Goal: Task Accomplishment & Management: Manage account settings

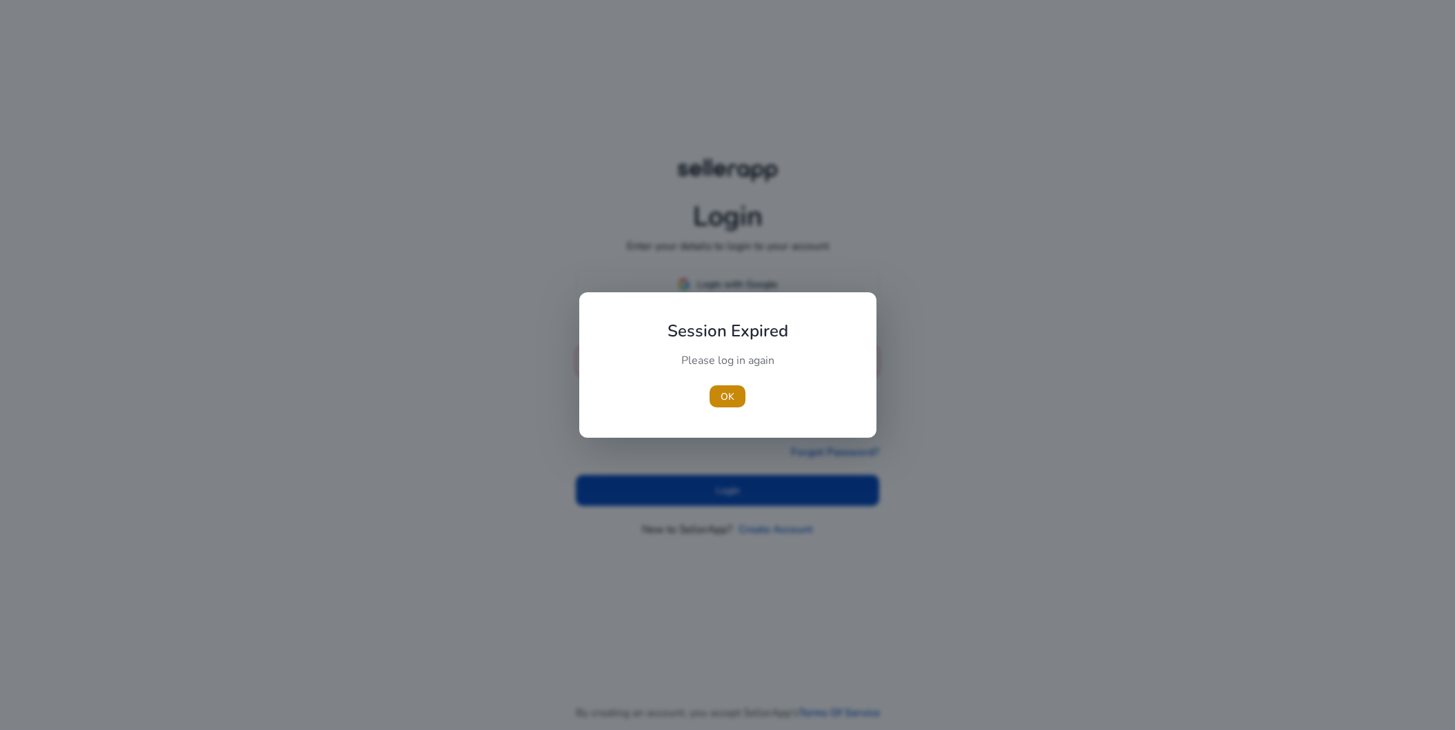
type input "**********"
click at [738, 478] on div at bounding box center [727, 365] width 1455 height 730
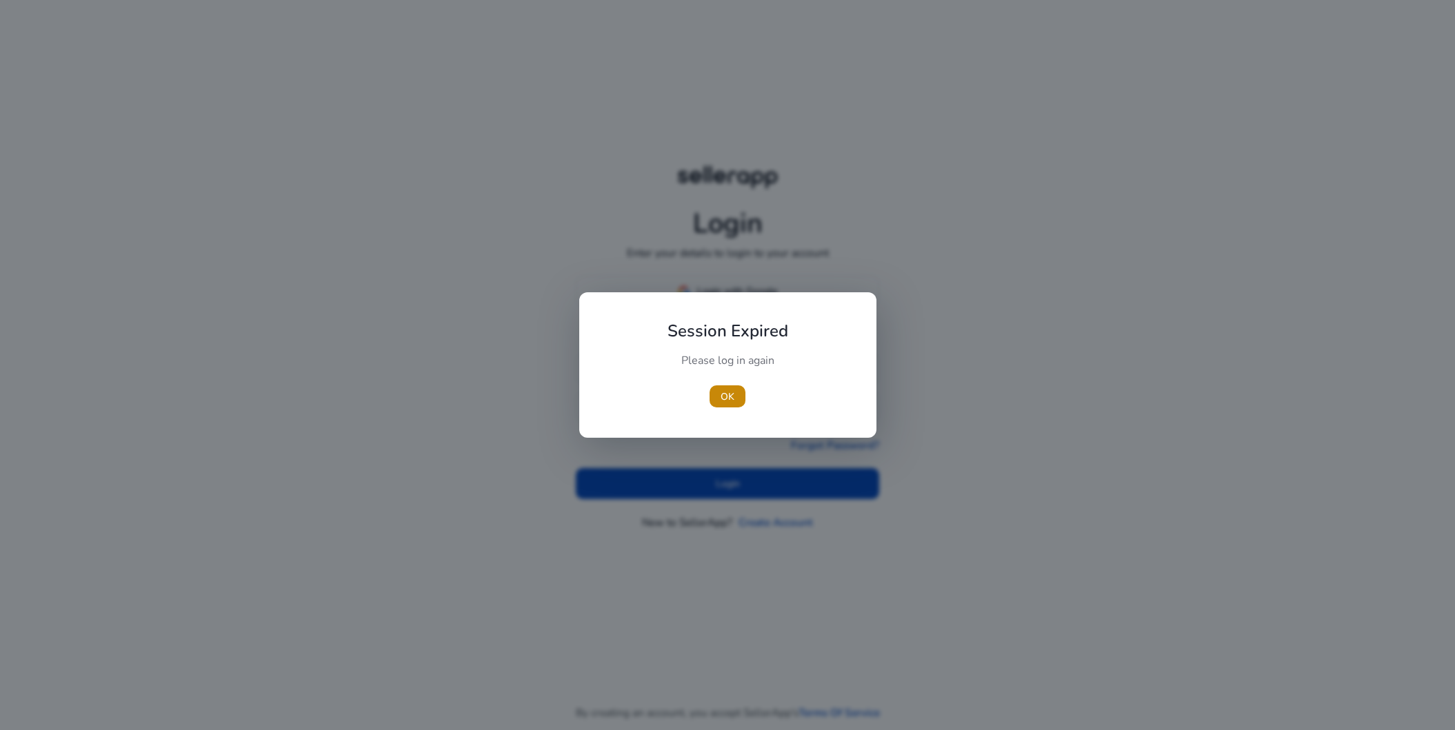
drag, startPoint x: 726, startPoint y: 405, endPoint x: 718, endPoint y: 445, distance: 40.8
click at [727, 404] on span "button" at bounding box center [727, 396] width 36 height 33
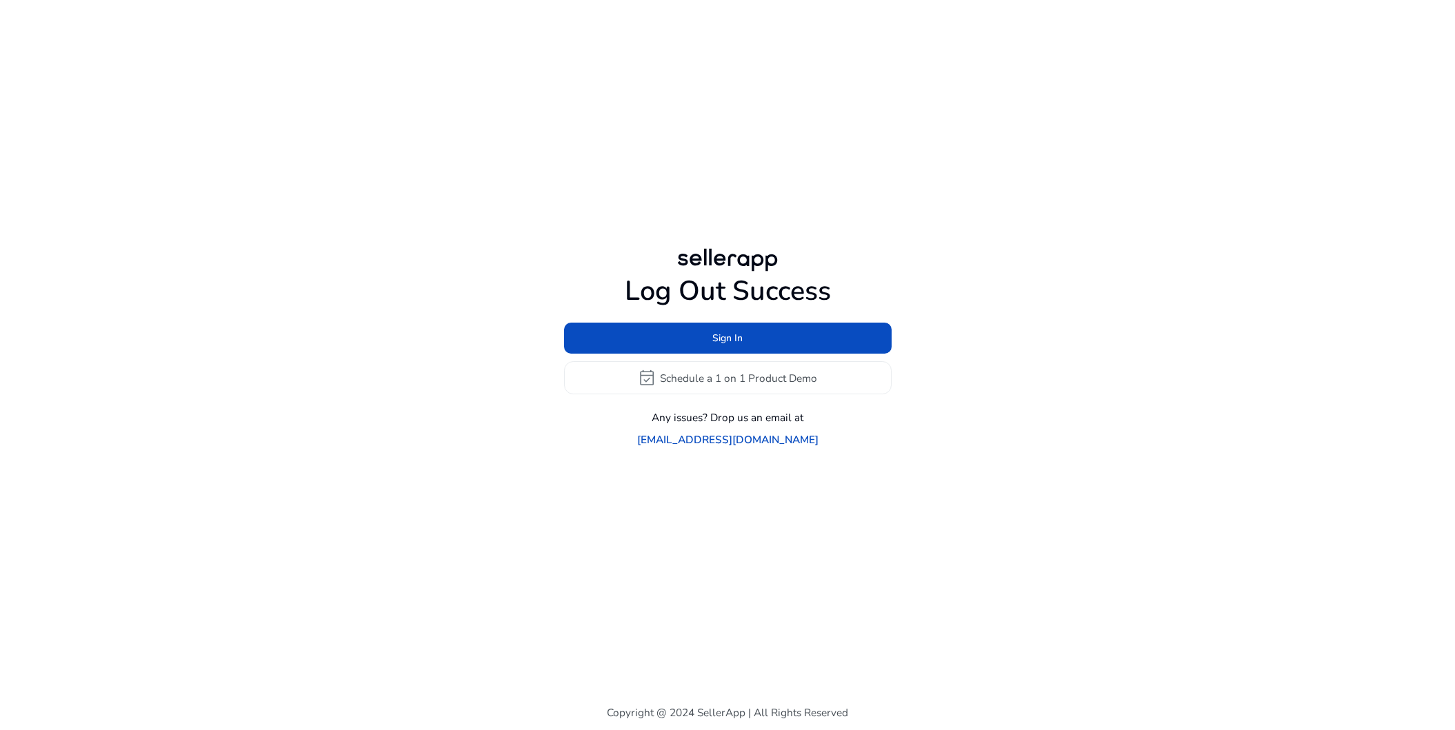
click at [709, 479] on div "Log Out Success Sign In event_available Schedule a 1 on 1 Product Demo Any issu…" at bounding box center [727, 346] width 793 height 692
click at [742, 345] on span "Sign In" at bounding box center [727, 338] width 30 height 14
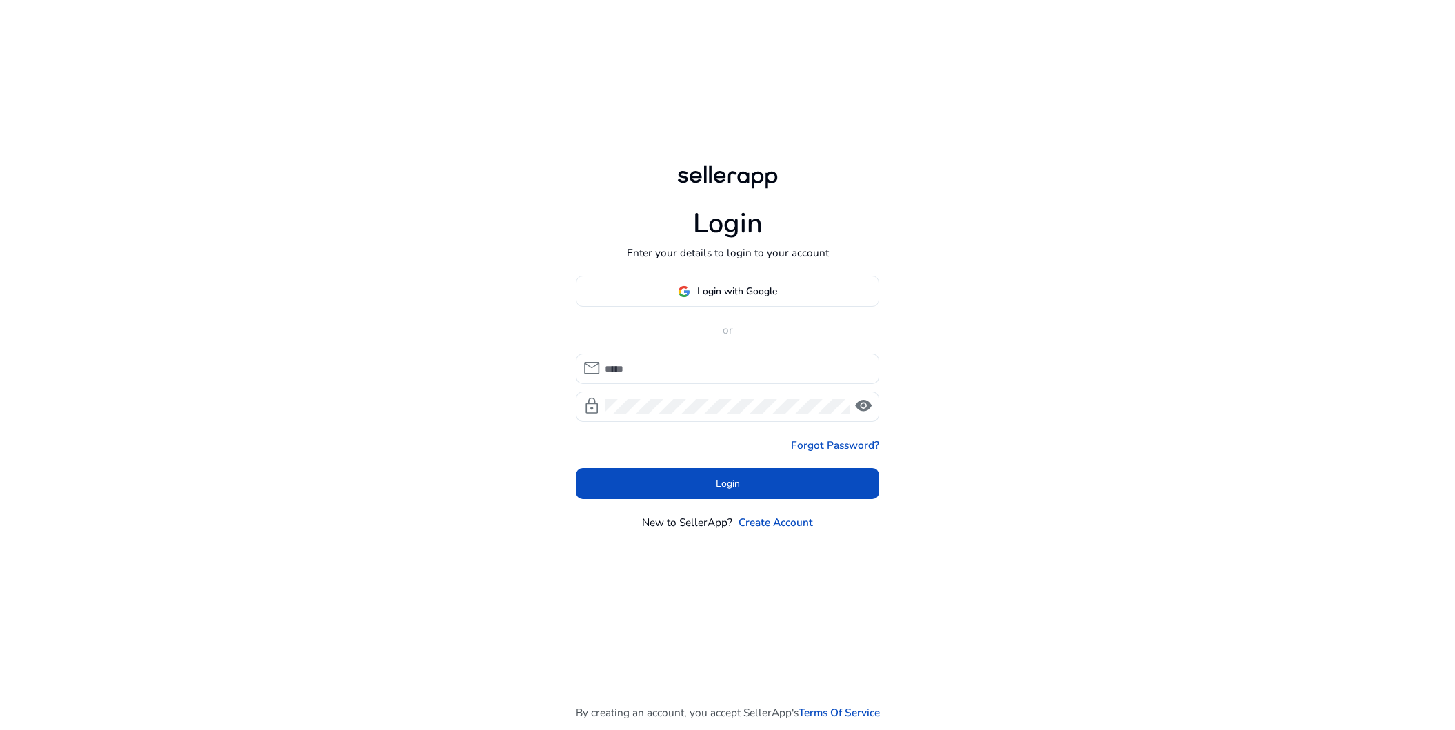
type input "**********"
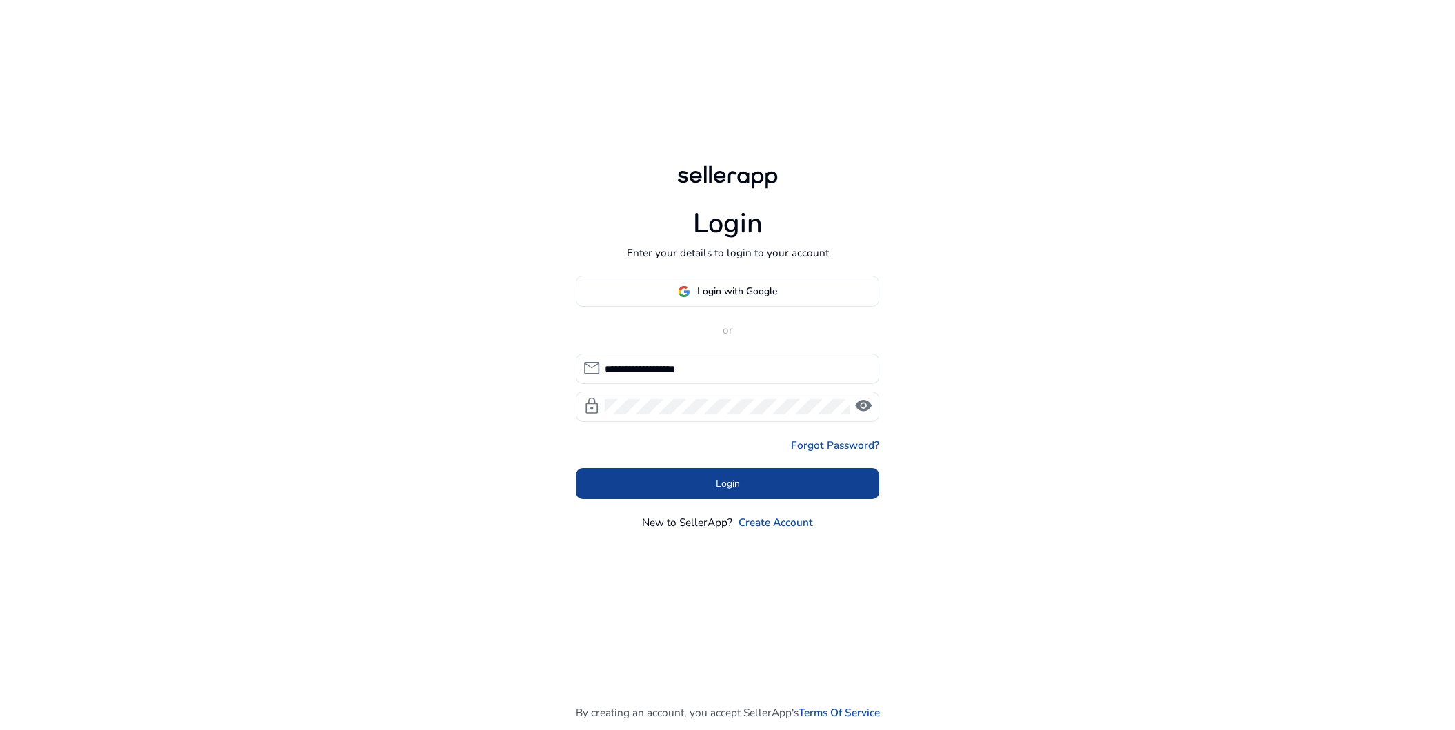
click at [725, 480] on span "Login" at bounding box center [728, 483] width 24 height 14
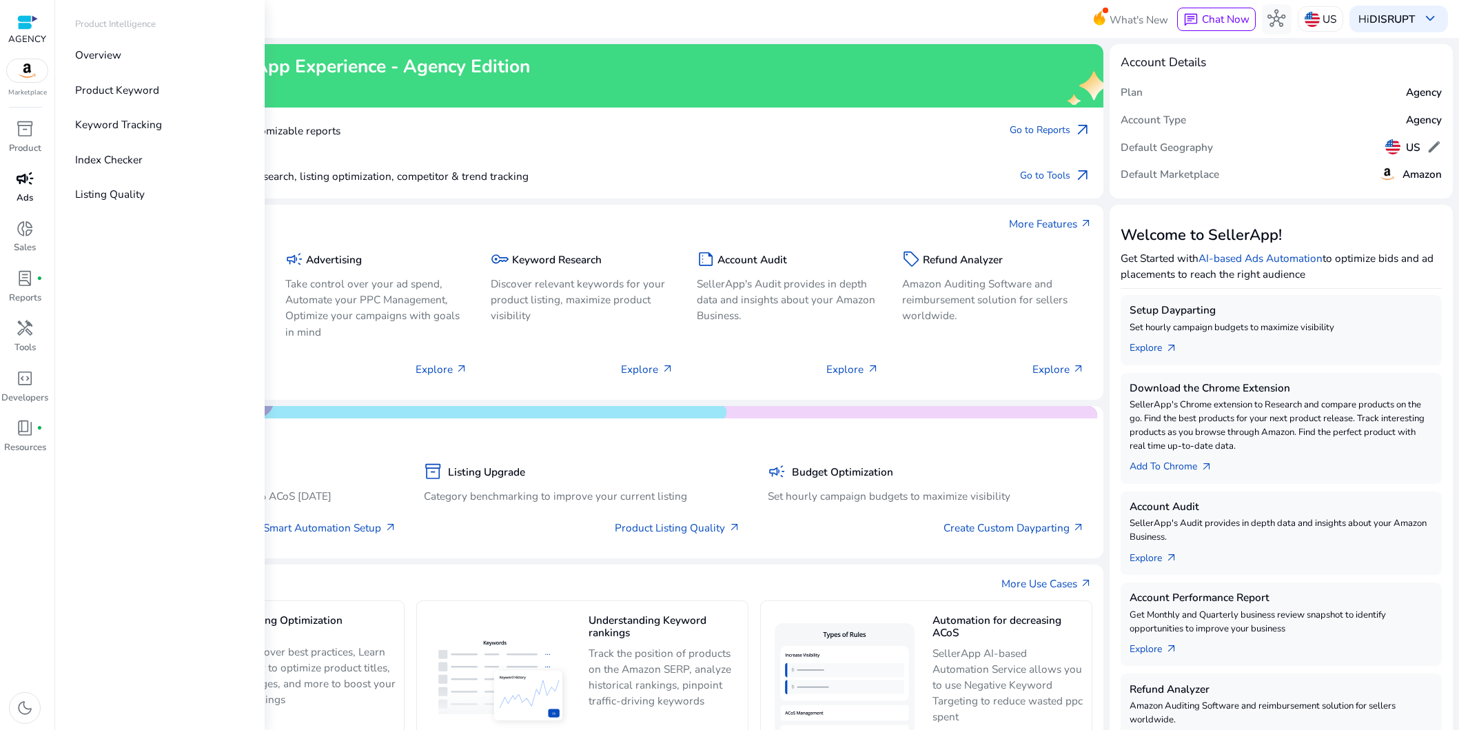
click at [26, 176] on span "campaign" at bounding box center [25, 179] width 18 height 18
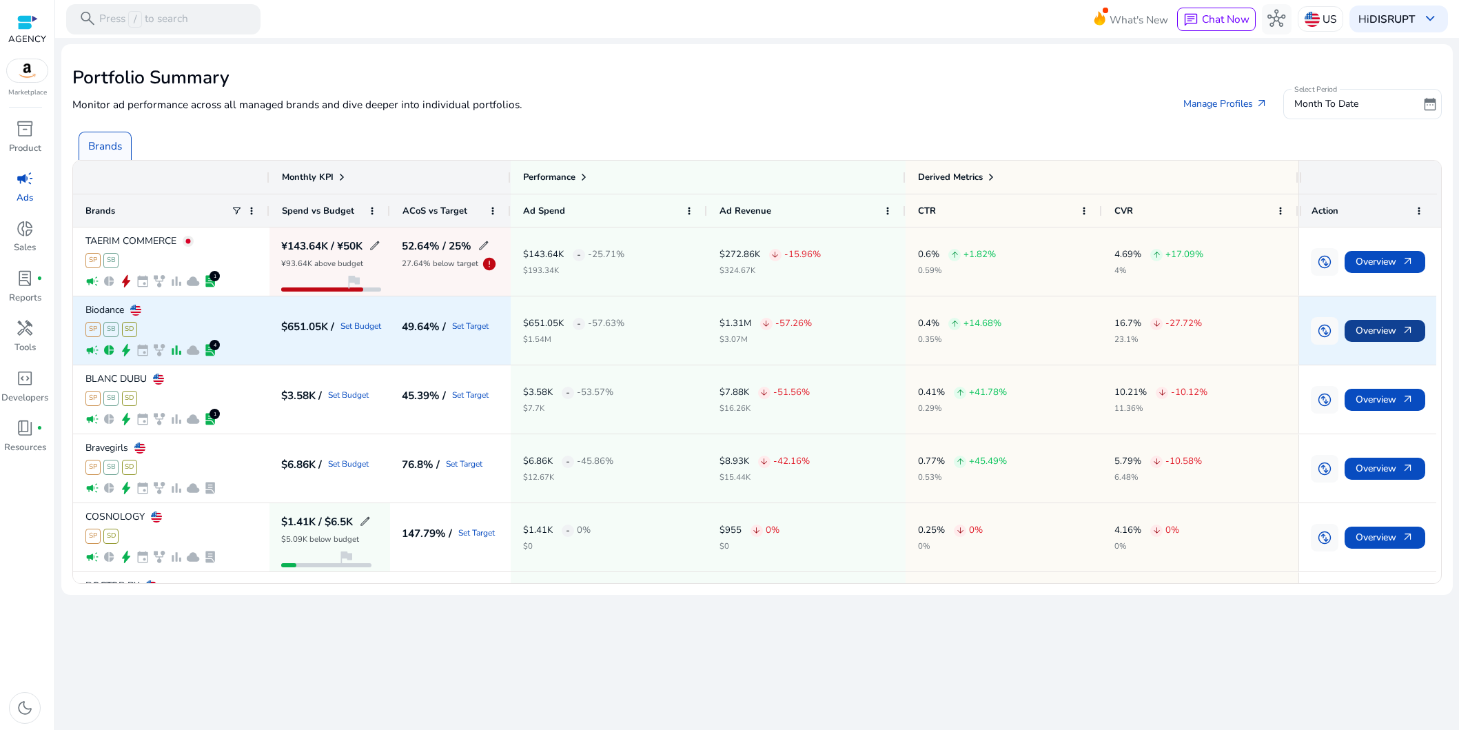
click at [1371, 334] on span "Overview arrow_outward" at bounding box center [1385, 330] width 59 height 28
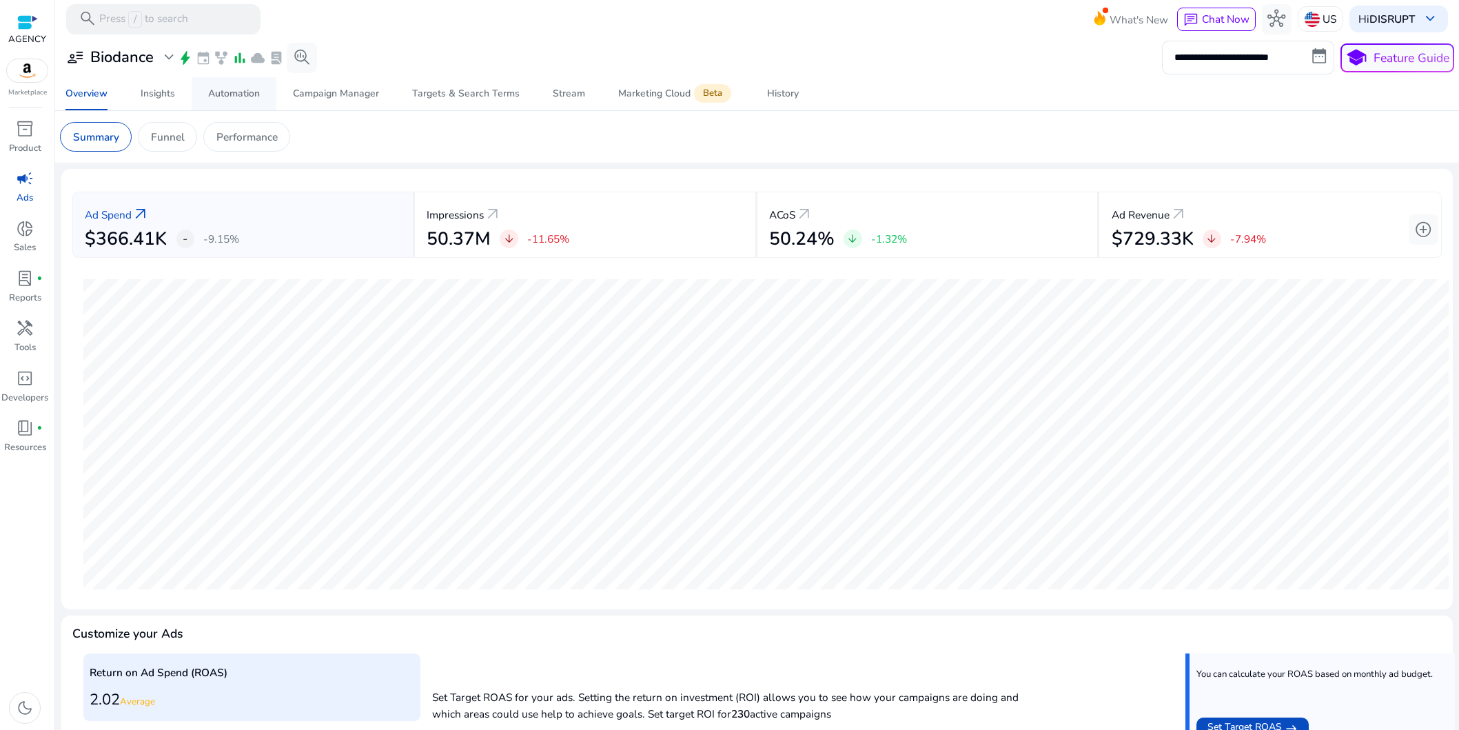
click at [230, 93] on div "Automation" at bounding box center [234, 94] width 52 height 10
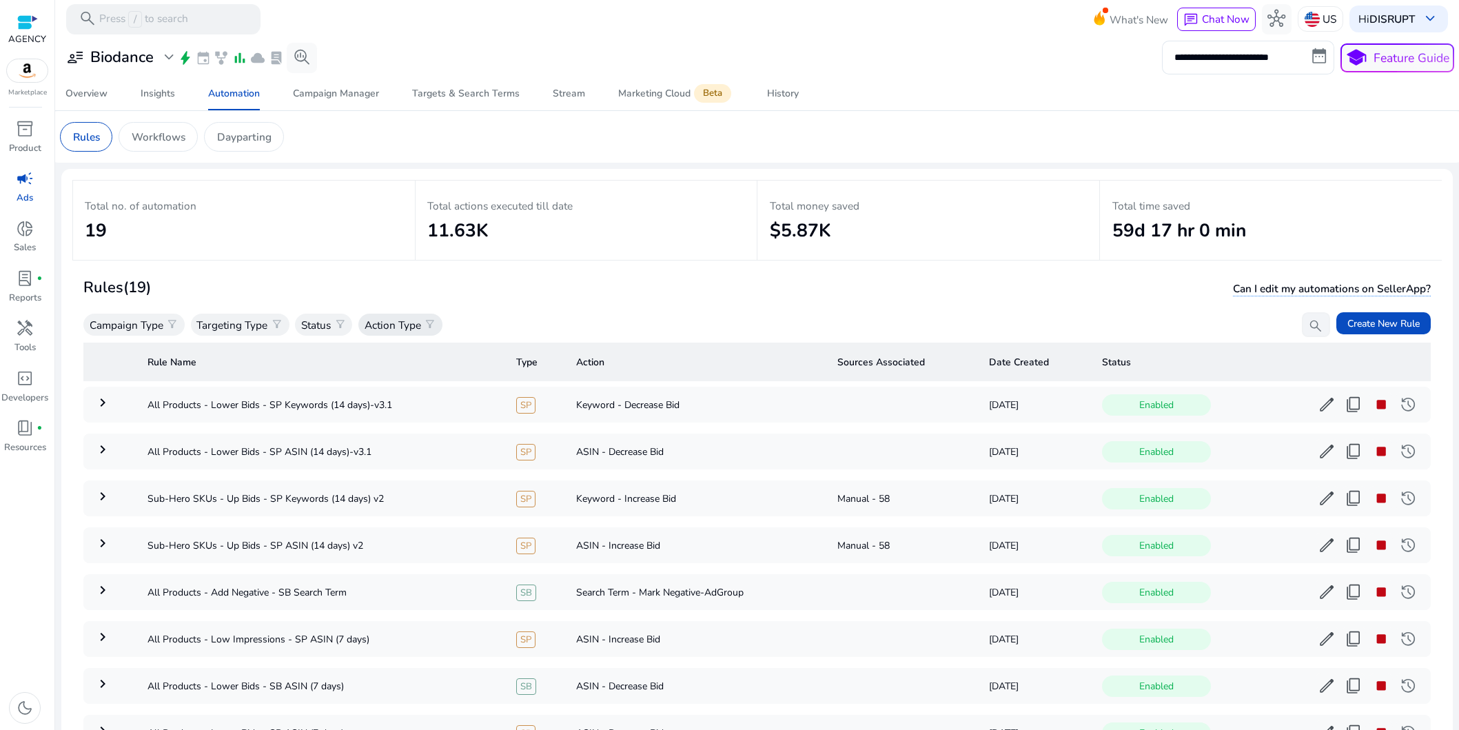
click at [382, 323] on p "Action Type" at bounding box center [393, 325] width 57 height 16
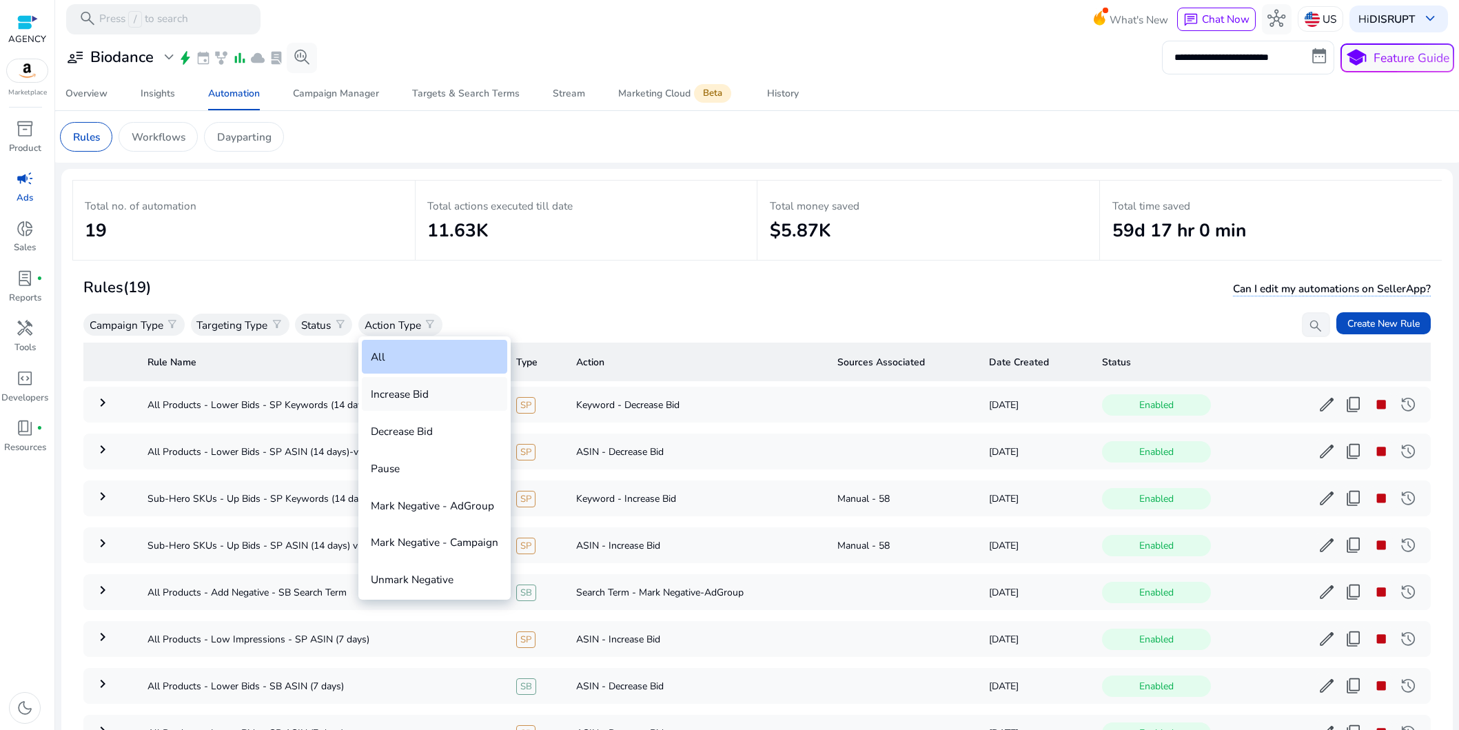
click at [429, 389] on div "Increase Bid" at bounding box center [434, 394] width 145 height 34
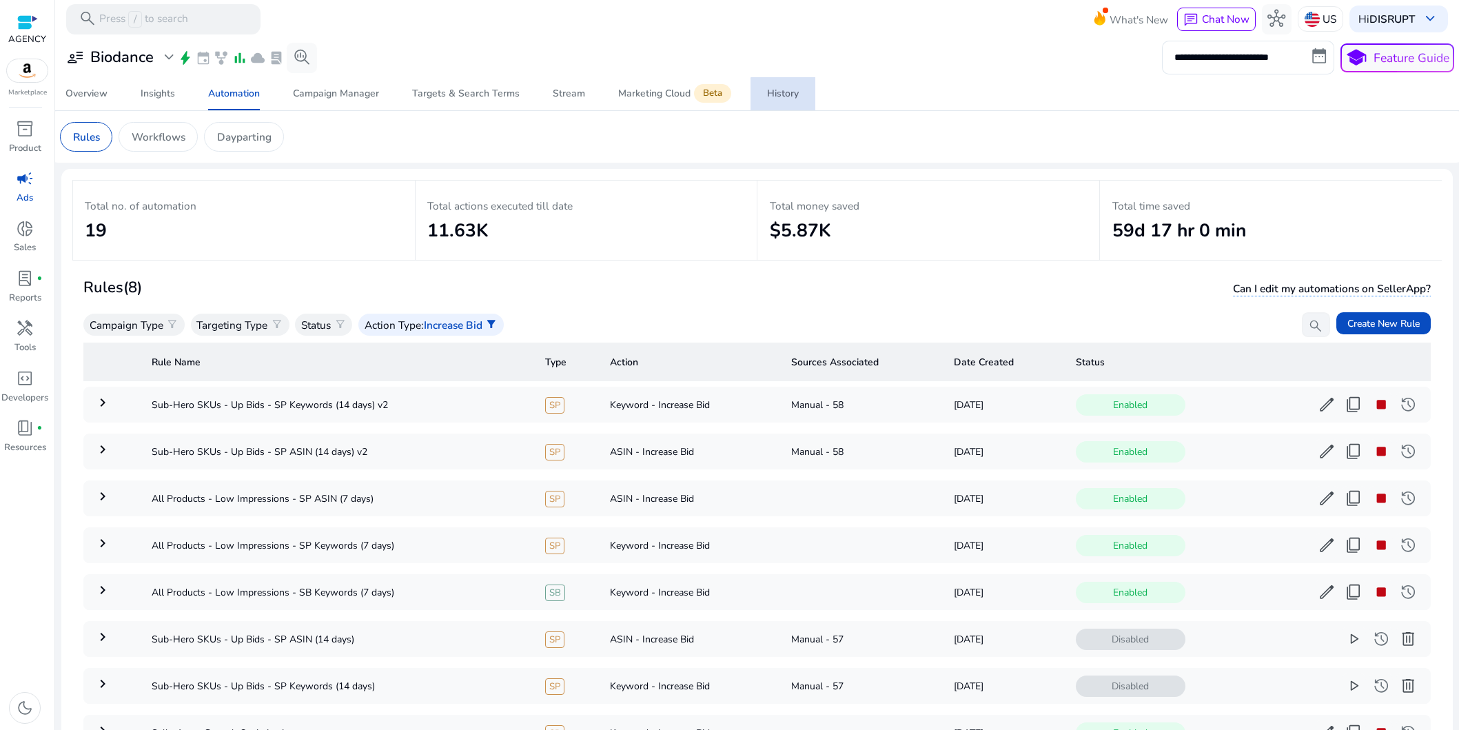
click at [800, 95] on link "History" at bounding box center [783, 93] width 65 height 33
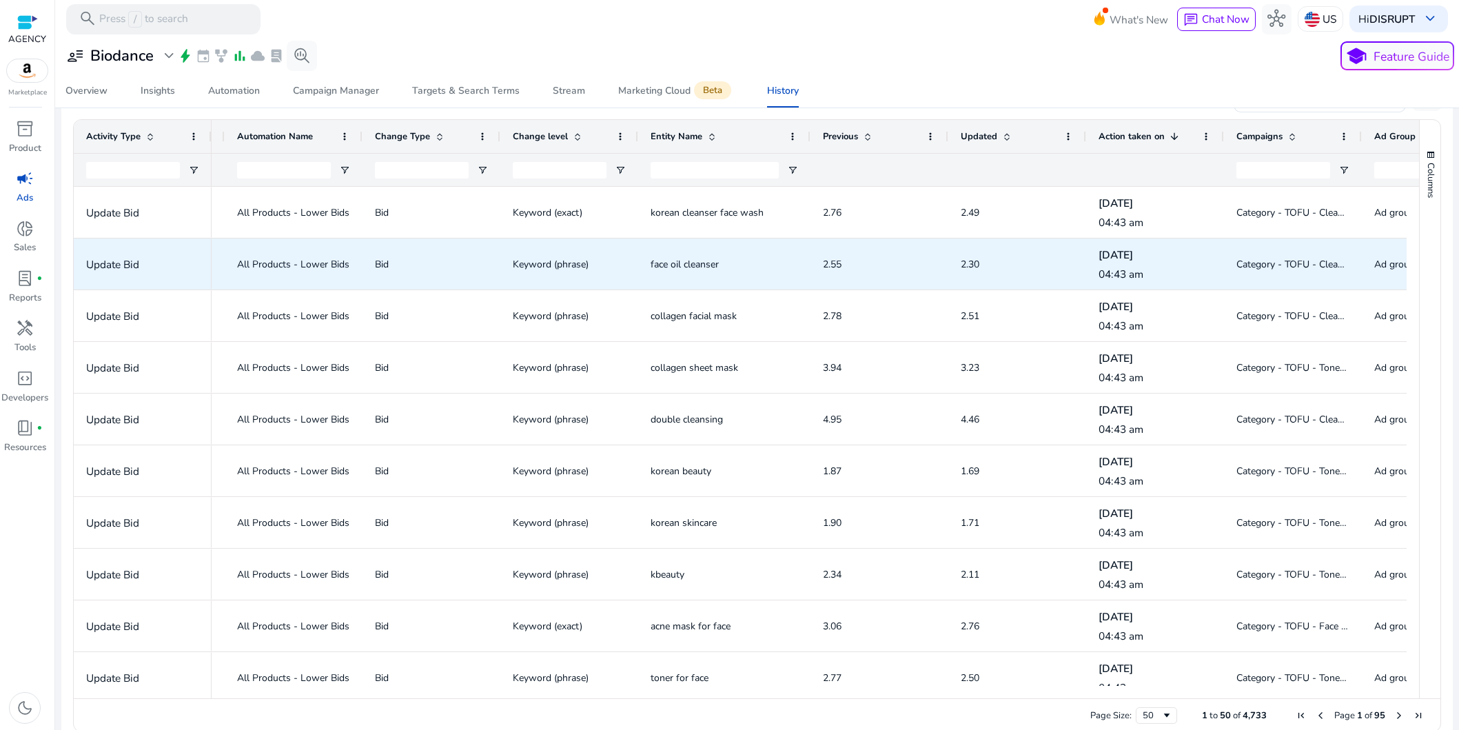
scroll to position [0, 222]
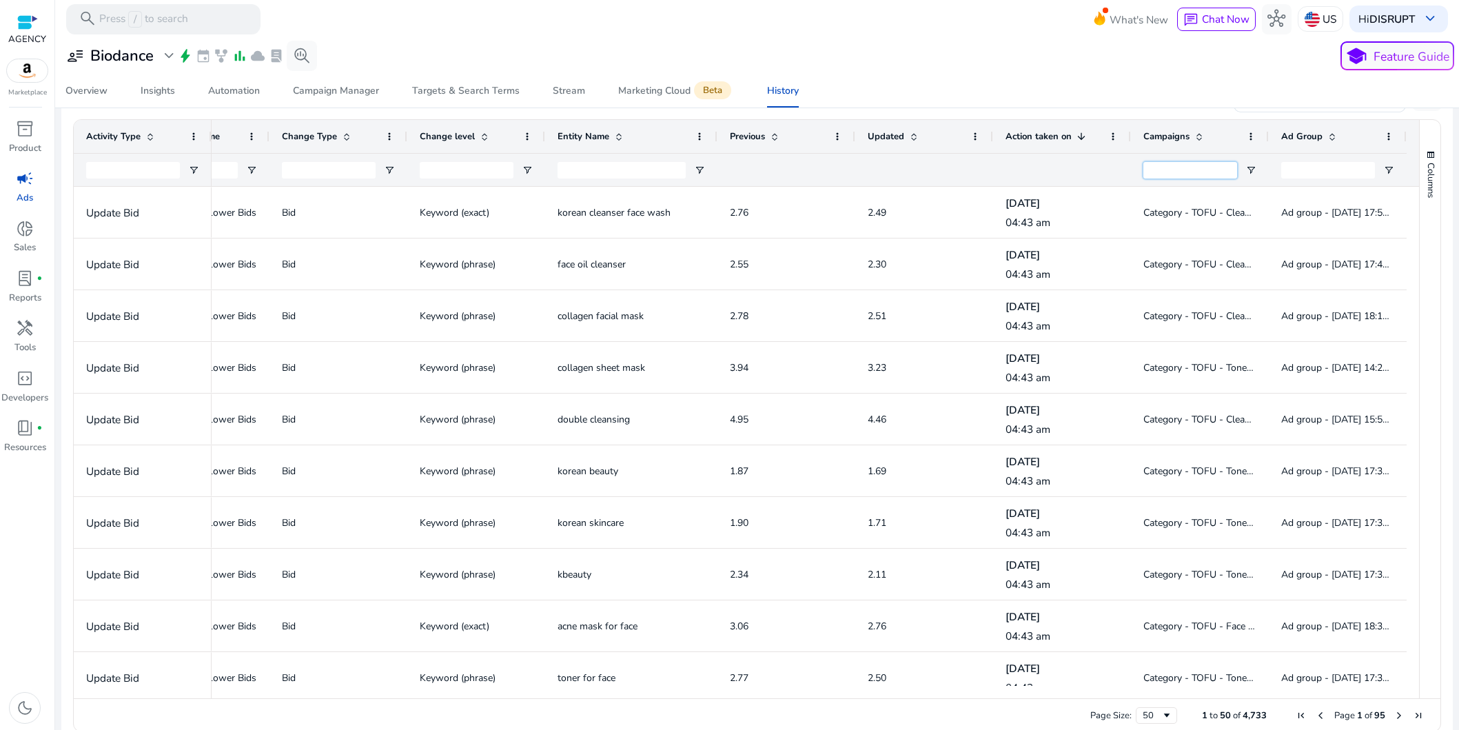
click at [1167, 164] on input "Campaigns Filter Input" at bounding box center [1191, 170] width 94 height 17
paste input "**********"
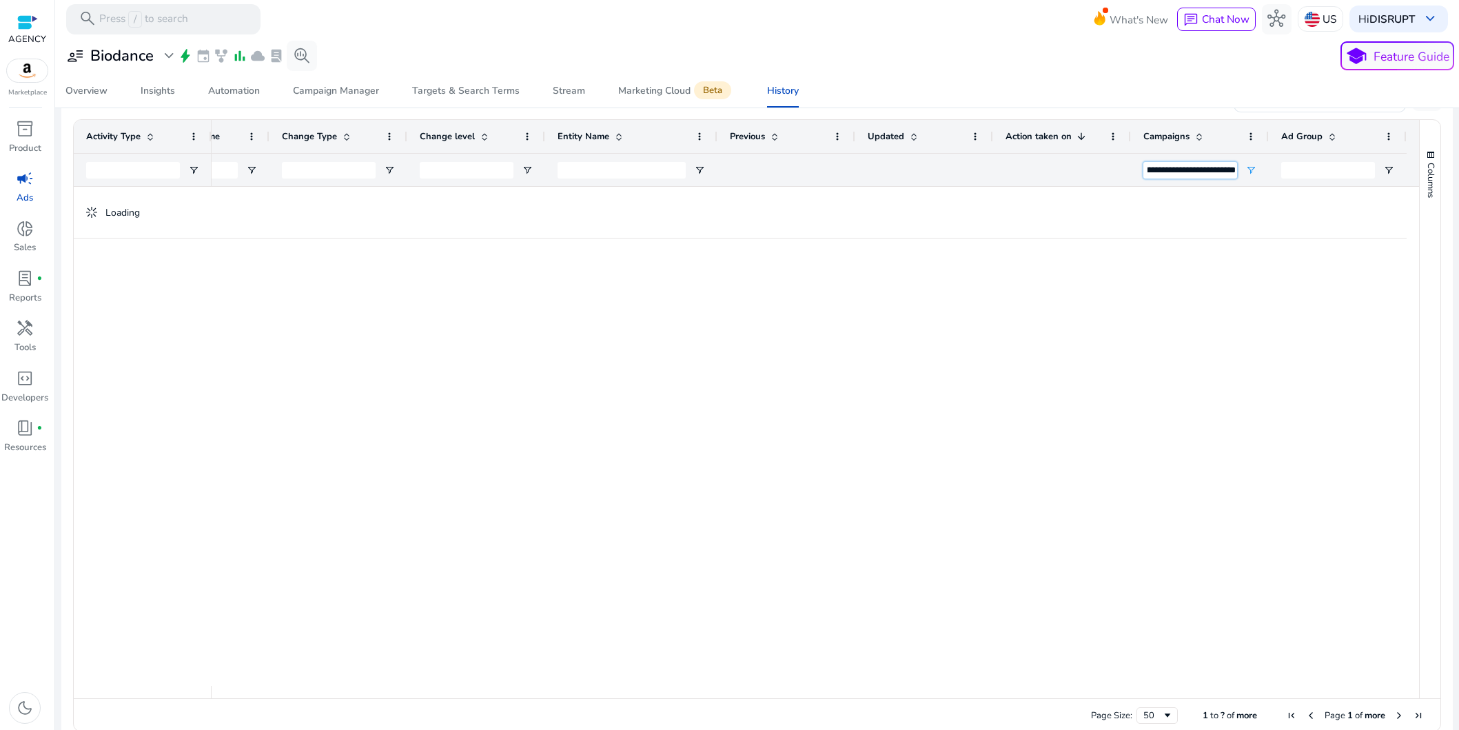
type input "**********"
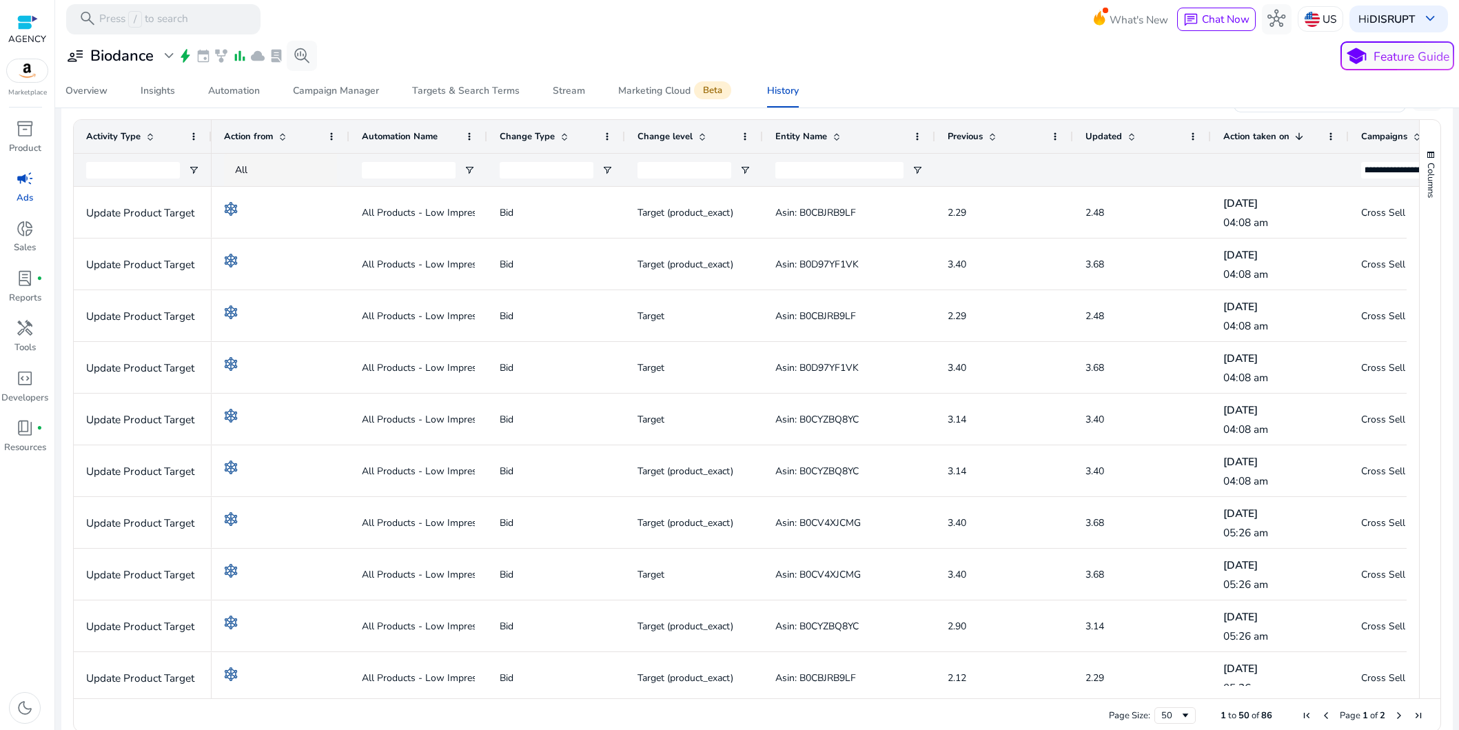
scroll to position [0, 0]
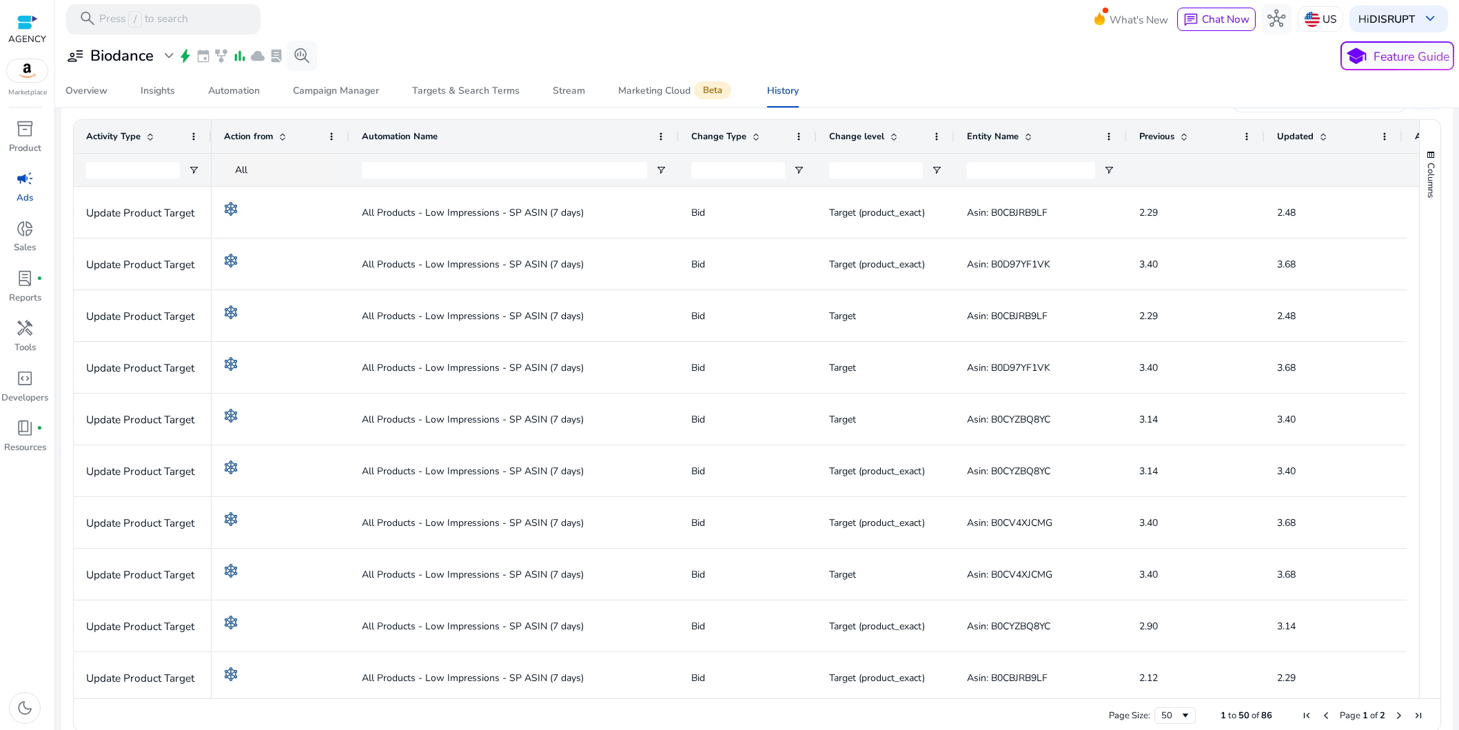
drag, startPoint x: 486, startPoint y: 136, endPoint x: 678, endPoint y: 136, distance: 191.6
click at [678, 136] on div at bounding box center [679, 136] width 6 height 33
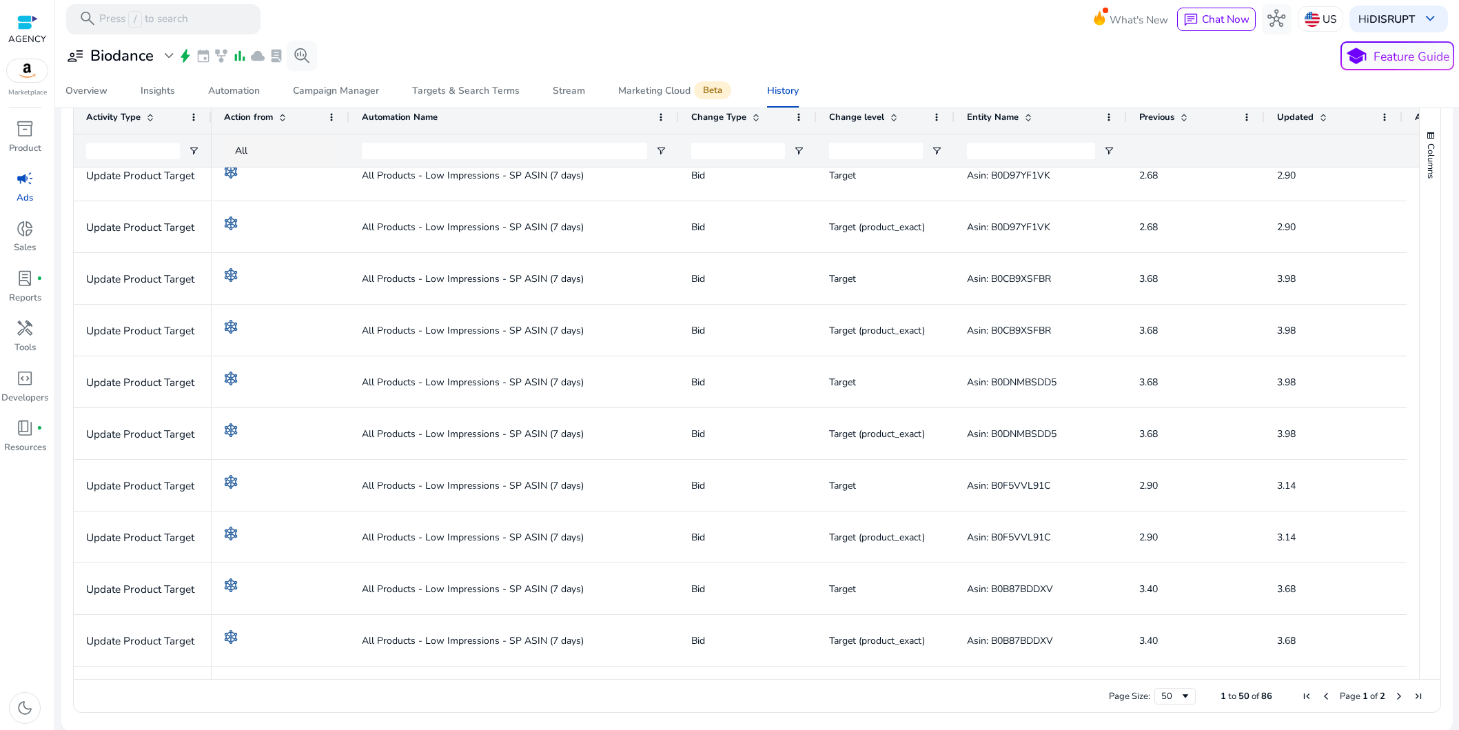
click at [1394, 694] on span "Next Page" at bounding box center [1399, 696] width 11 height 11
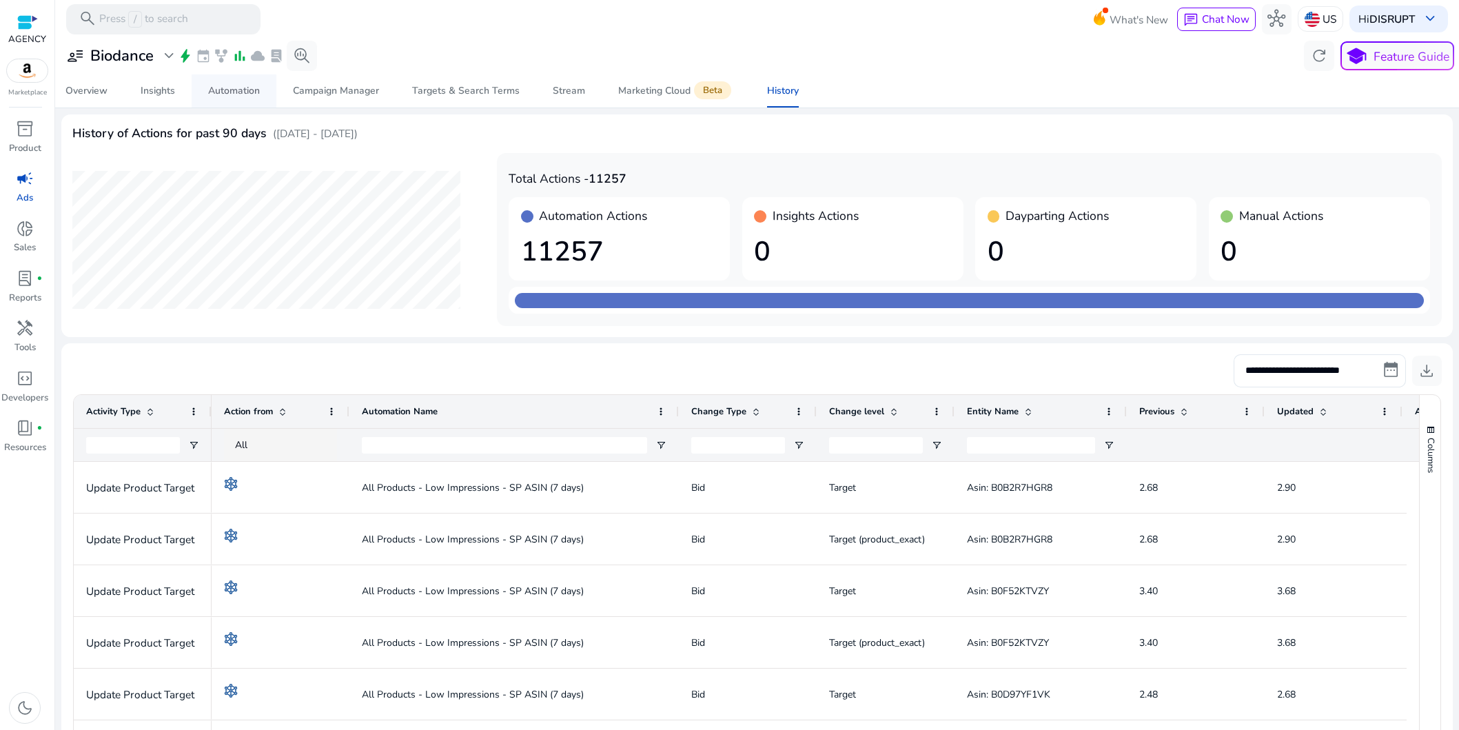
click at [236, 95] on div "Automation" at bounding box center [234, 91] width 52 height 10
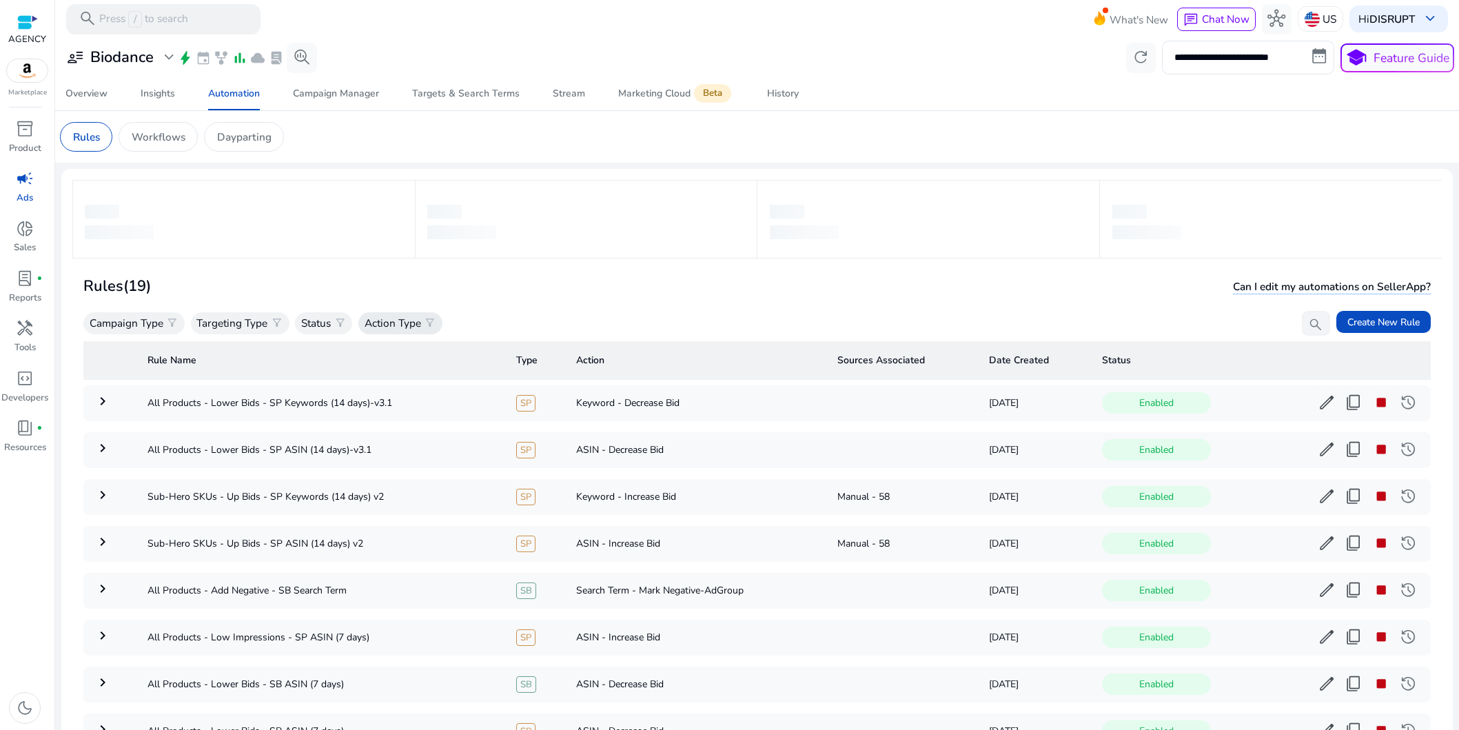
click at [414, 321] on p "Action Type" at bounding box center [393, 323] width 57 height 16
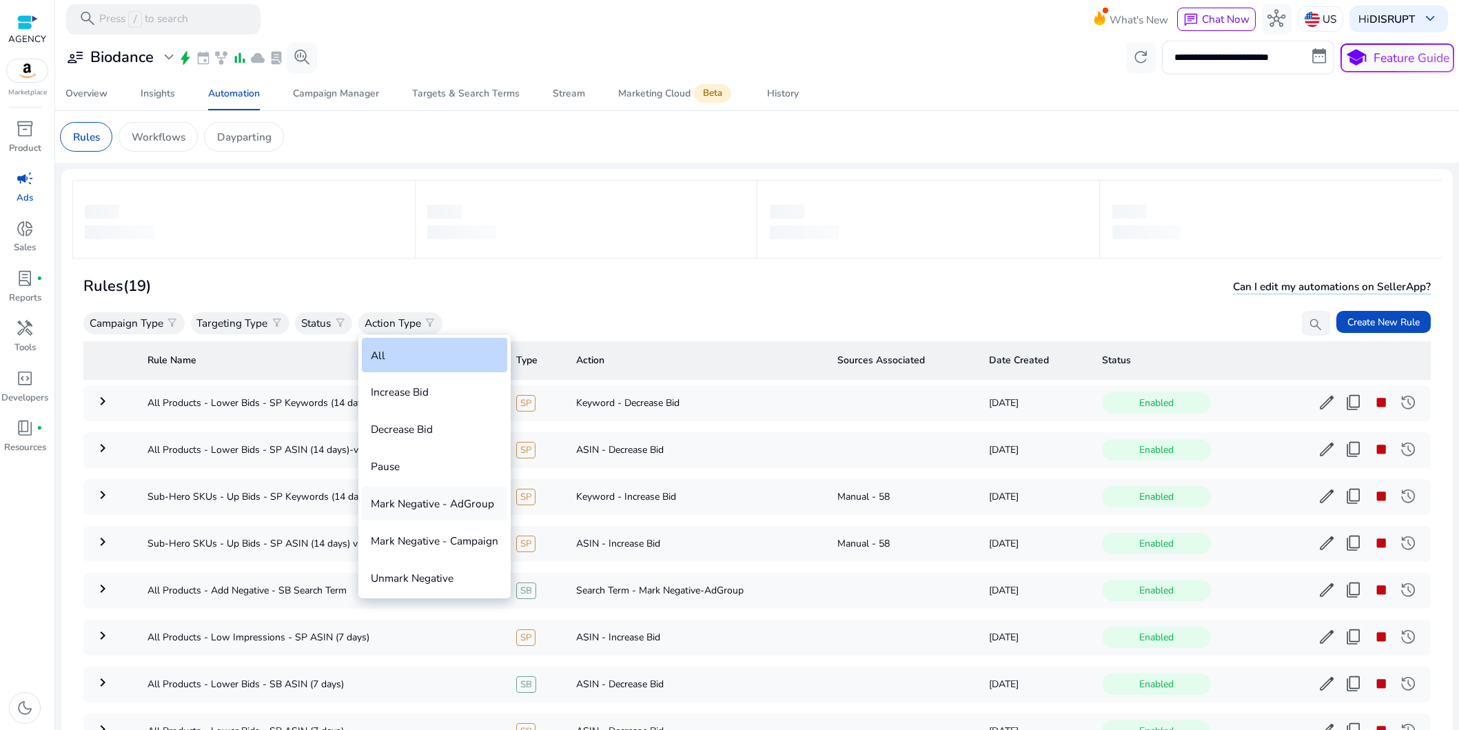
click at [425, 509] on div "Mark Negative - AdGroup" at bounding box center [434, 504] width 145 height 34
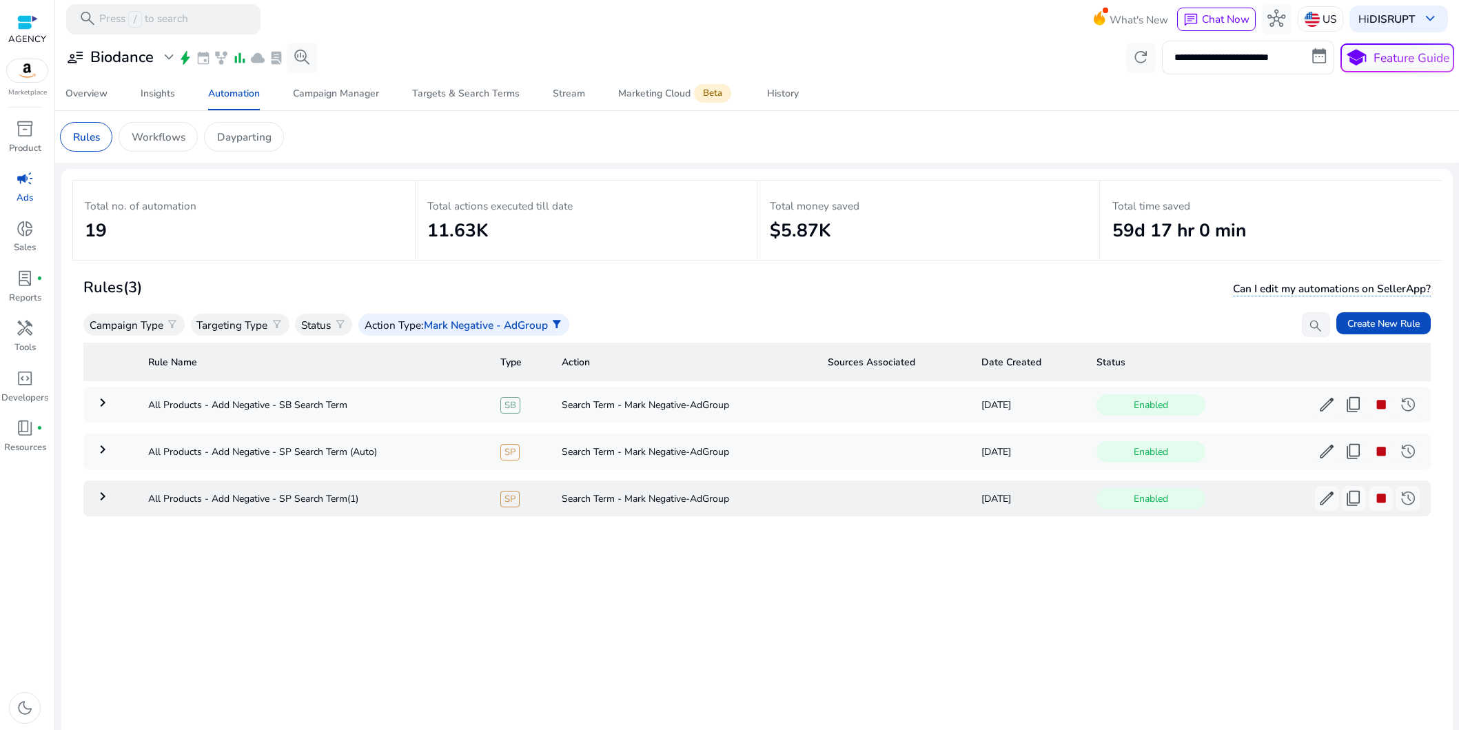
click at [99, 494] on mat-icon "keyboard_arrow_right" at bounding box center [102, 496] width 17 height 17
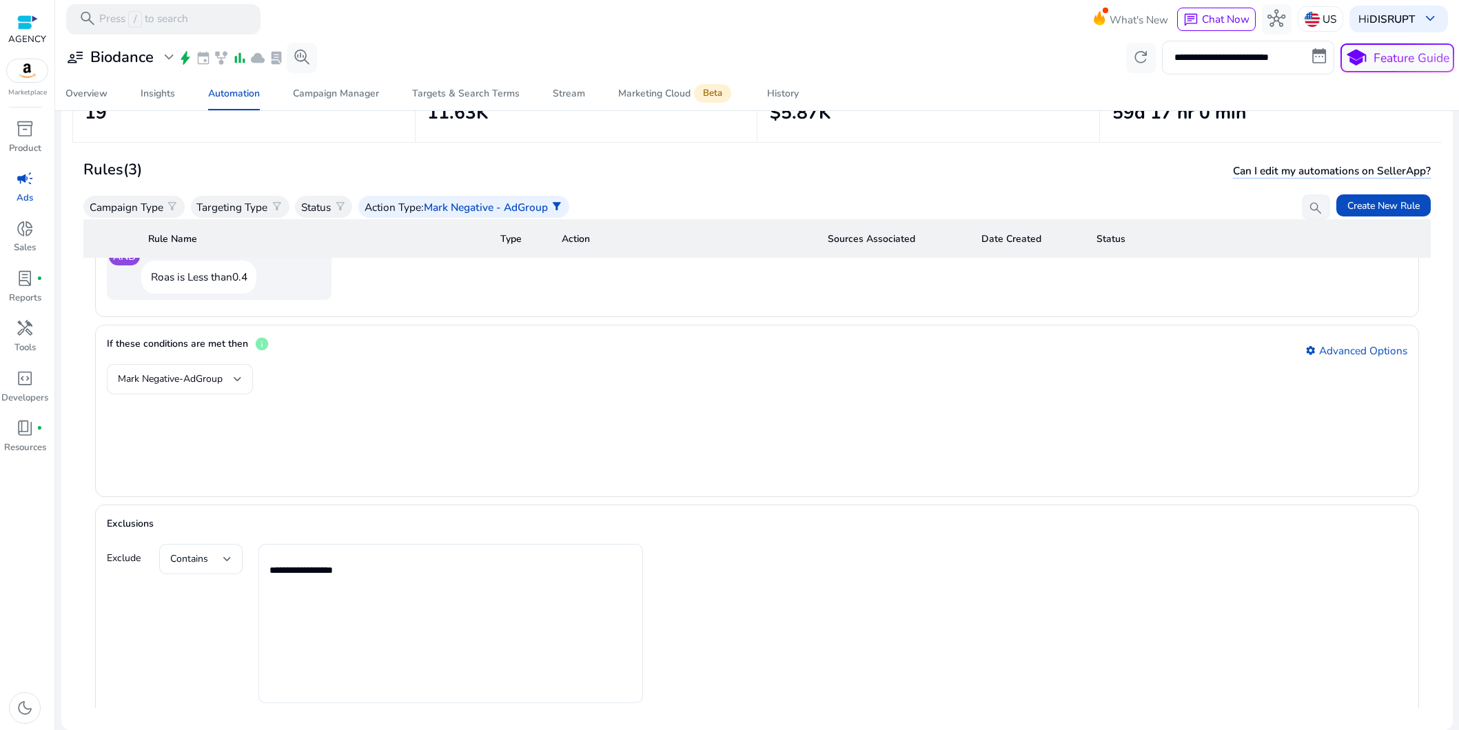
scroll to position [1151, 0]
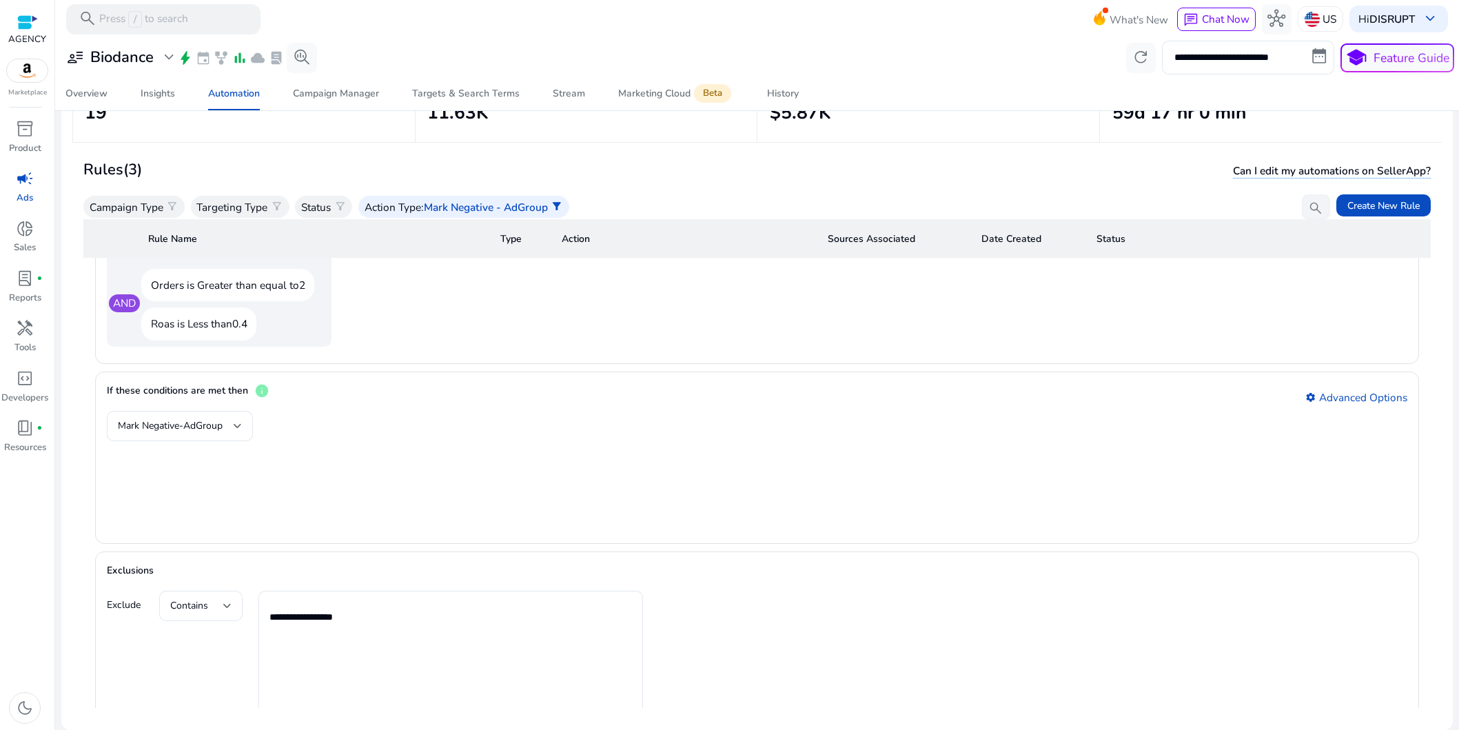
click at [262, 393] on span "info" at bounding box center [261, 390] width 15 height 15
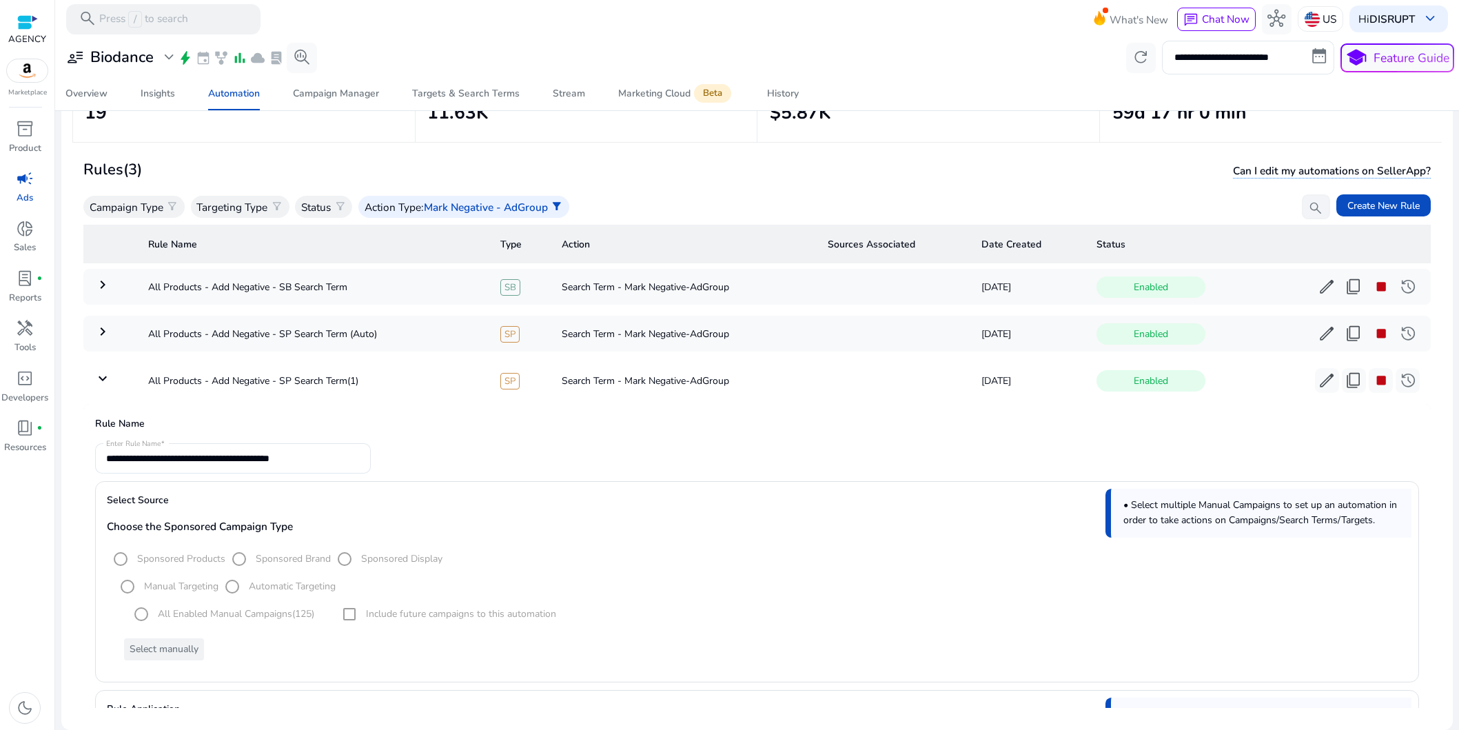
scroll to position [0, 0]
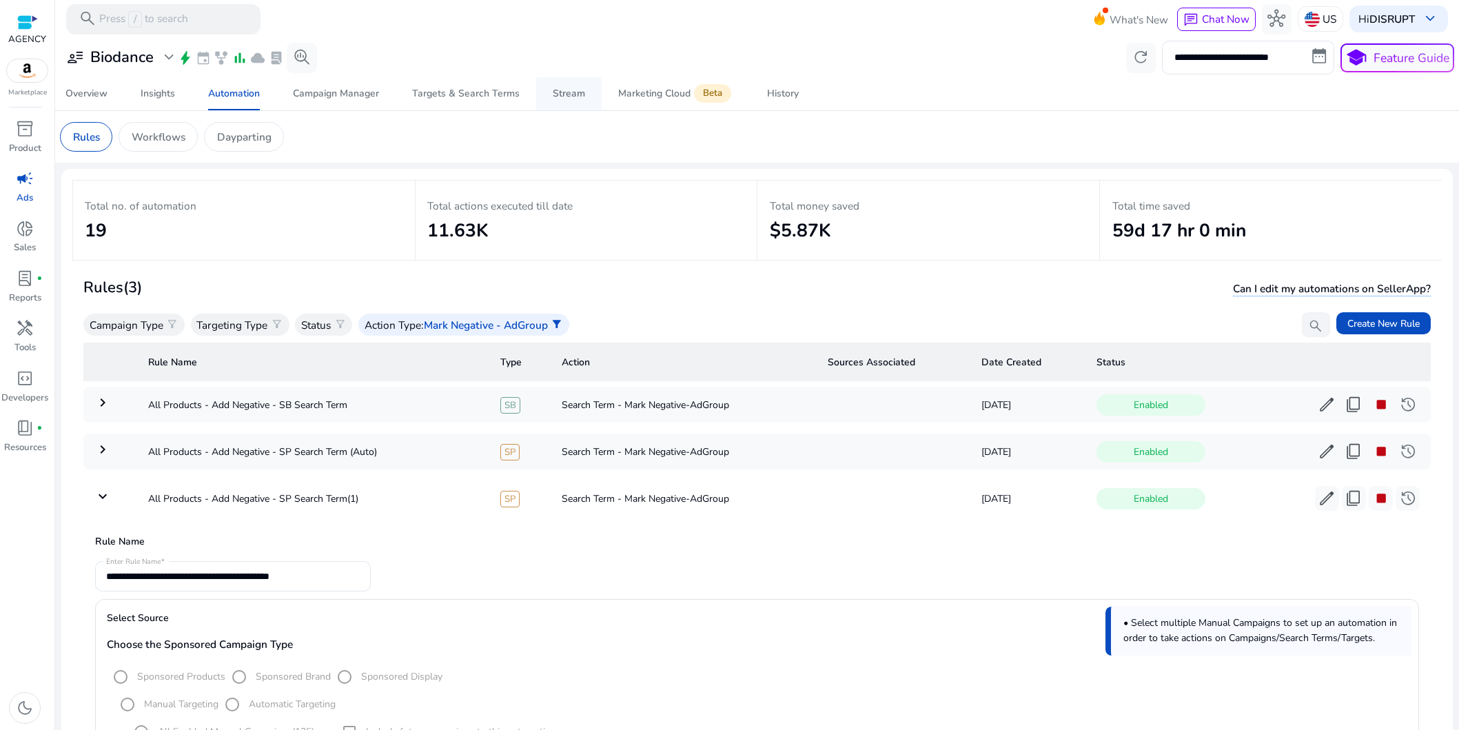
click at [572, 94] on div "Stream" at bounding box center [569, 94] width 32 height 10
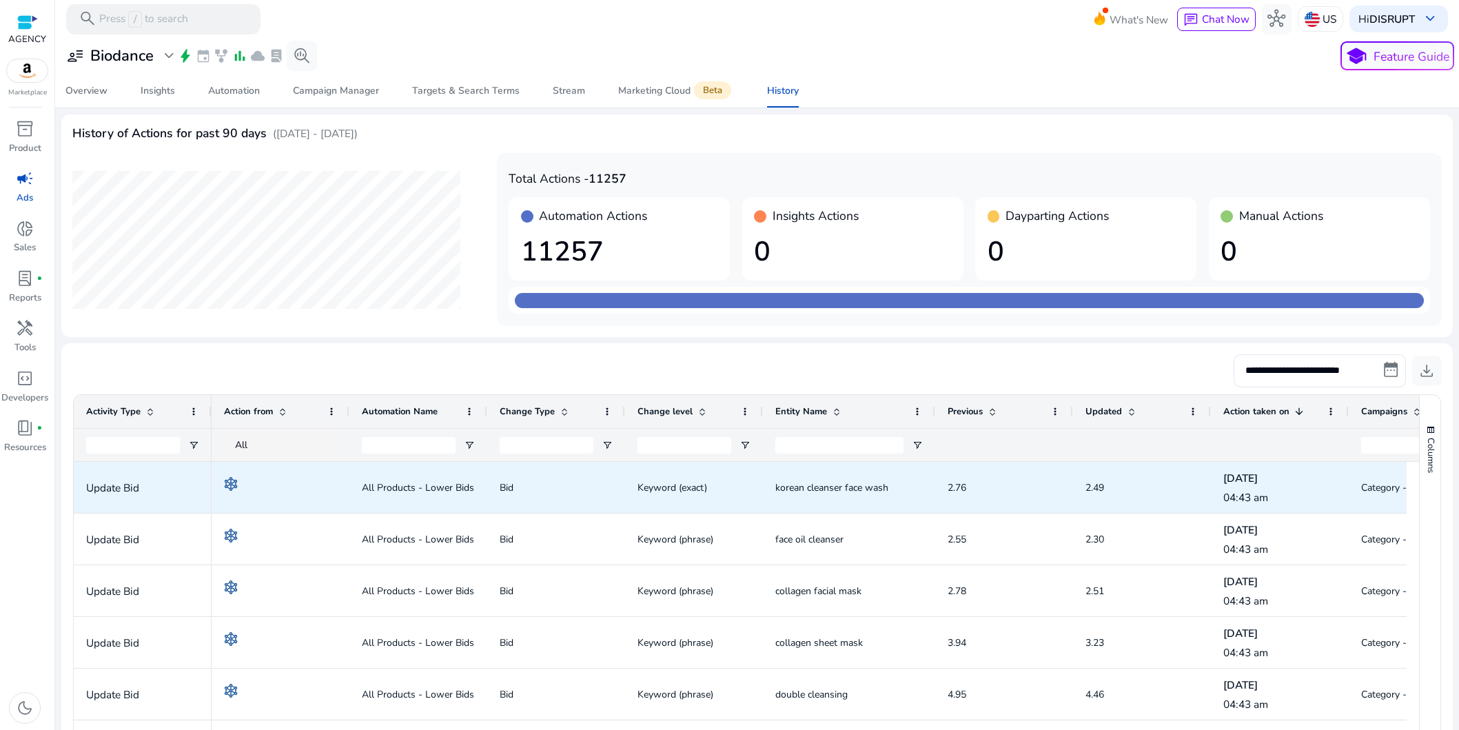
scroll to position [0, 222]
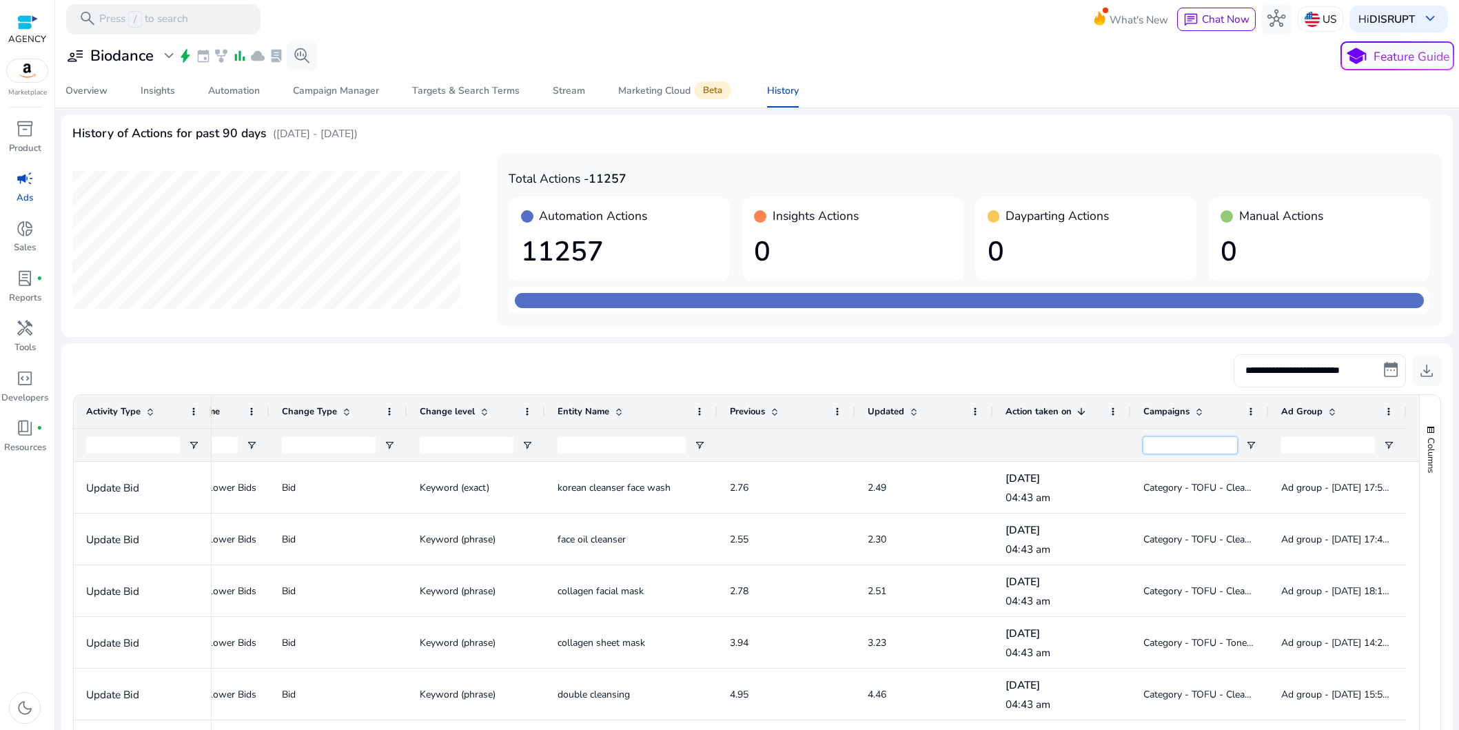
click at [1186, 444] on input "Campaigns Filter Input" at bounding box center [1191, 445] width 94 height 17
paste input "**********"
type input "**********"
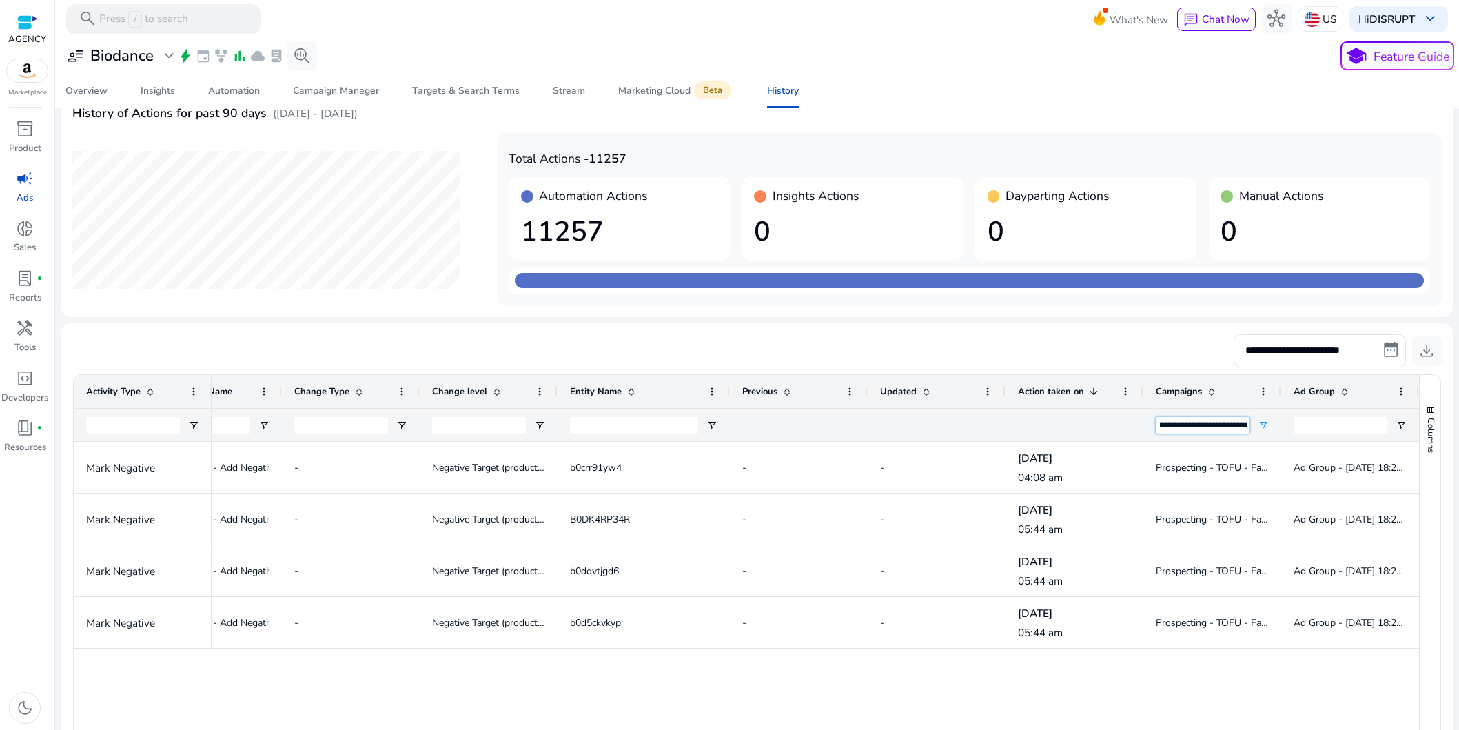
scroll to position [0, 0]
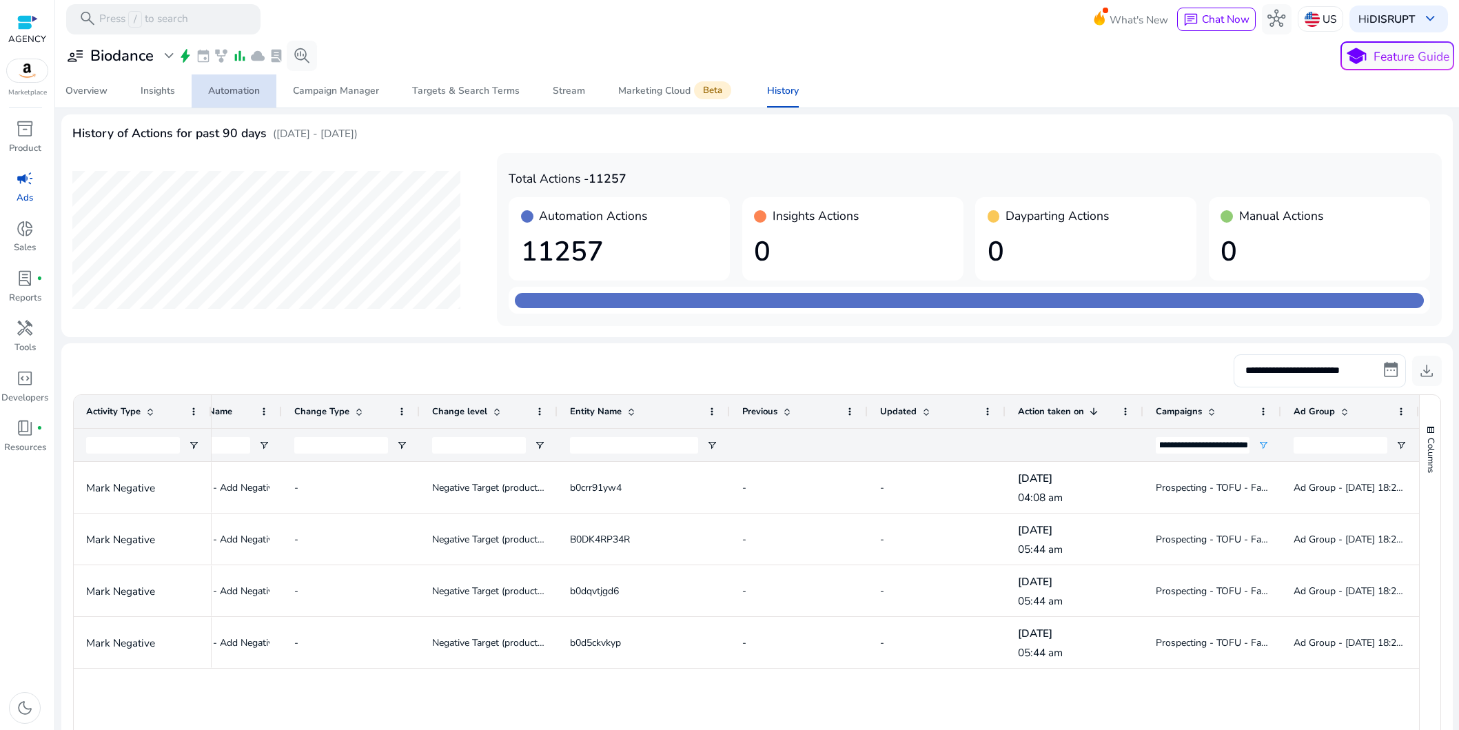
click at [235, 94] on div "Automation" at bounding box center [234, 91] width 52 height 10
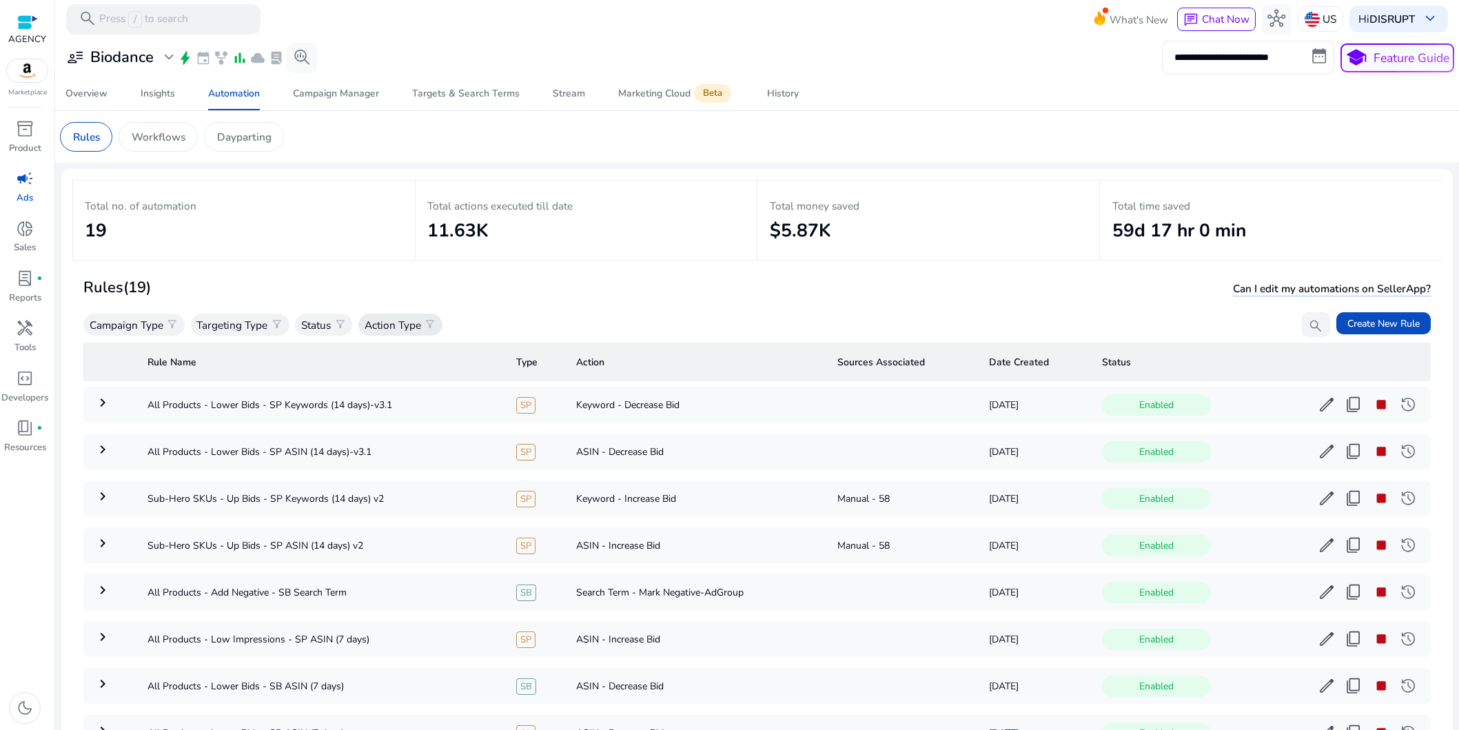
click at [407, 325] on p "Action Type" at bounding box center [393, 325] width 57 height 16
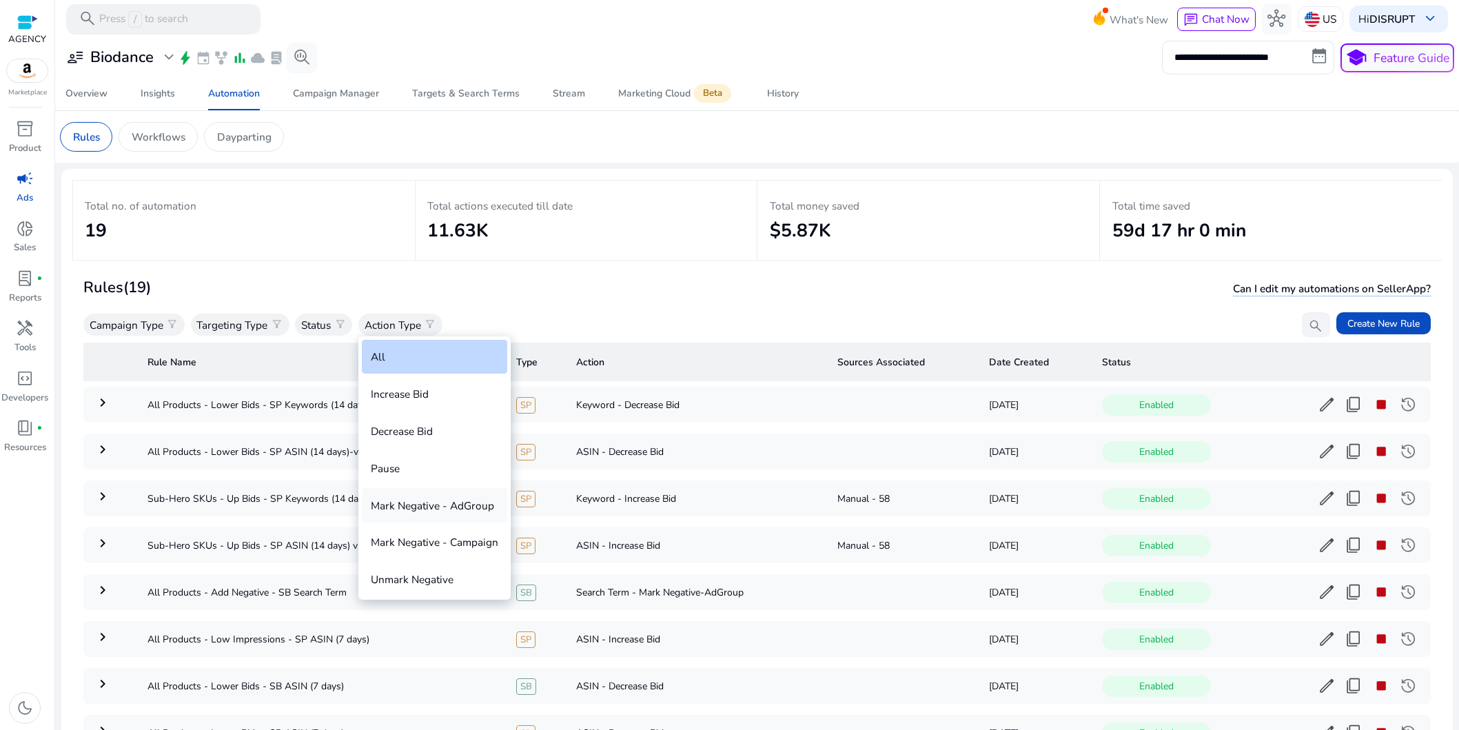
click at [425, 505] on div "Mark Negative - AdGroup" at bounding box center [434, 505] width 145 height 34
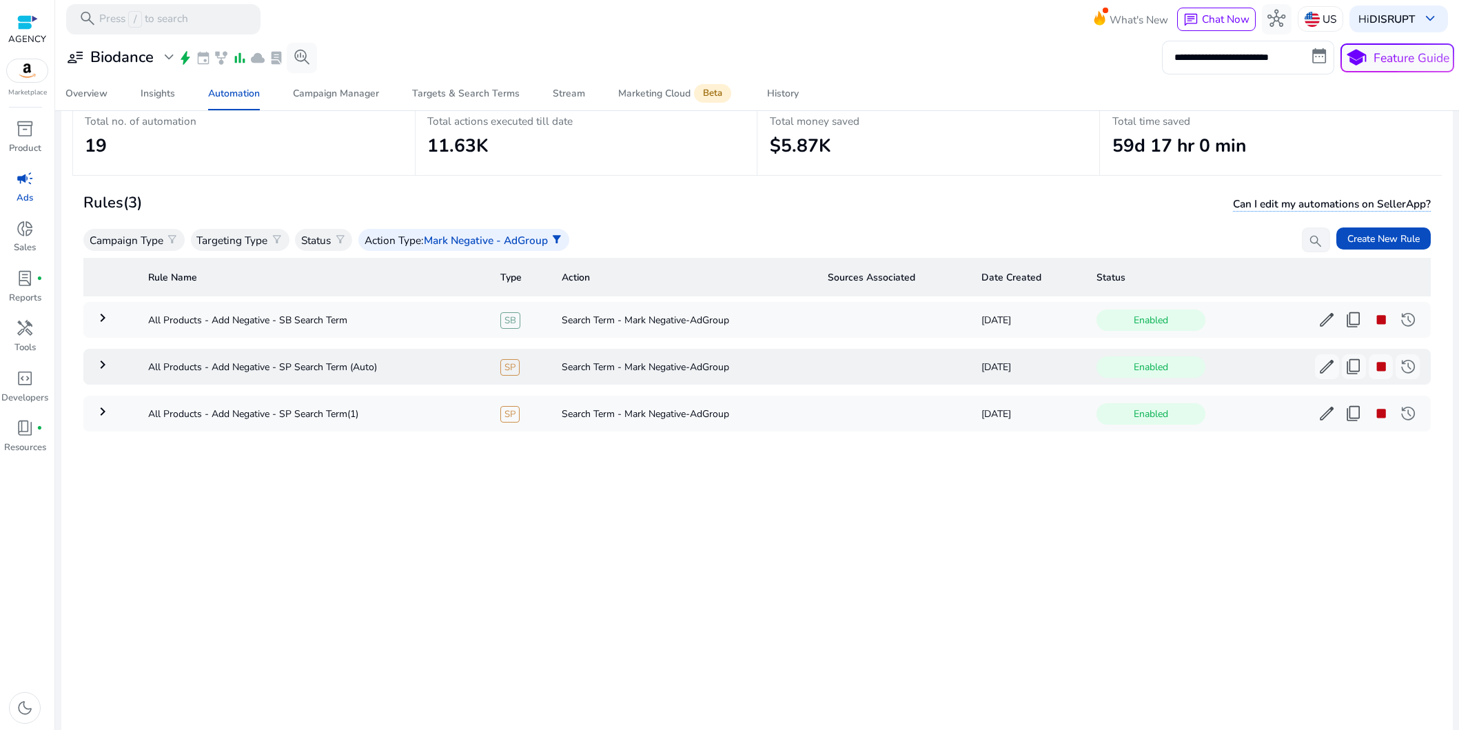
scroll to position [119, 0]
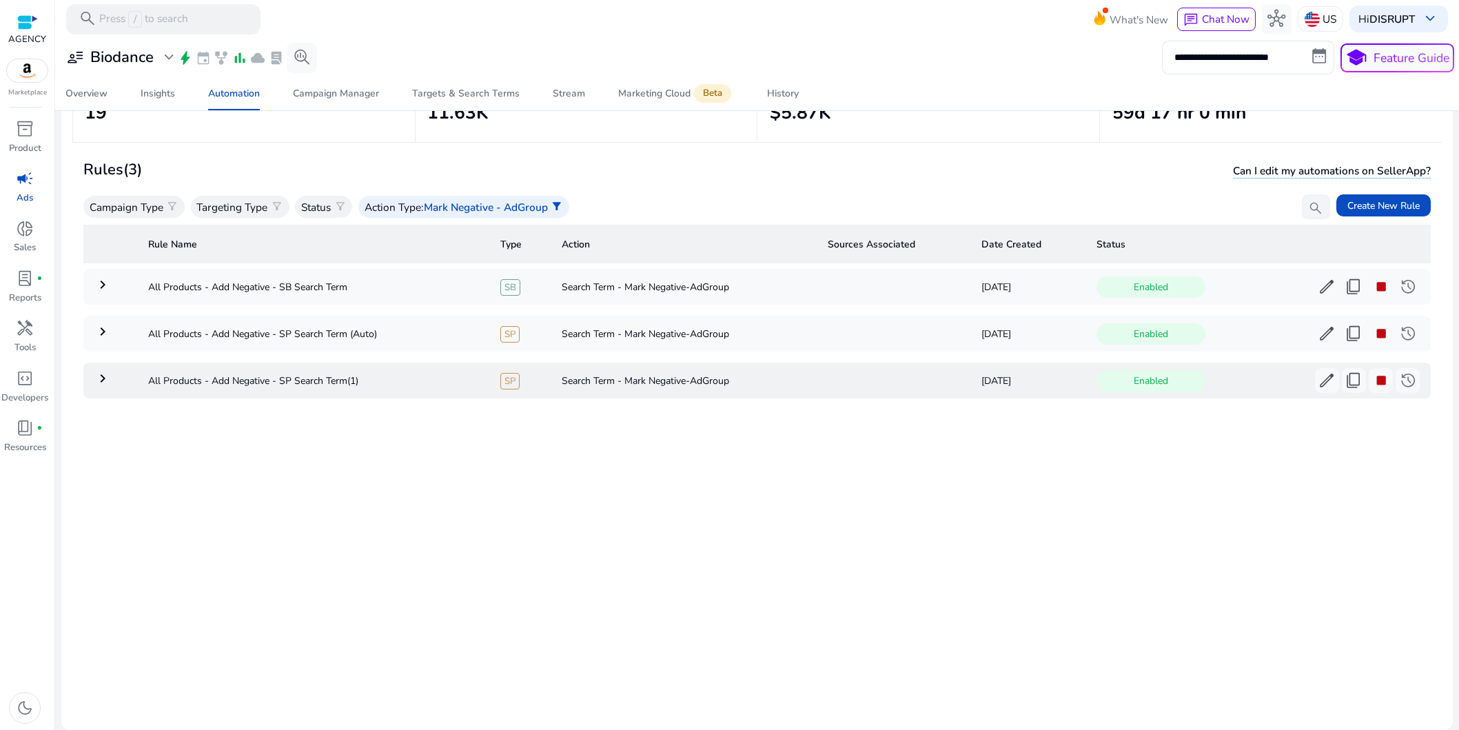
click at [102, 387] on mat-icon "keyboard_arrow_right" at bounding box center [102, 378] width 17 height 17
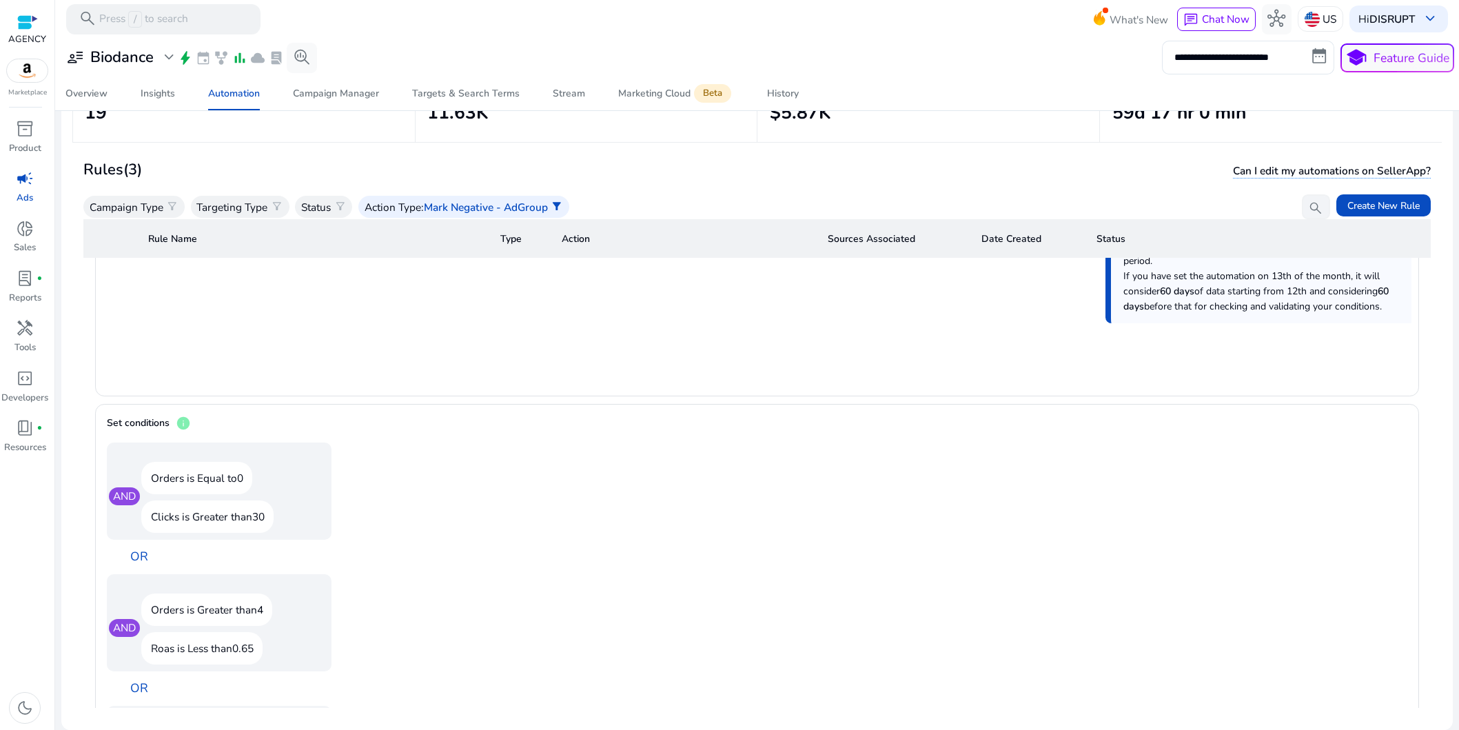
scroll to position [487, 0]
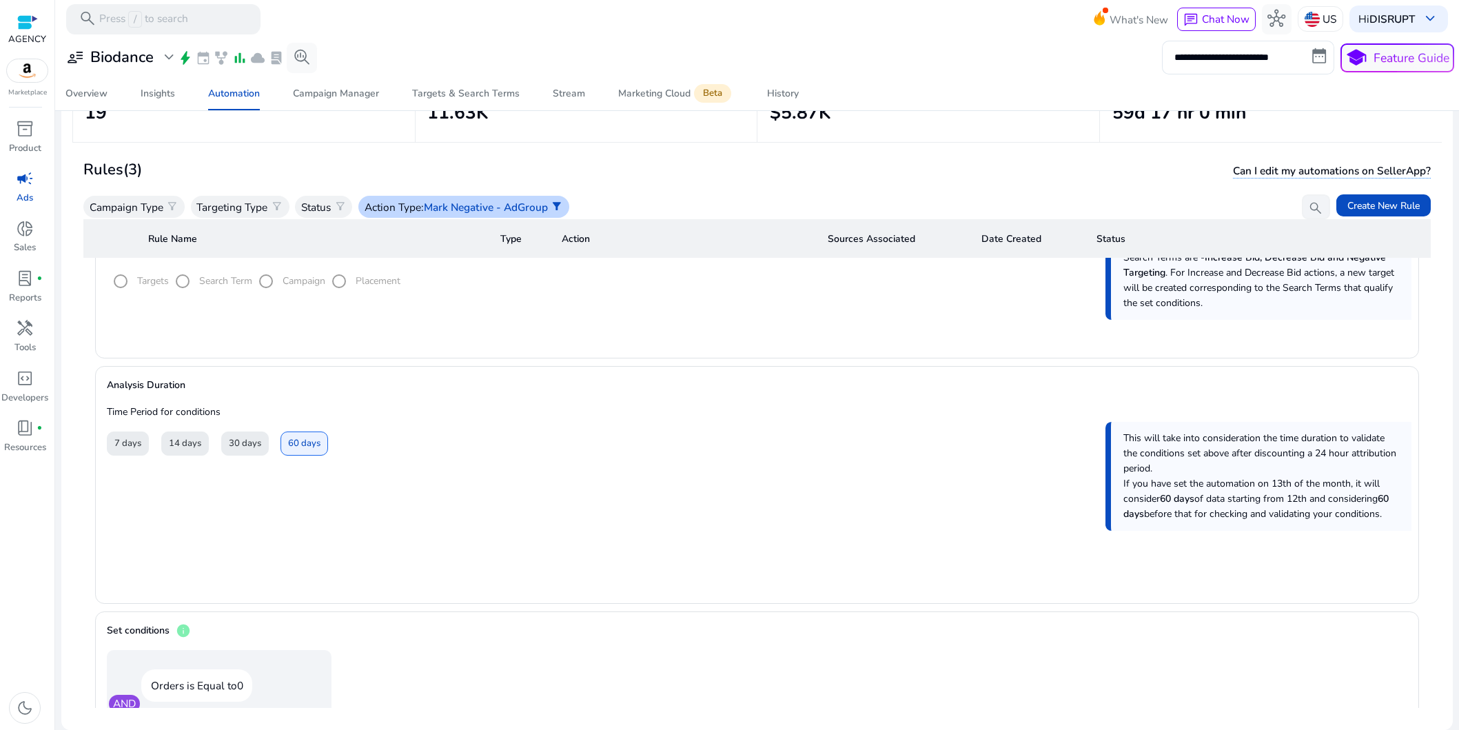
click at [500, 196] on div "Action Type : Mark Negative - AdGroup filter_alt" at bounding box center [463, 207] width 211 height 22
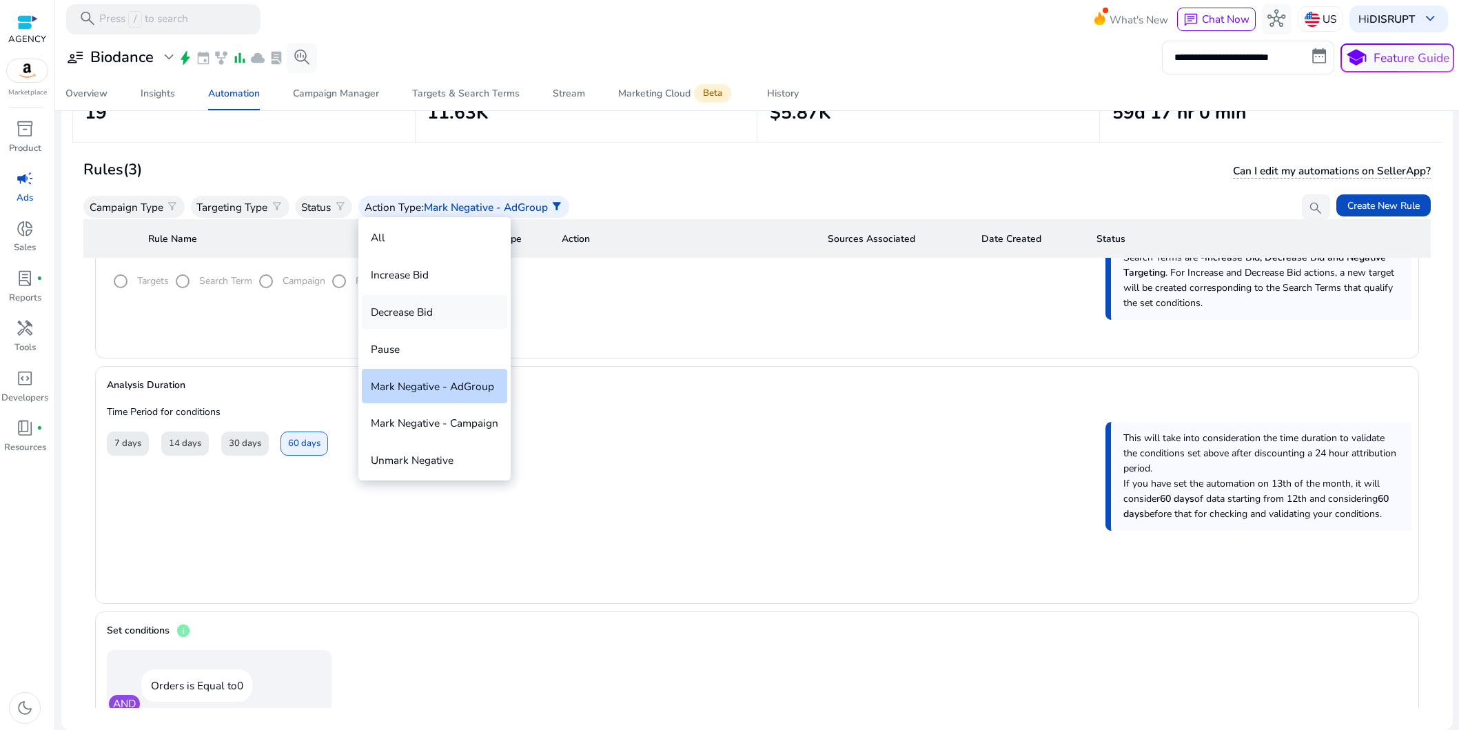
click at [409, 306] on div "Decrease Bid" at bounding box center [434, 312] width 145 height 34
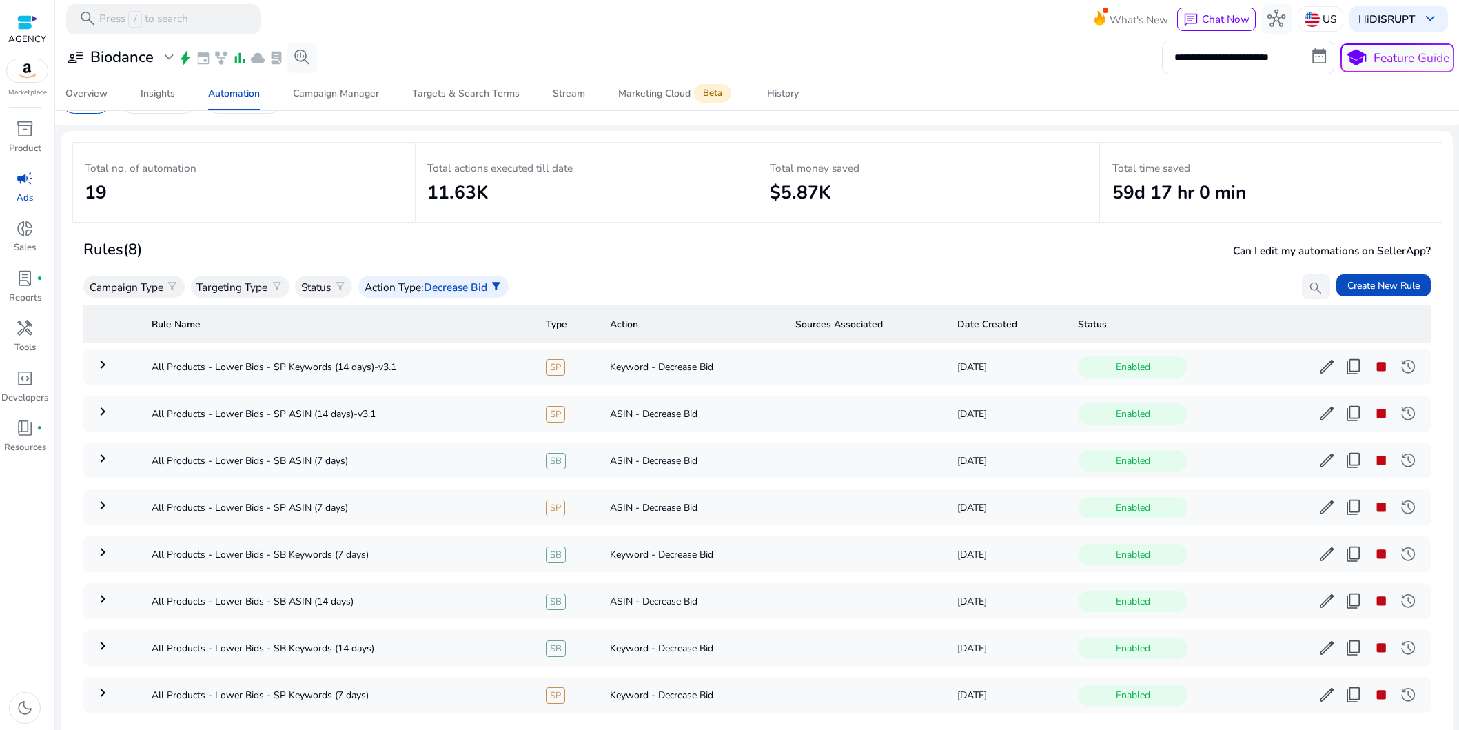
scroll to position [119, 0]
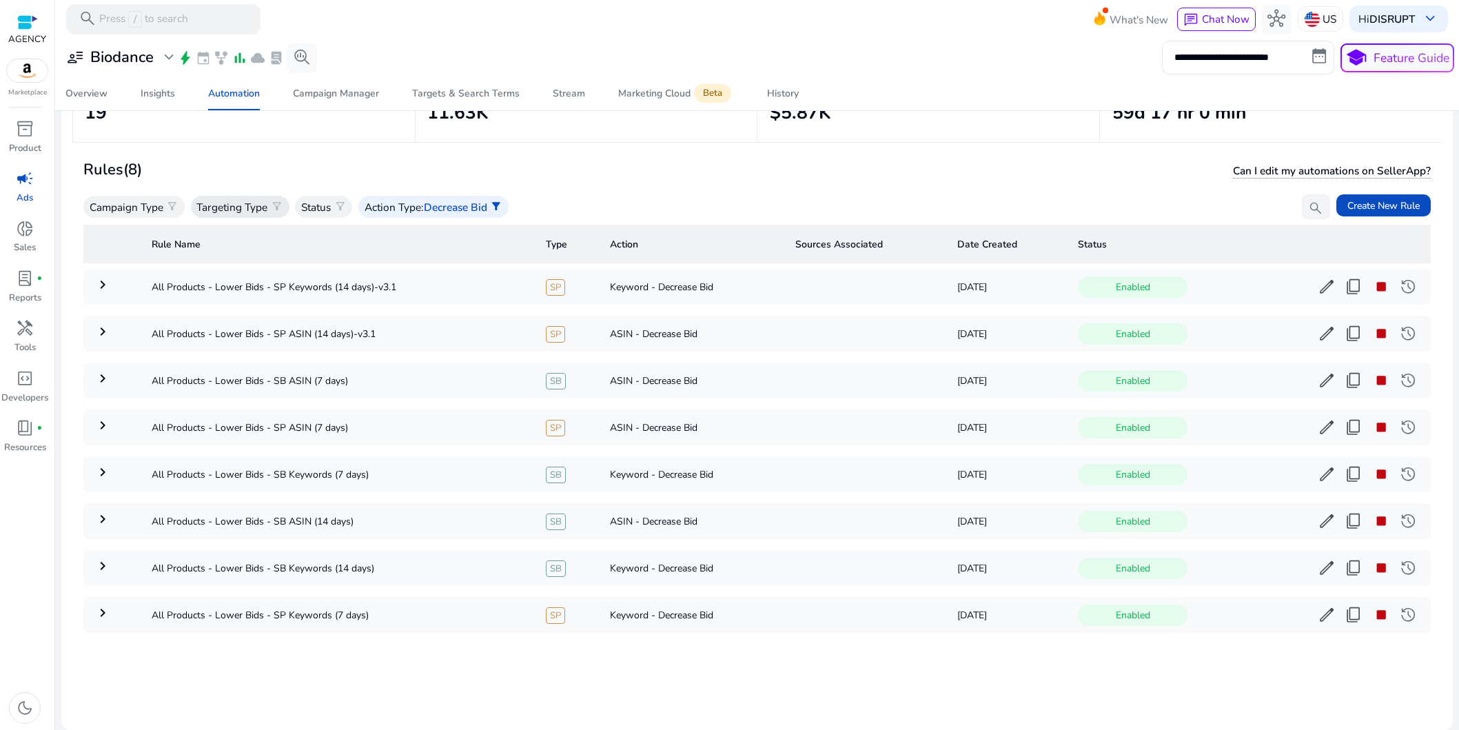
click at [230, 207] on p "Targeting Type" at bounding box center [231, 207] width 71 height 16
click at [132, 200] on div at bounding box center [729, 365] width 1459 height 730
click at [134, 202] on p "Campaign Type" at bounding box center [127, 207] width 74 height 16
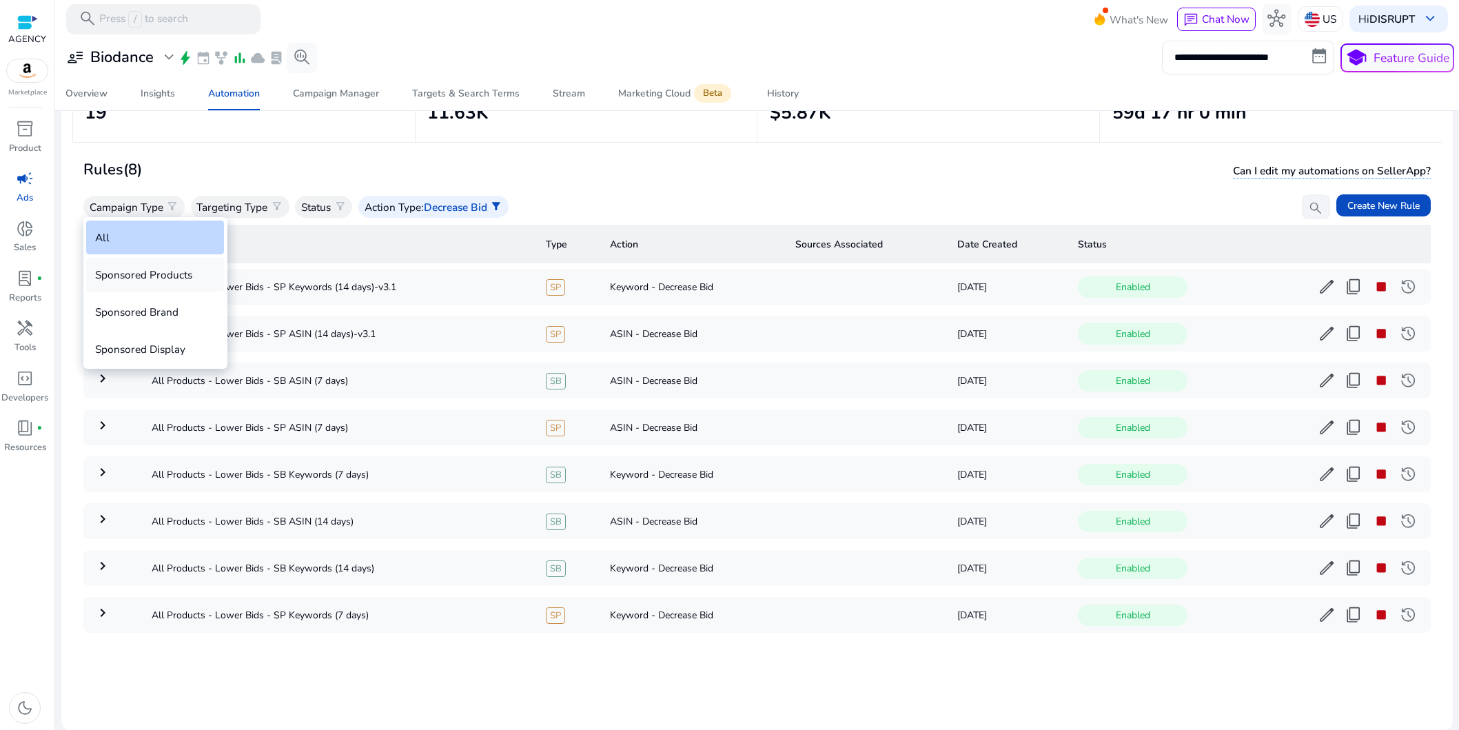
click at [143, 267] on div "Sponsored Products" at bounding box center [155, 275] width 138 height 34
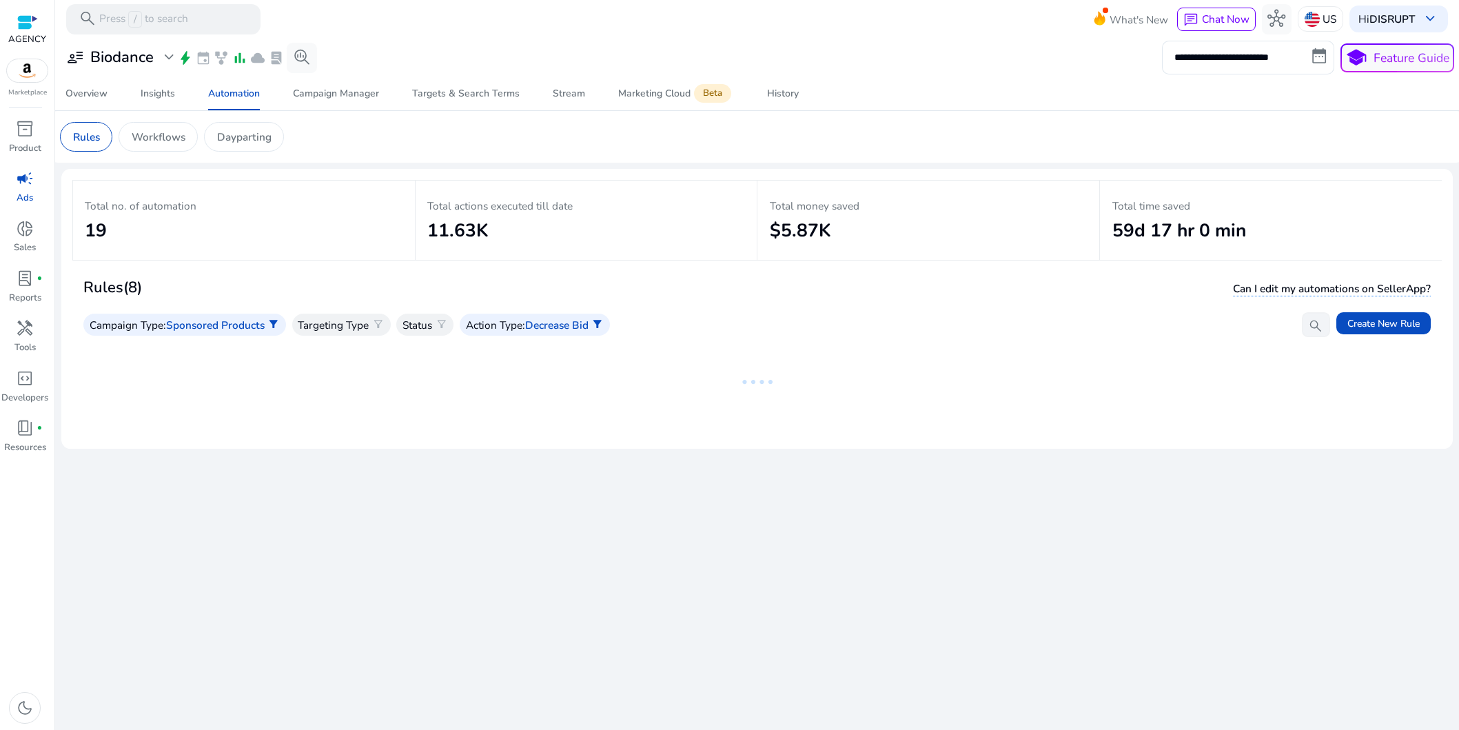
scroll to position [0, 0]
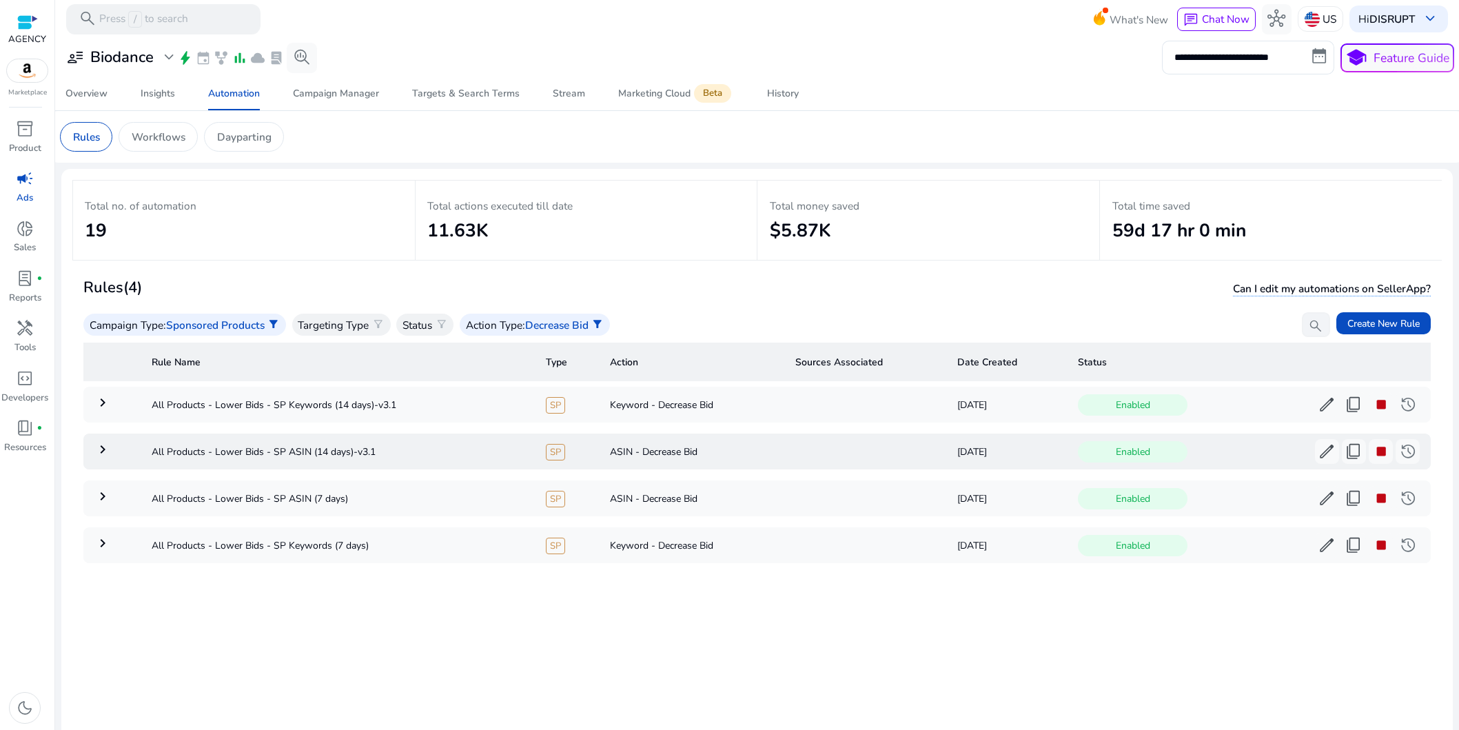
click at [98, 454] on mat-icon "keyboard_arrow_right" at bounding box center [102, 449] width 17 height 17
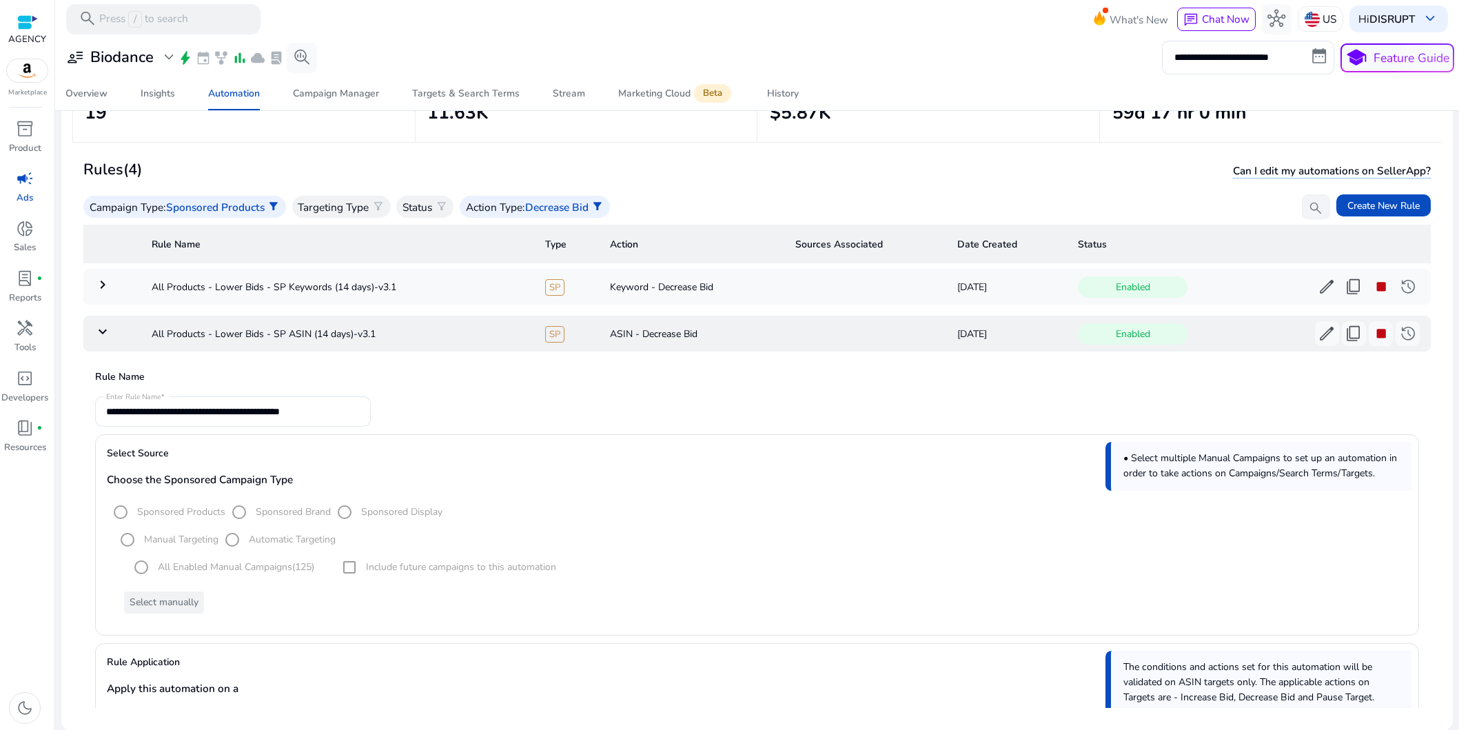
click at [105, 334] on mat-icon "keyboard_arrow_down" at bounding box center [102, 331] width 17 height 17
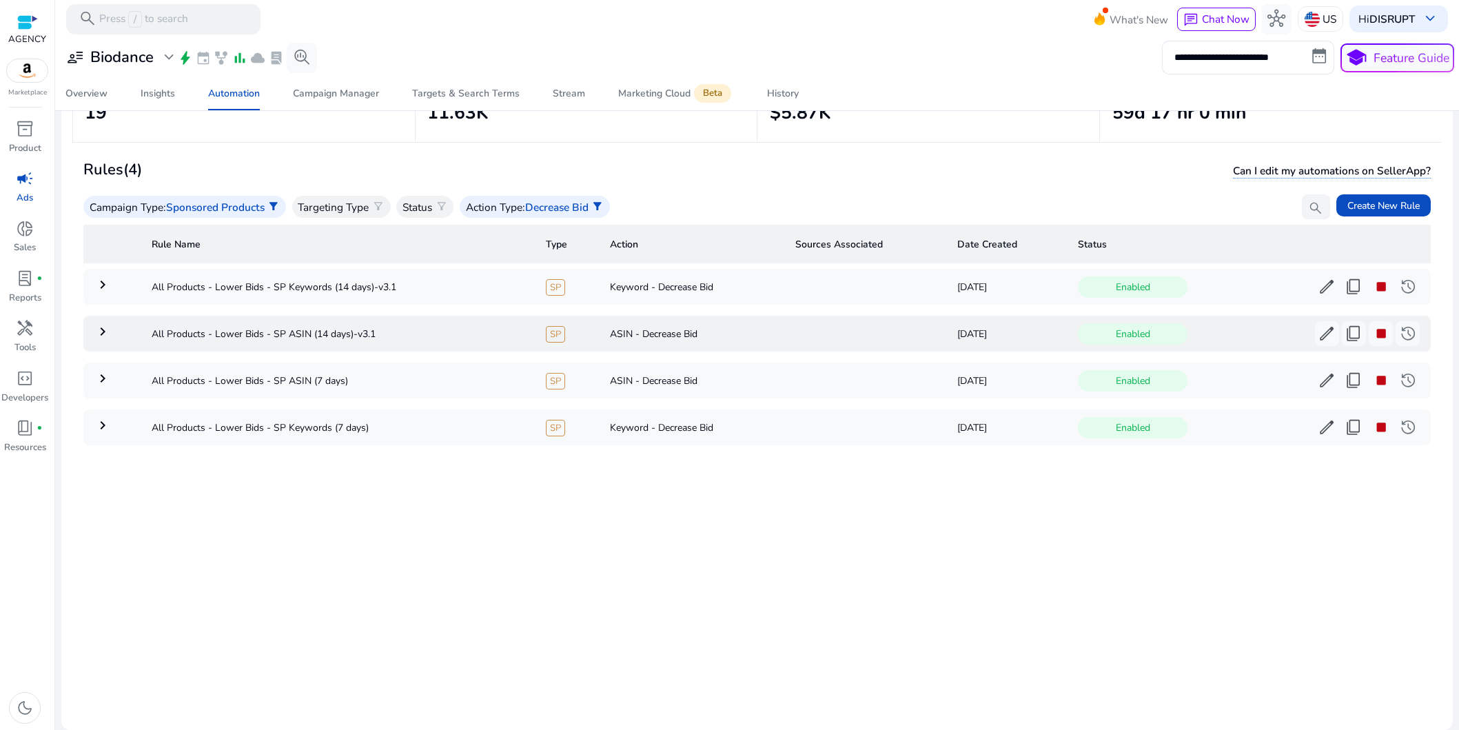
click at [105, 334] on mat-icon "keyboard_arrow_right" at bounding box center [102, 331] width 17 height 17
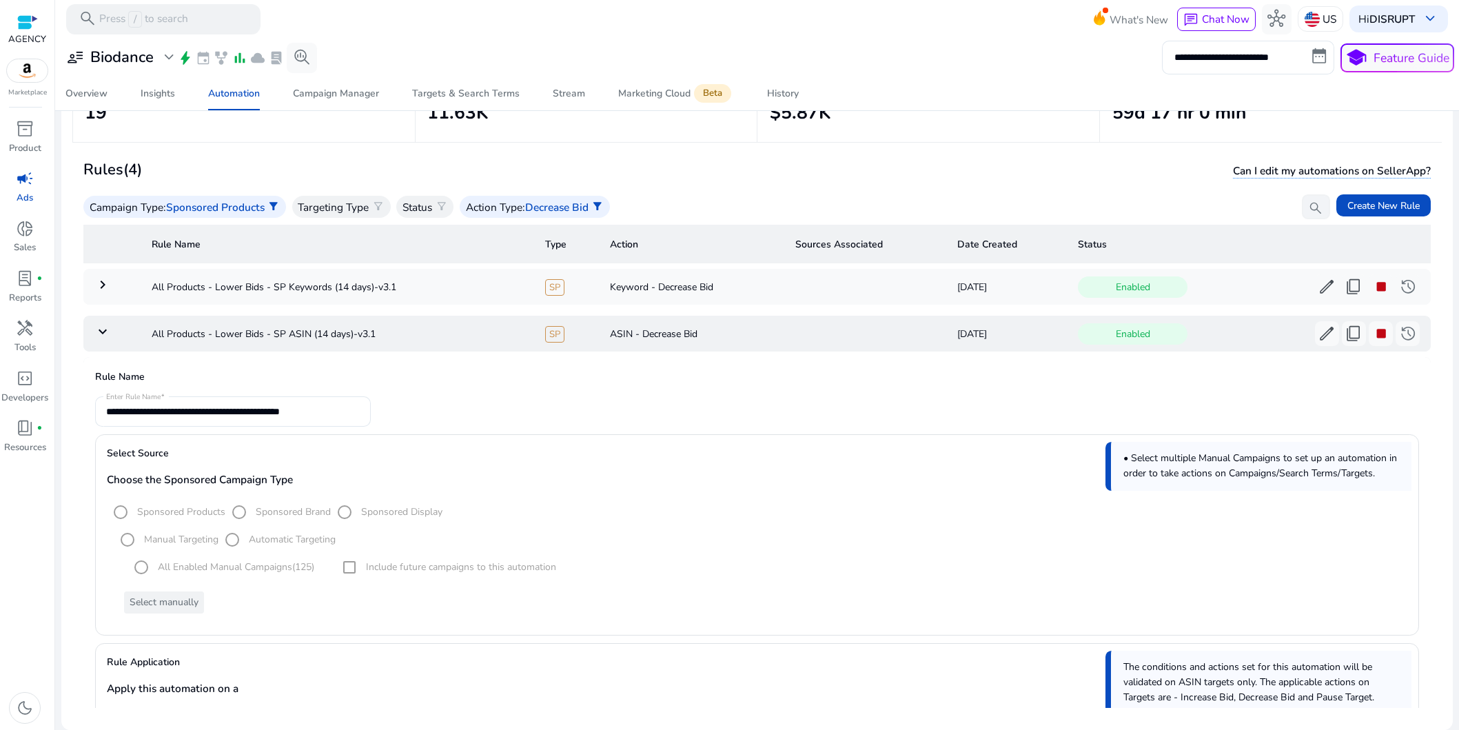
click at [101, 333] on mat-icon "keyboard_arrow_down" at bounding box center [102, 331] width 17 height 17
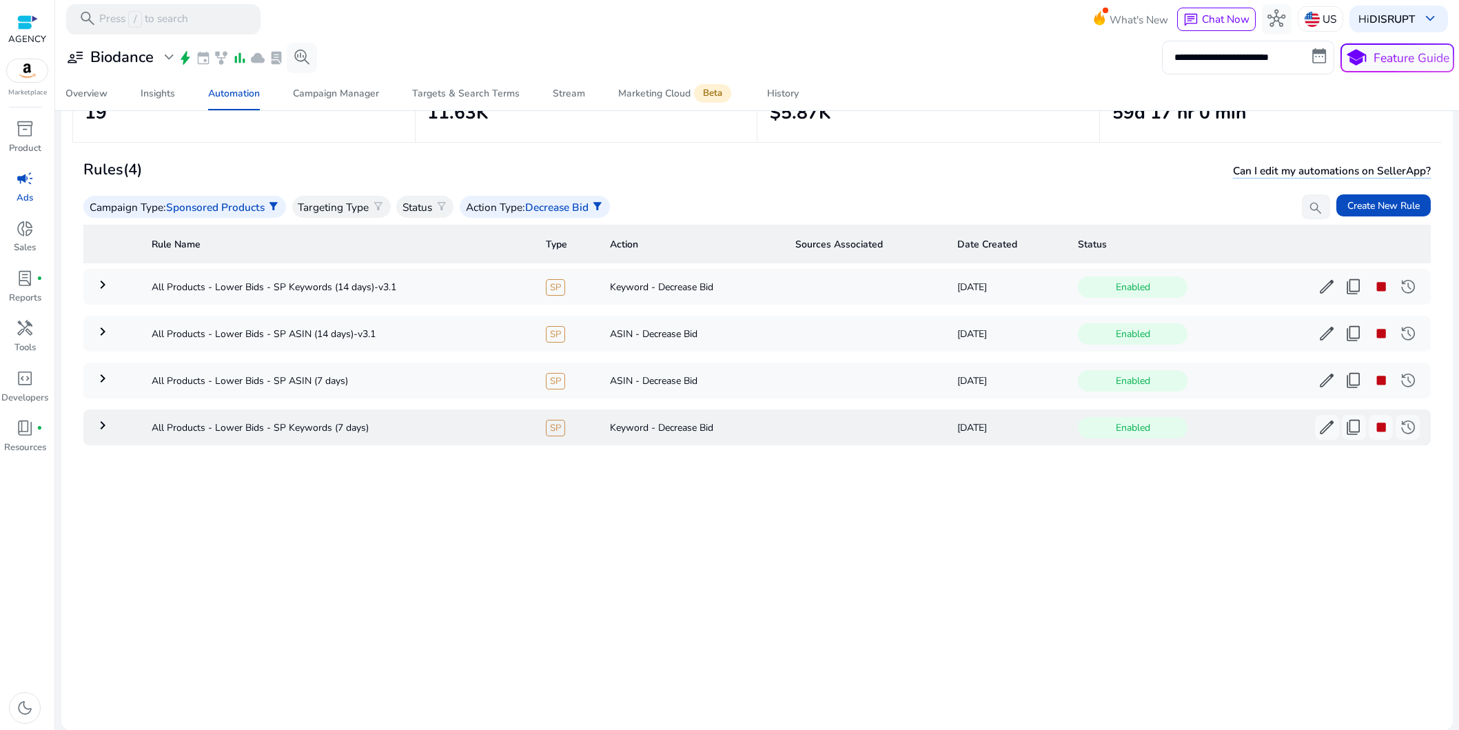
click at [100, 433] on mat-icon "keyboard_arrow_right" at bounding box center [102, 425] width 17 height 17
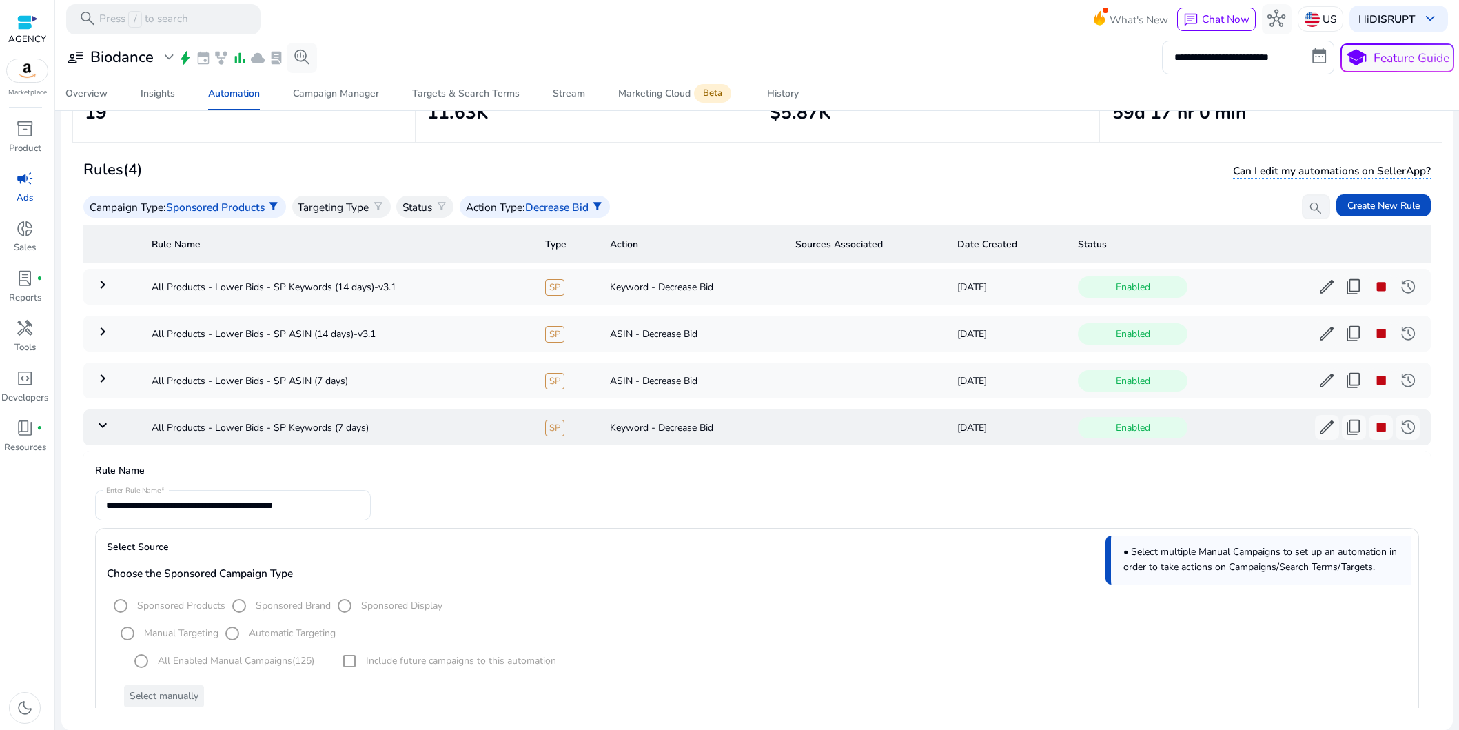
click at [101, 432] on mat-icon "keyboard_arrow_down" at bounding box center [102, 425] width 17 height 17
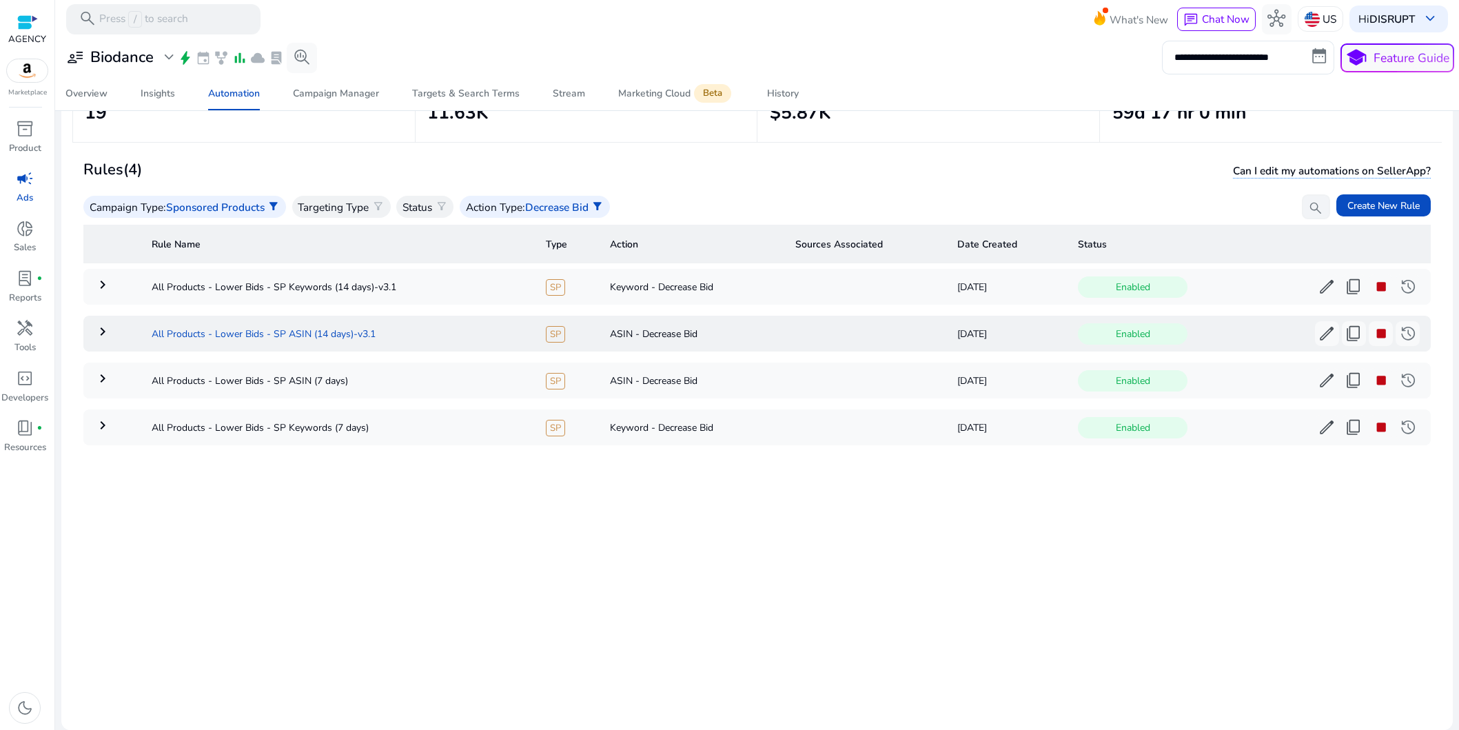
click at [327, 329] on td "All Products - Lower Bids - SP ASIN (14 days)-v3.1" at bounding box center [338, 334] width 394 height 36
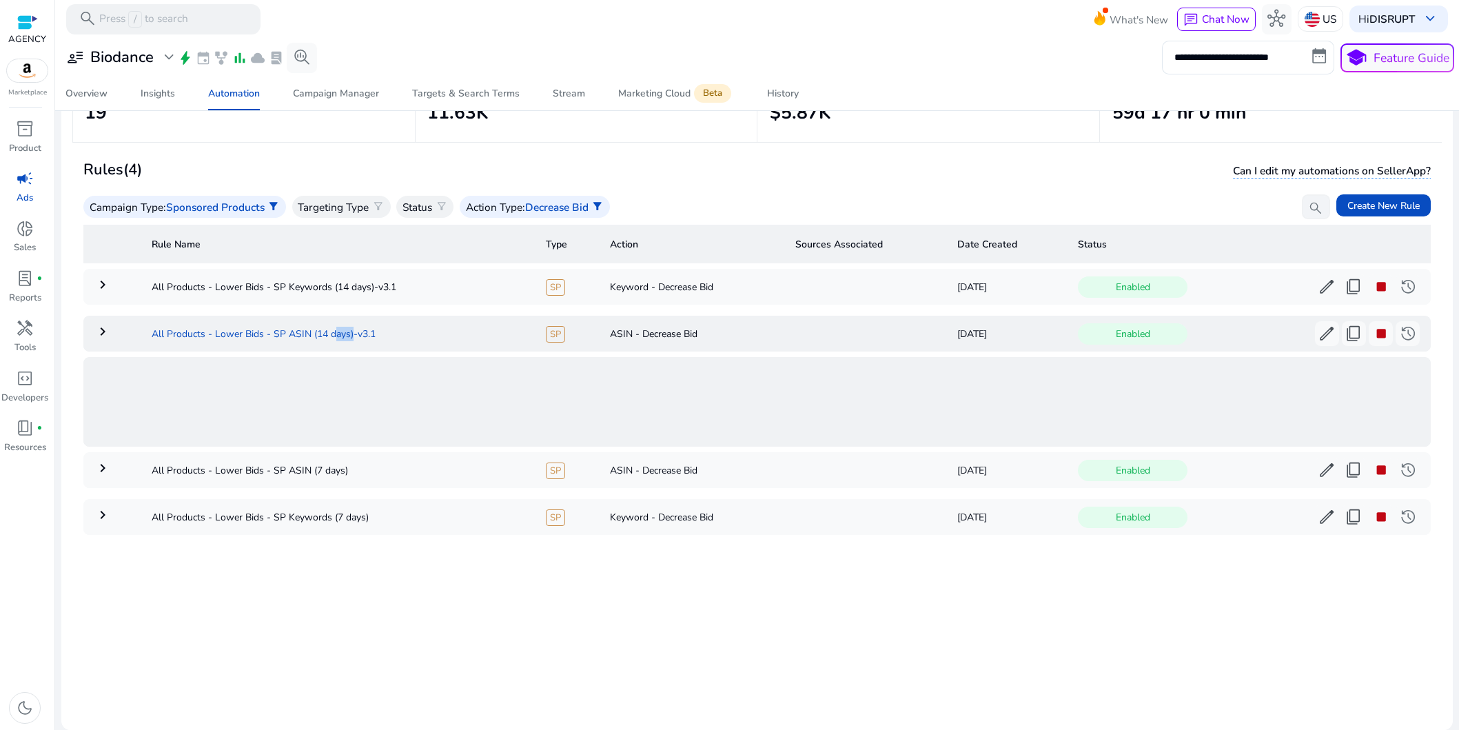
click at [327, 329] on td "All Products - Lower Bids - SP ASIN (14 days)-v3.1" at bounding box center [338, 334] width 394 height 36
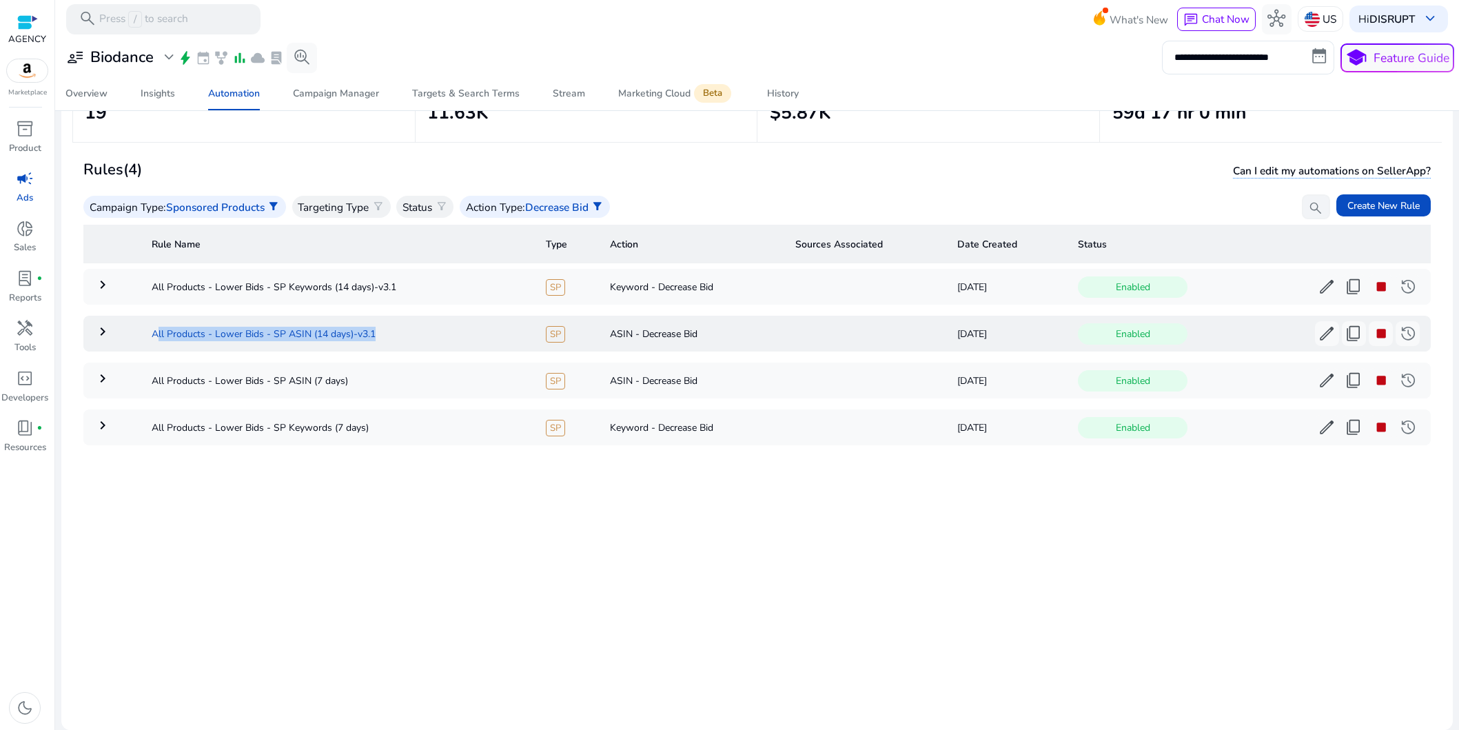
click at [327, 329] on td "All Products - Lower Bids - SP ASIN (14 days)-v3.1" at bounding box center [338, 334] width 394 height 36
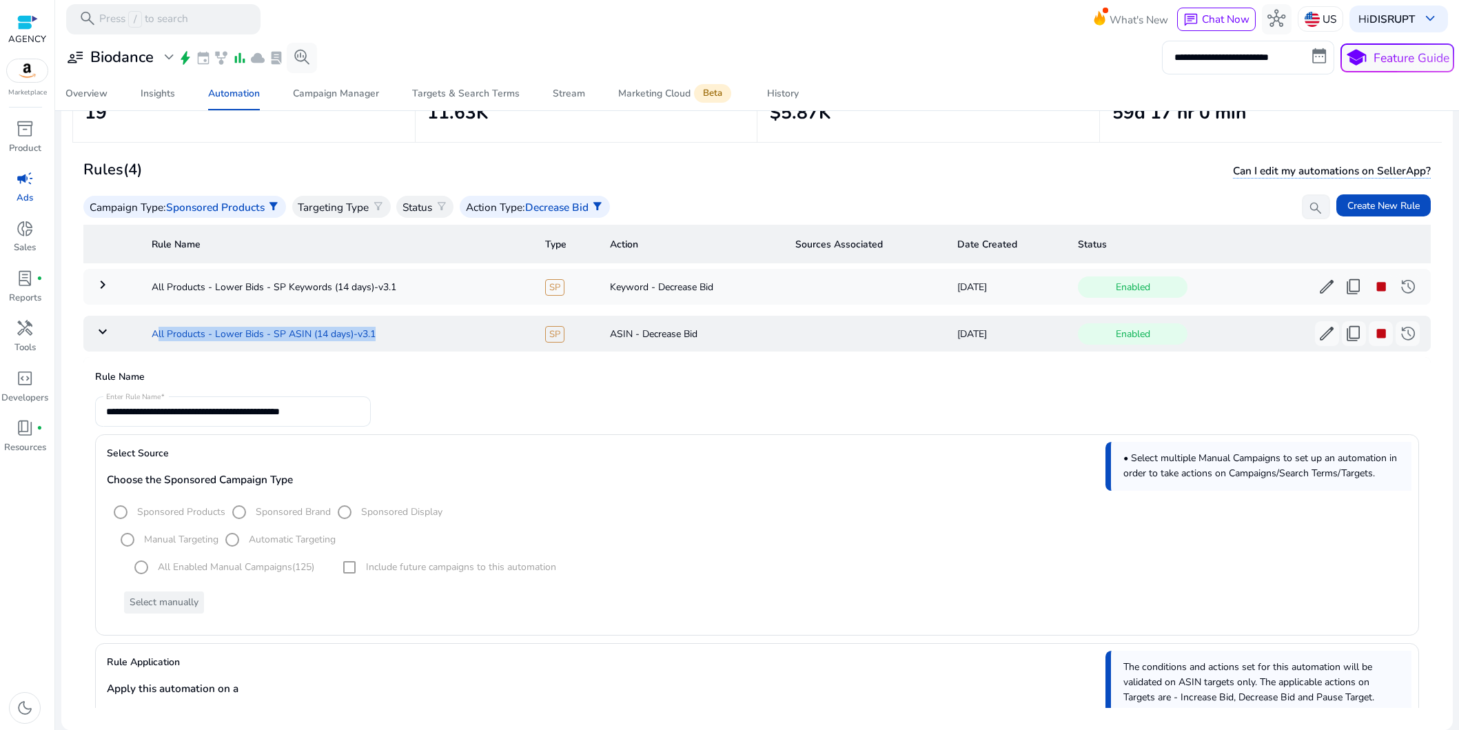
copy td "All Products - Lower Bids - SP ASIN (14 days)-v3.1"
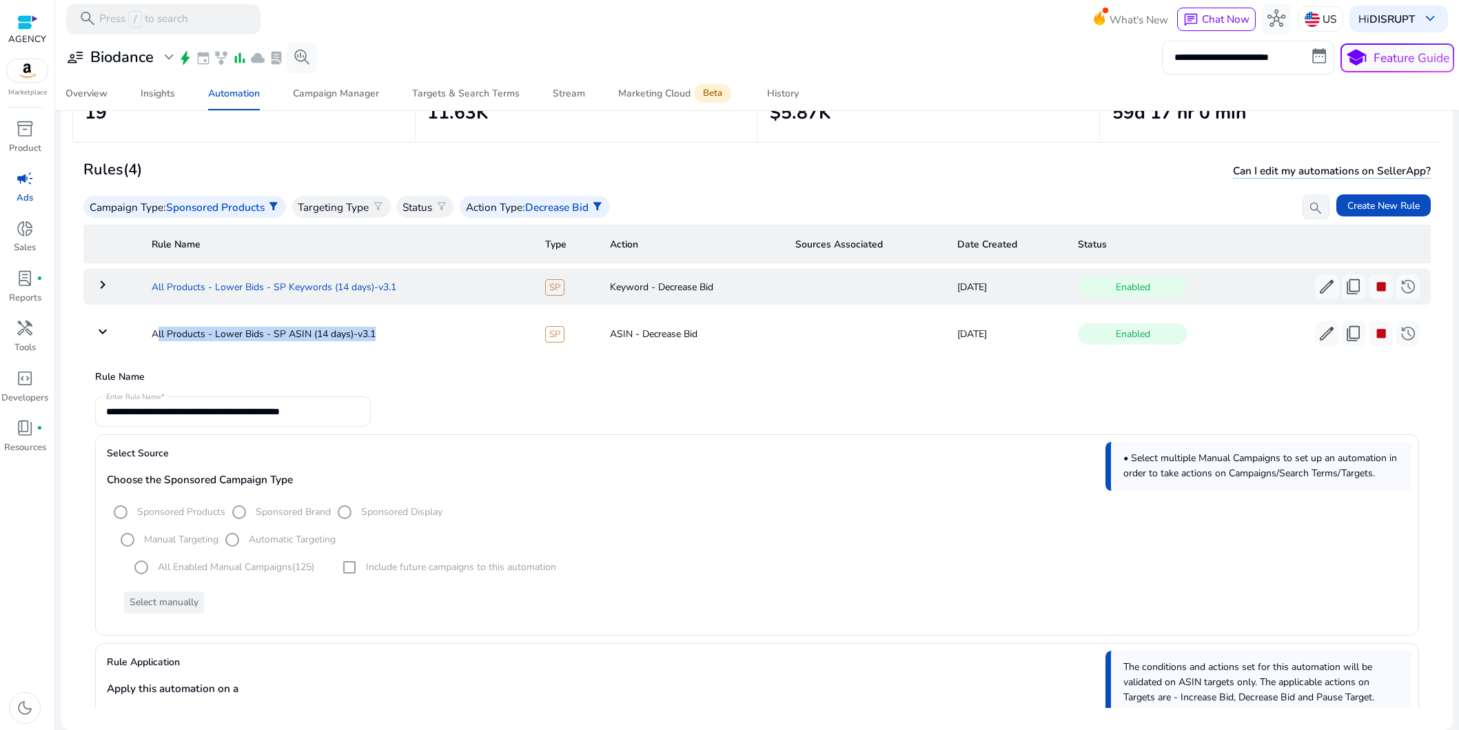
drag, startPoint x: 405, startPoint y: 287, endPoint x: 599, endPoint y: 22, distance: 328.0
click at [152, 291] on td "All Products - Lower Bids - SP Keywords (14 days)-v3.1" at bounding box center [338, 287] width 394 height 36
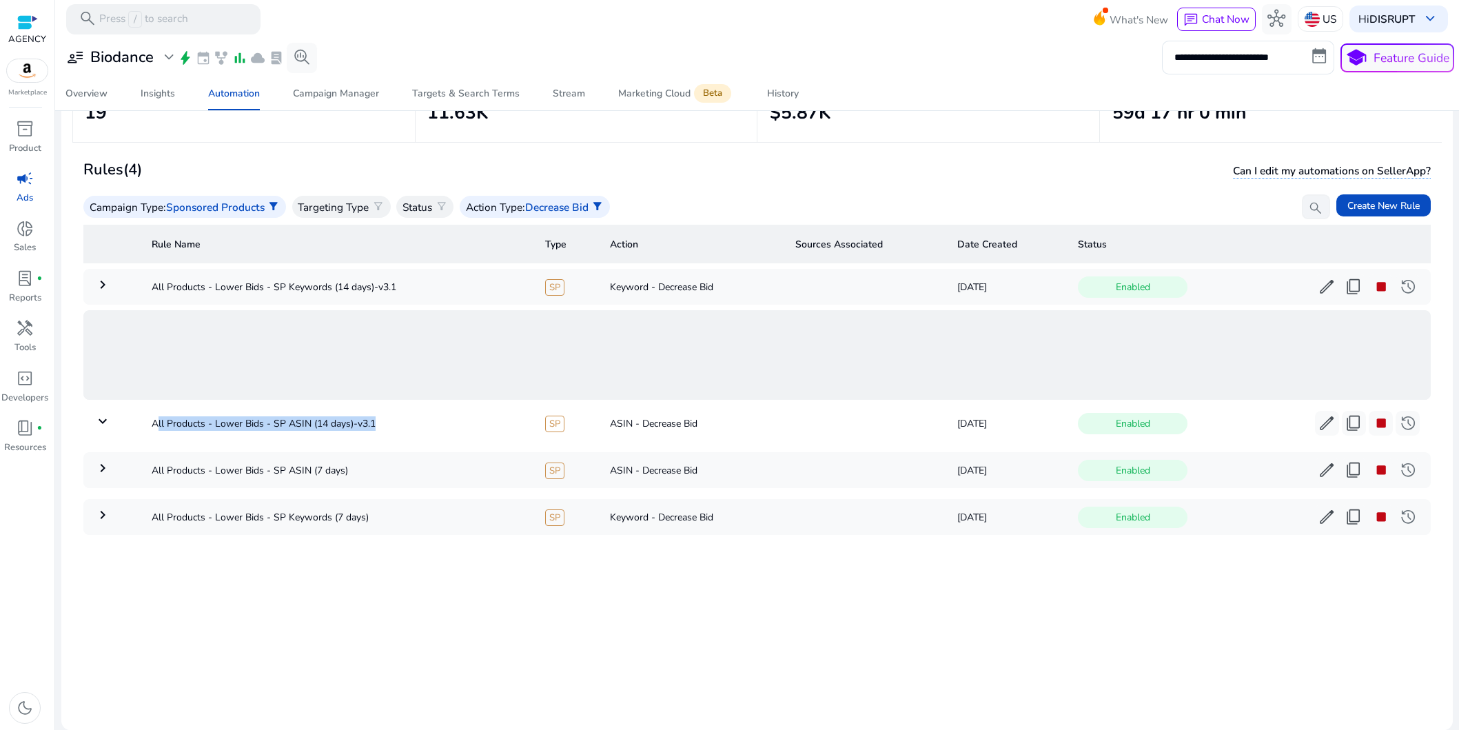
copy td "All Products - Lower Bids - SP Keywords (14 days)-v3.1"
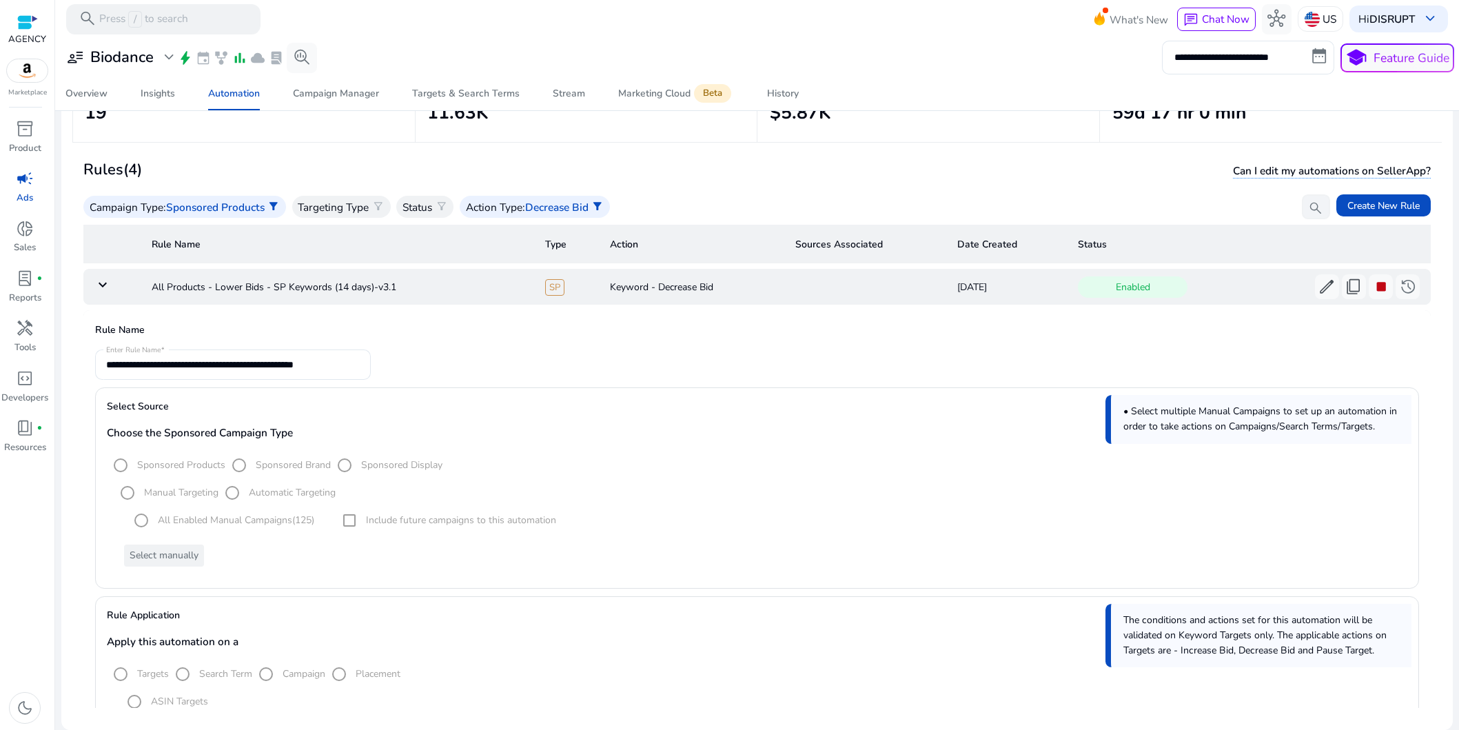
click at [108, 285] on mat-icon "keyboard_arrow_down" at bounding box center [102, 284] width 17 height 17
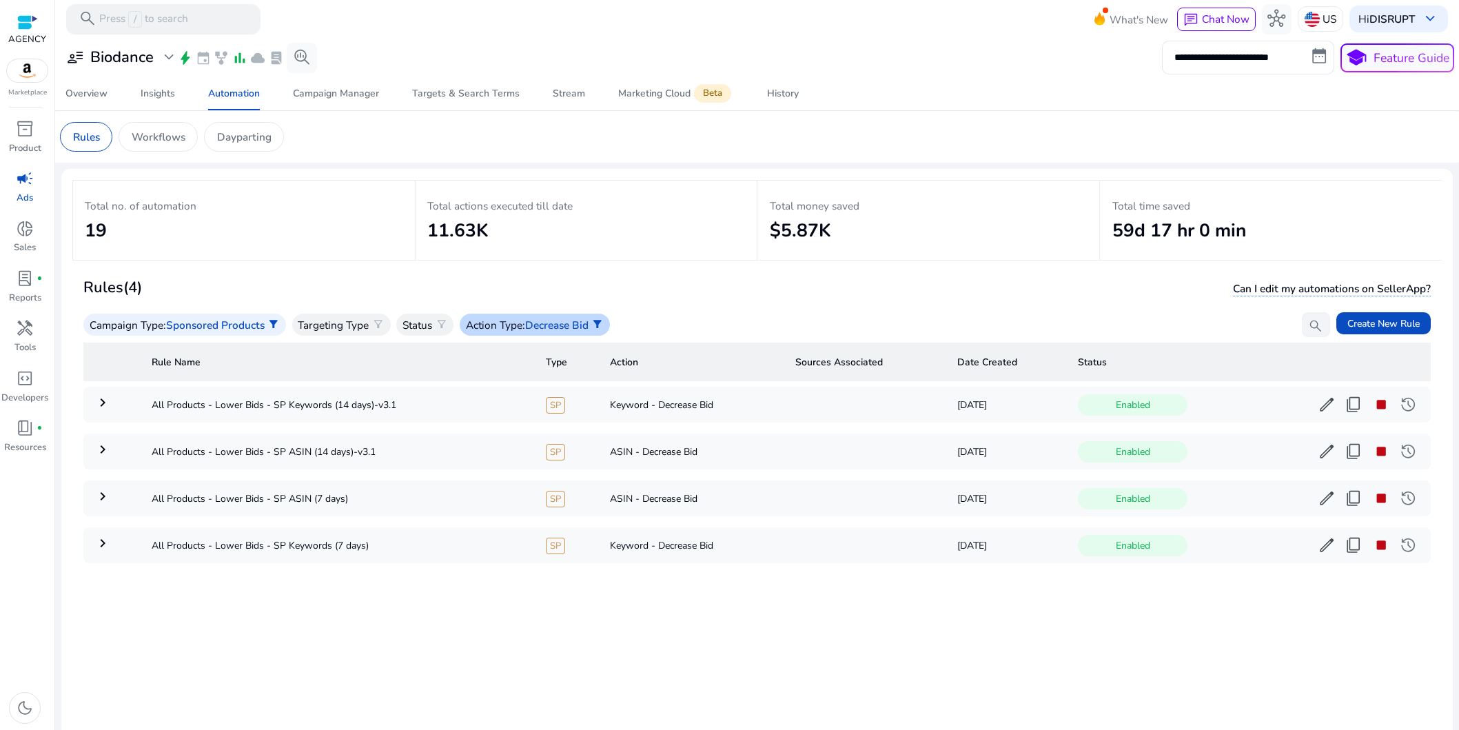
click at [518, 320] on p "Action Type" at bounding box center [494, 325] width 57 height 16
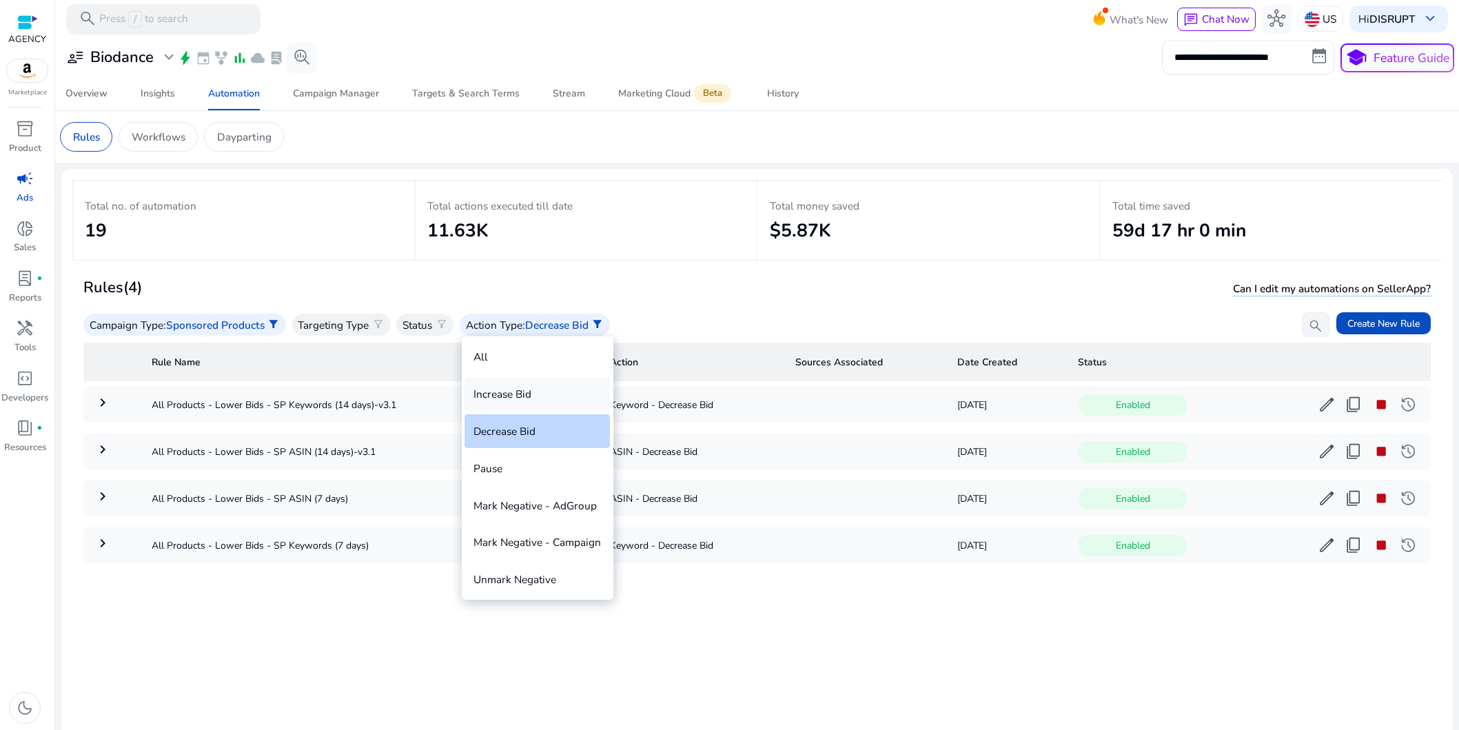
click at [536, 393] on div "Increase Bid" at bounding box center [537, 394] width 145 height 34
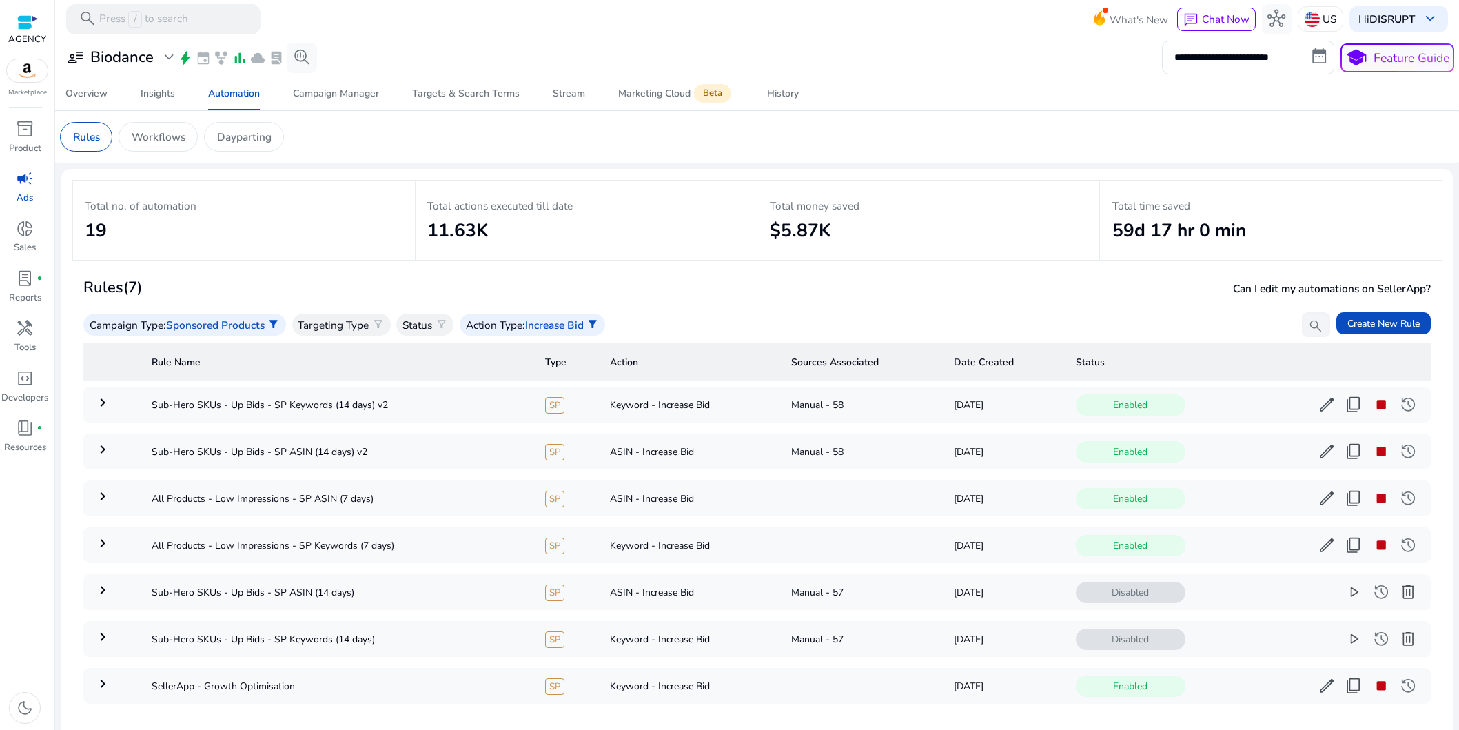
scroll to position [119, 0]
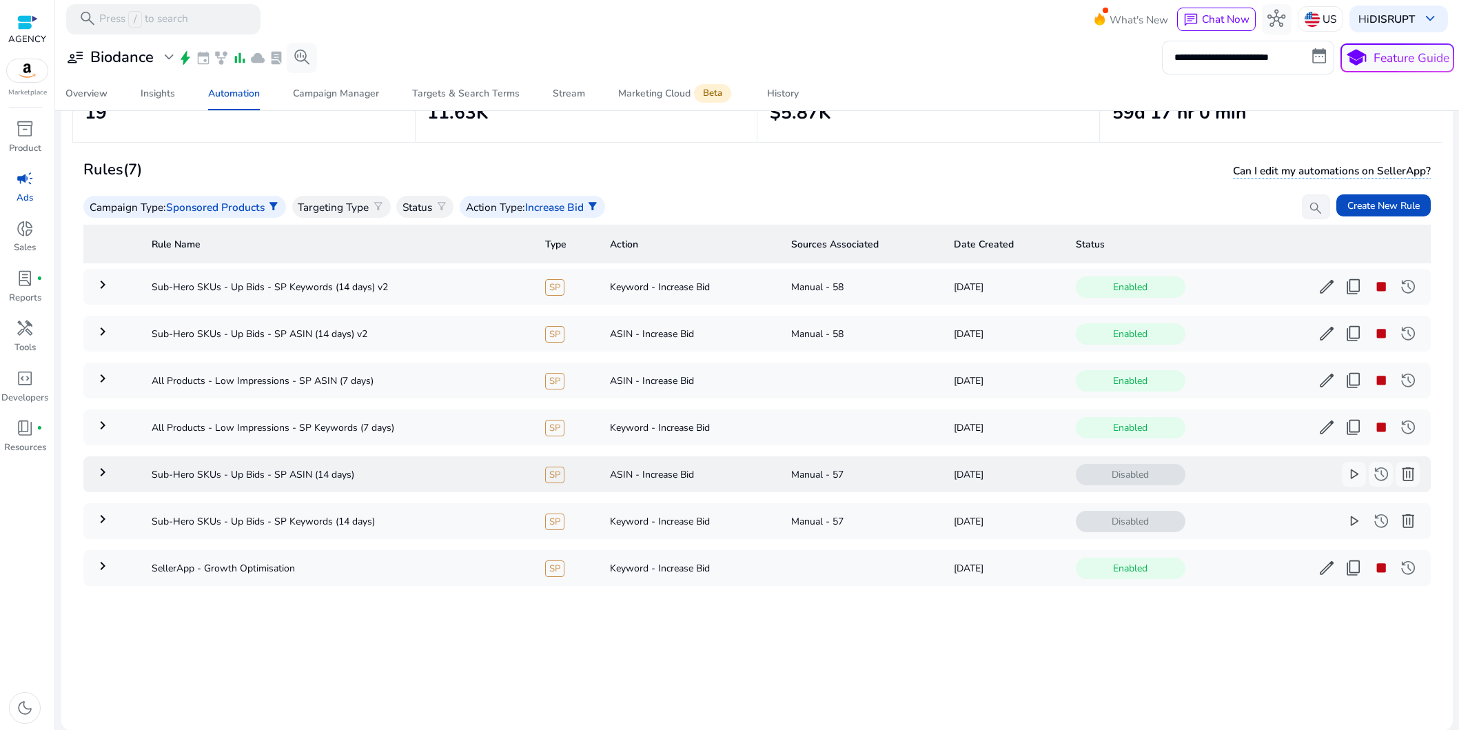
click at [100, 476] on mat-icon "keyboard_arrow_right" at bounding box center [102, 472] width 17 height 17
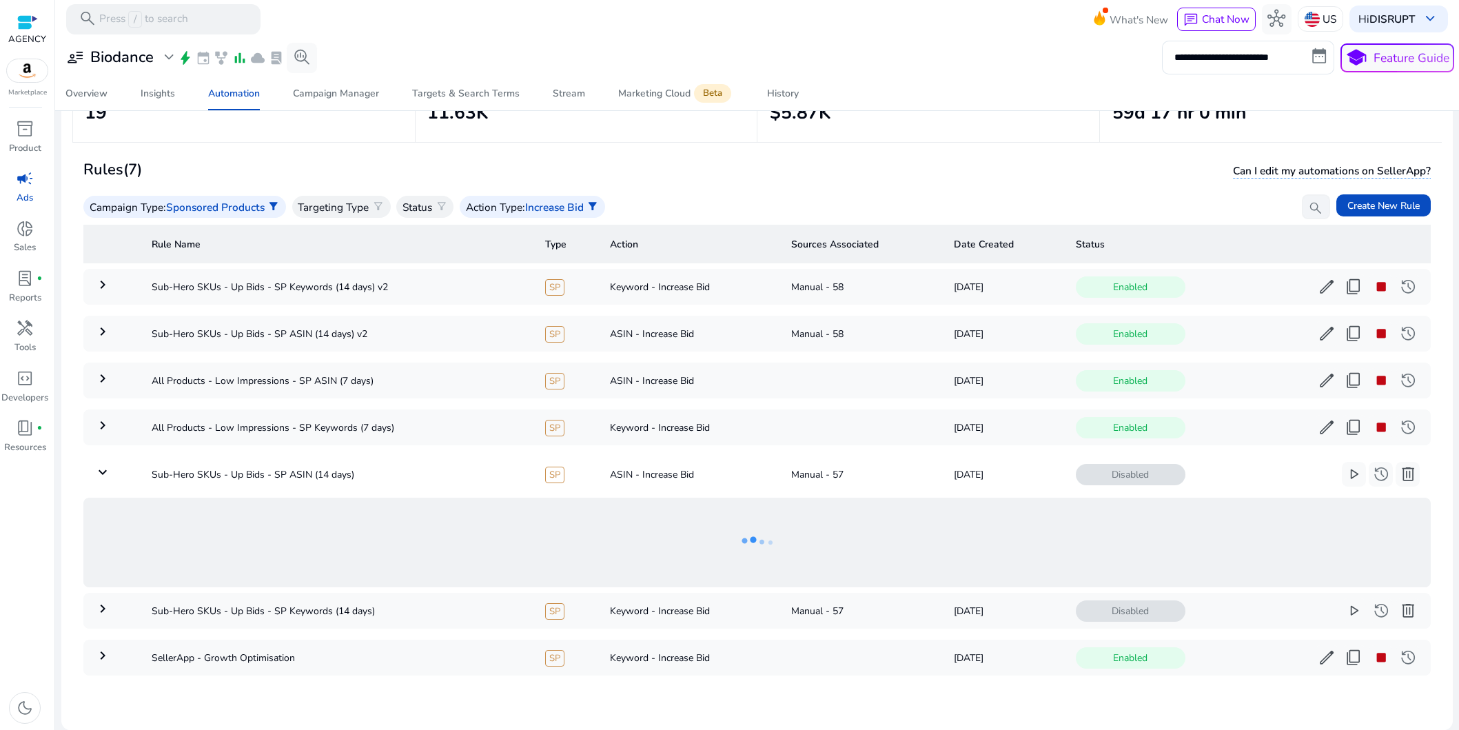
scroll to position [12, 0]
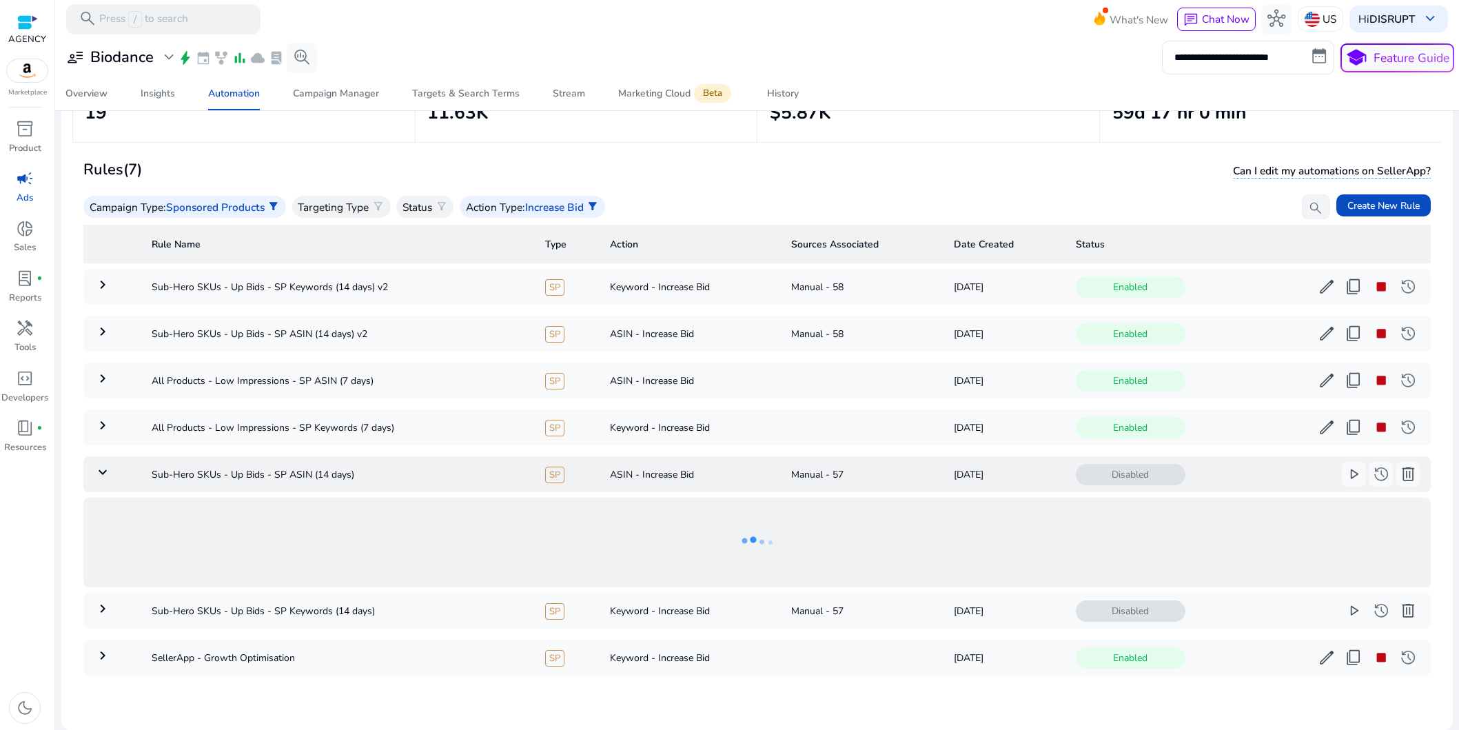
click at [97, 465] on mat-icon "keyboard_arrow_down" at bounding box center [102, 472] width 17 height 17
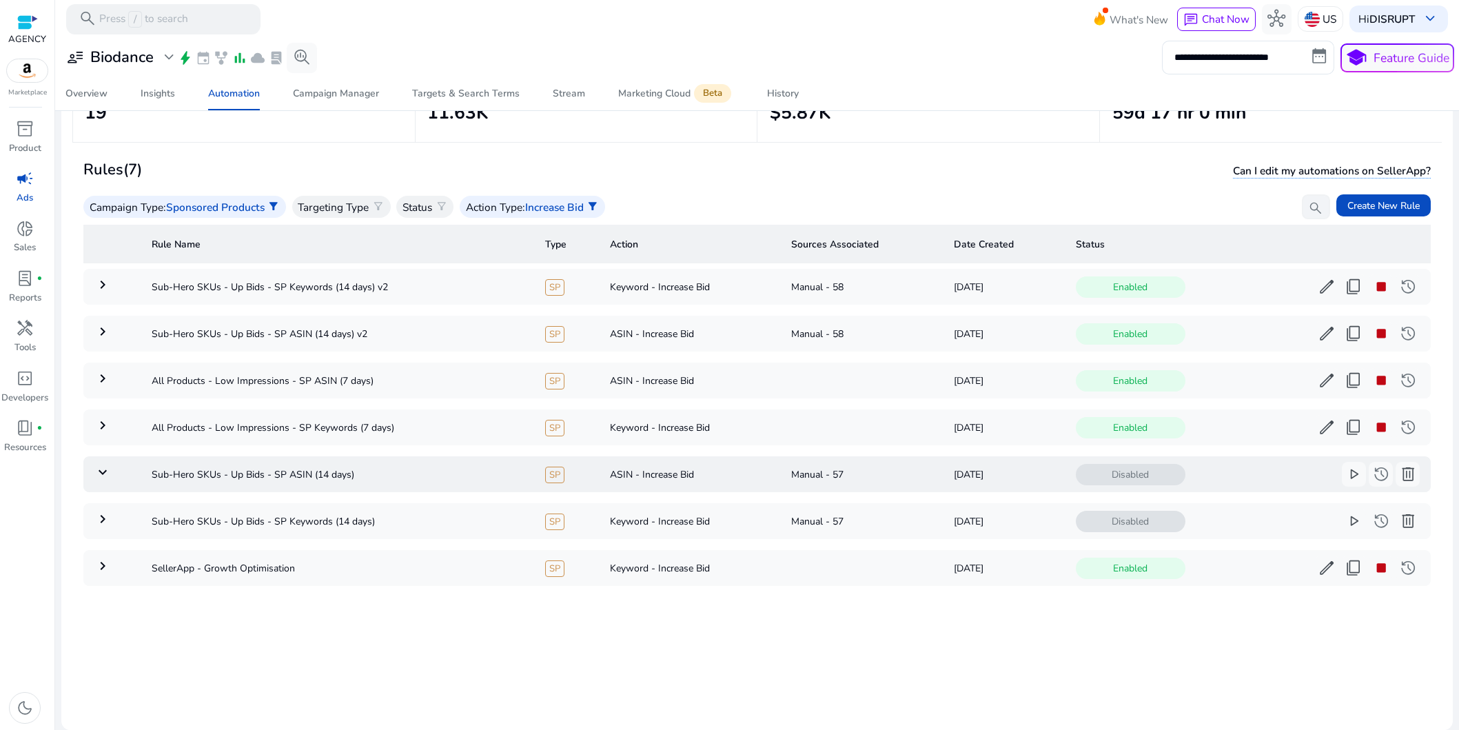
scroll to position [0, 0]
click at [1372, 383] on span "stop" at bounding box center [1381, 381] width 18 height 18
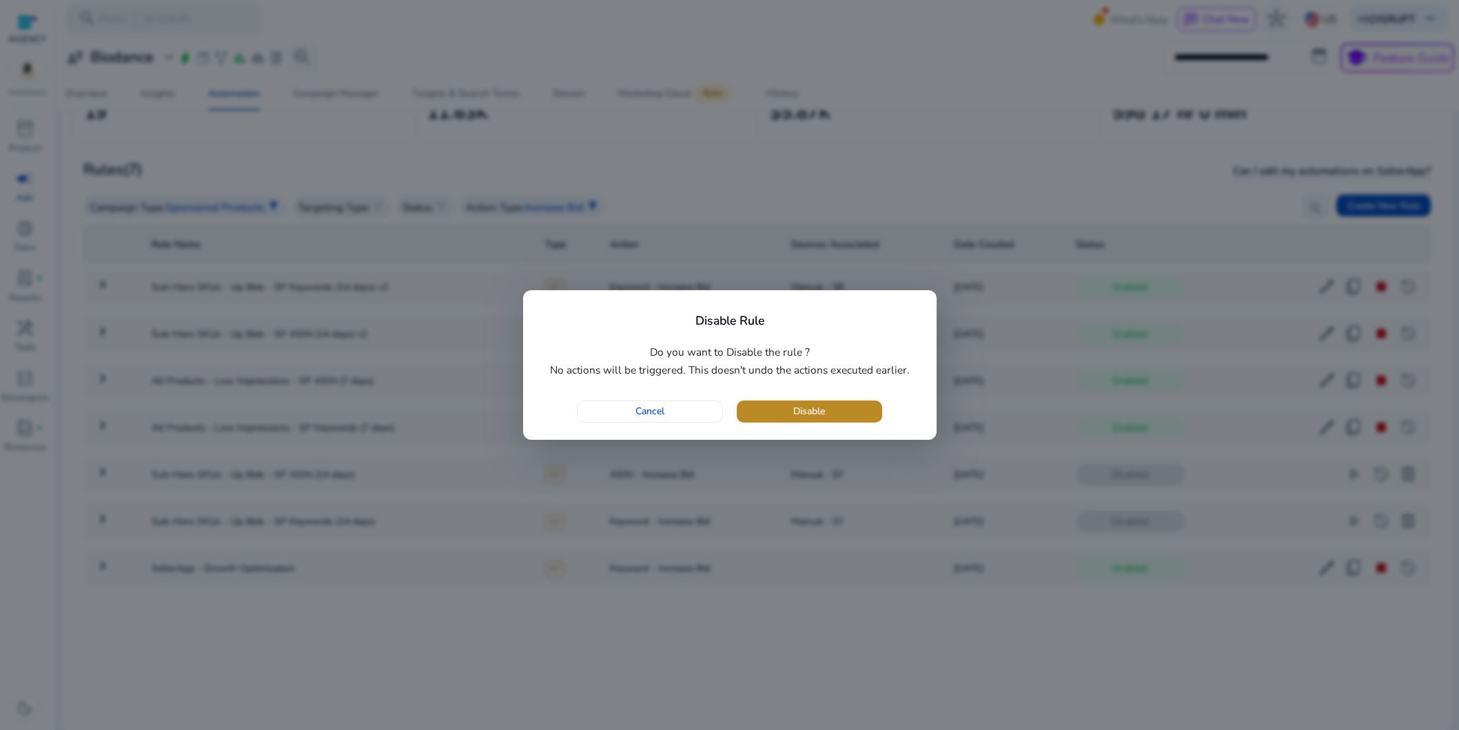
click at [851, 414] on span "button" at bounding box center [809, 411] width 145 height 33
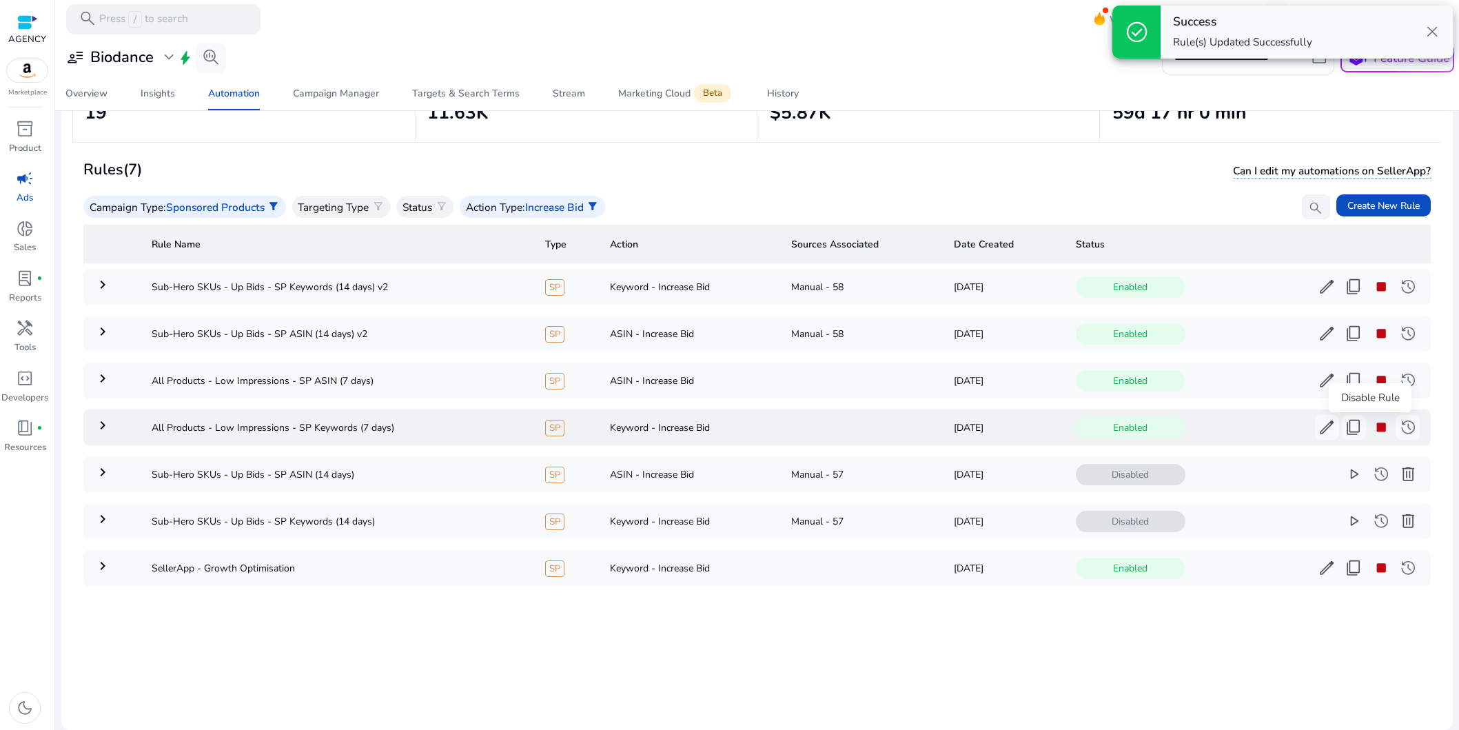
click at [1372, 430] on span "stop" at bounding box center [1381, 427] width 18 height 18
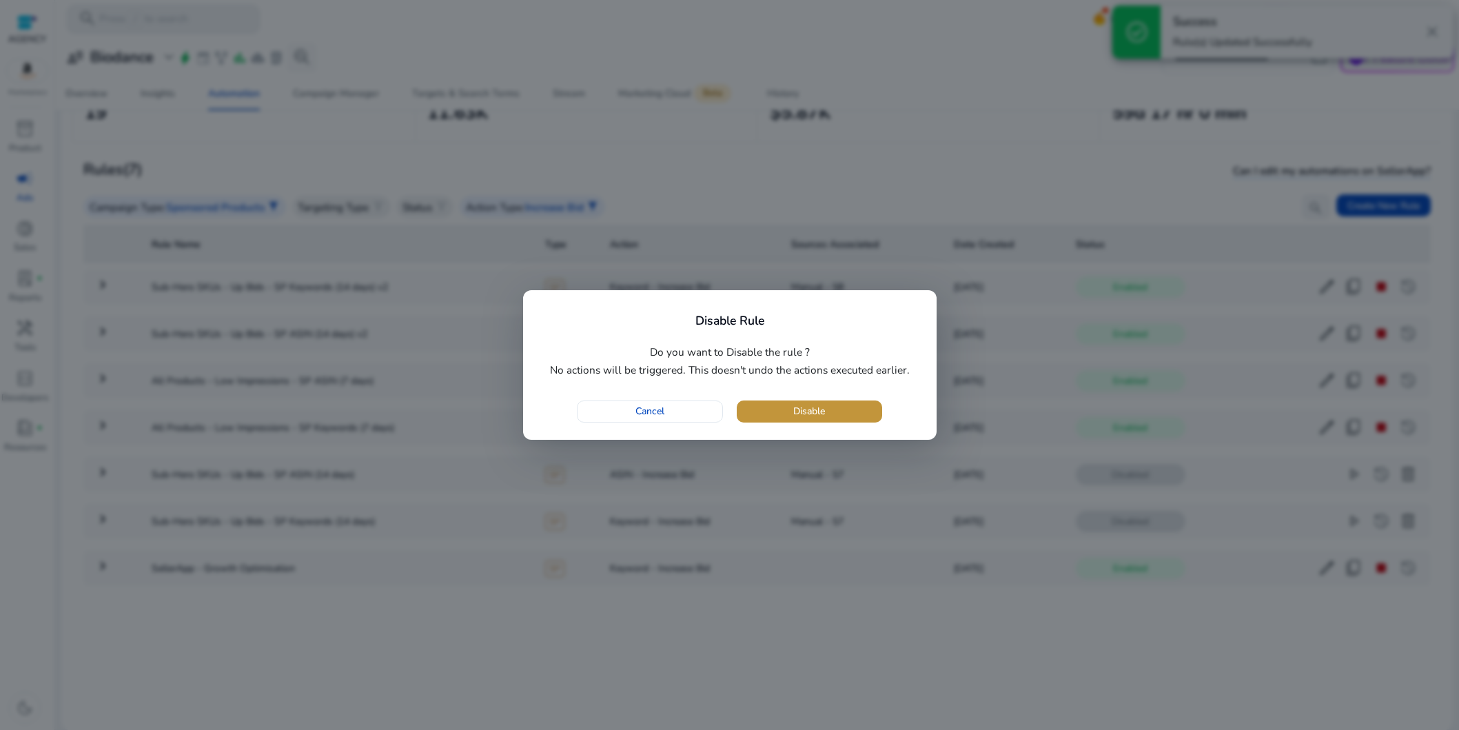
click at [864, 406] on span "button" at bounding box center [809, 411] width 145 height 33
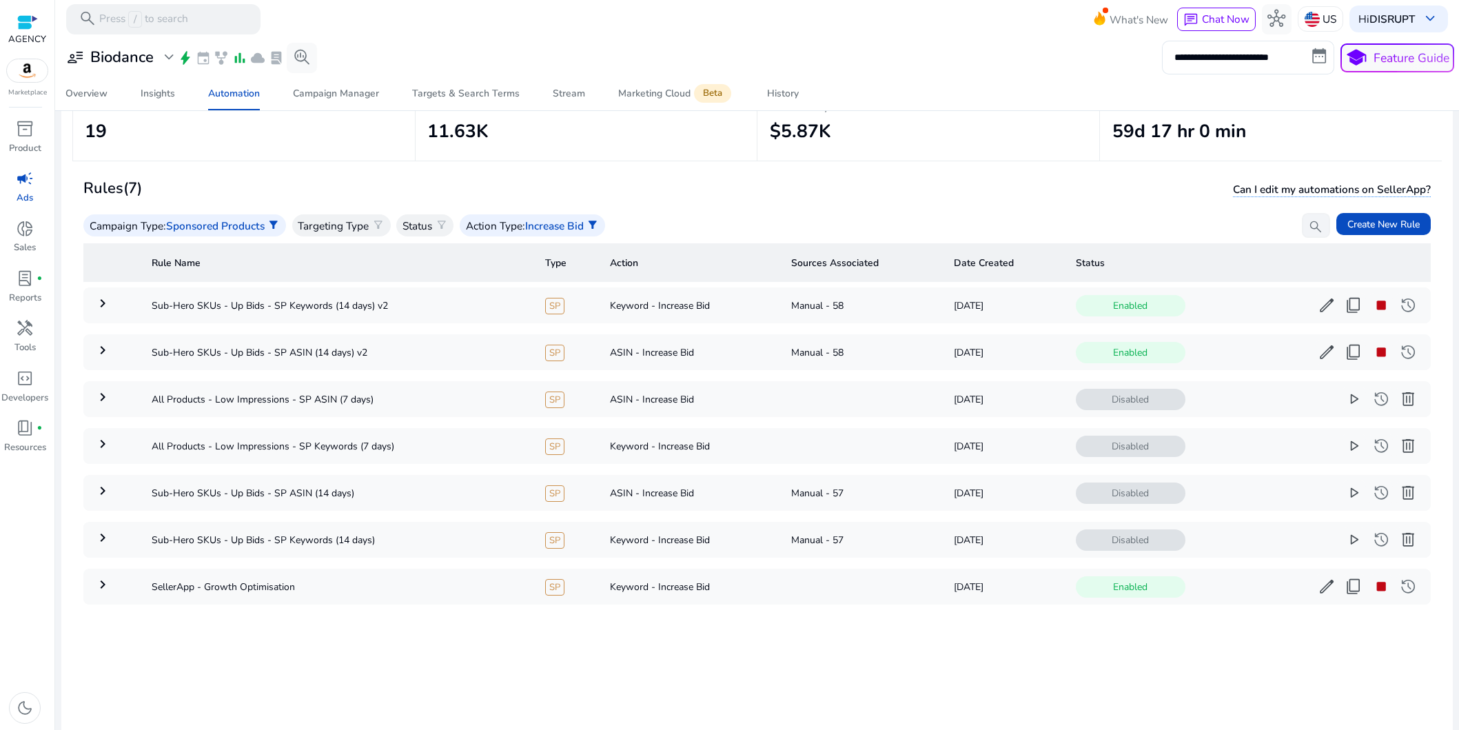
scroll to position [91, 0]
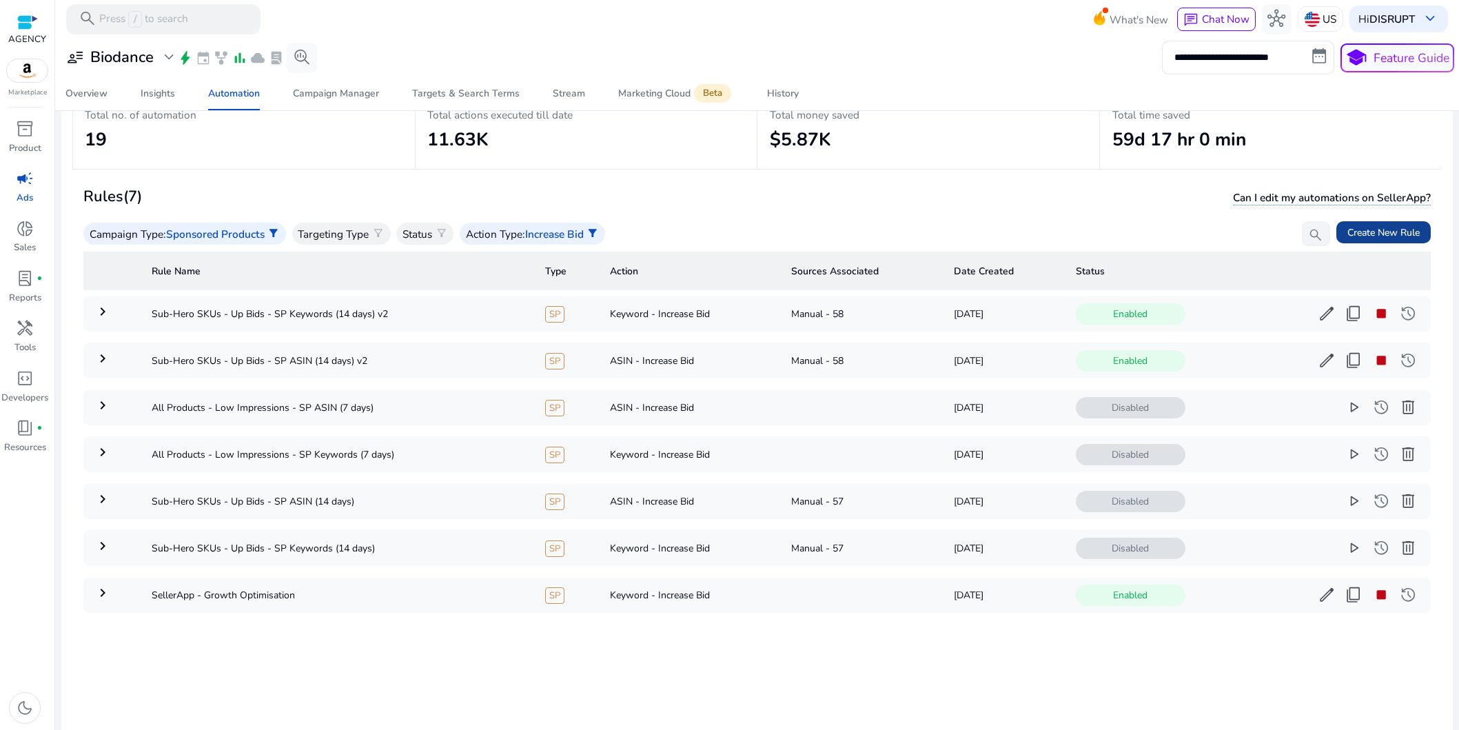
click at [1350, 233] on span "Create New Rule" at bounding box center [1384, 232] width 72 height 14
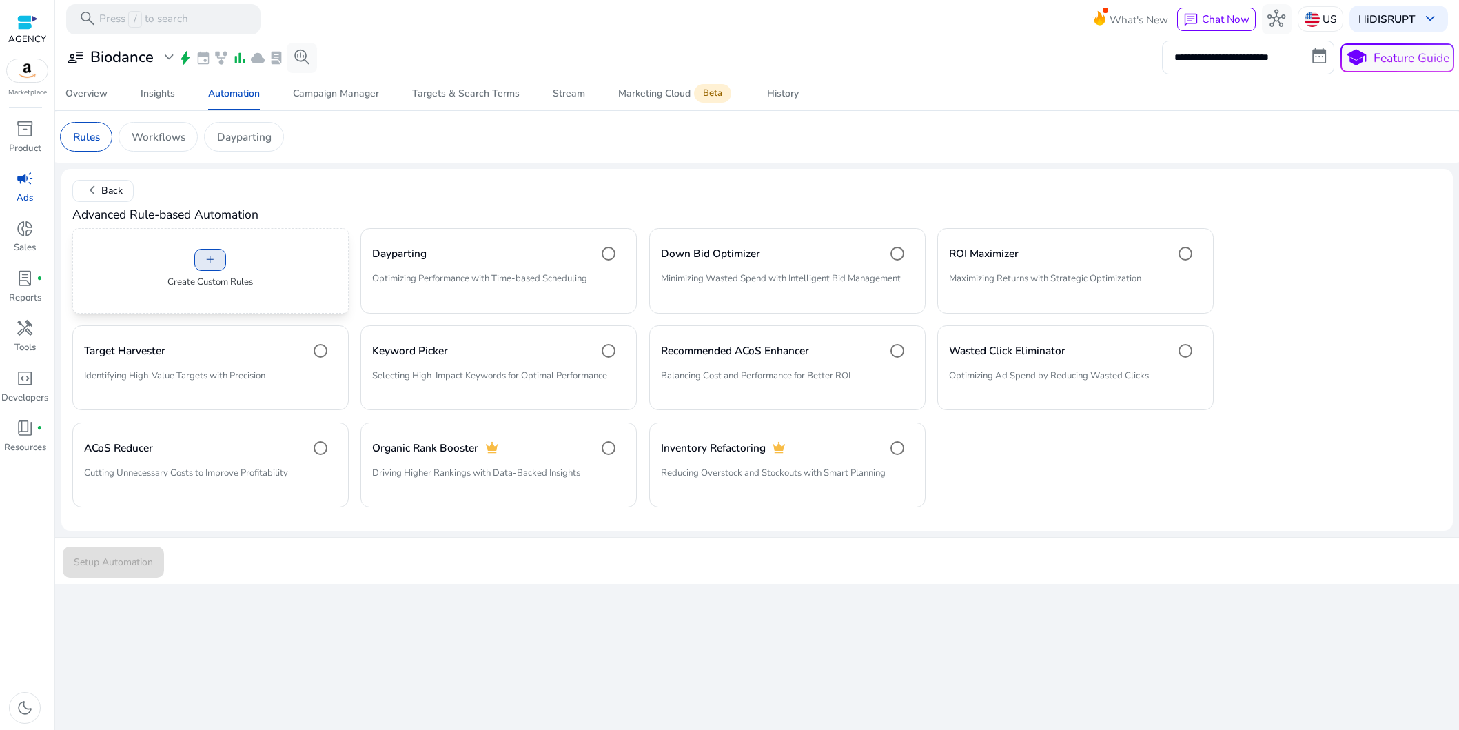
click at [205, 261] on span "add" at bounding box center [210, 260] width 12 height 12
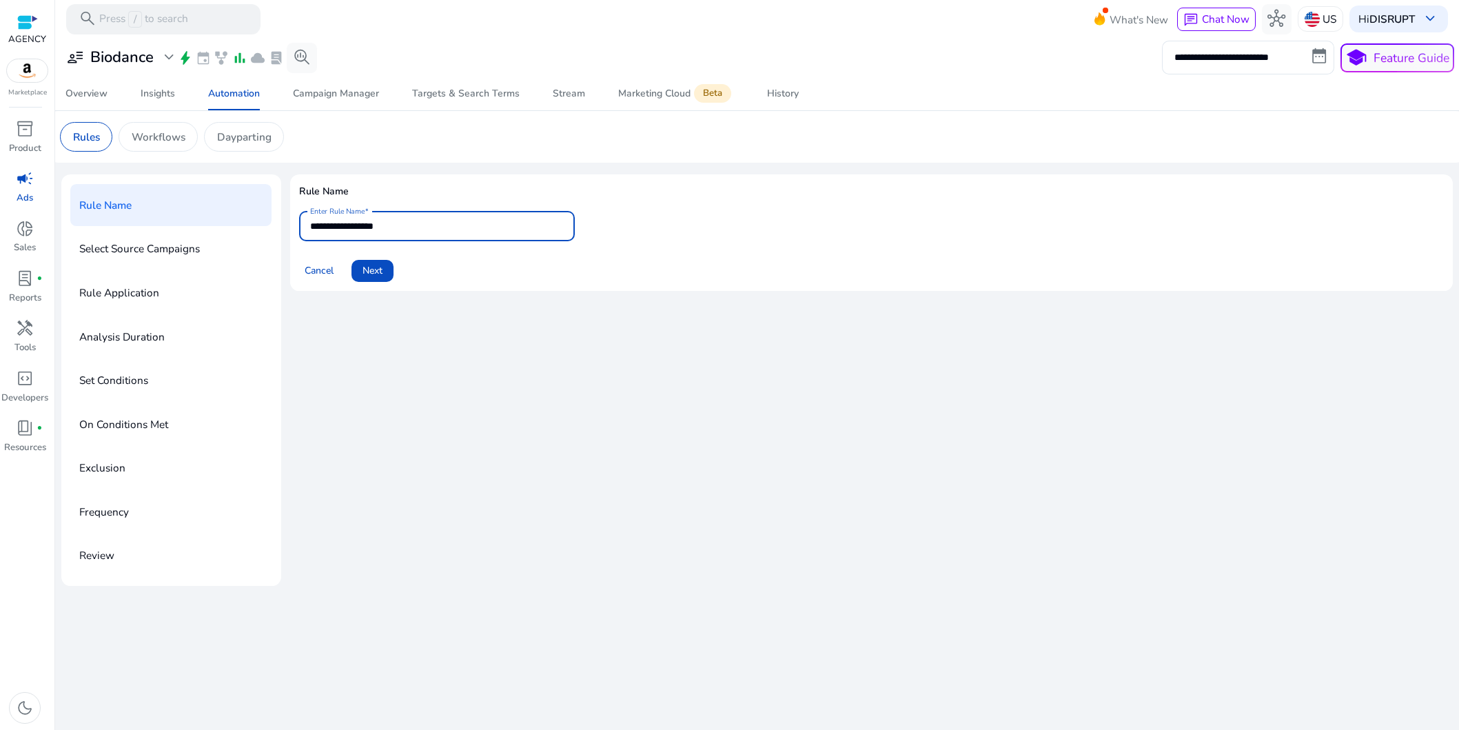
click at [376, 223] on input "**********" at bounding box center [437, 226] width 254 height 15
type input "**********"
click at [378, 273] on span "Next" at bounding box center [373, 270] width 20 height 14
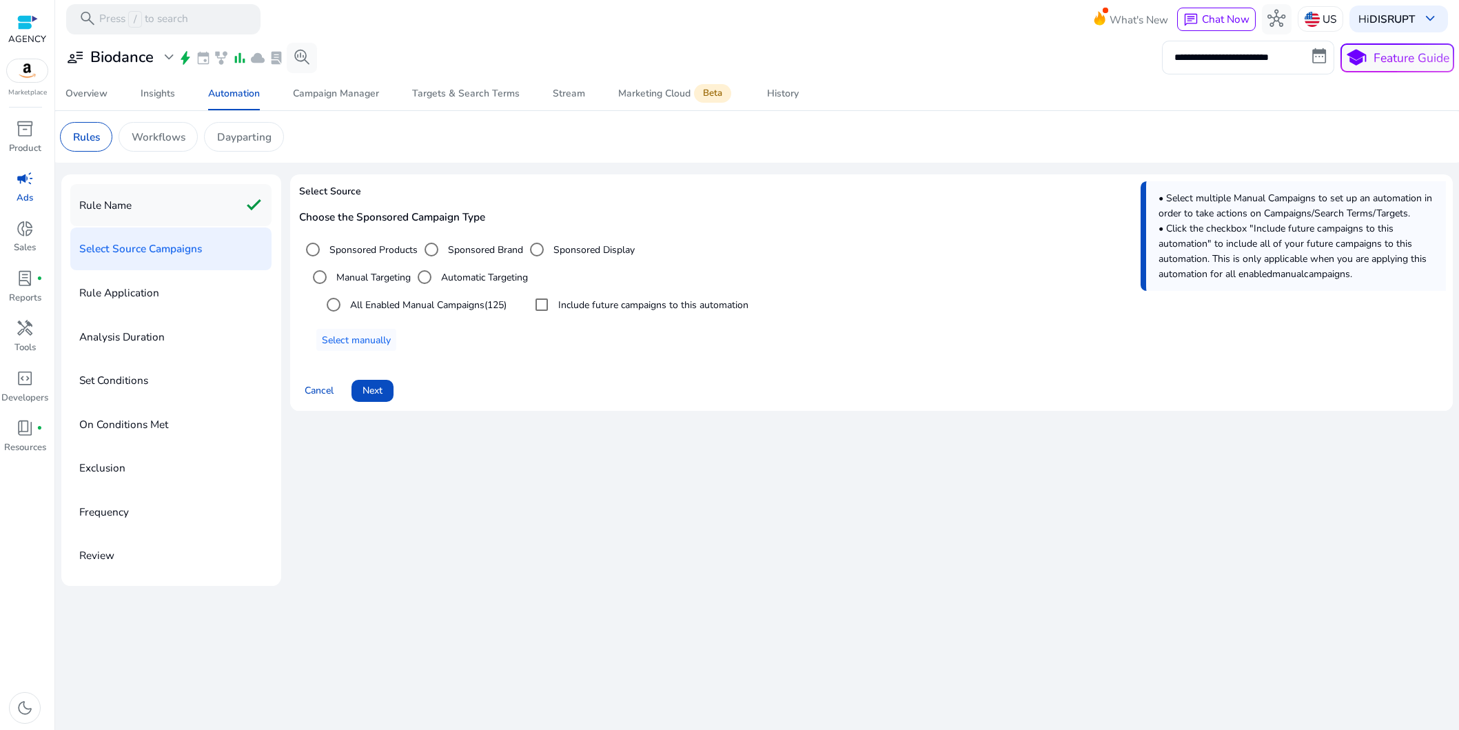
click at [134, 196] on div "Rule Name check" at bounding box center [170, 205] width 201 height 43
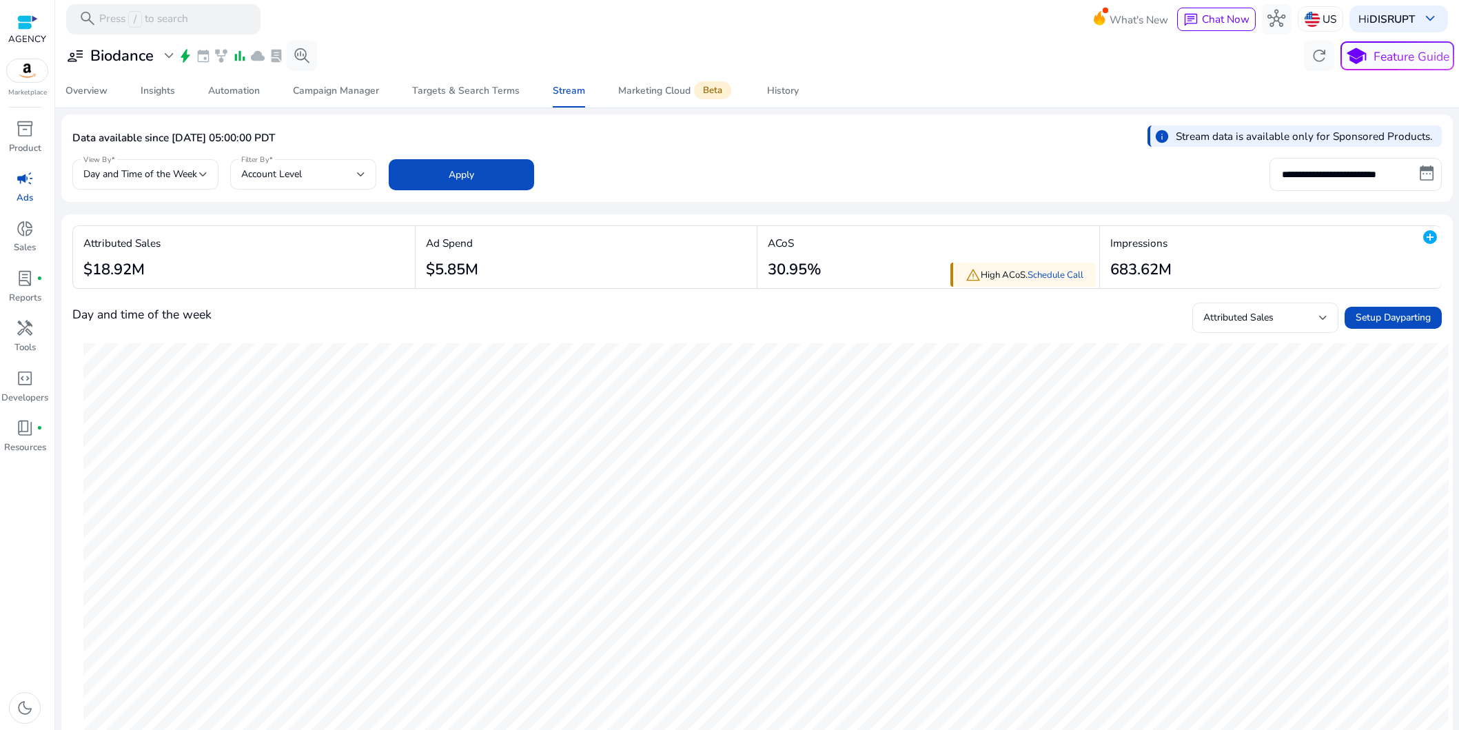
click at [815, 255] on div "ACoS 30.95%" at bounding box center [795, 257] width 54 height 44
click at [1230, 316] on span "Attributed Sales" at bounding box center [1239, 317] width 70 height 13
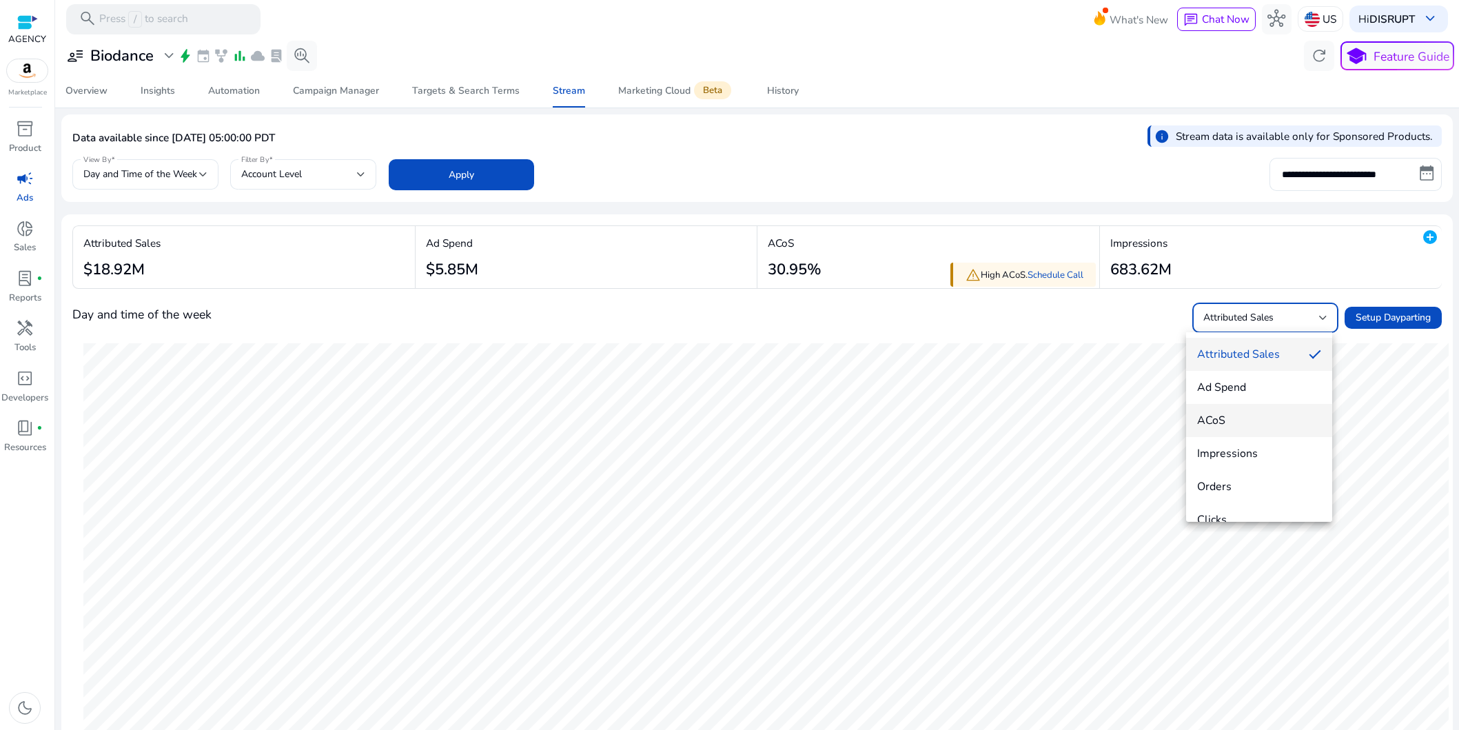
scroll to position [20, 0]
click at [1240, 403] on span "ACoS" at bounding box center [1259, 400] width 124 height 15
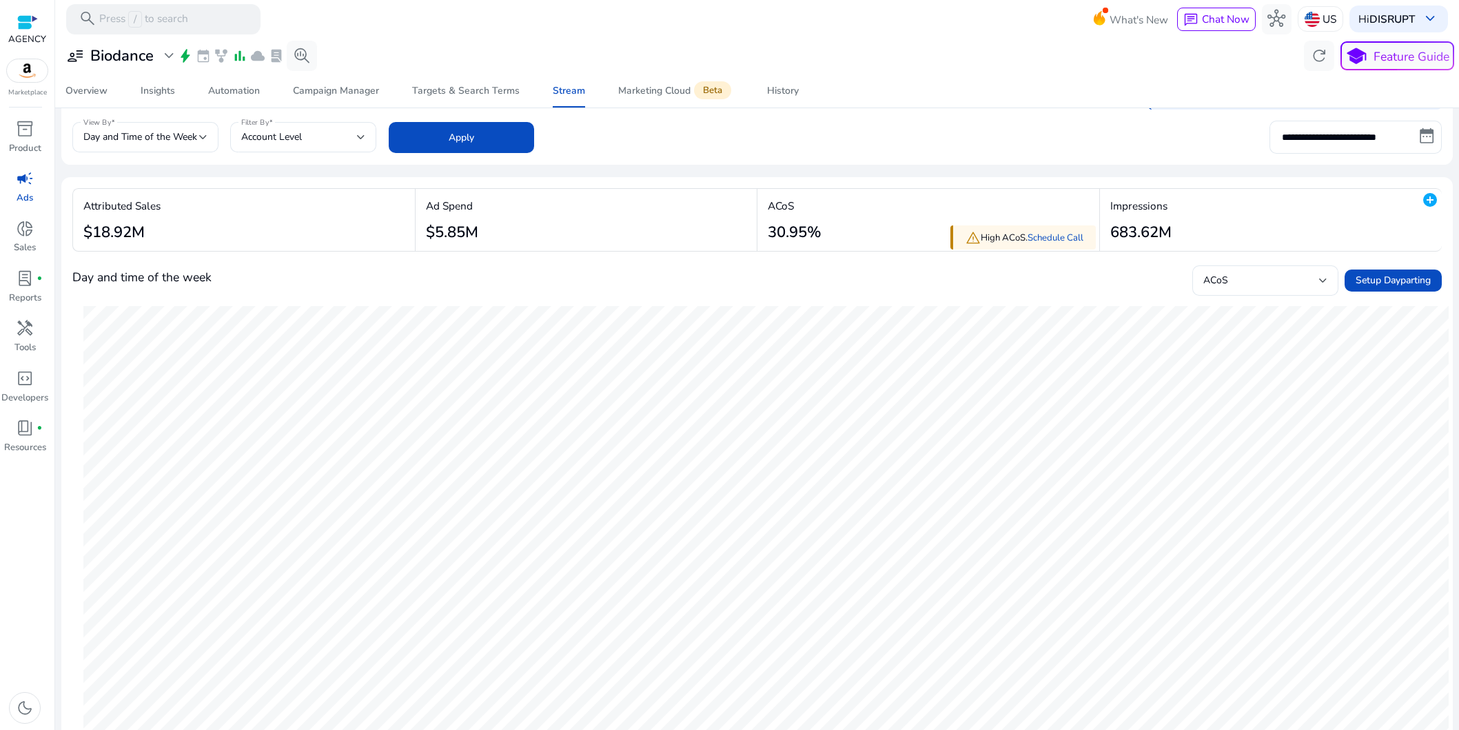
scroll to position [26, 0]
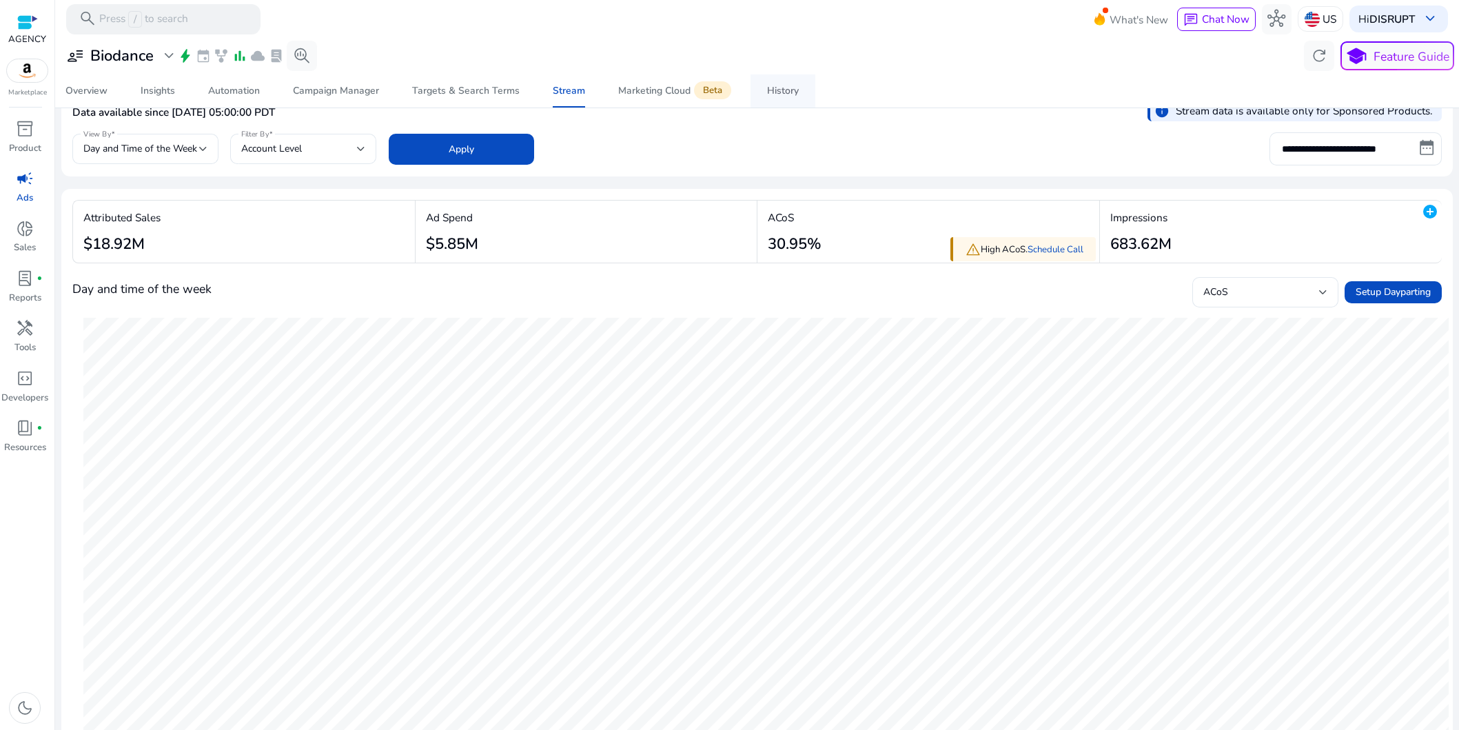
click at [790, 94] on div "History" at bounding box center [783, 91] width 32 height 10
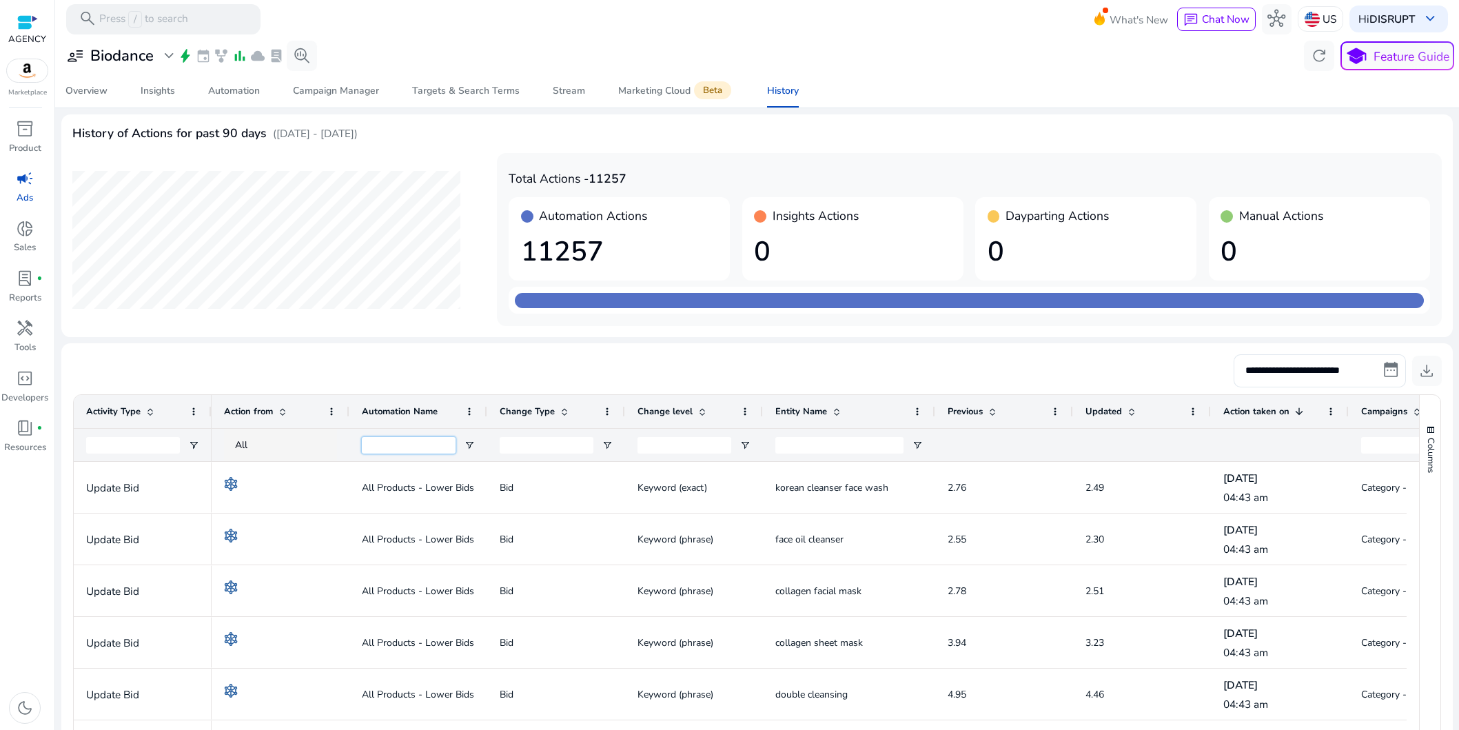
click at [400, 440] on input "Automation Name Filter Input" at bounding box center [409, 445] width 94 height 17
paste input "**********"
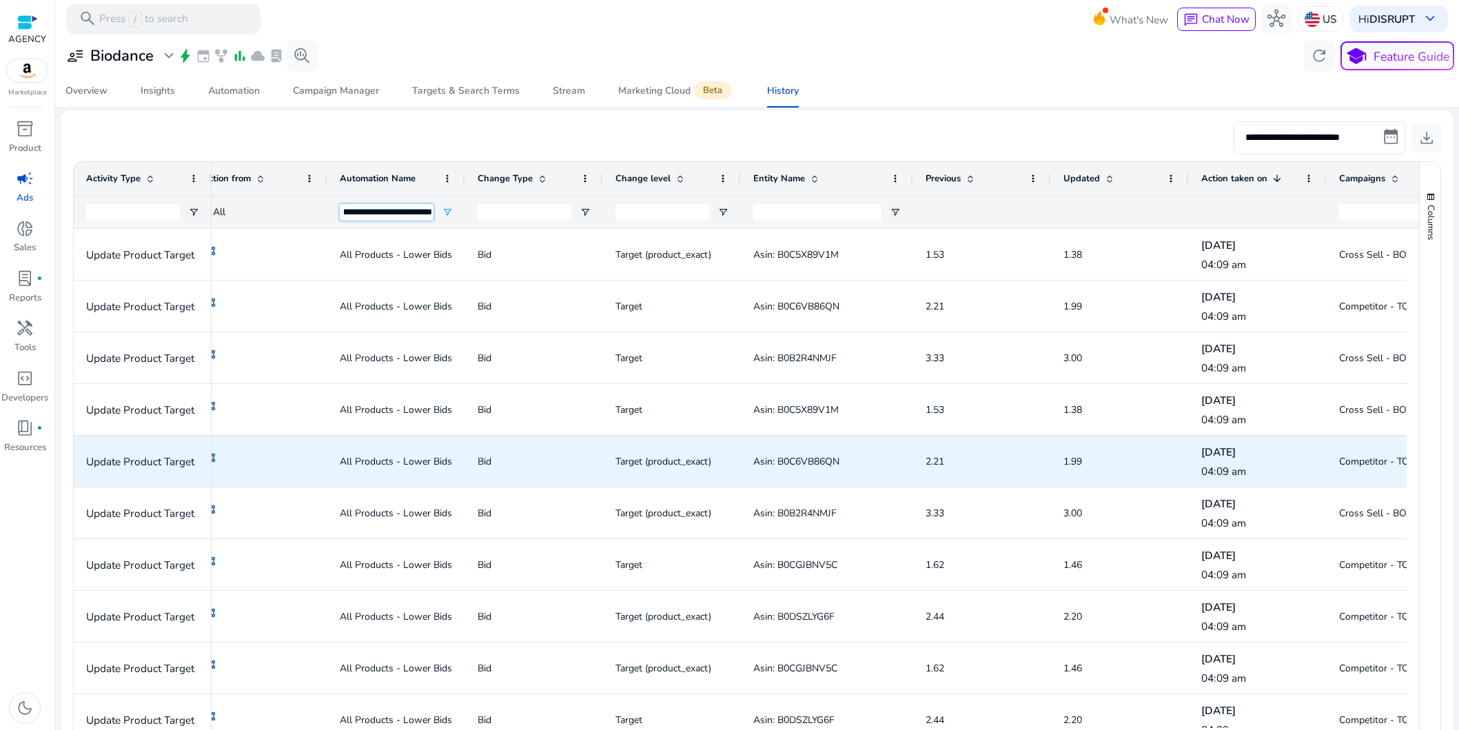
scroll to position [0, 27]
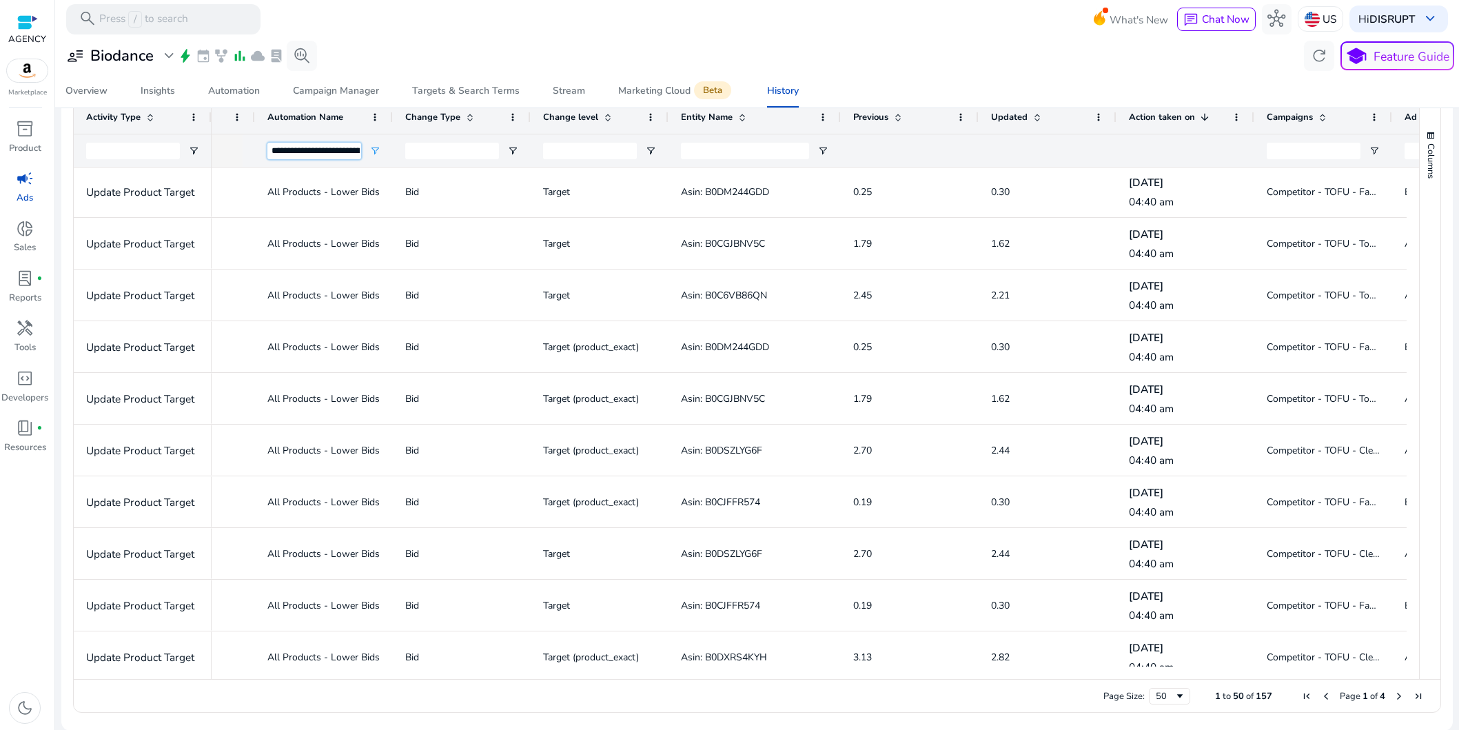
click at [327, 152] on input "**********" at bounding box center [314, 151] width 94 height 17
paste input "****"
type input "**********"
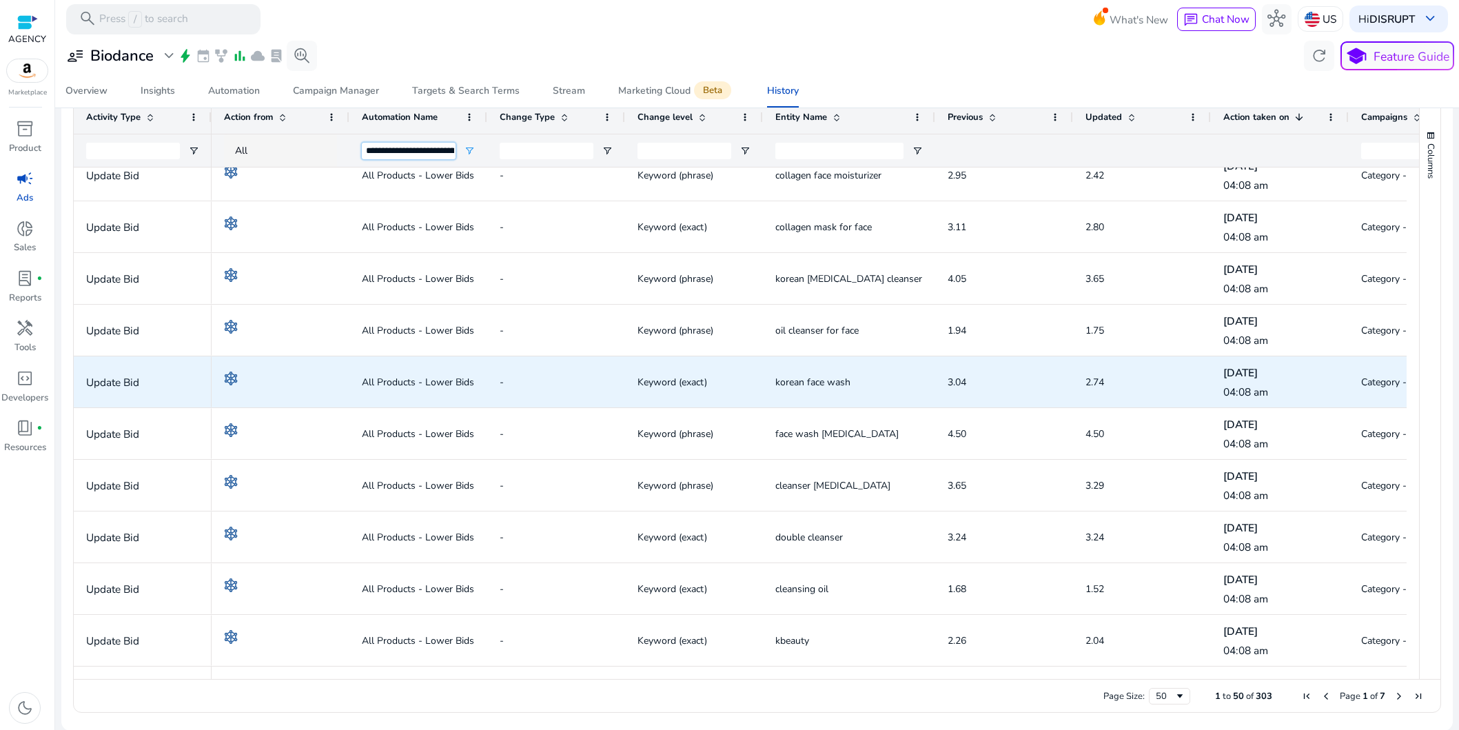
scroll to position [0, 222]
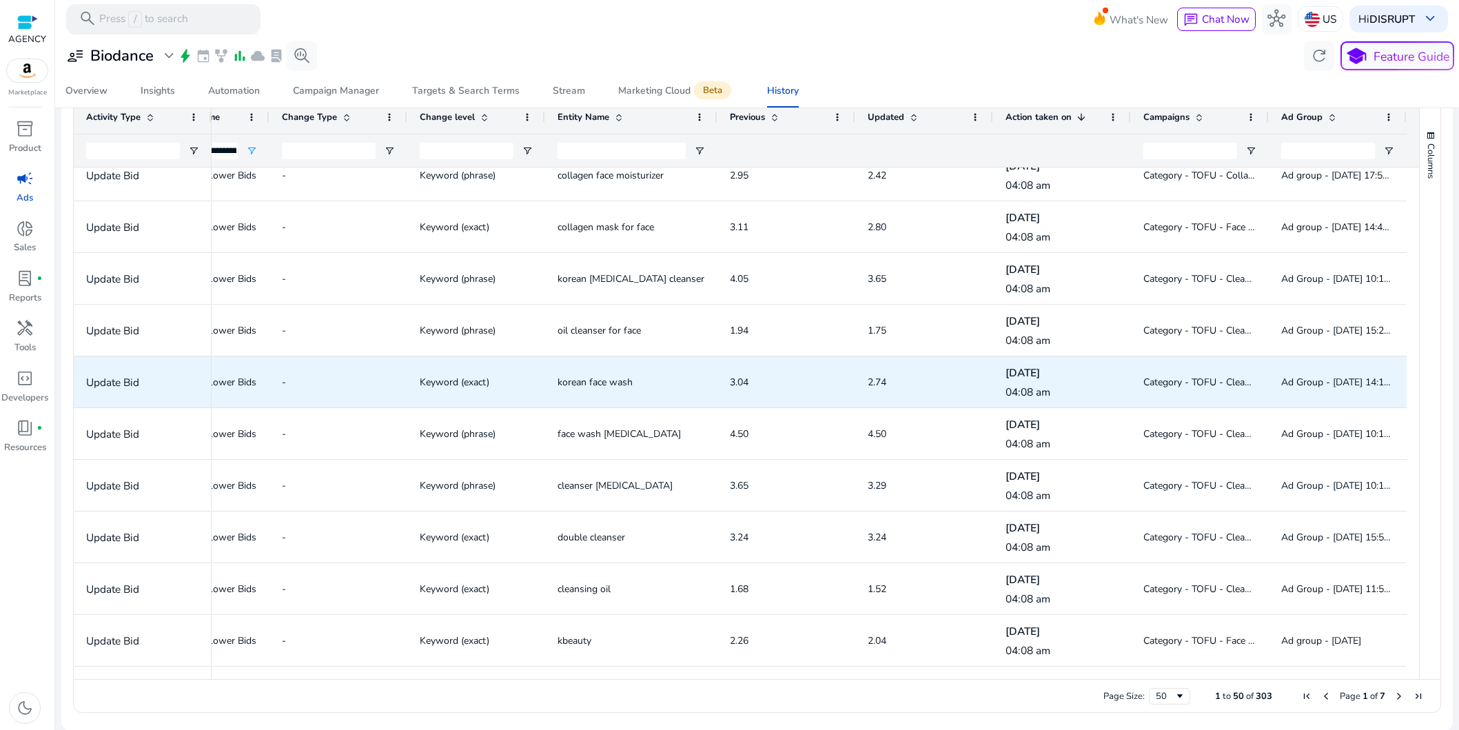
click at [610, 381] on span "korean face wash" at bounding box center [595, 382] width 75 height 13
copy span "korean face wash"
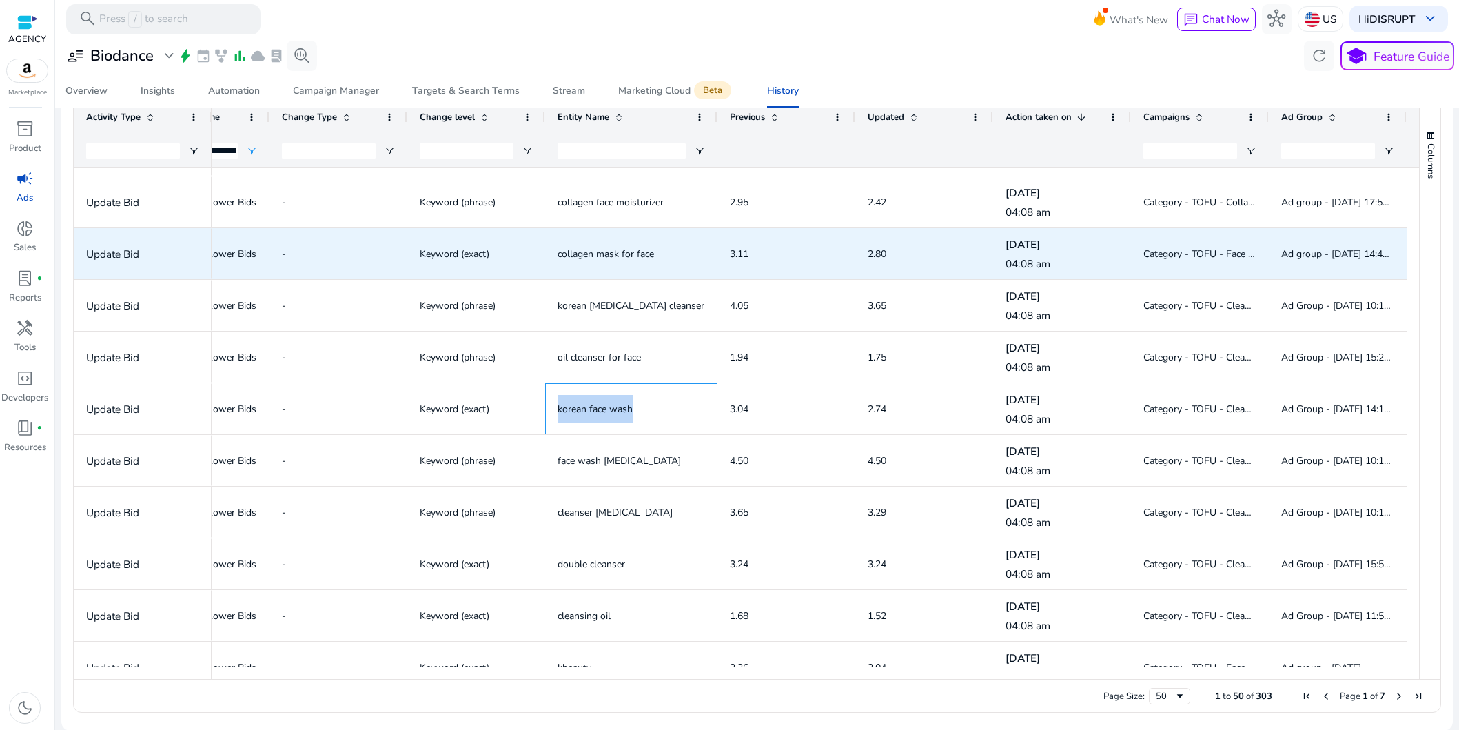
scroll to position [0, 0]
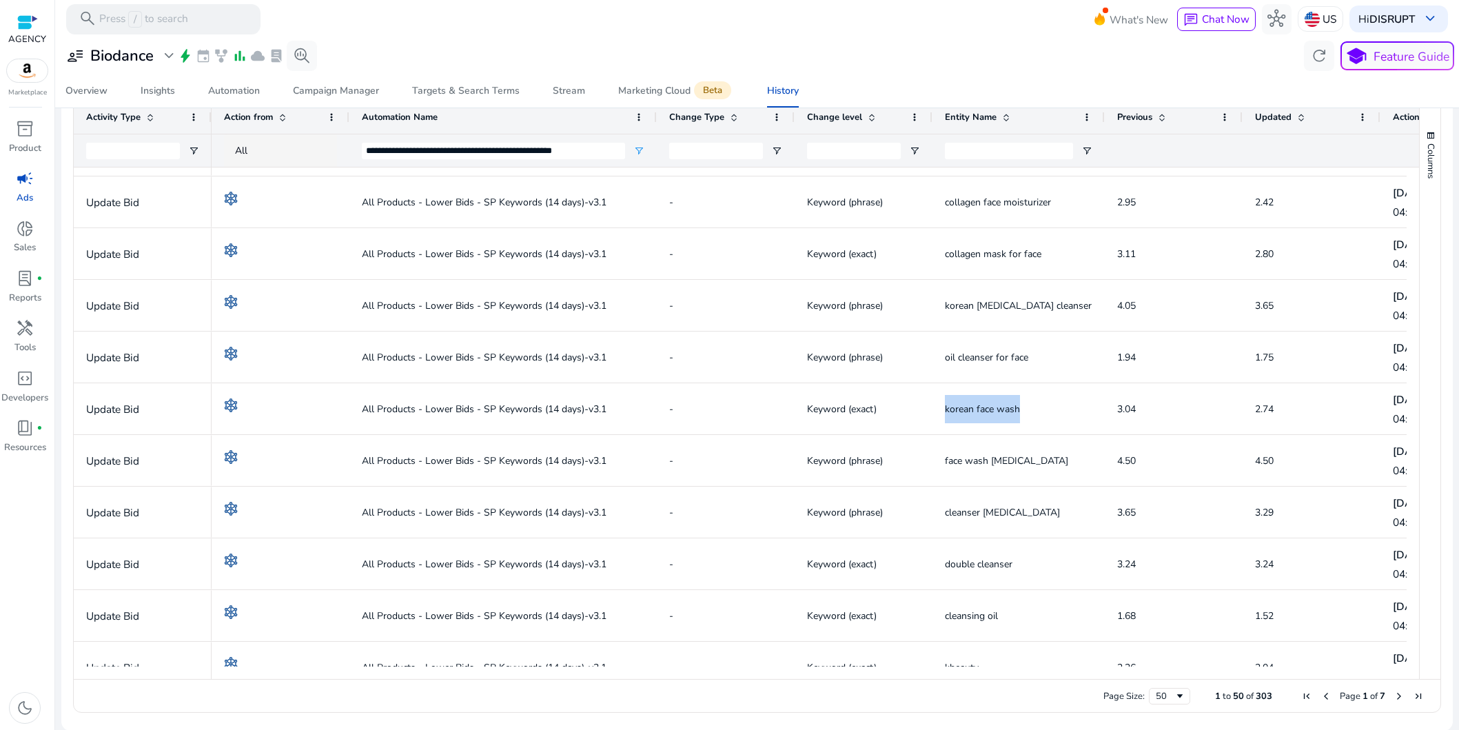
drag, startPoint x: 484, startPoint y: 117, endPoint x: 654, endPoint y: 125, distance: 169.8
click at [654, 125] on div at bounding box center [657, 117] width 6 height 33
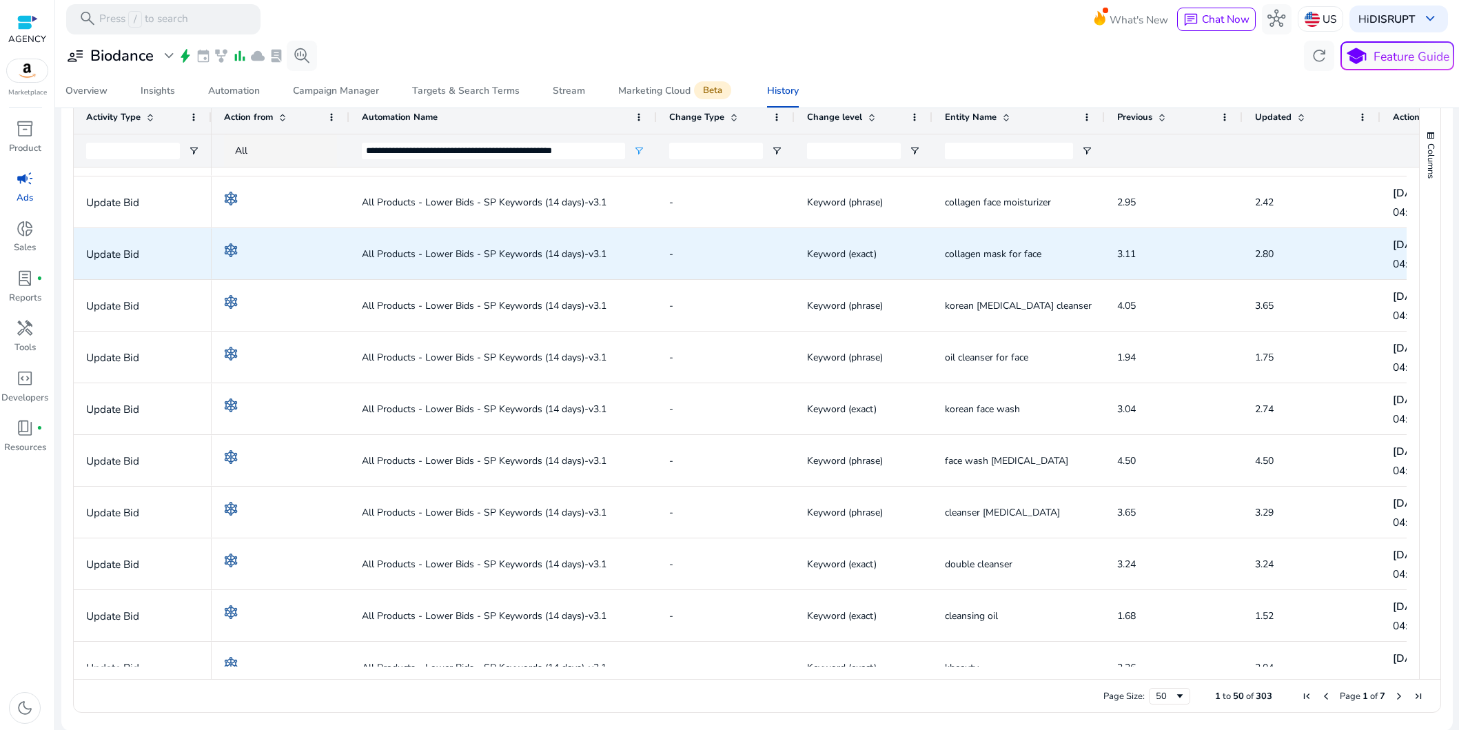
click at [480, 254] on span "All Products - Lower Bids - SP Keywords (14 days)-v3.1" at bounding box center [484, 254] width 245 height 28
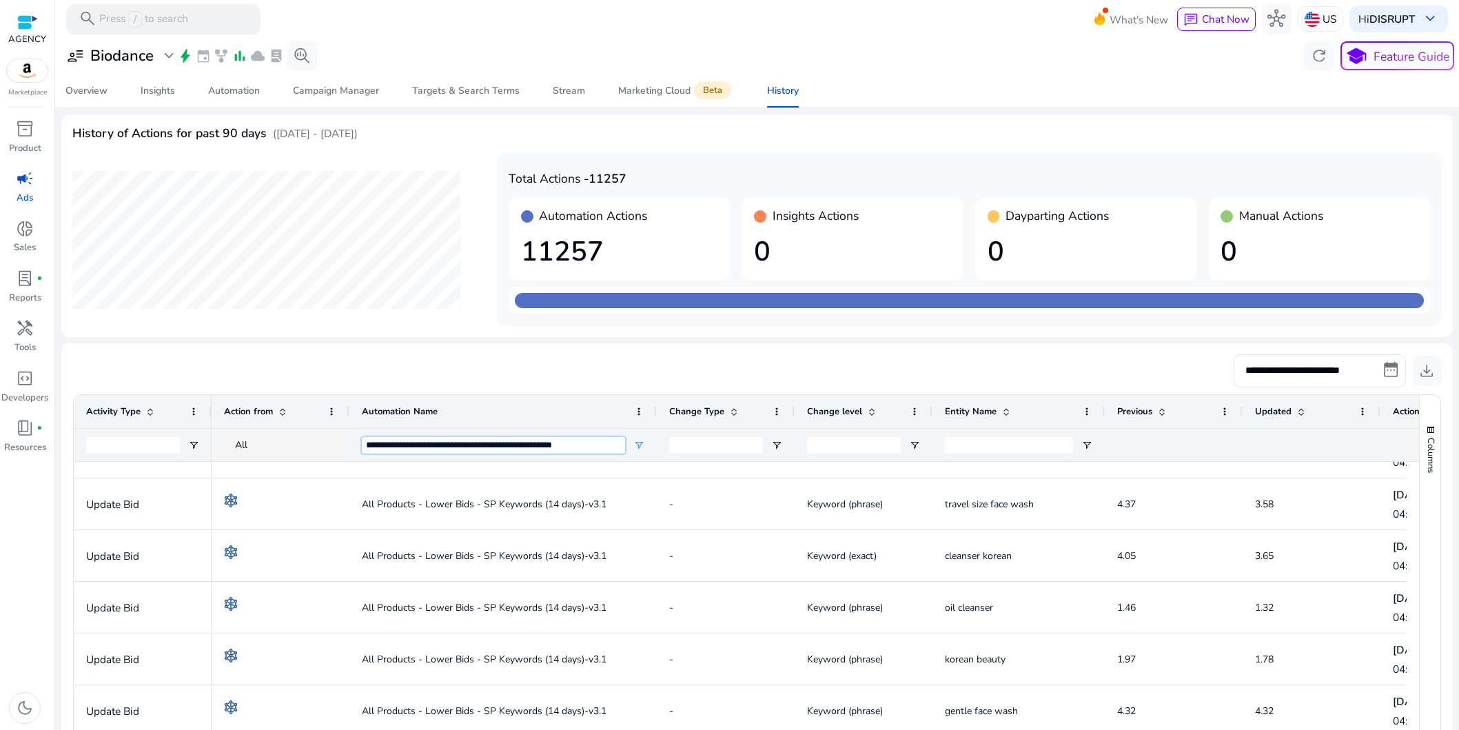
click at [562, 449] on input "**********" at bounding box center [493, 445] width 263 height 17
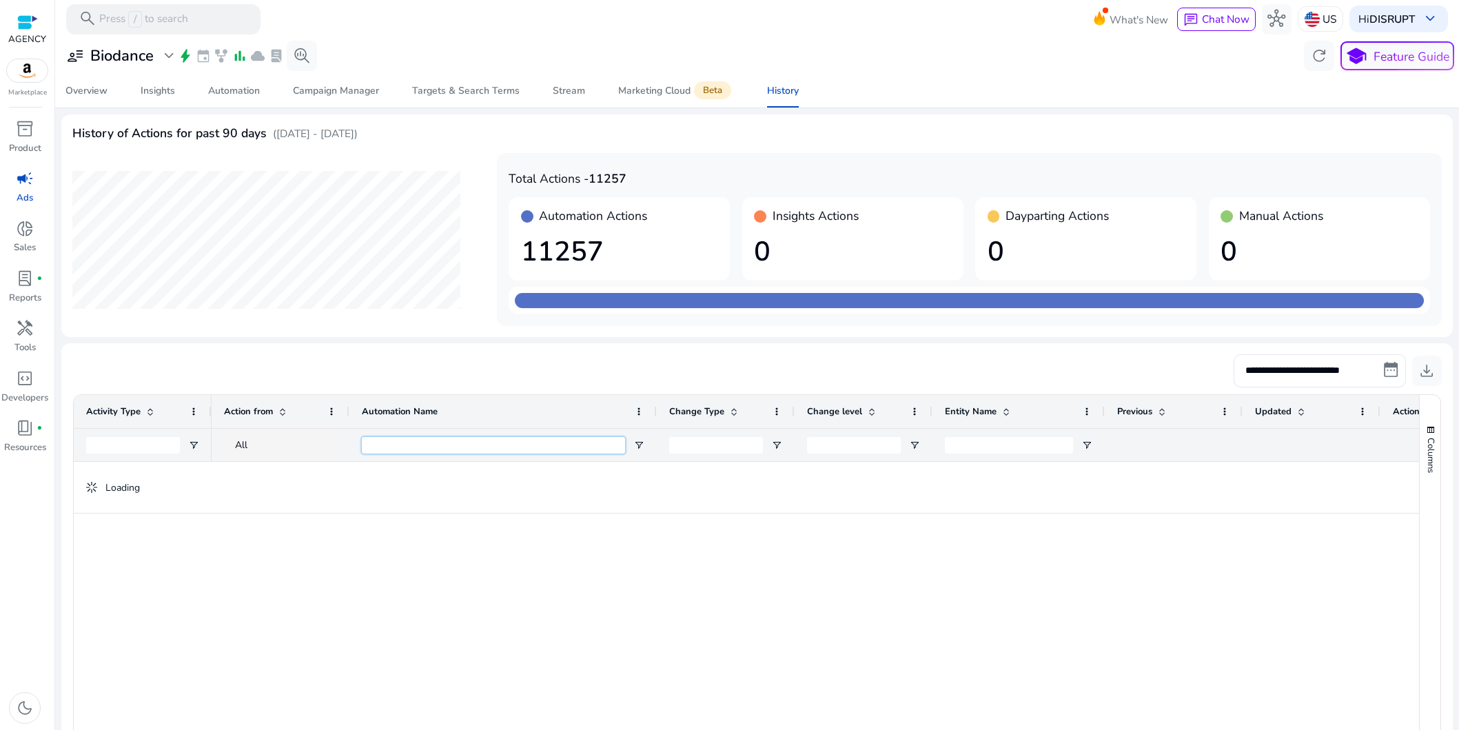
scroll to position [131, 0]
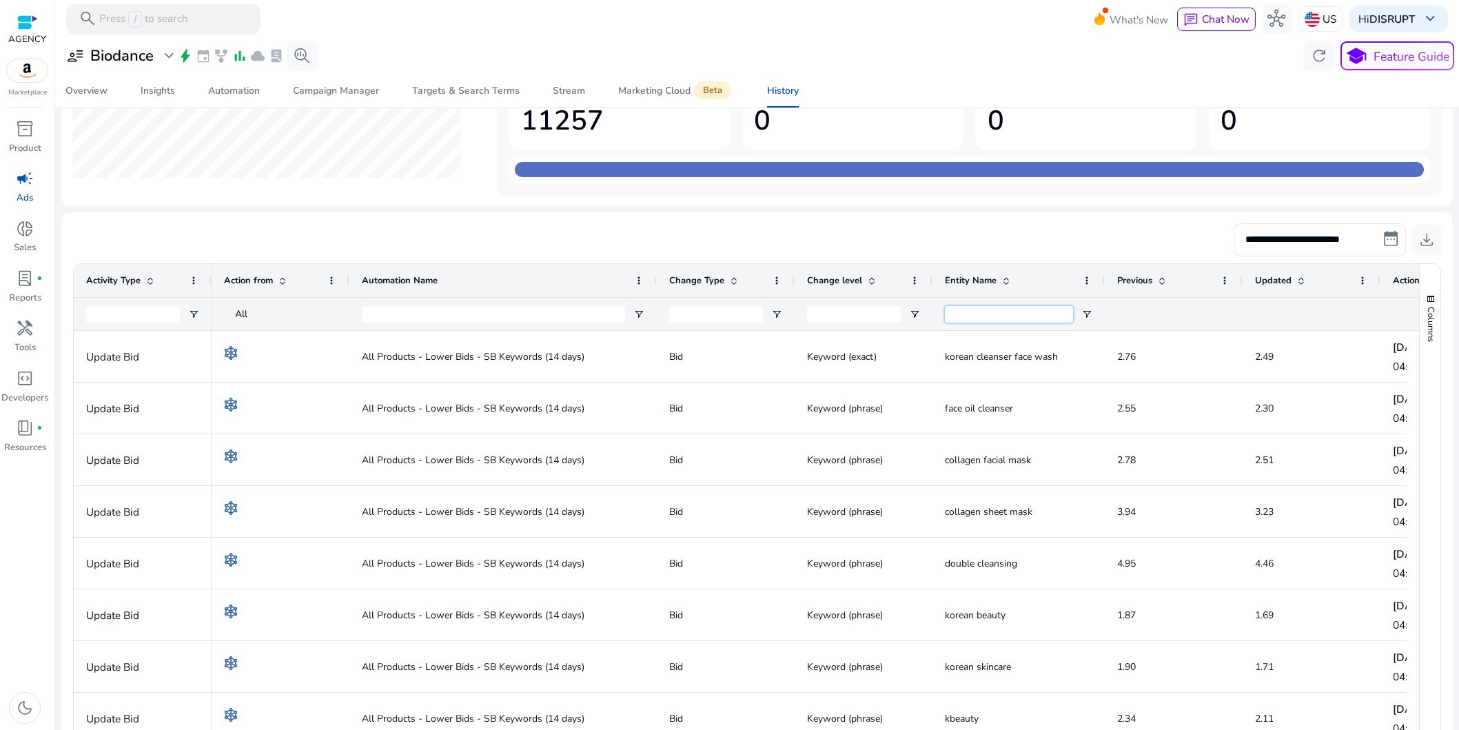
click at [1022, 314] on input "Entity Name Filter Input" at bounding box center [1009, 314] width 128 height 17
paste input "**********"
type input "**********"
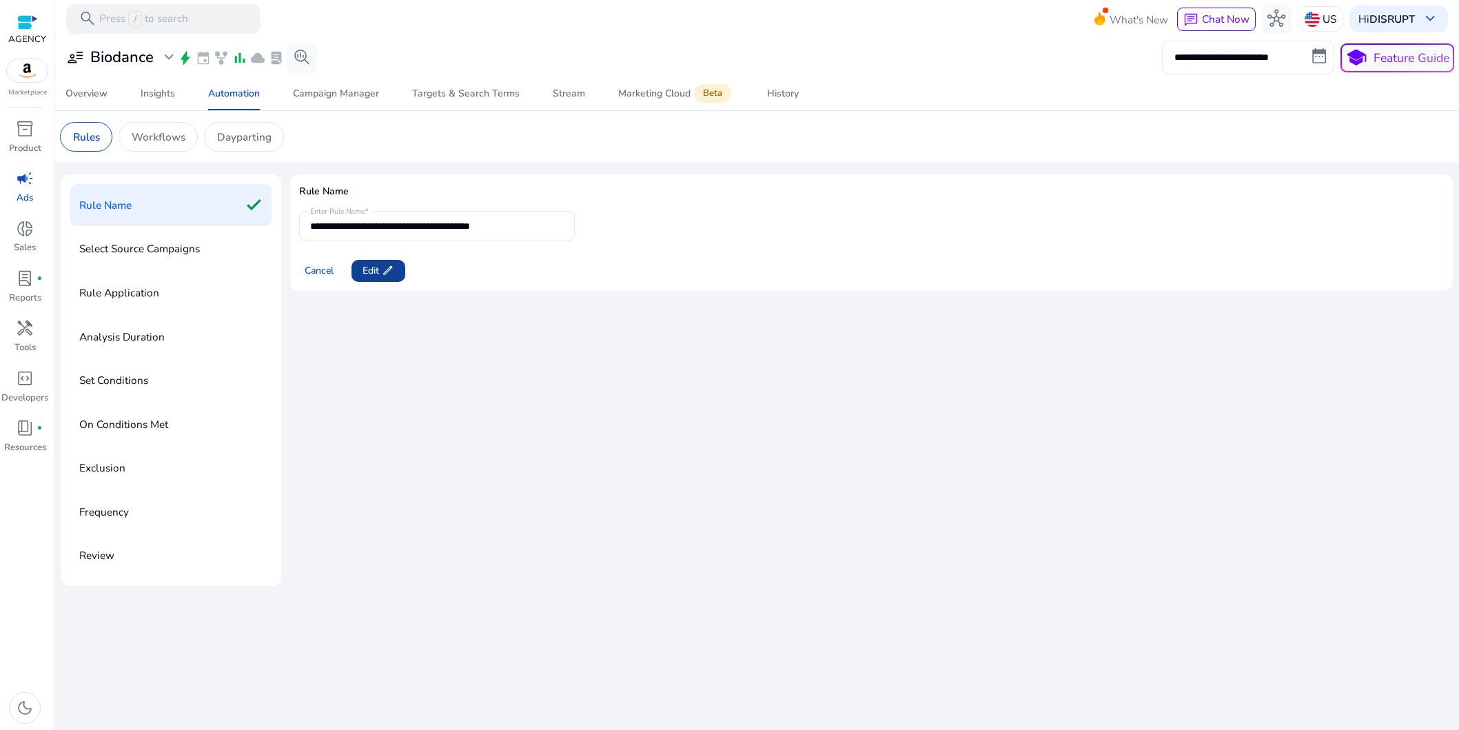
click at [389, 267] on span "edit" at bounding box center [388, 271] width 12 height 12
click at [474, 224] on input "**********" at bounding box center [437, 226] width 254 height 15
click at [424, 215] on mat-card "**********" at bounding box center [871, 232] width 1163 height 116
click at [426, 223] on input "**********" at bounding box center [437, 226] width 254 height 15
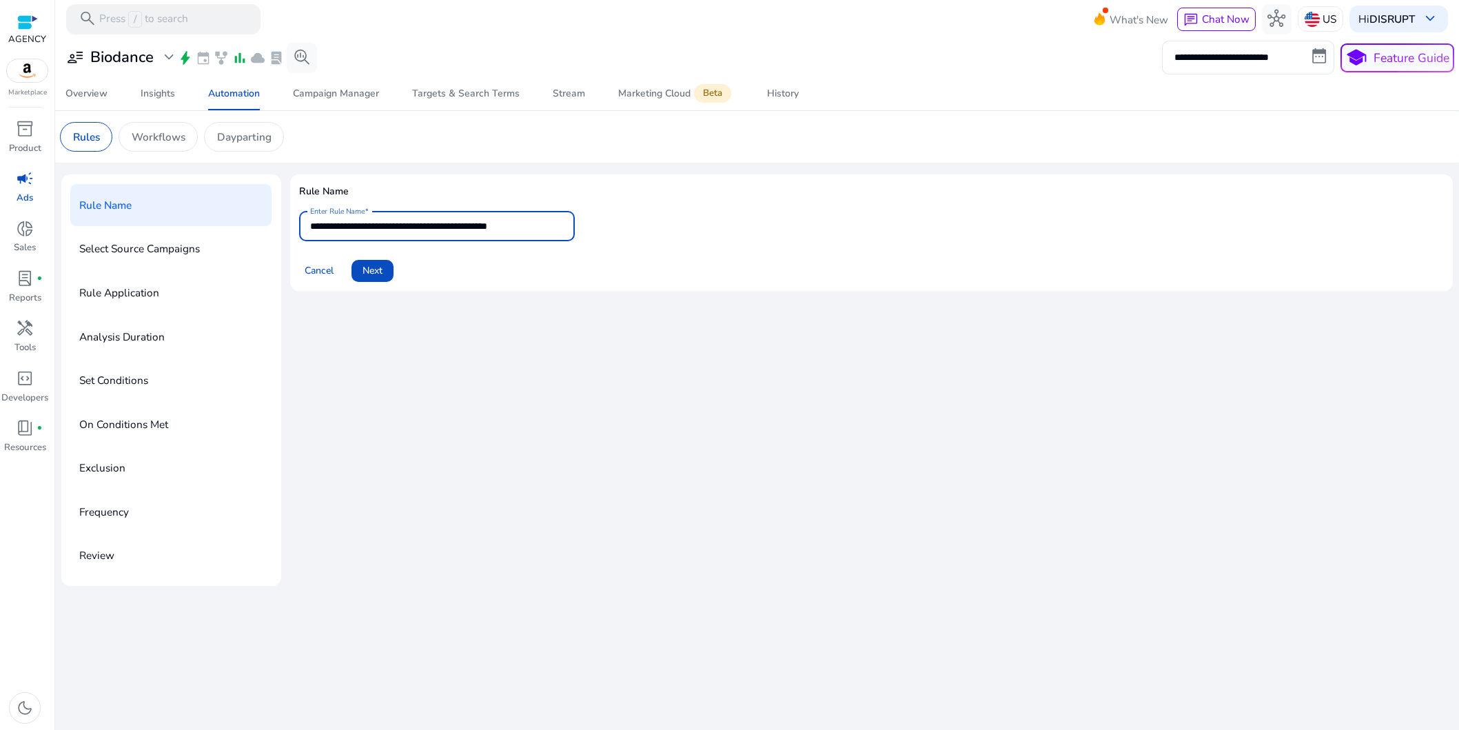
type input "**********"
click at [499, 371] on div "**********" at bounding box center [871, 380] width 1163 height 412
click at [379, 273] on span "Next" at bounding box center [373, 270] width 20 height 14
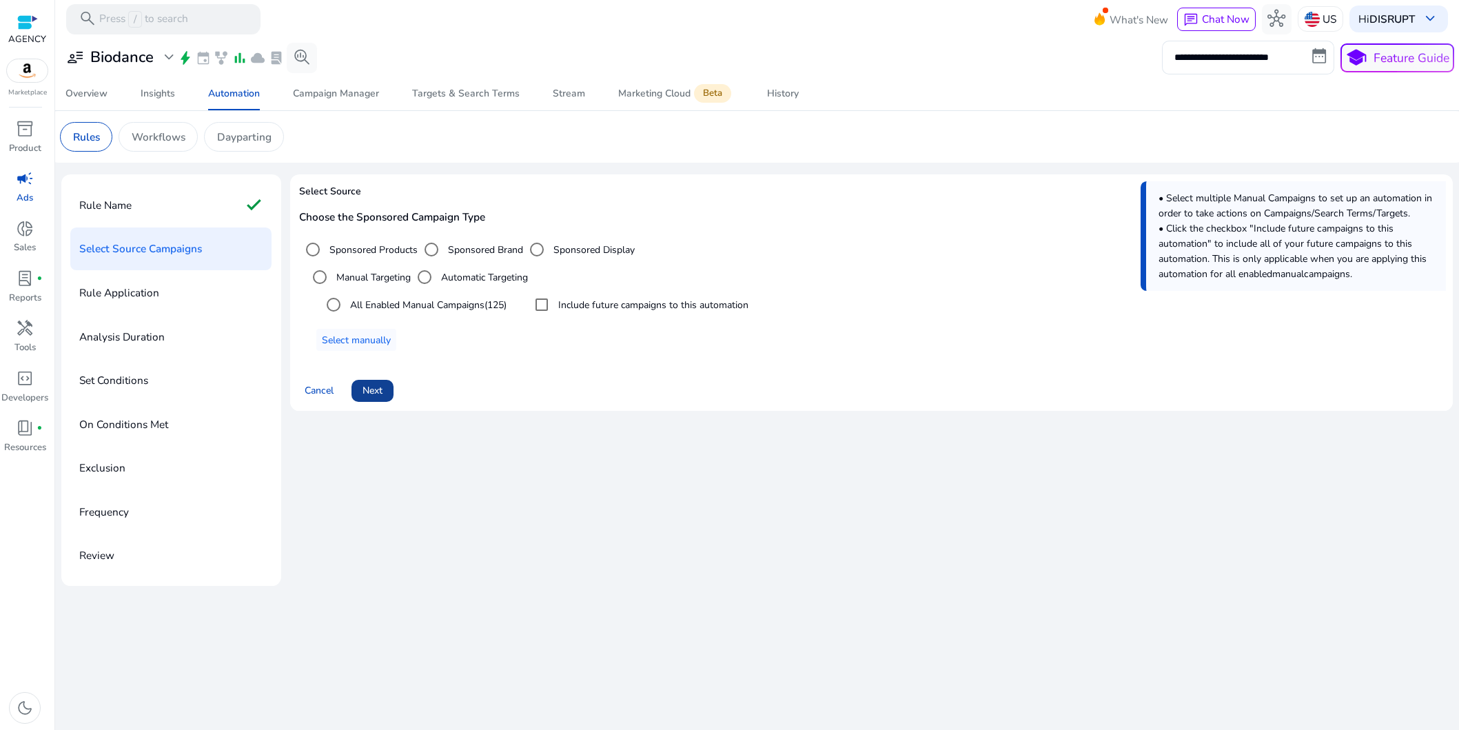
click at [361, 399] on span at bounding box center [373, 390] width 42 height 33
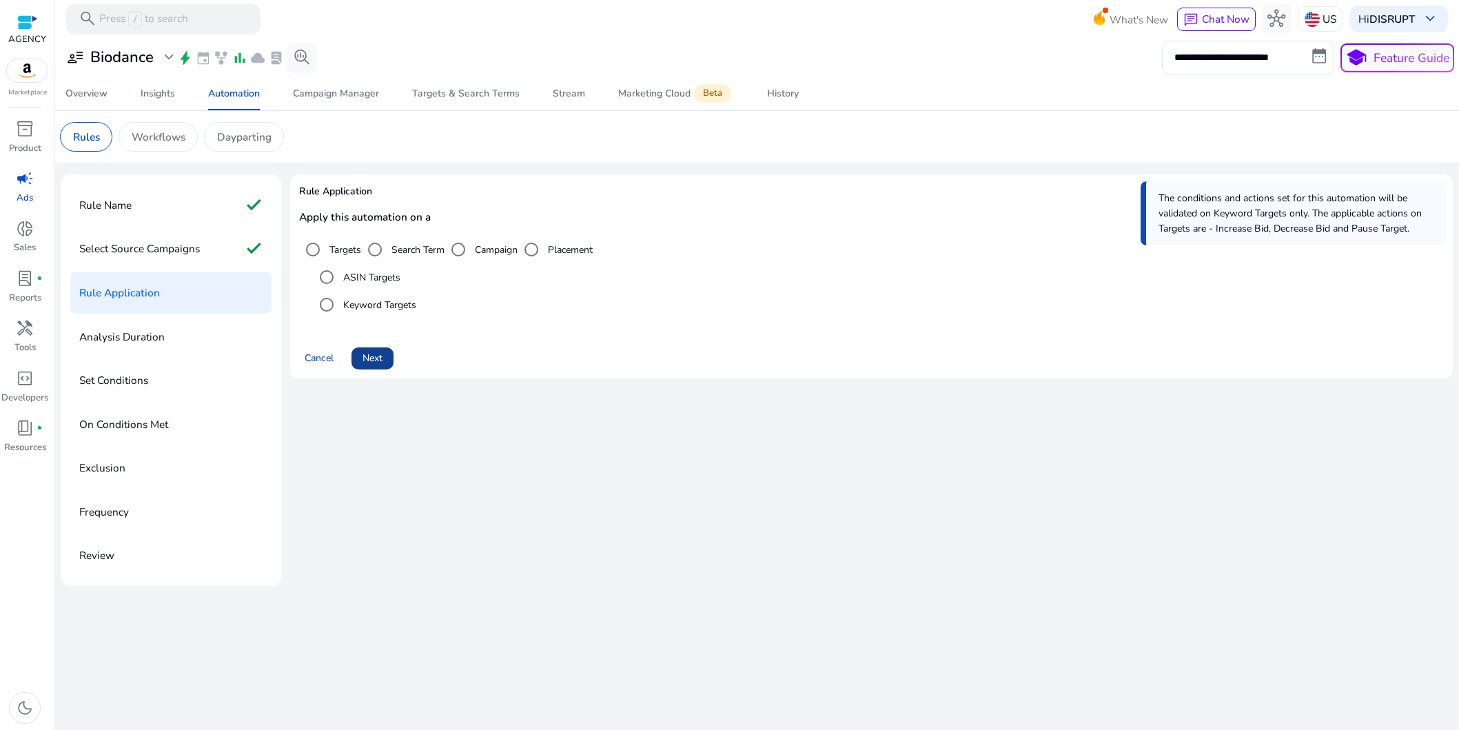
click at [383, 356] on span at bounding box center [373, 358] width 42 height 33
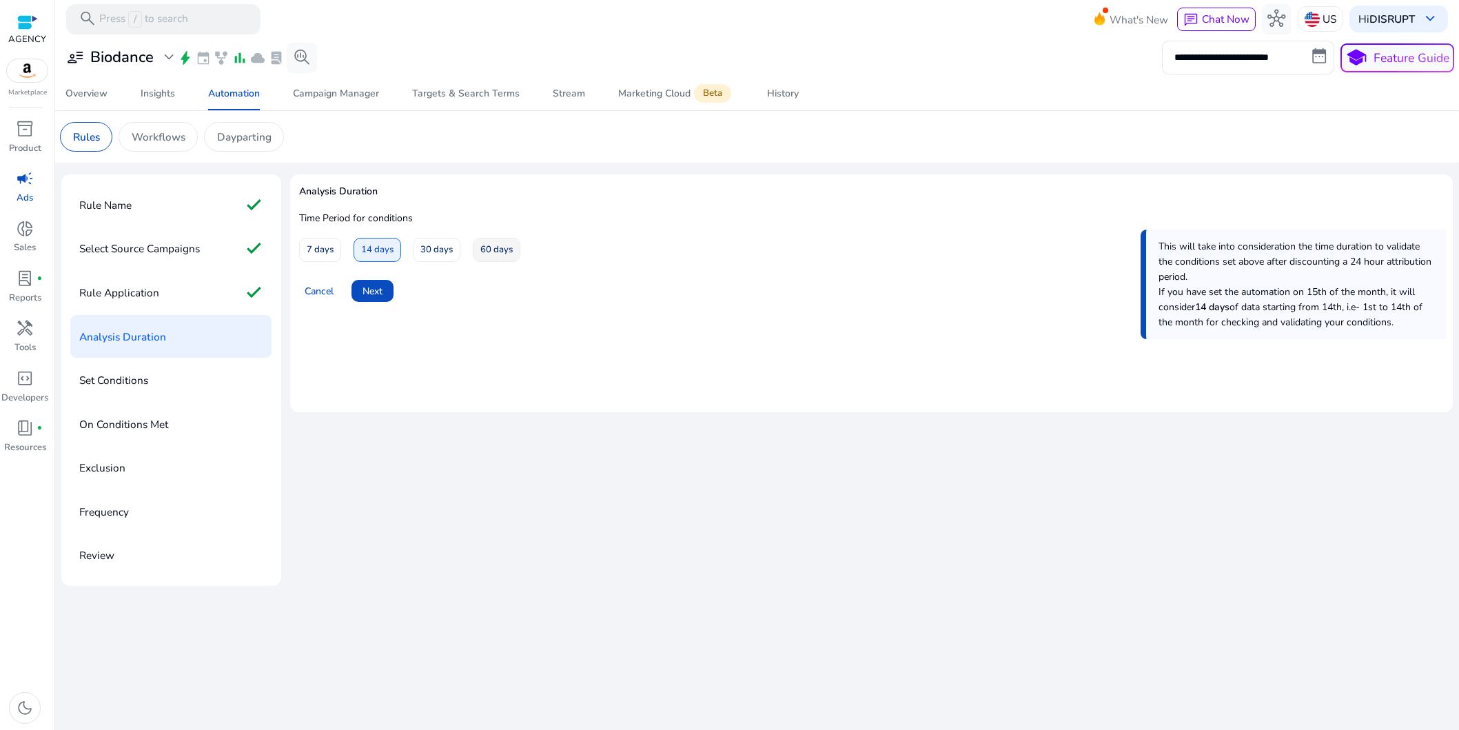
click at [513, 259] on span at bounding box center [497, 249] width 46 height 33
click at [382, 292] on span "Next" at bounding box center [373, 291] width 20 height 14
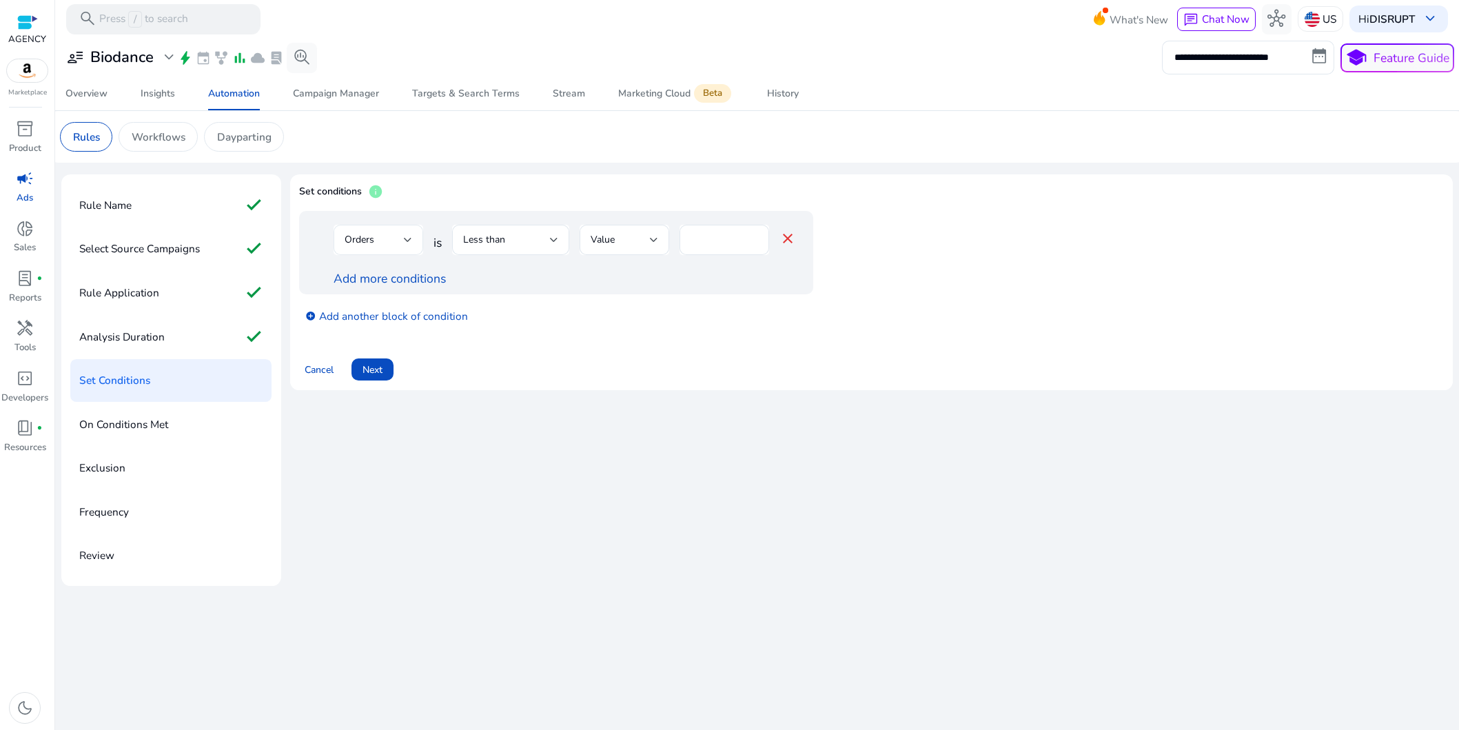
click at [415, 243] on div "Orders" at bounding box center [379, 240] width 90 height 30
click at [374, 394] on span "ROAS" at bounding box center [379, 388] width 68 height 15
drag, startPoint x: 715, startPoint y: 239, endPoint x: 625, endPoint y: 229, distance: 90.8
click at [625, 229] on div "ROAS is Less than Value * close" at bounding box center [565, 247] width 463 height 45
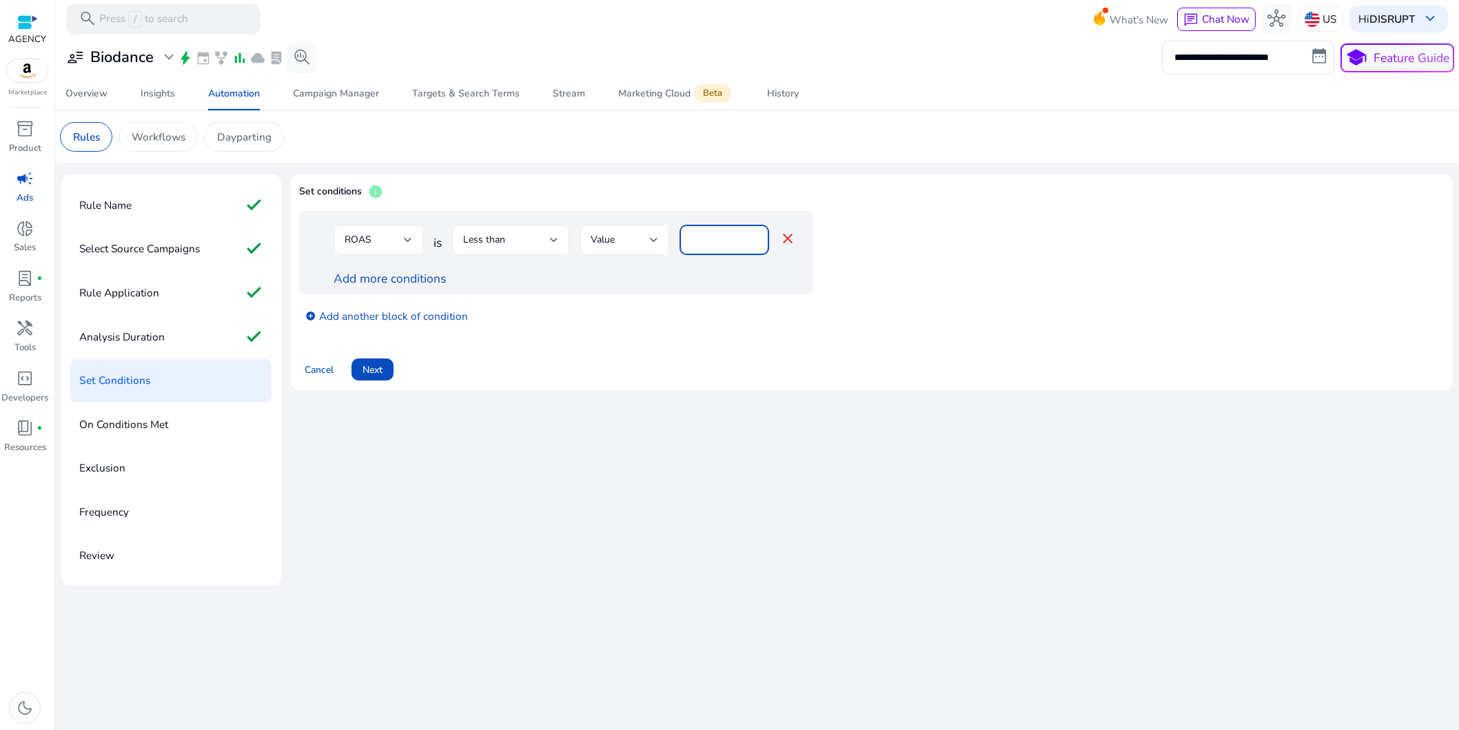
type input "***"
click at [593, 382] on mat-card "Set conditions info ROAS is Less than Value *** close Add more conditions add_c…" at bounding box center [871, 281] width 1163 height 215
click at [385, 367] on span at bounding box center [373, 369] width 42 height 33
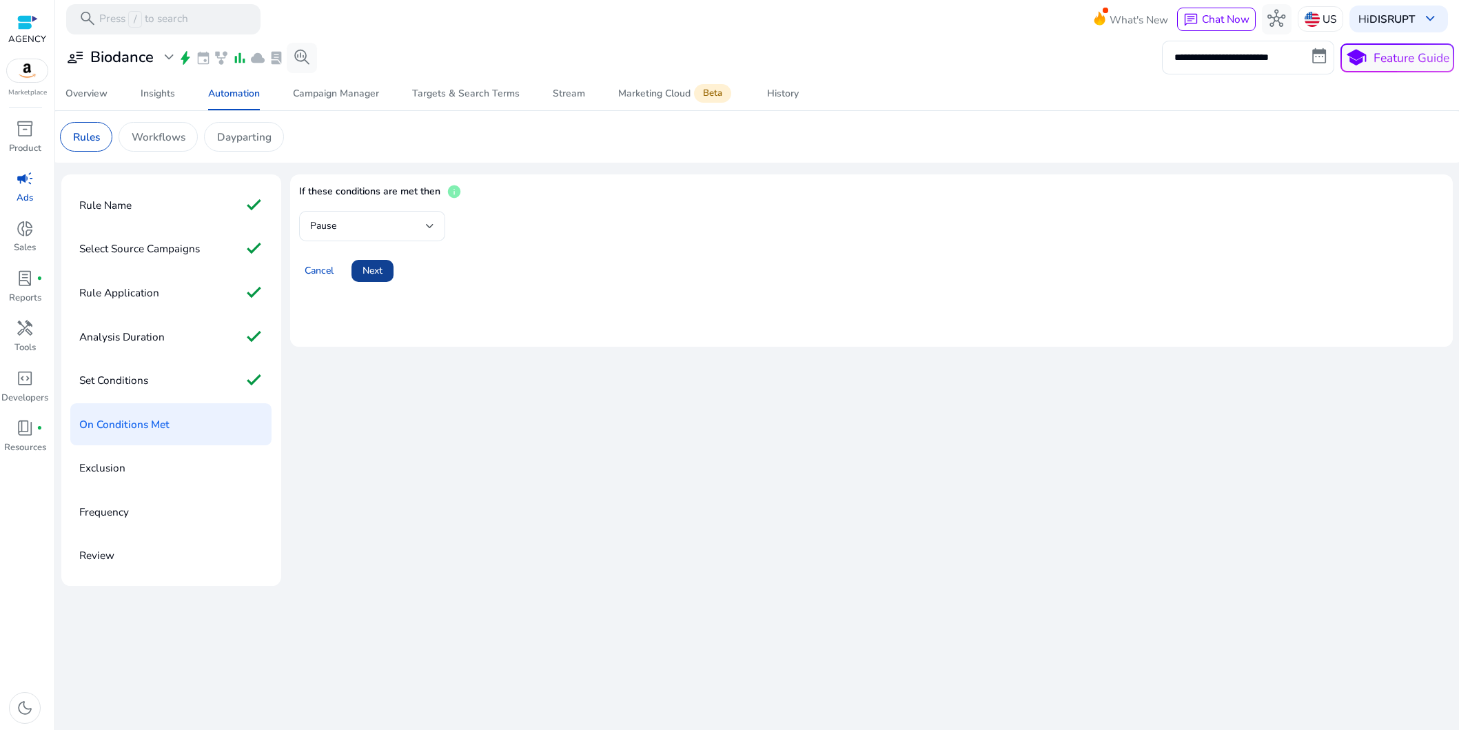
click at [376, 281] on span at bounding box center [373, 270] width 42 height 33
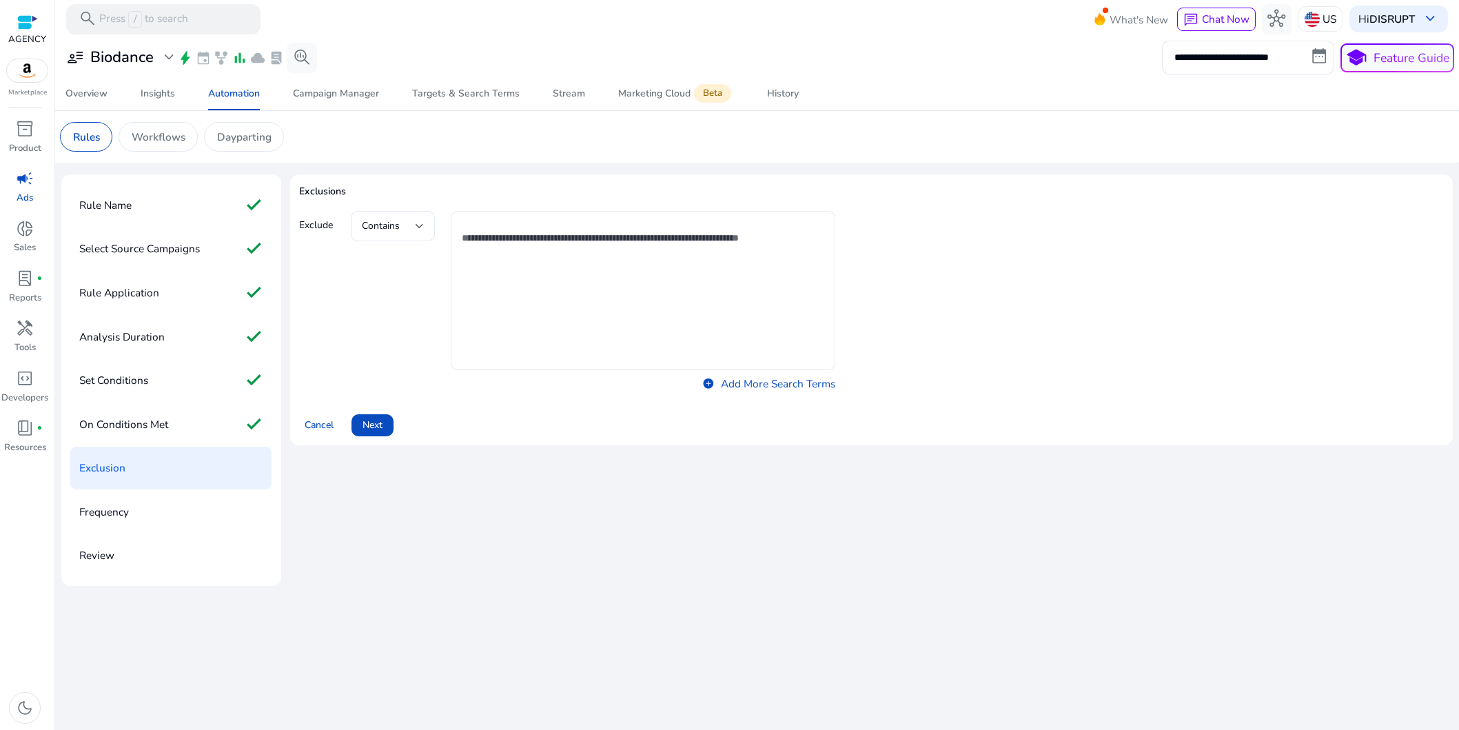
click at [605, 281] on textarea at bounding box center [643, 290] width 363 height 145
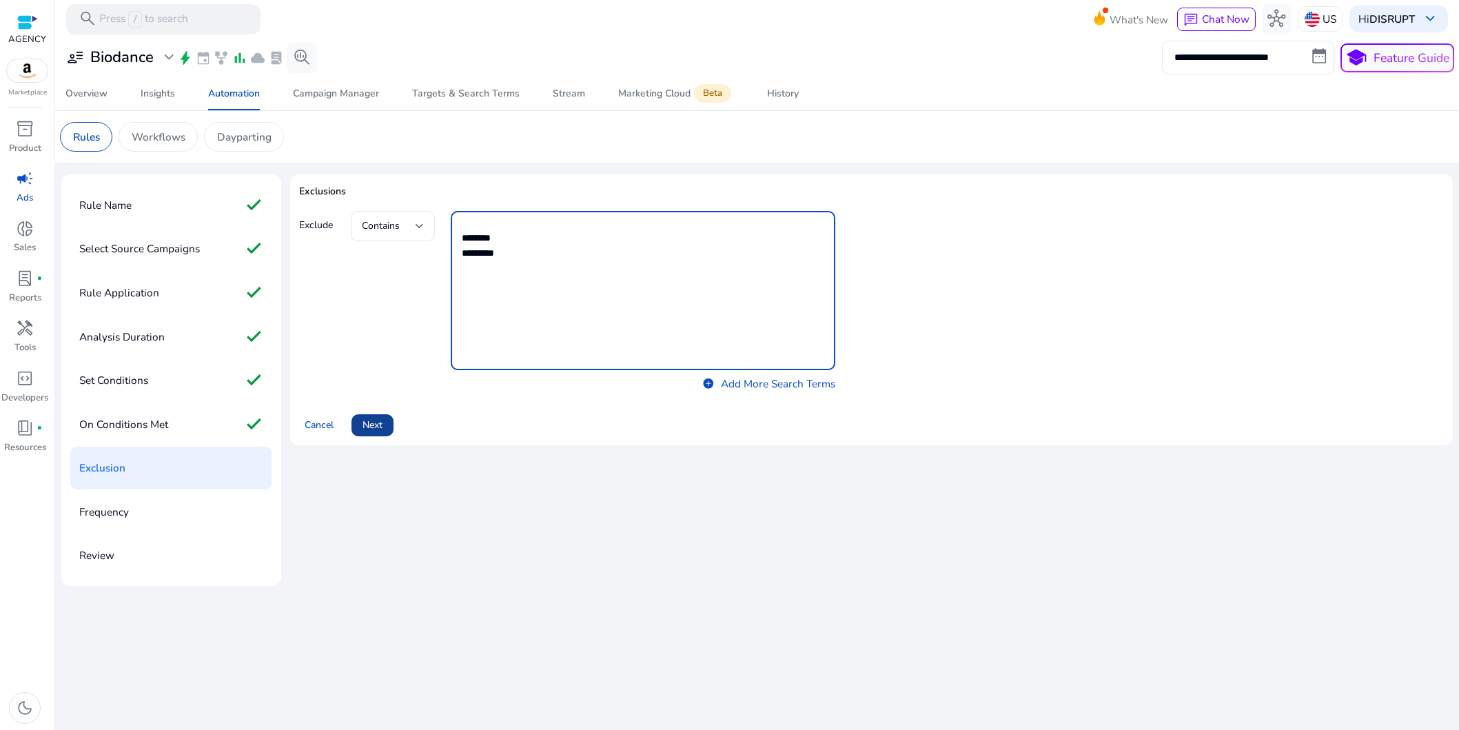
type textarea "******** *********"
click at [374, 421] on span "Next" at bounding box center [373, 425] width 20 height 14
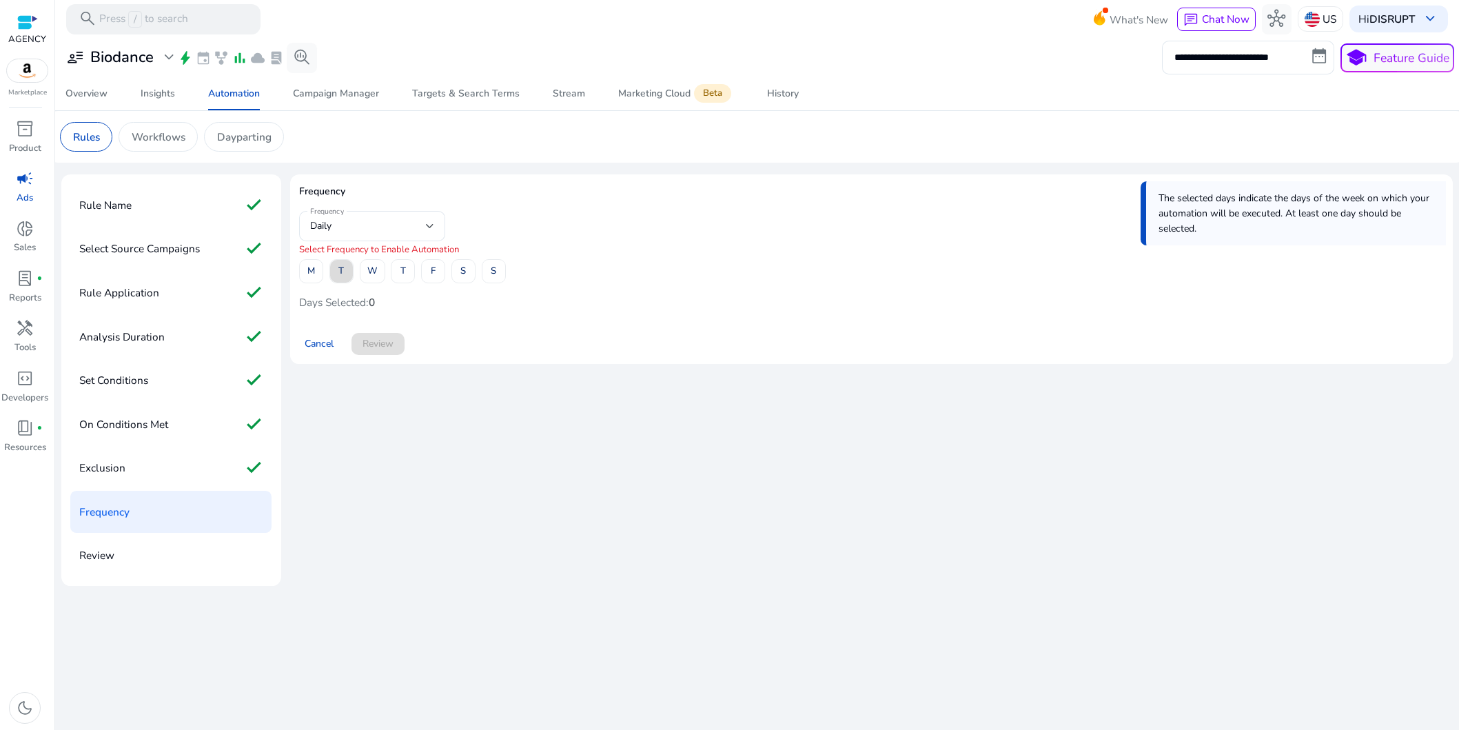
click at [334, 274] on span at bounding box center [341, 270] width 23 height 33
click at [489, 272] on span at bounding box center [494, 270] width 23 height 33
click at [495, 272] on span "S" at bounding box center [494, 271] width 6 height 24
click at [439, 276] on span at bounding box center [433, 270] width 23 height 33
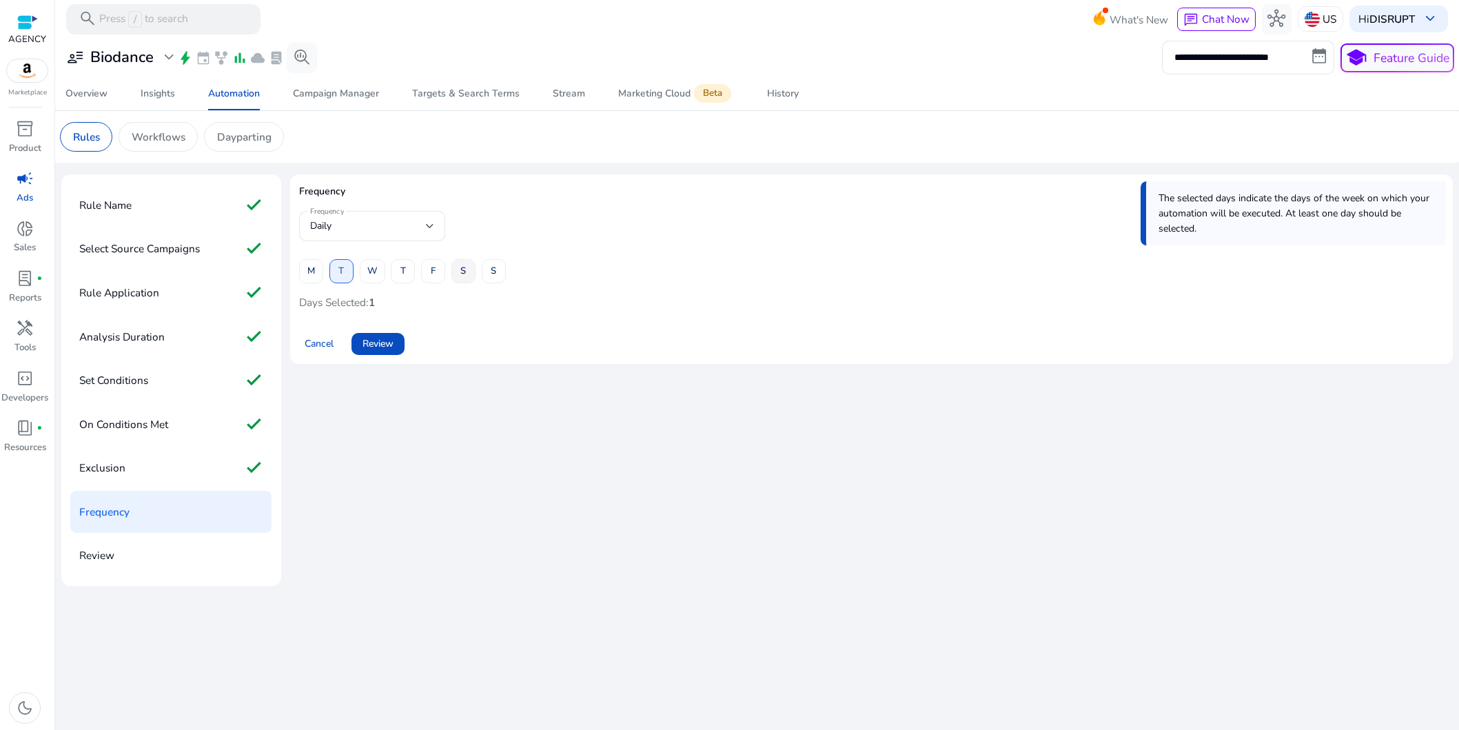
click at [458, 273] on span at bounding box center [463, 270] width 23 height 33
drag, startPoint x: 463, startPoint y: 274, endPoint x: 489, endPoint y: 272, distance: 26.2
click at [463, 274] on span "S" at bounding box center [463, 271] width 6 height 24
click at [489, 272] on span at bounding box center [494, 270] width 23 height 33
click at [396, 347] on span at bounding box center [378, 343] width 53 height 33
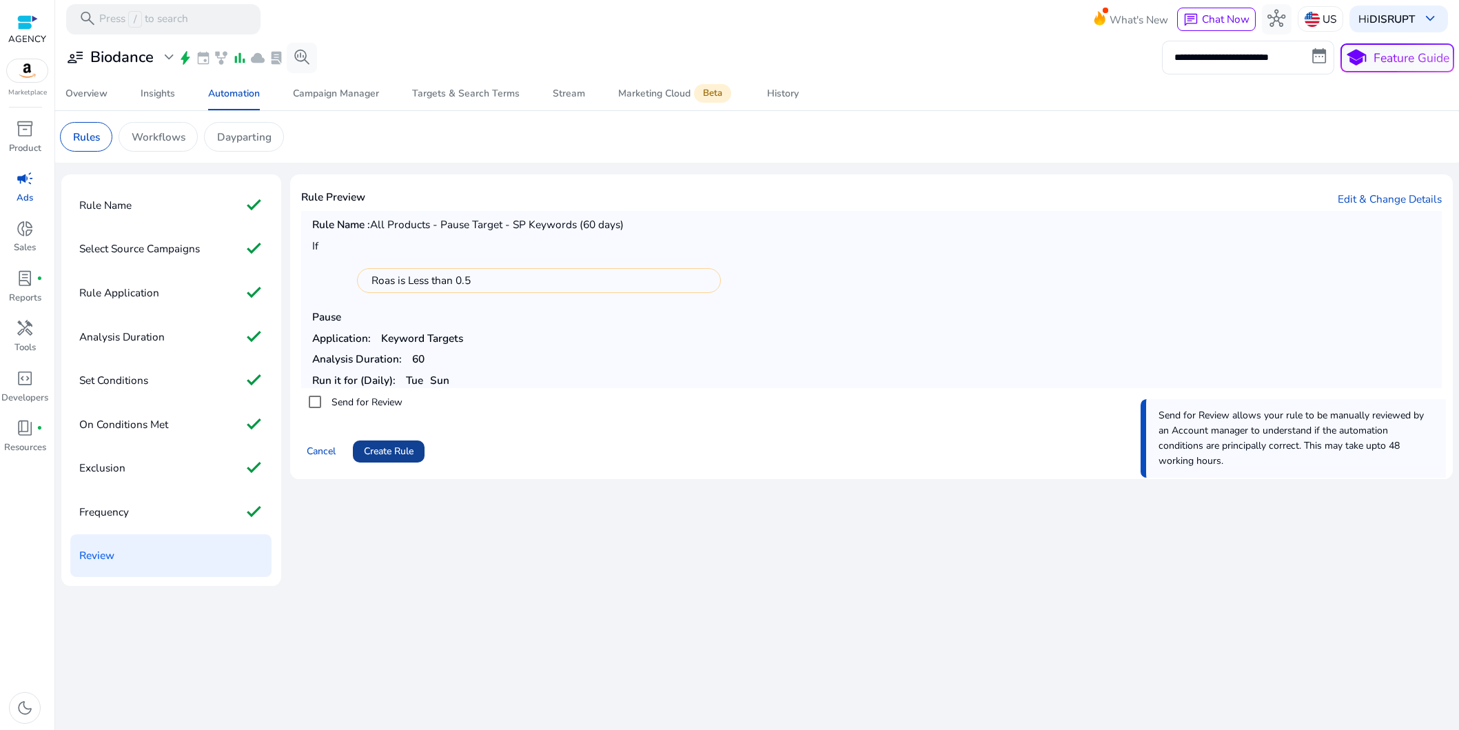
click at [393, 458] on span "Create Rule" at bounding box center [389, 451] width 50 height 14
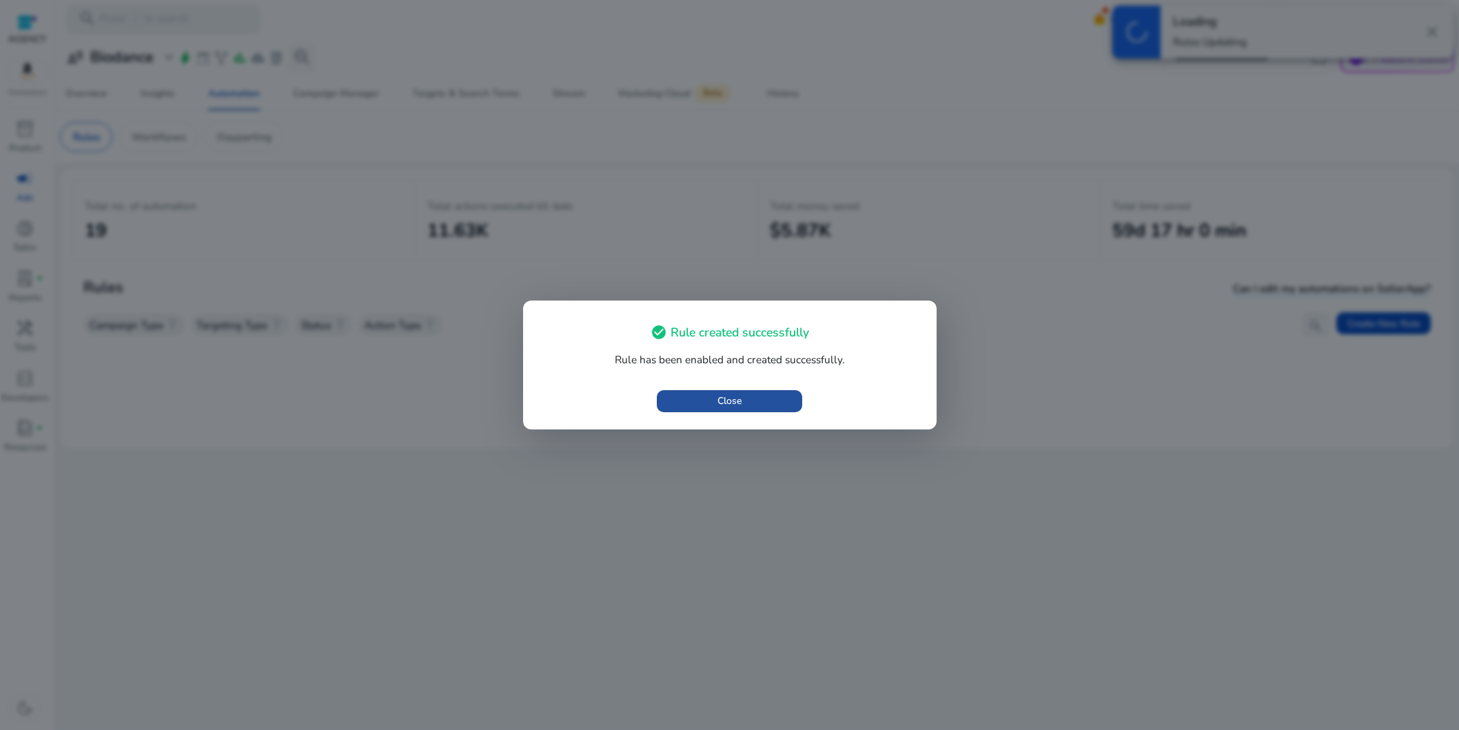
click at [719, 401] on span "Close" at bounding box center [730, 401] width 24 height 14
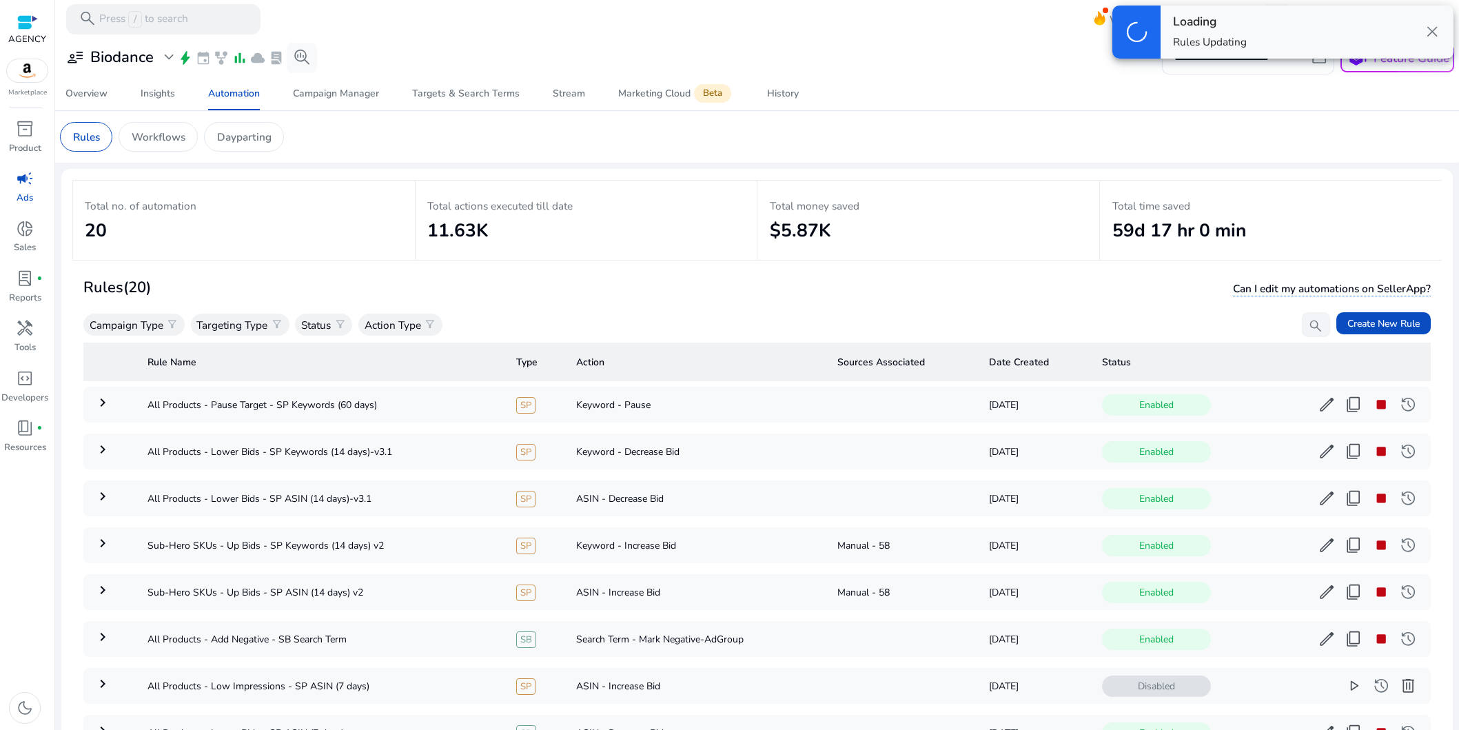
scroll to position [3, 0]
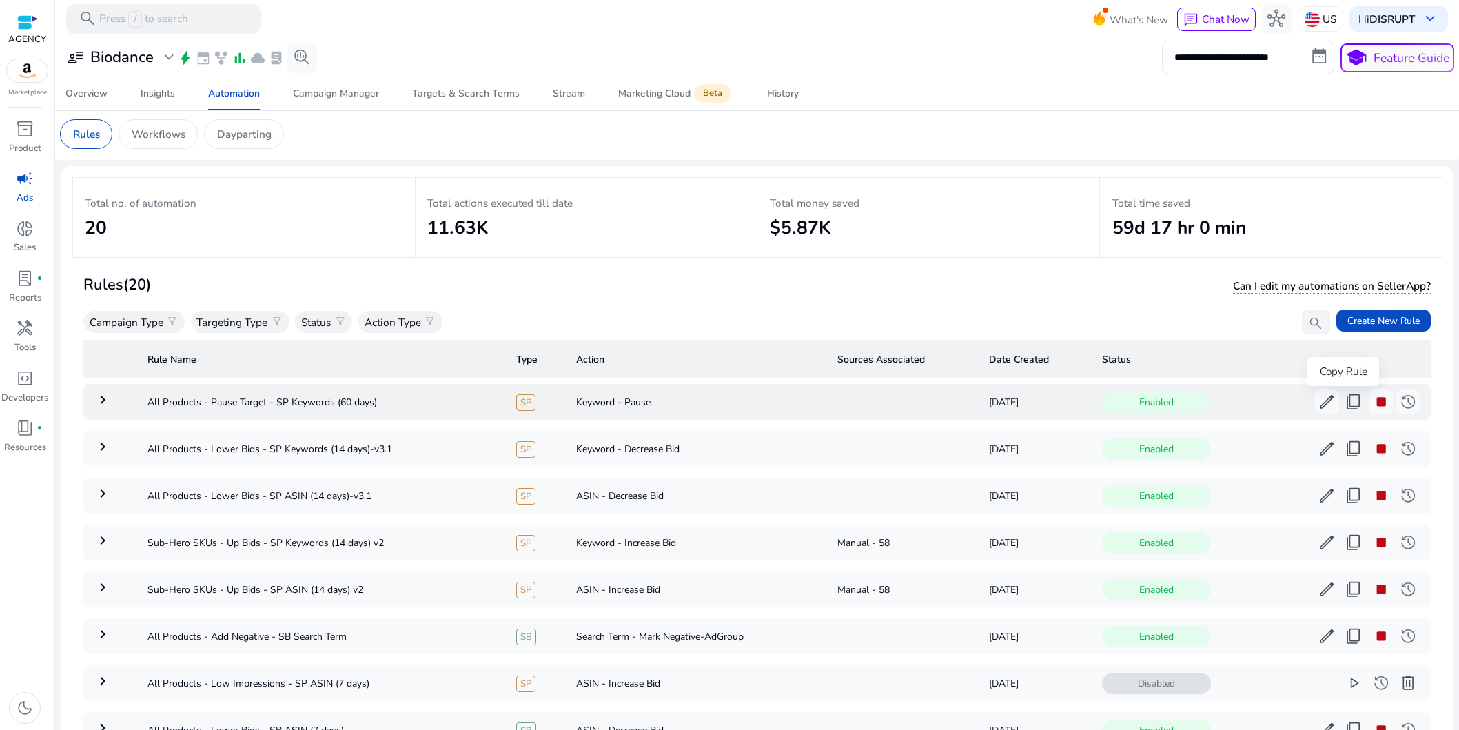
click at [1345, 405] on span "content_copy" at bounding box center [1354, 402] width 18 height 18
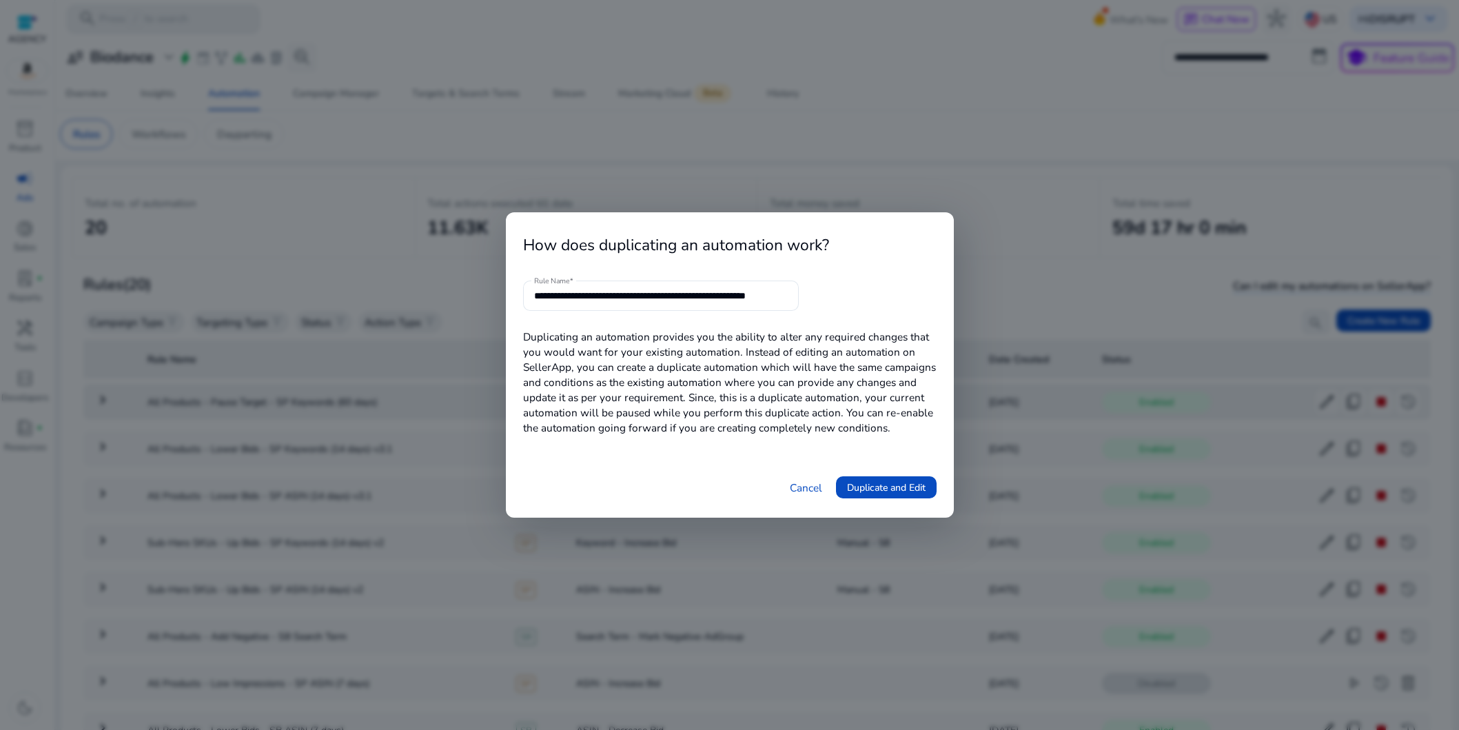
scroll to position [0, 19]
click at [682, 295] on input "**********" at bounding box center [661, 295] width 254 height 15
drag, startPoint x: 740, startPoint y: 298, endPoint x: 1168, endPoint y: 271, distance: 429.6
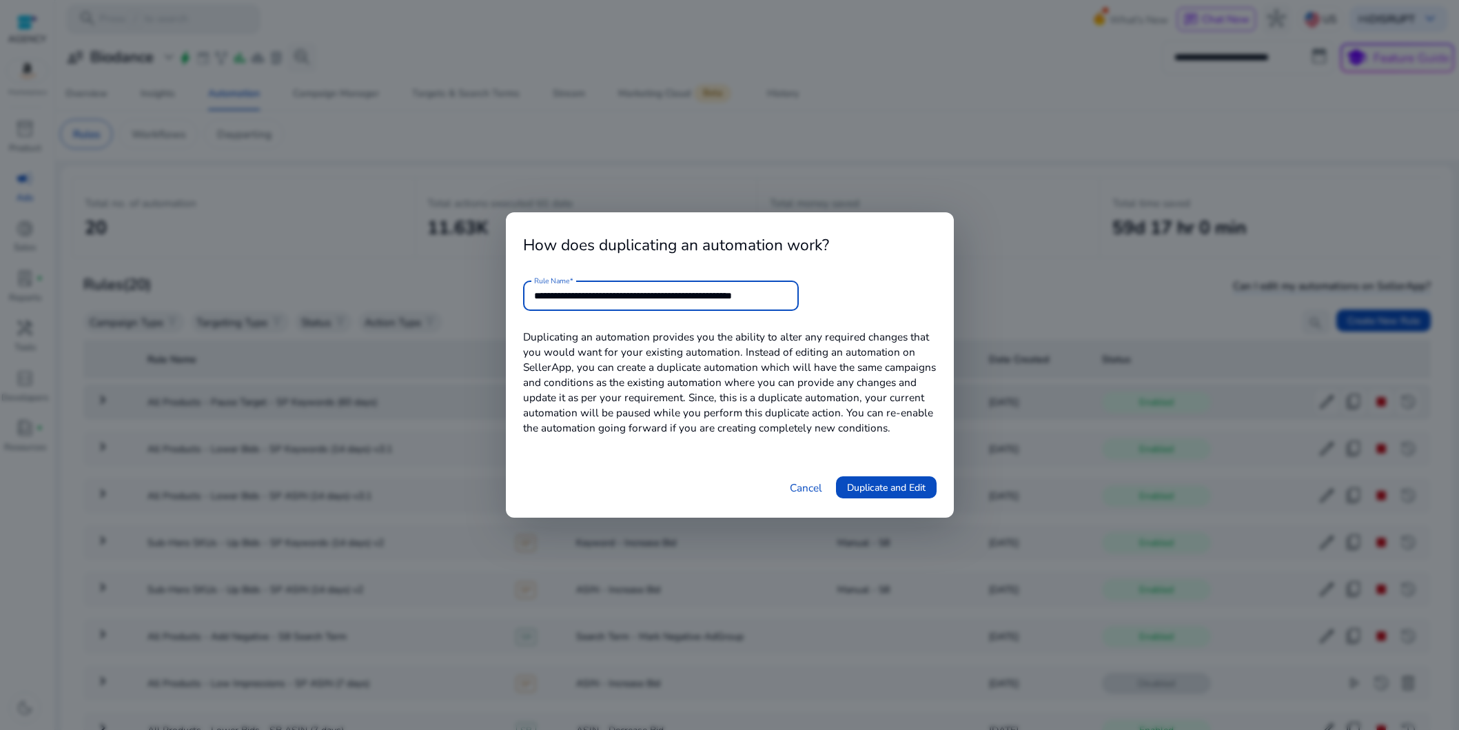
click at [1160, 276] on div "**********" at bounding box center [729, 365] width 1459 height 730
click at [749, 308] on div "**********" at bounding box center [661, 296] width 254 height 30
drag, startPoint x: 743, startPoint y: 294, endPoint x: 836, endPoint y: 294, distance: 93.1
click at [836, 294] on form "**********" at bounding box center [730, 296] width 414 height 30
type input "**********"
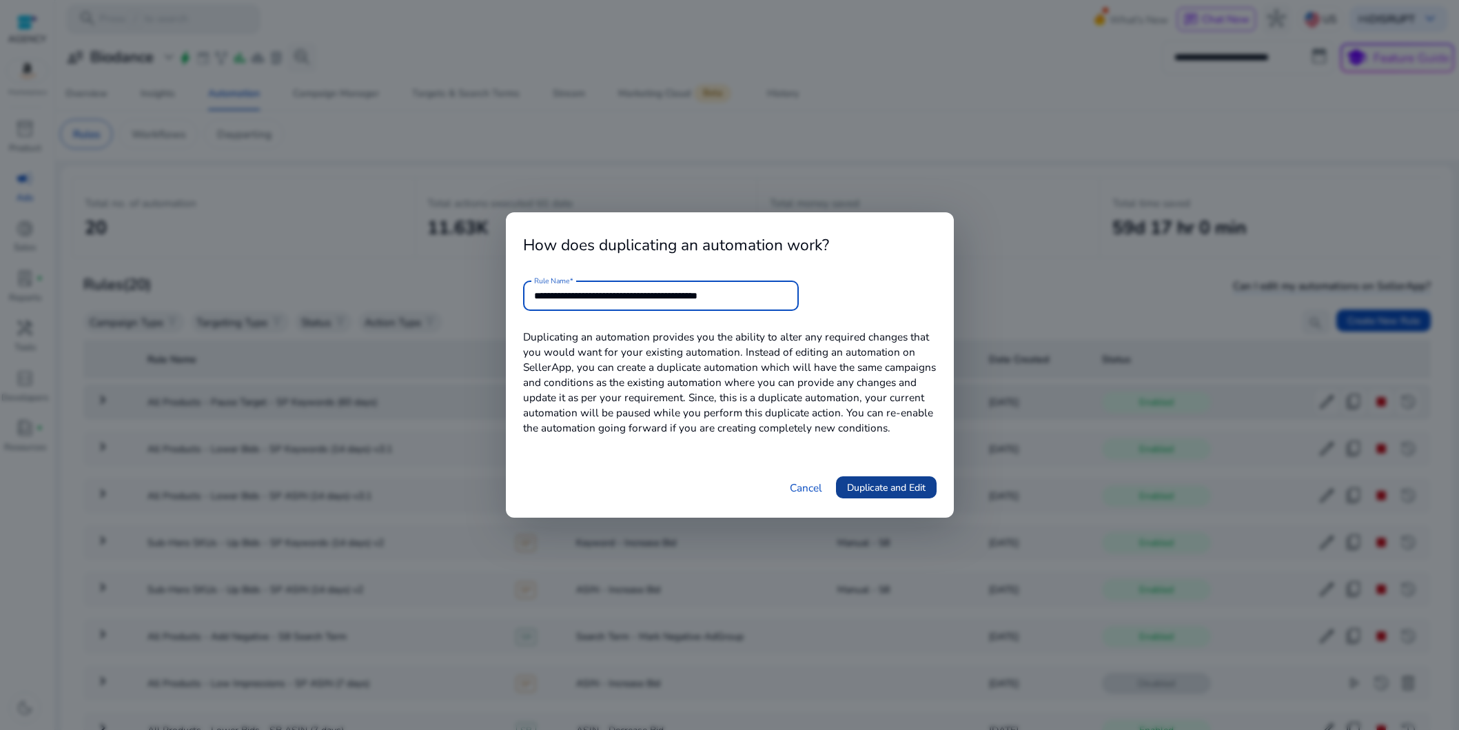
click at [915, 494] on span "Duplicate and Edit" at bounding box center [886, 487] width 79 height 14
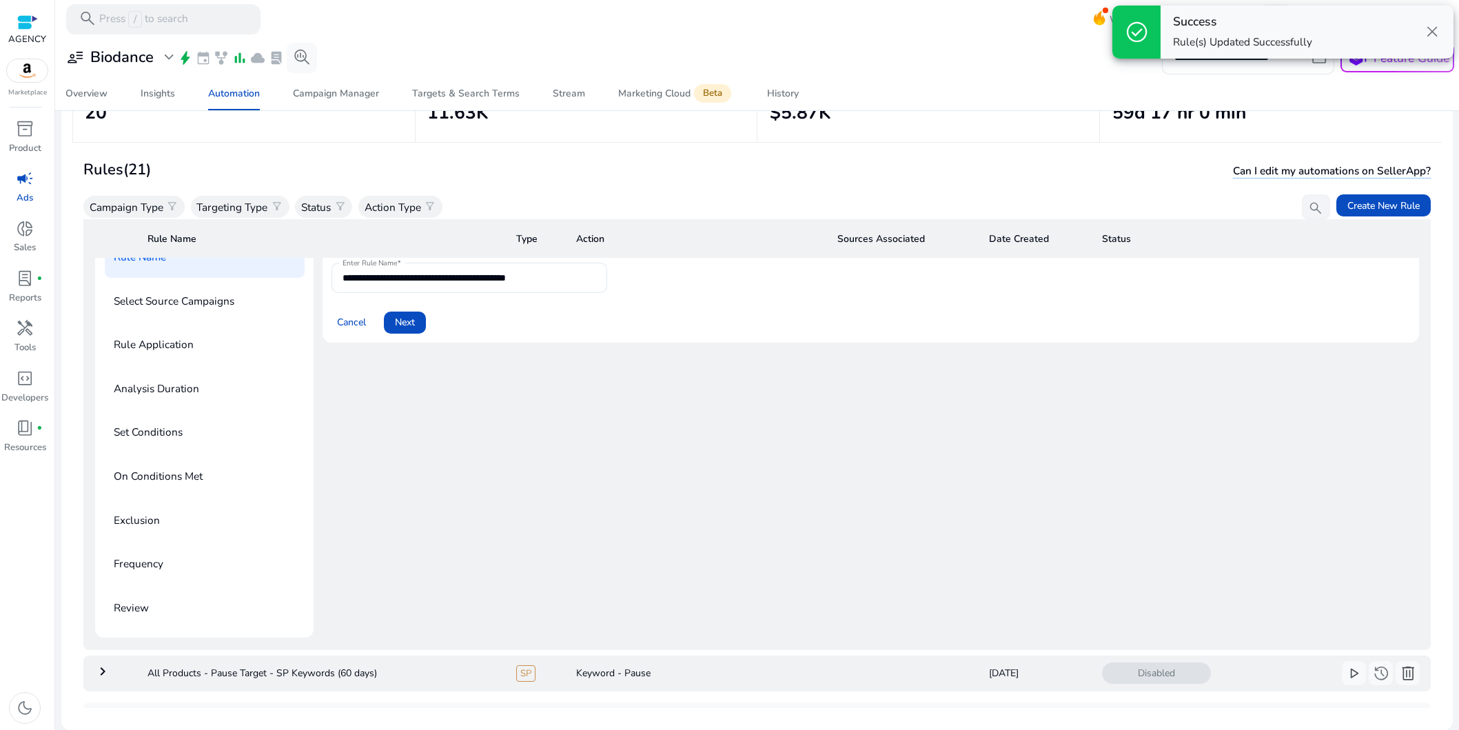
scroll to position [50, 0]
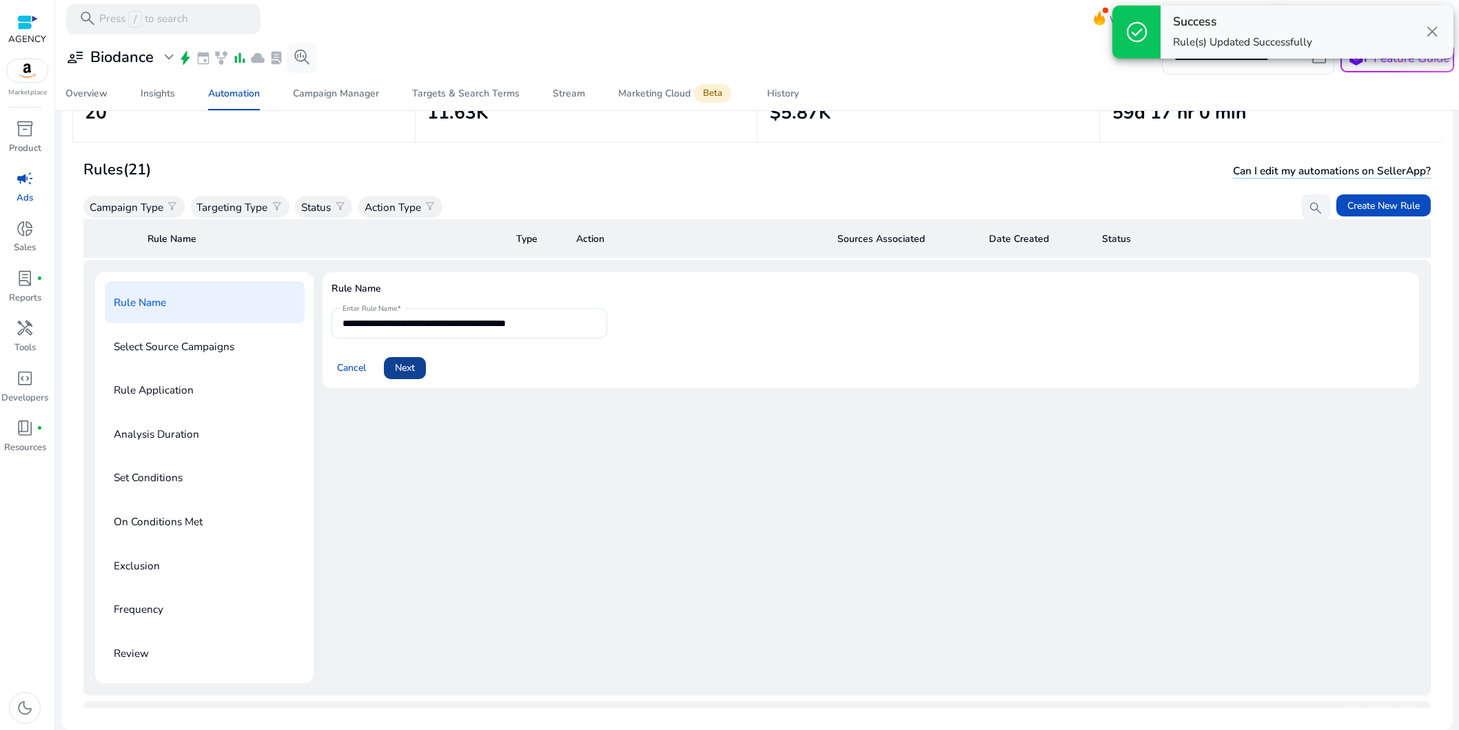
click at [413, 363] on span "Next" at bounding box center [405, 368] width 20 height 14
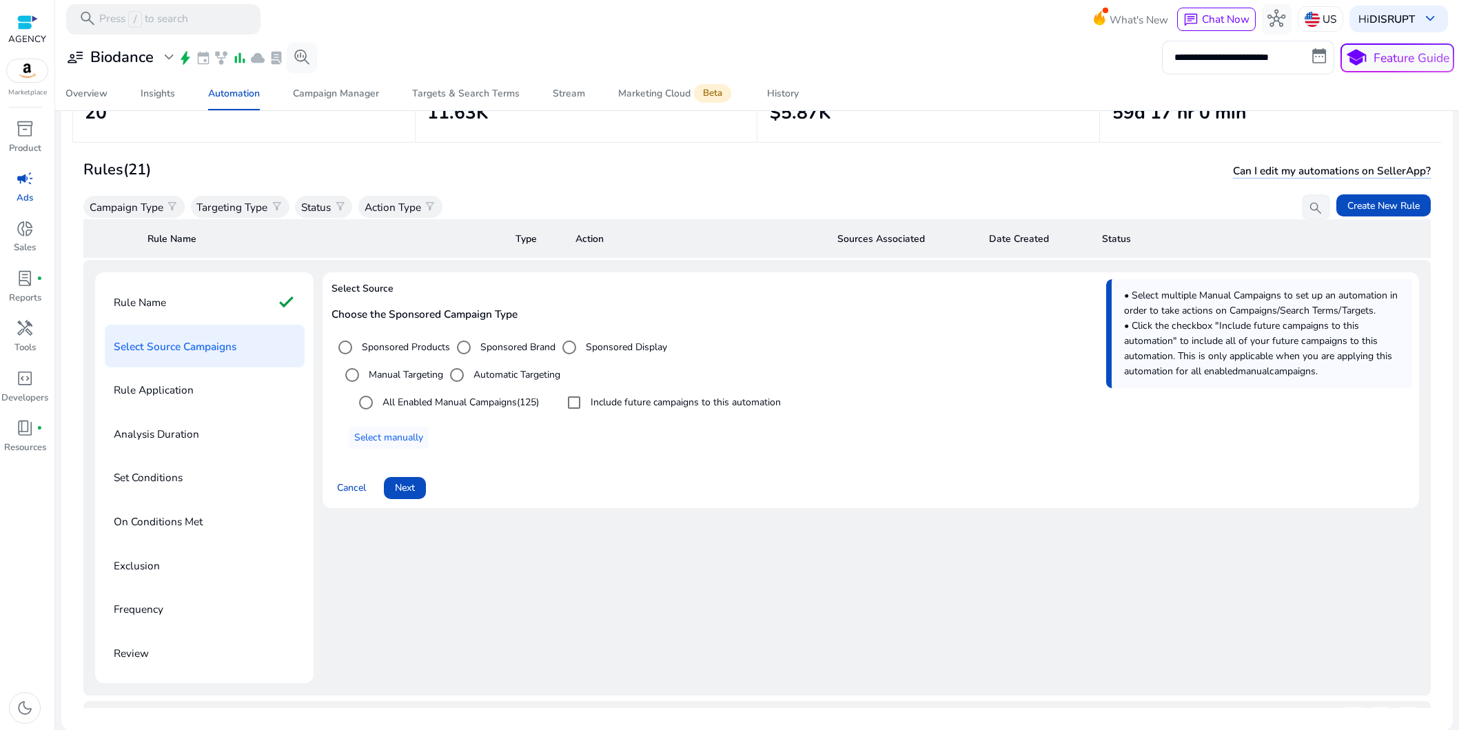
click at [602, 404] on label "Include future campaigns to this automation" at bounding box center [684, 402] width 193 height 14
click at [415, 488] on span "Next" at bounding box center [405, 487] width 20 height 14
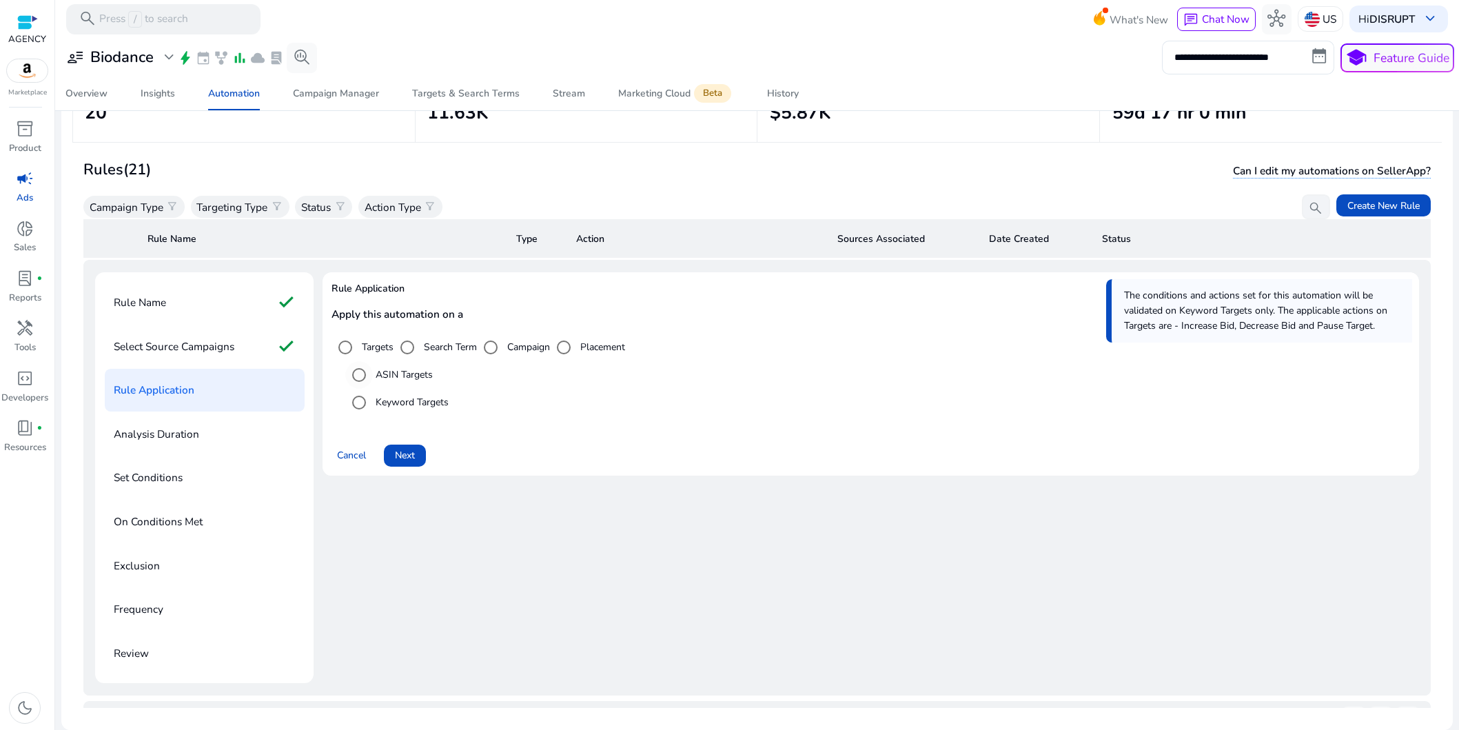
click at [403, 372] on label "ASIN Targets" at bounding box center [403, 374] width 60 height 14
click at [412, 455] on span "Next" at bounding box center [405, 455] width 20 height 14
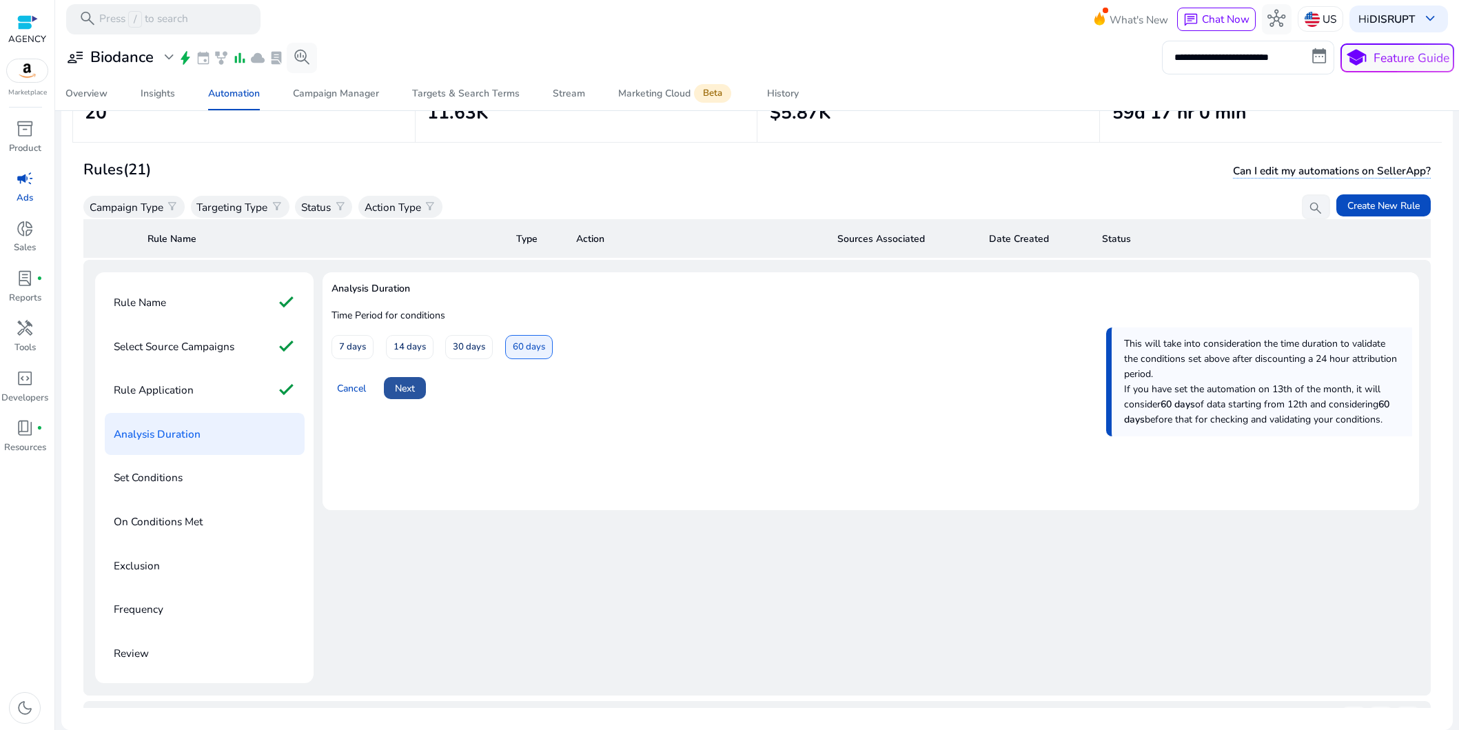
click at [418, 385] on span at bounding box center [405, 388] width 42 height 33
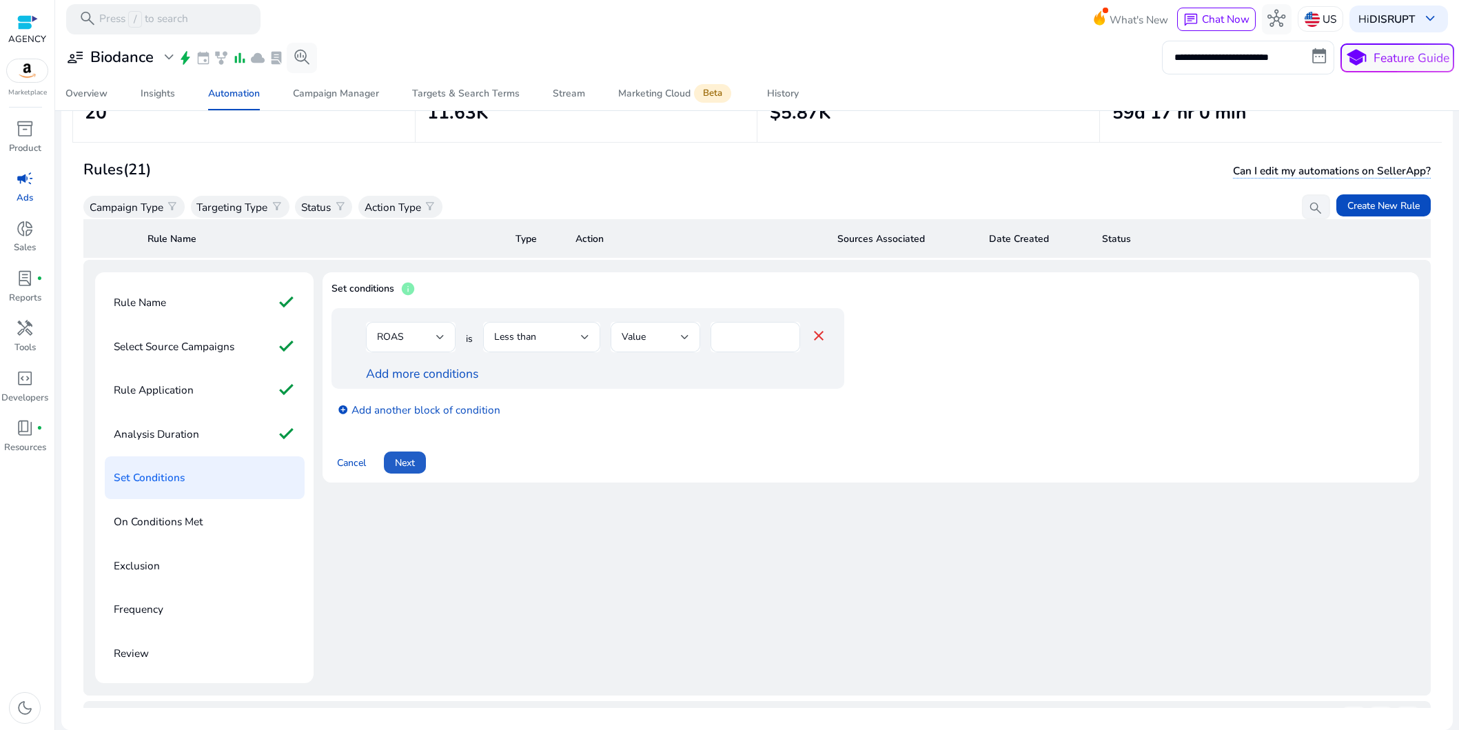
drag, startPoint x: 416, startPoint y: 460, endPoint x: 468, endPoint y: 483, distance: 56.8
click at [416, 460] on button "Next" at bounding box center [405, 463] width 42 height 22
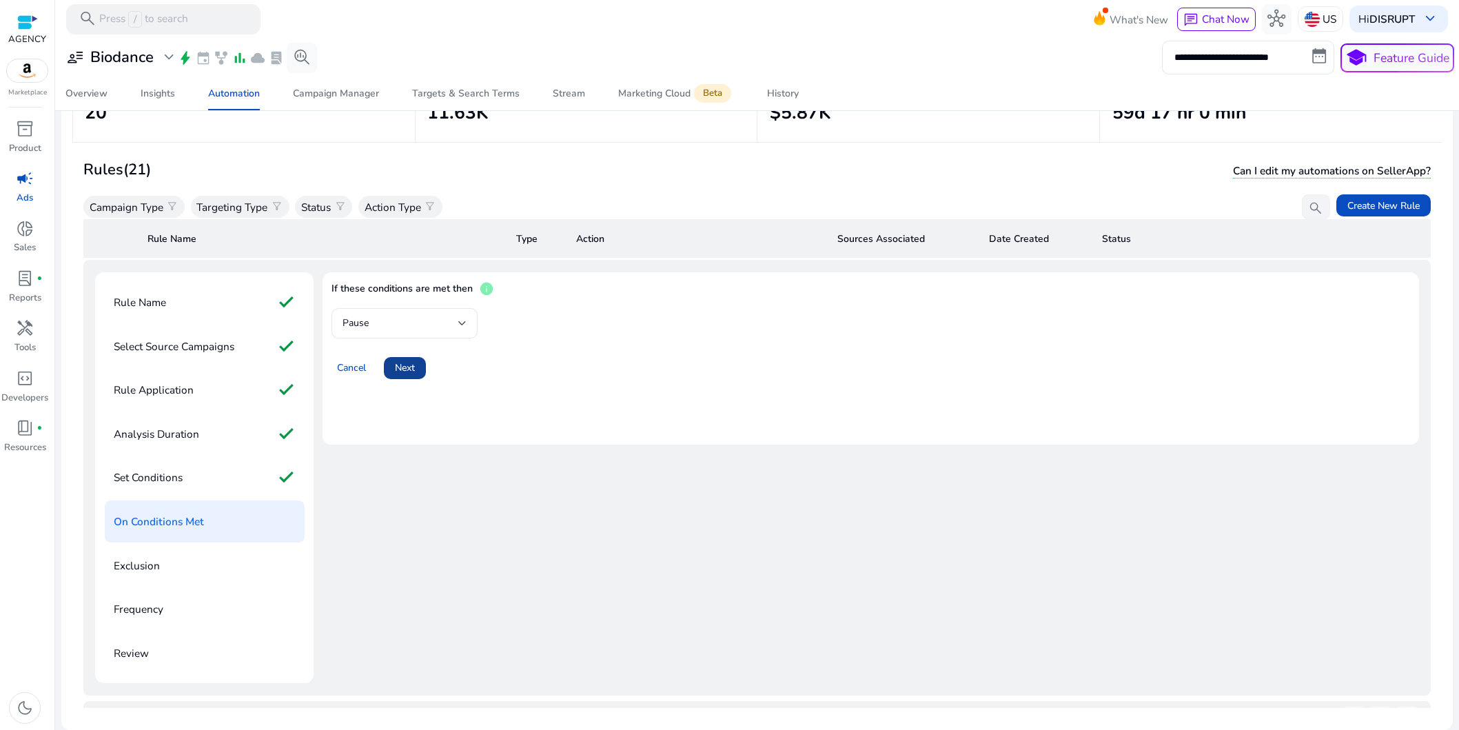
click at [394, 369] on span at bounding box center [405, 368] width 42 height 33
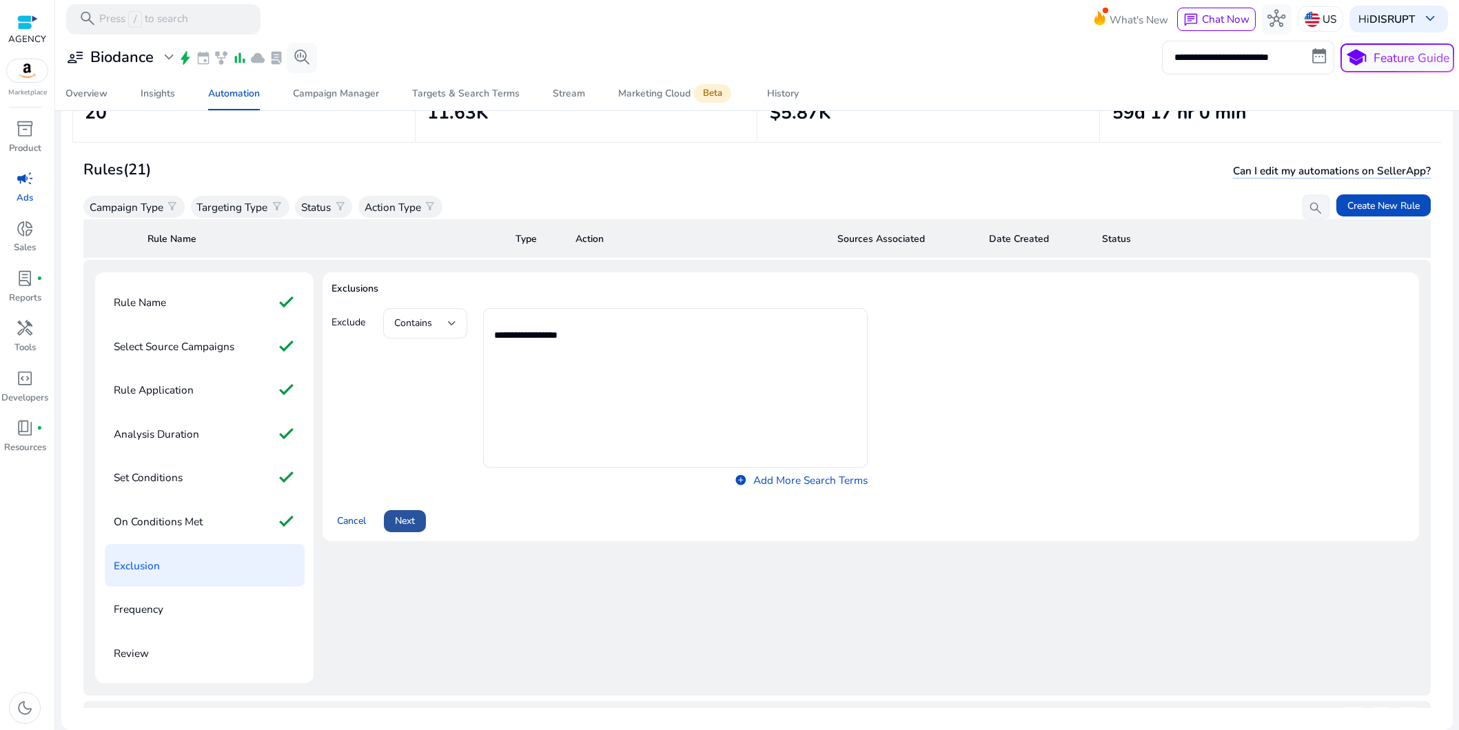
click at [406, 520] on span "Next" at bounding box center [405, 521] width 20 height 14
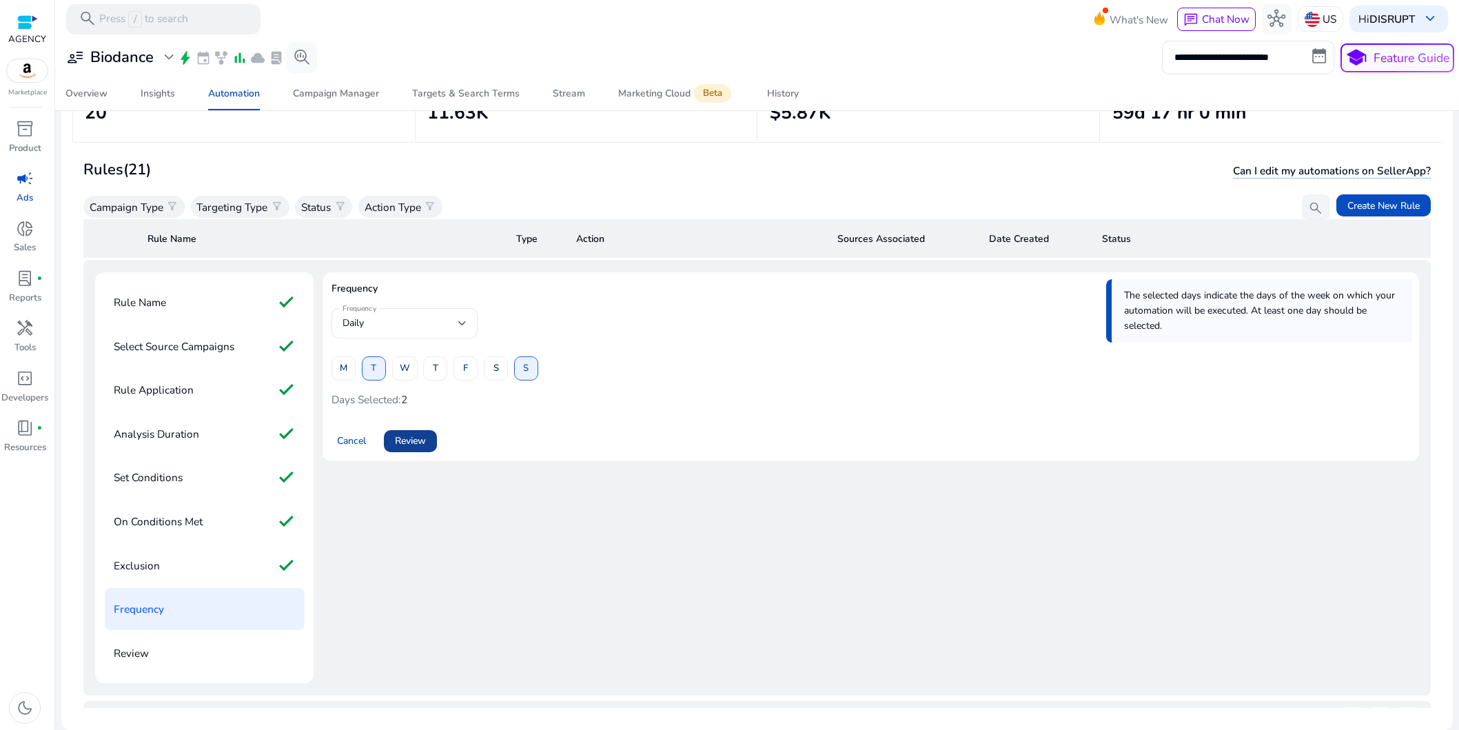
click at [426, 442] on span "Review" at bounding box center [410, 441] width 31 height 14
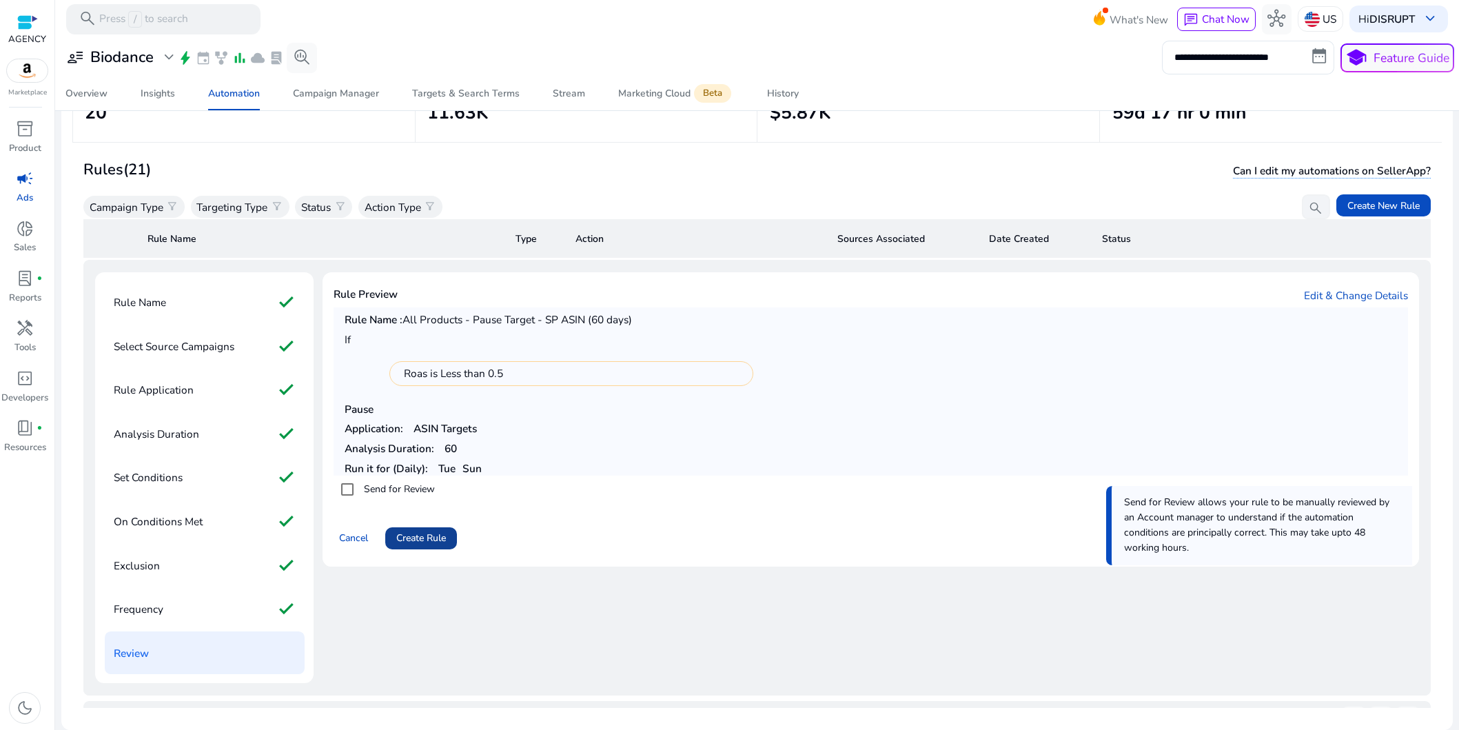
click at [424, 539] on span "Create Rule" at bounding box center [421, 538] width 50 height 14
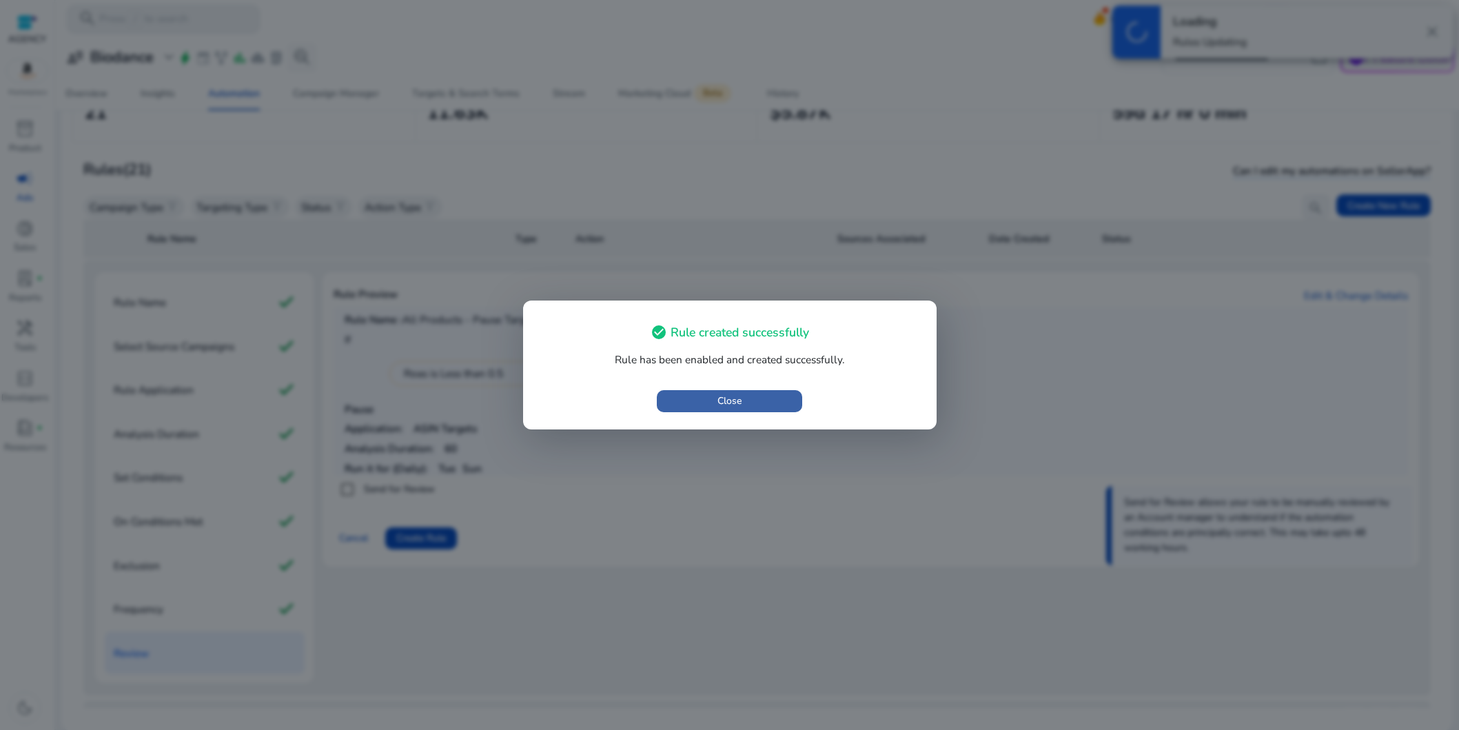
click at [725, 403] on span "Close" at bounding box center [730, 401] width 24 height 14
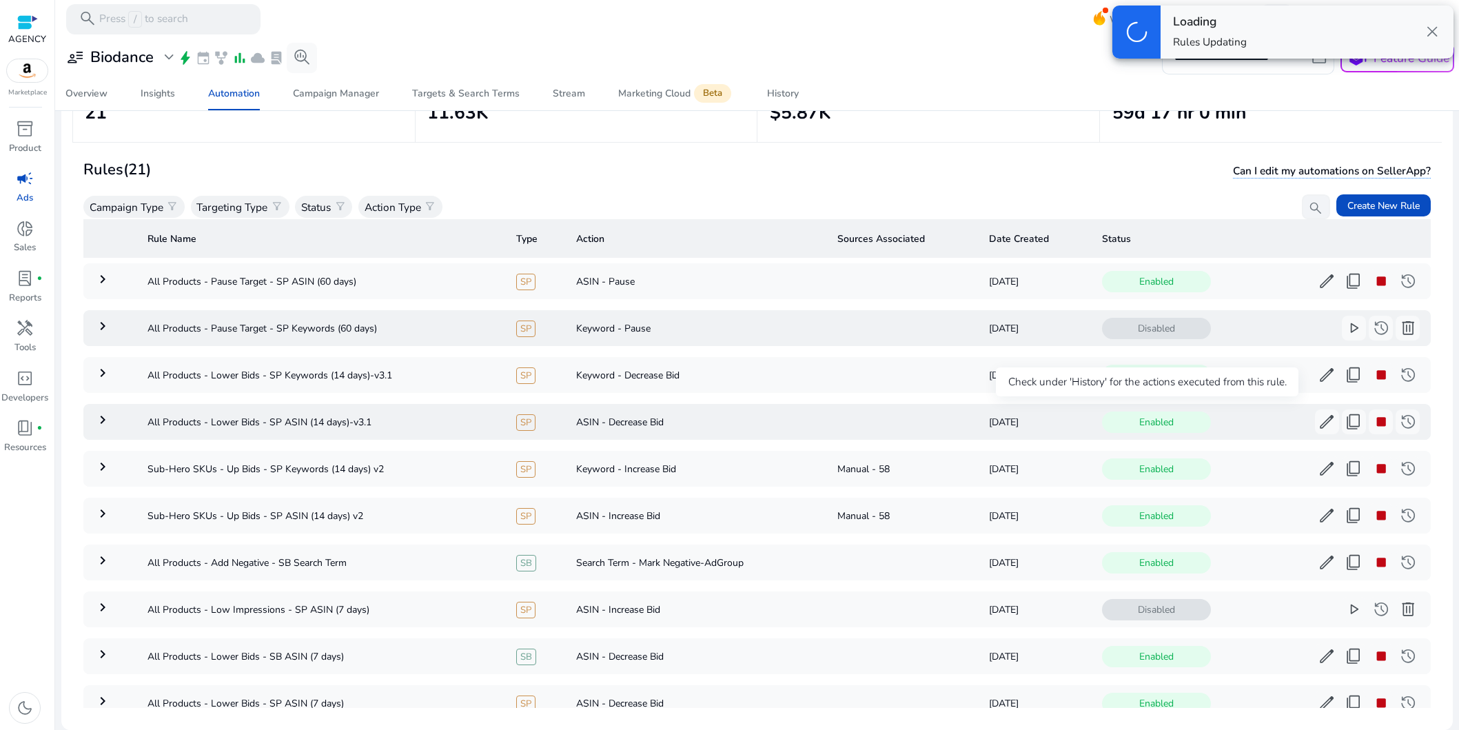
scroll to position [0, 0]
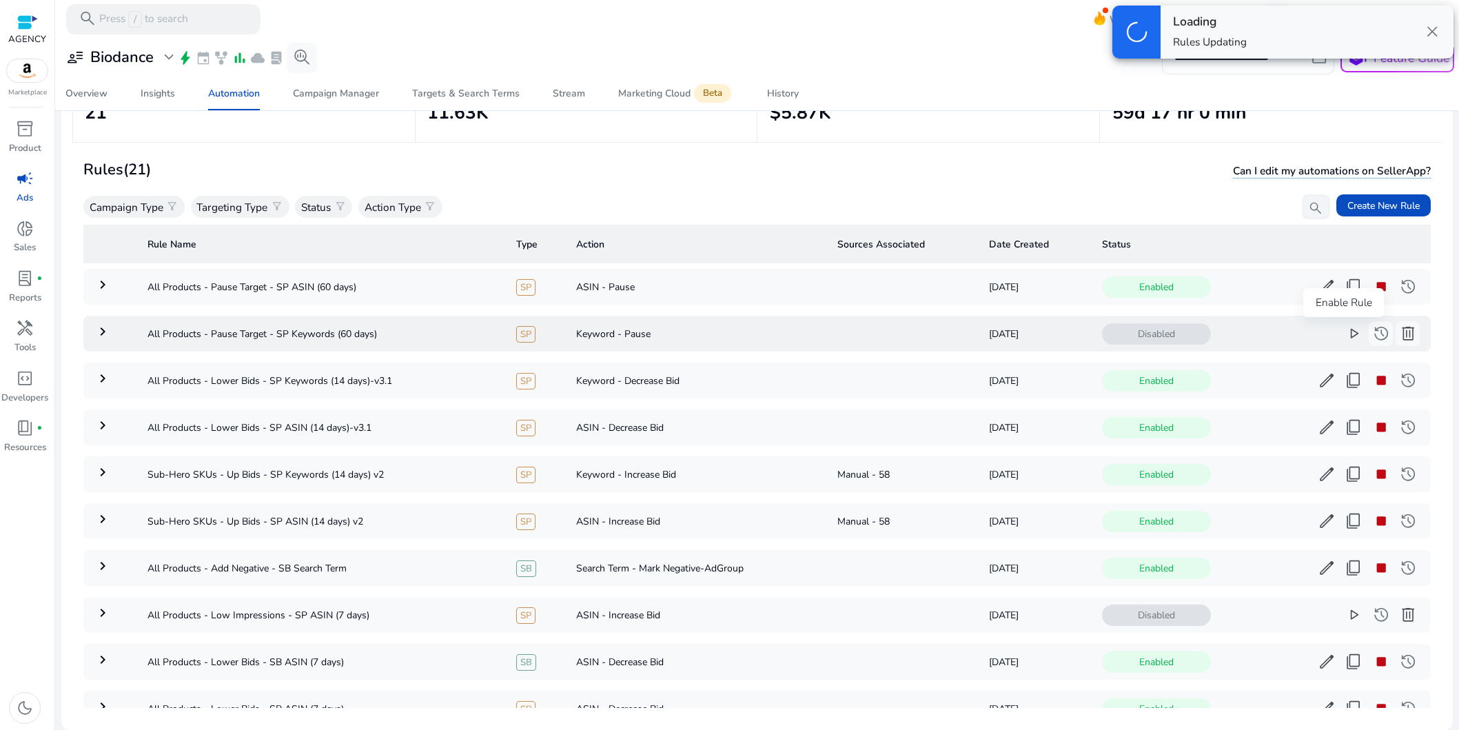
click at [1345, 336] on span "play_arrow" at bounding box center [1354, 334] width 18 height 18
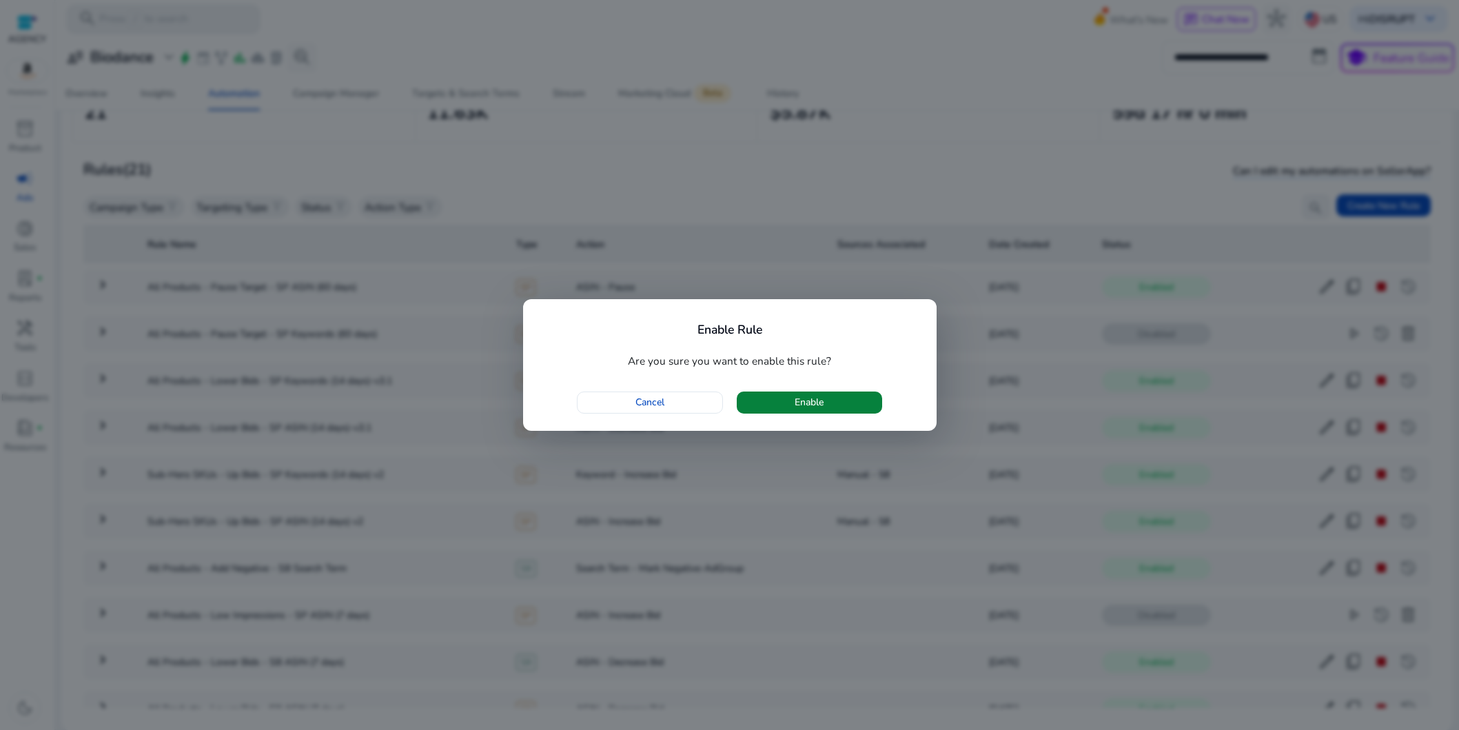
click at [851, 402] on span "button" at bounding box center [809, 402] width 145 height 33
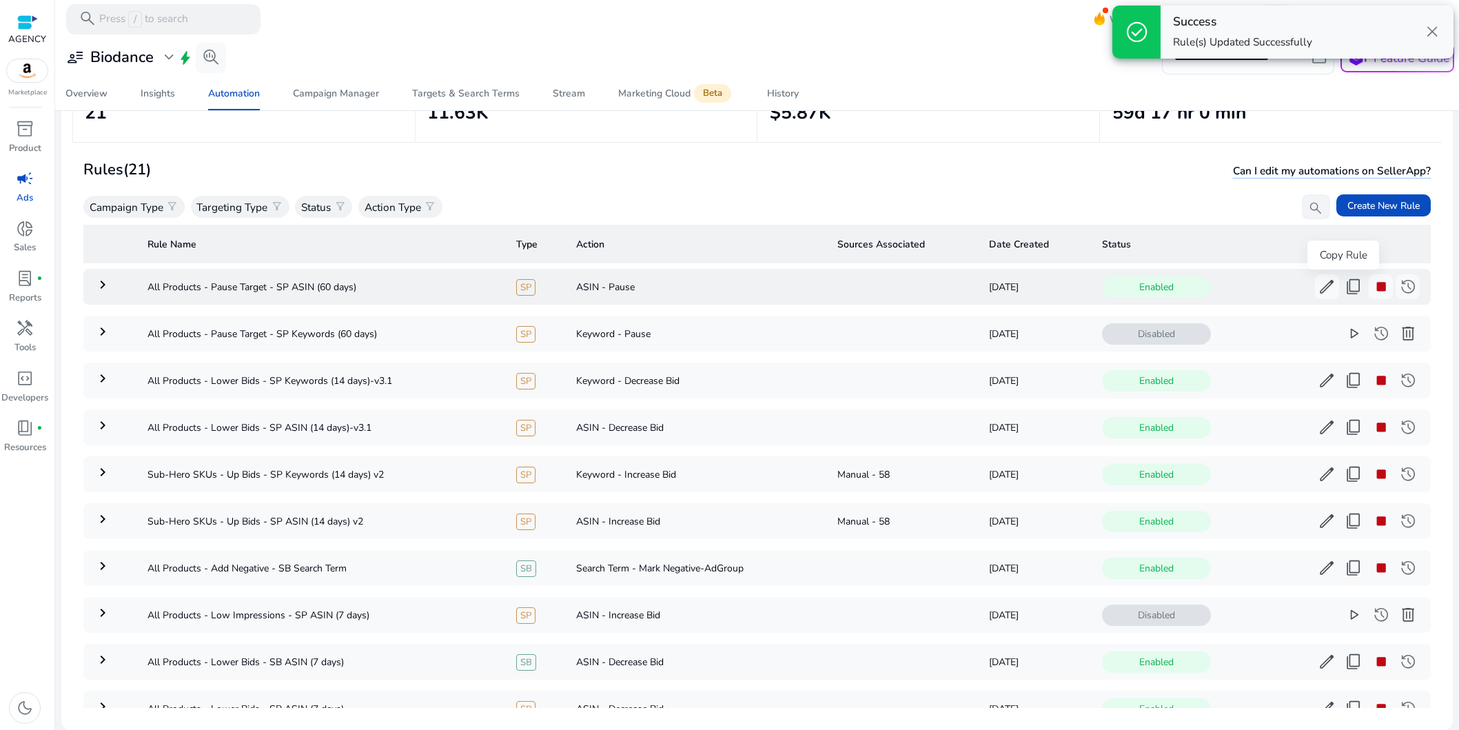
click at [1345, 290] on span "content_copy" at bounding box center [1354, 287] width 18 height 18
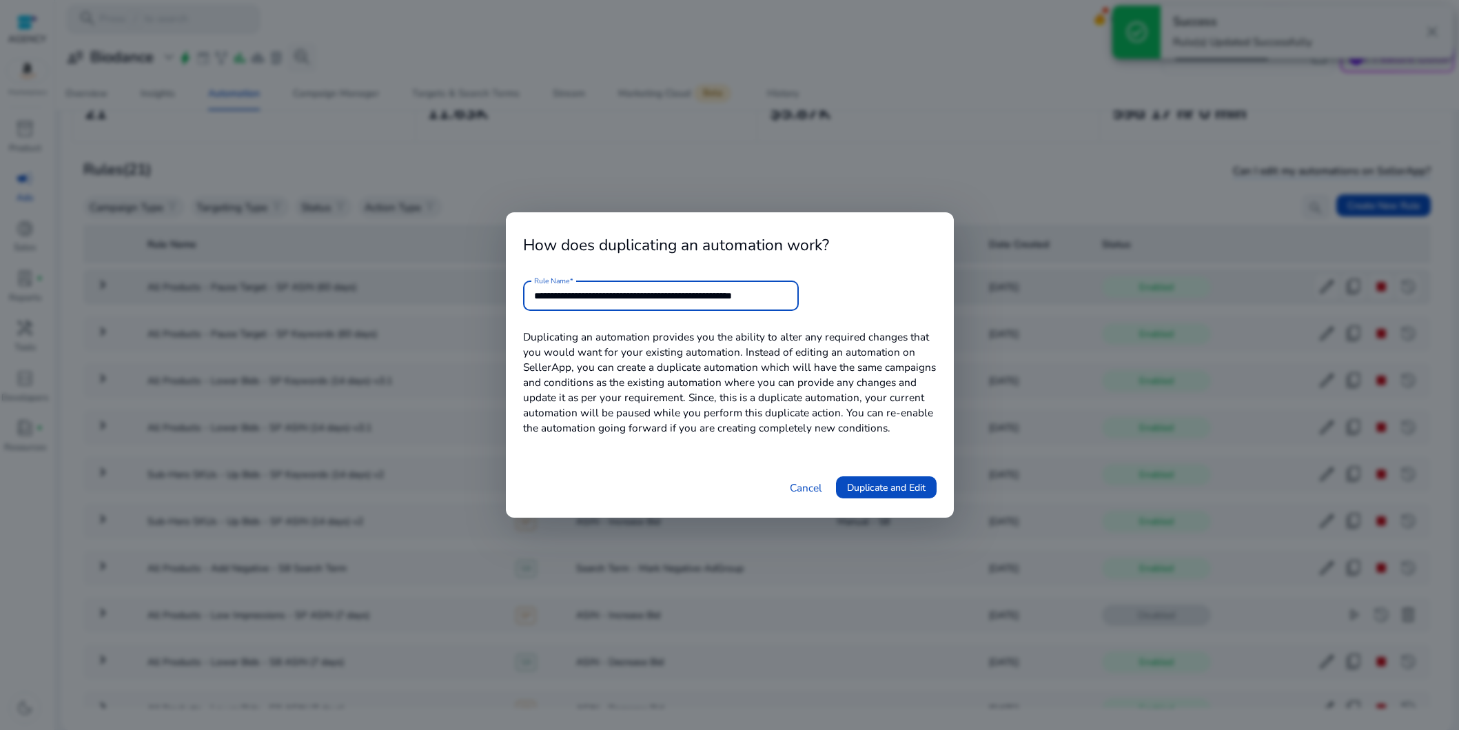
click at [669, 293] on input "**********" at bounding box center [661, 295] width 254 height 15
drag, startPoint x: 740, startPoint y: 296, endPoint x: 919, endPoint y: 297, distance: 178.5
click at [919, 297] on form "**********" at bounding box center [730, 296] width 414 height 30
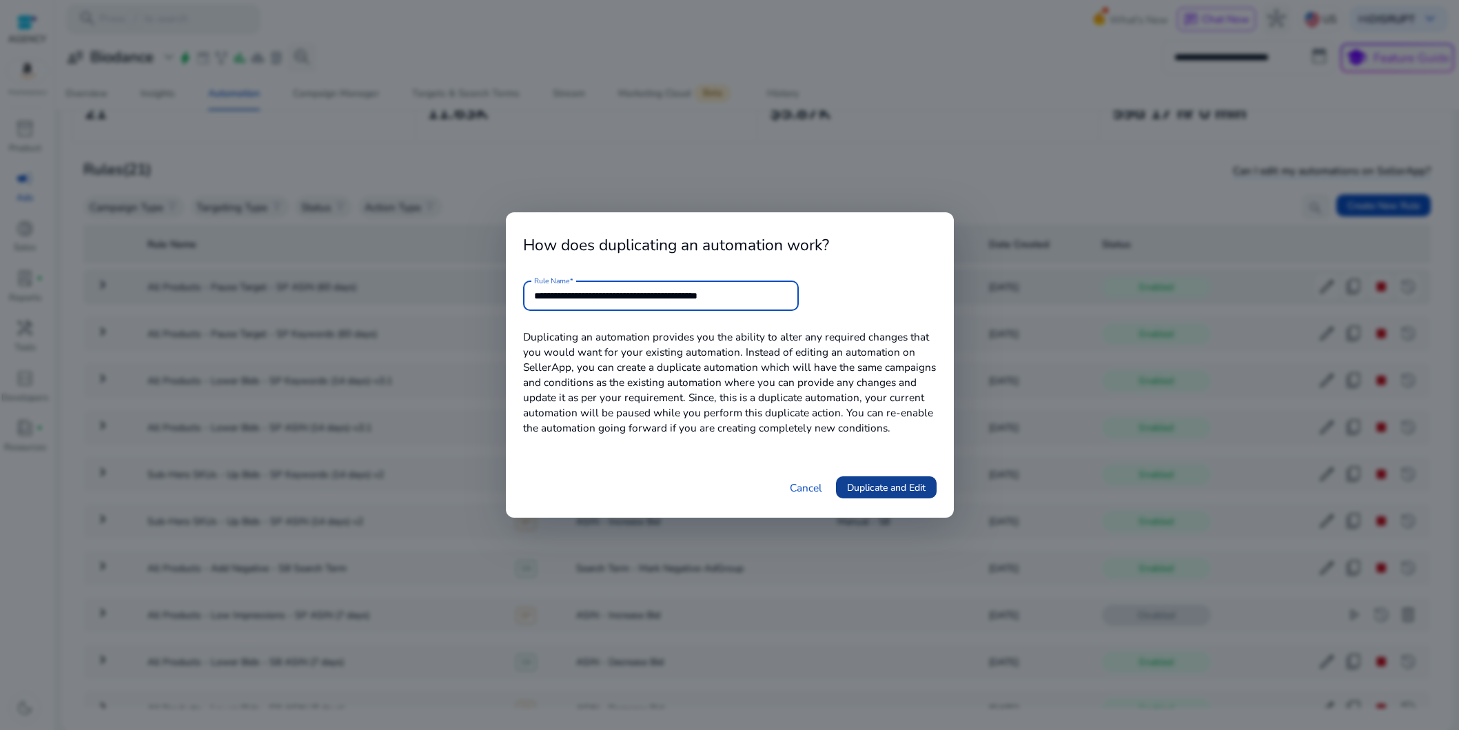
type input "**********"
click at [906, 486] on span "Duplicate and Edit" at bounding box center [886, 487] width 79 height 14
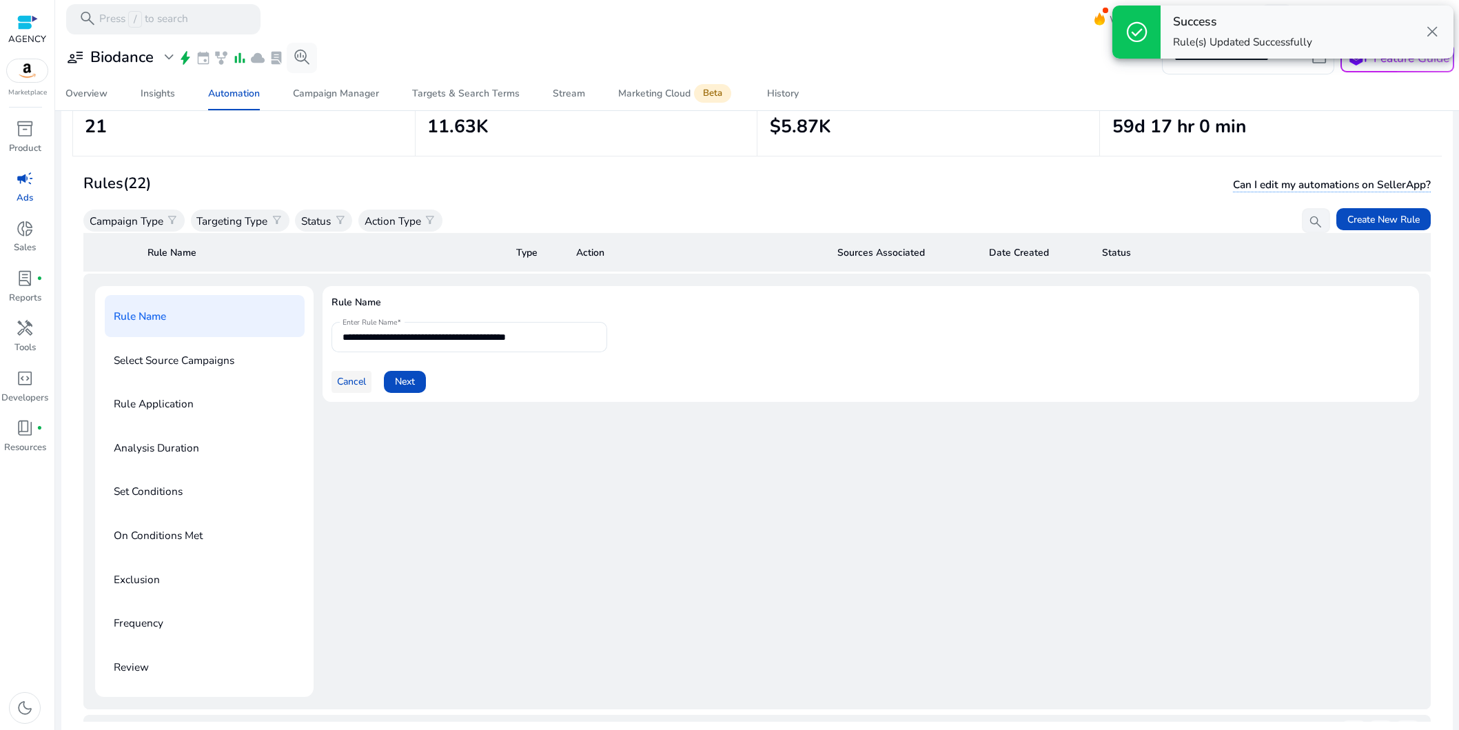
scroll to position [119, 0]
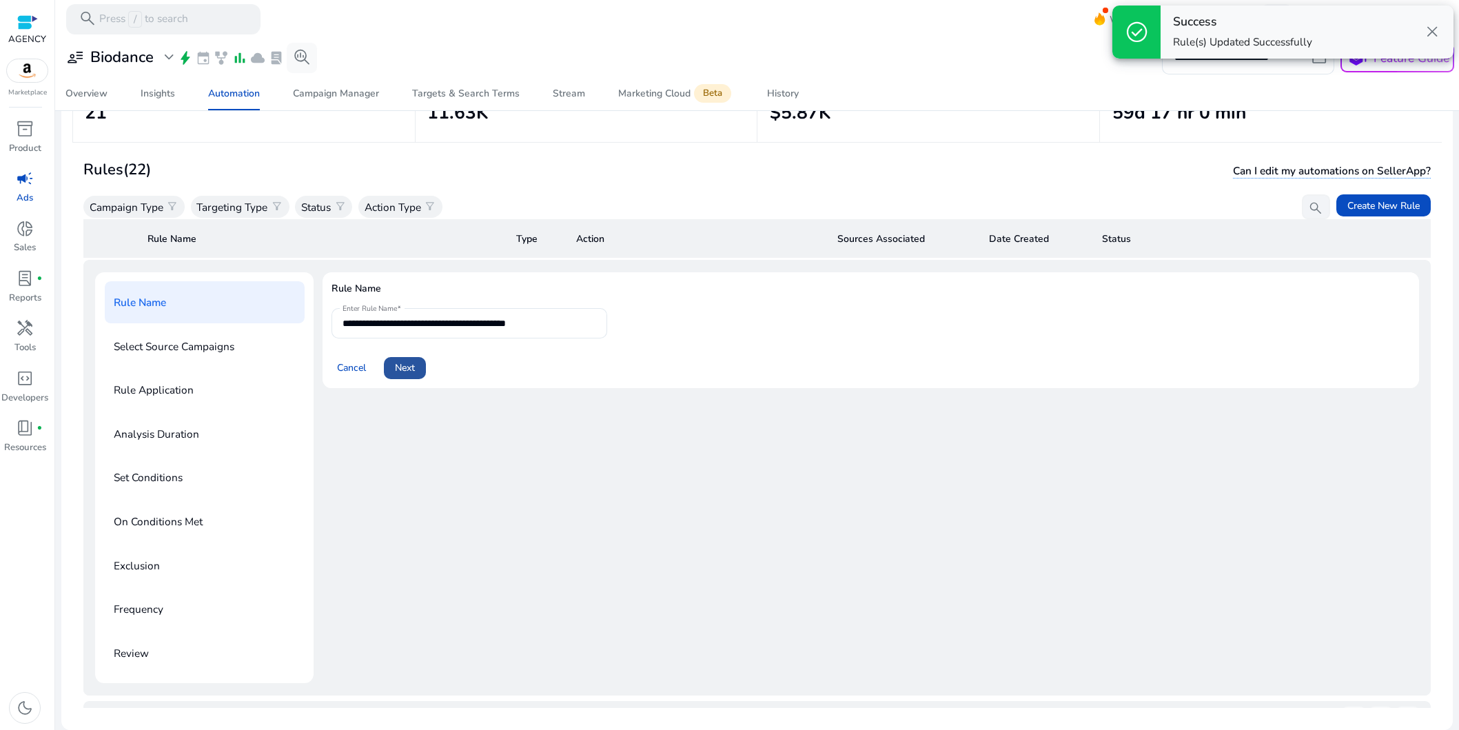
click at [412, 365] on span "Next" at bounding box center [405, 368] width 20 height 14
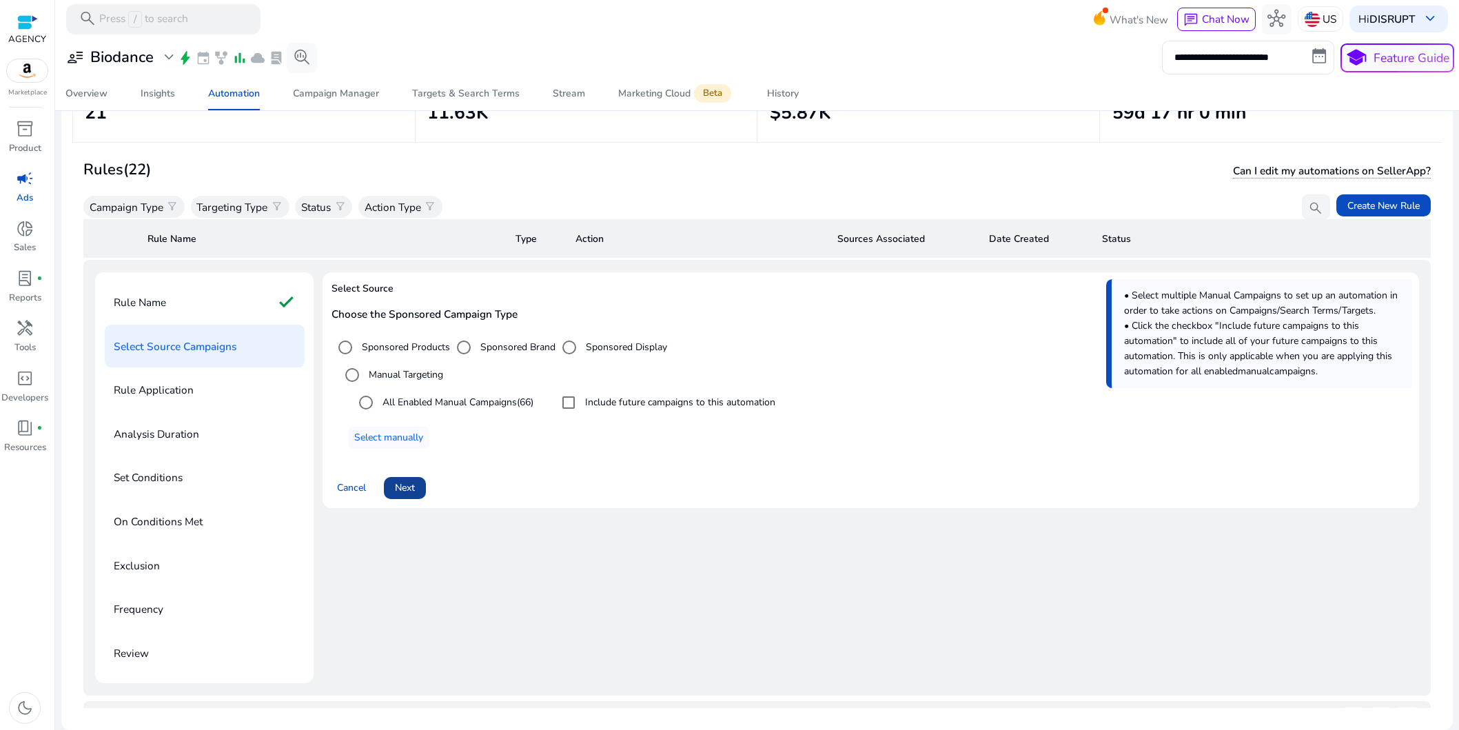
click at [410, 494] on span "Next" at bounding box center [405, 487] width 20 height 14
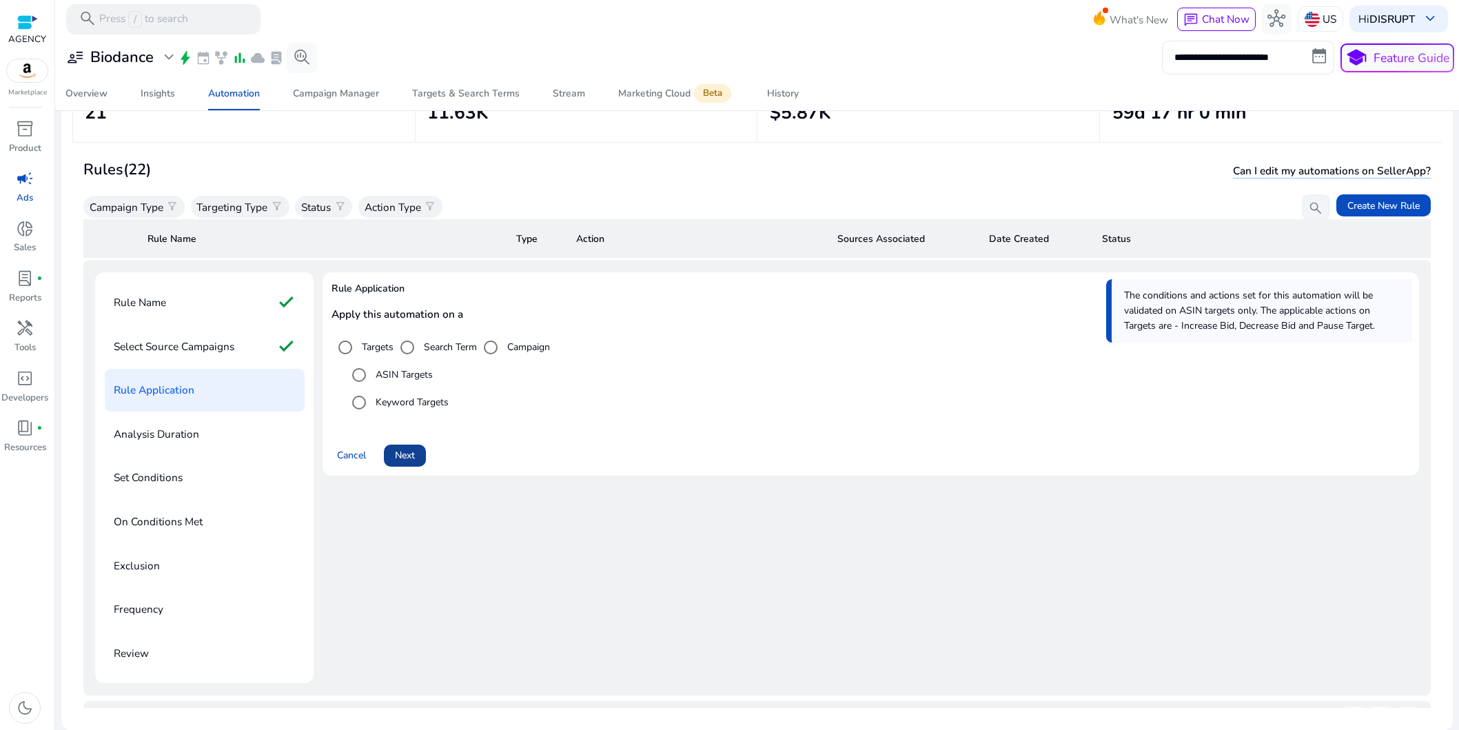
click at [407, 452] on span "Next" at bounding box center [405, 455] width 20 height 14
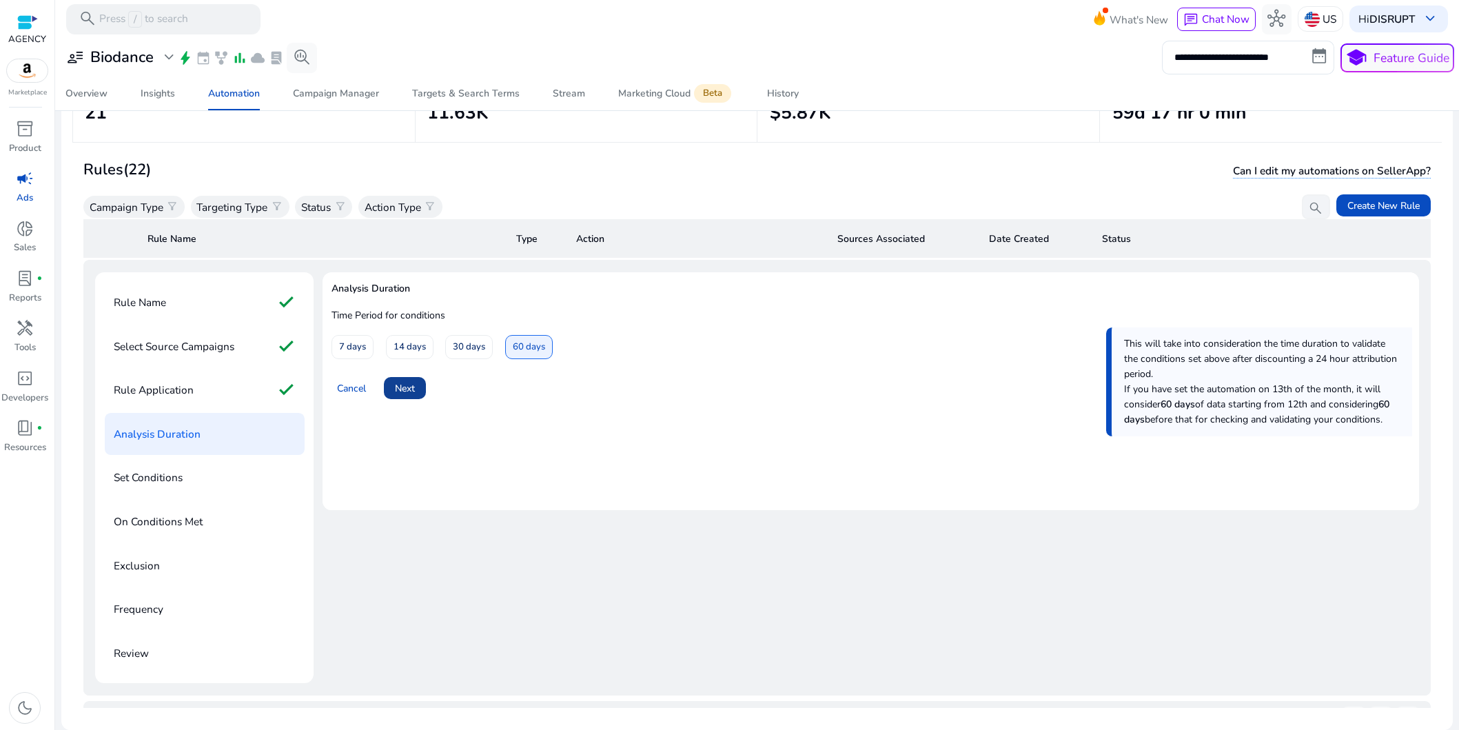
click at [407, 386] on span "Next" at bounding box center [405, 388] width 20 height 14
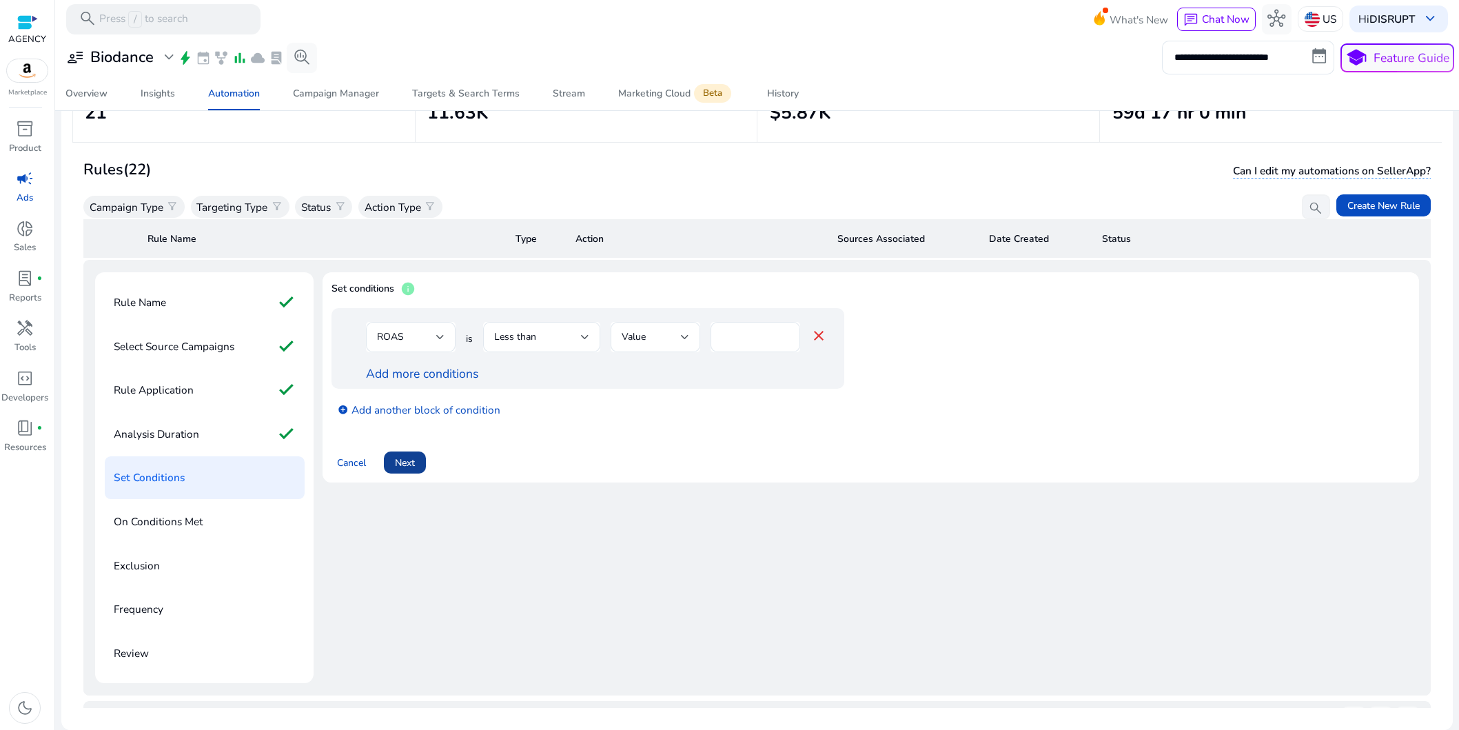
click at [414, 460] on span "Next" at bounding box center [405, 463] width 20 height 14
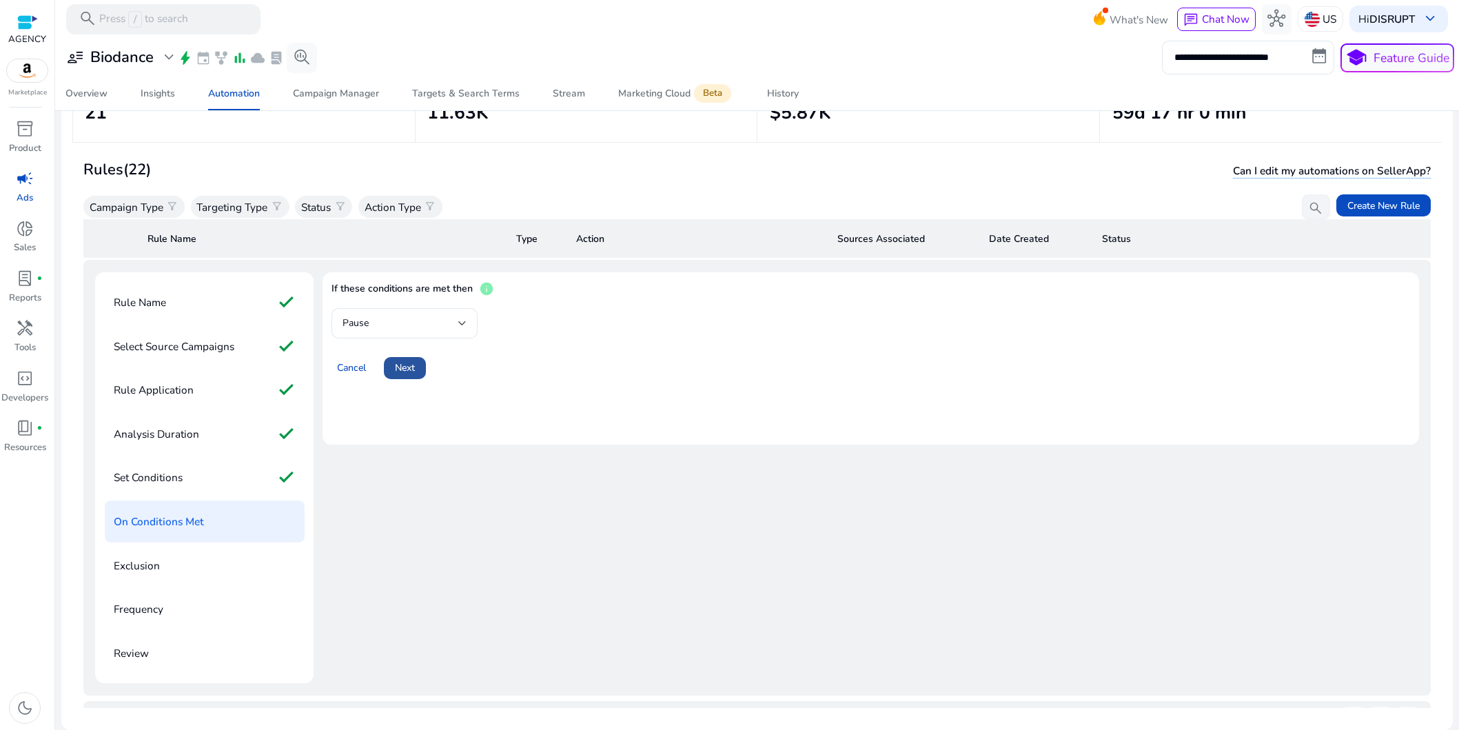
click at [409, 367] on span "Next" at bounding box center [405, 368] width 20 height 14
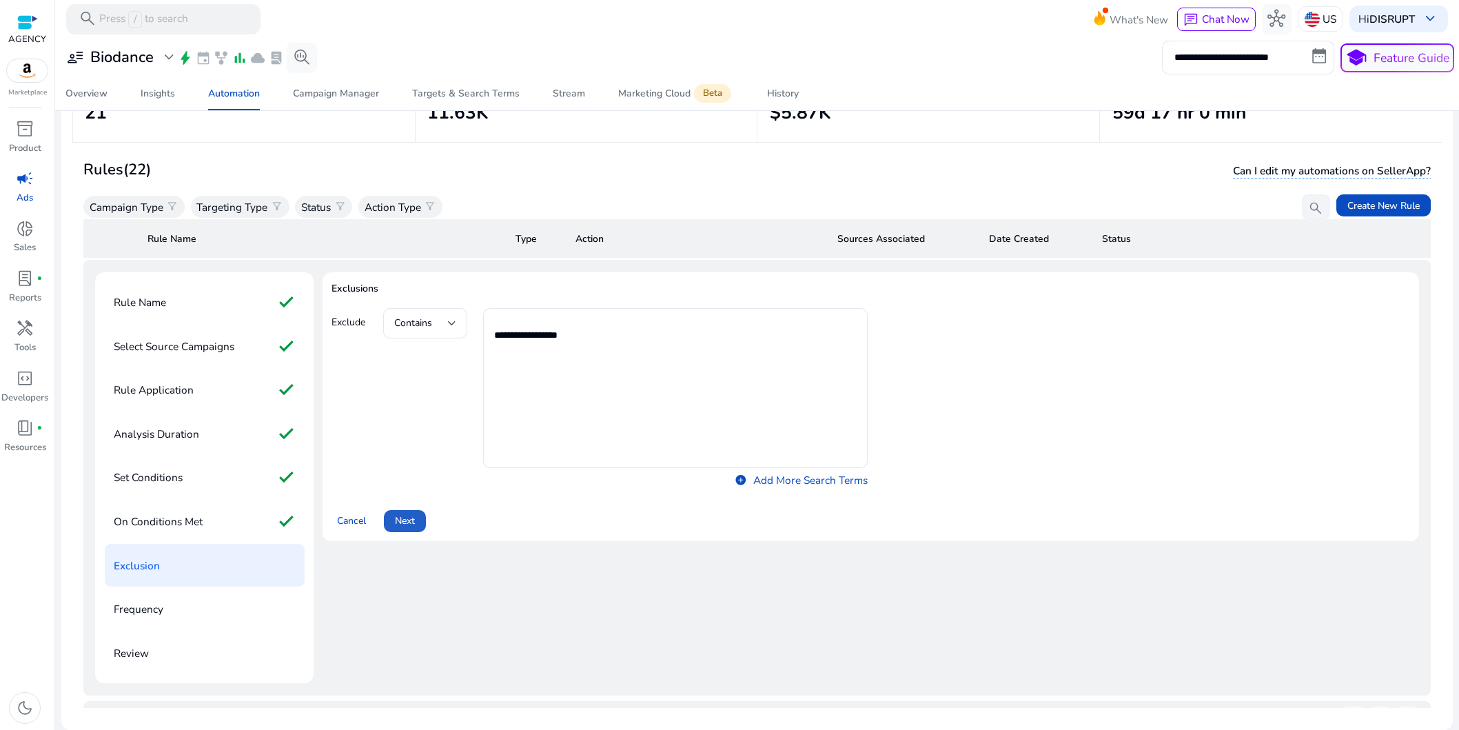
click at [418, 529] on span at bounding box center [405, 521] width 42 height 33
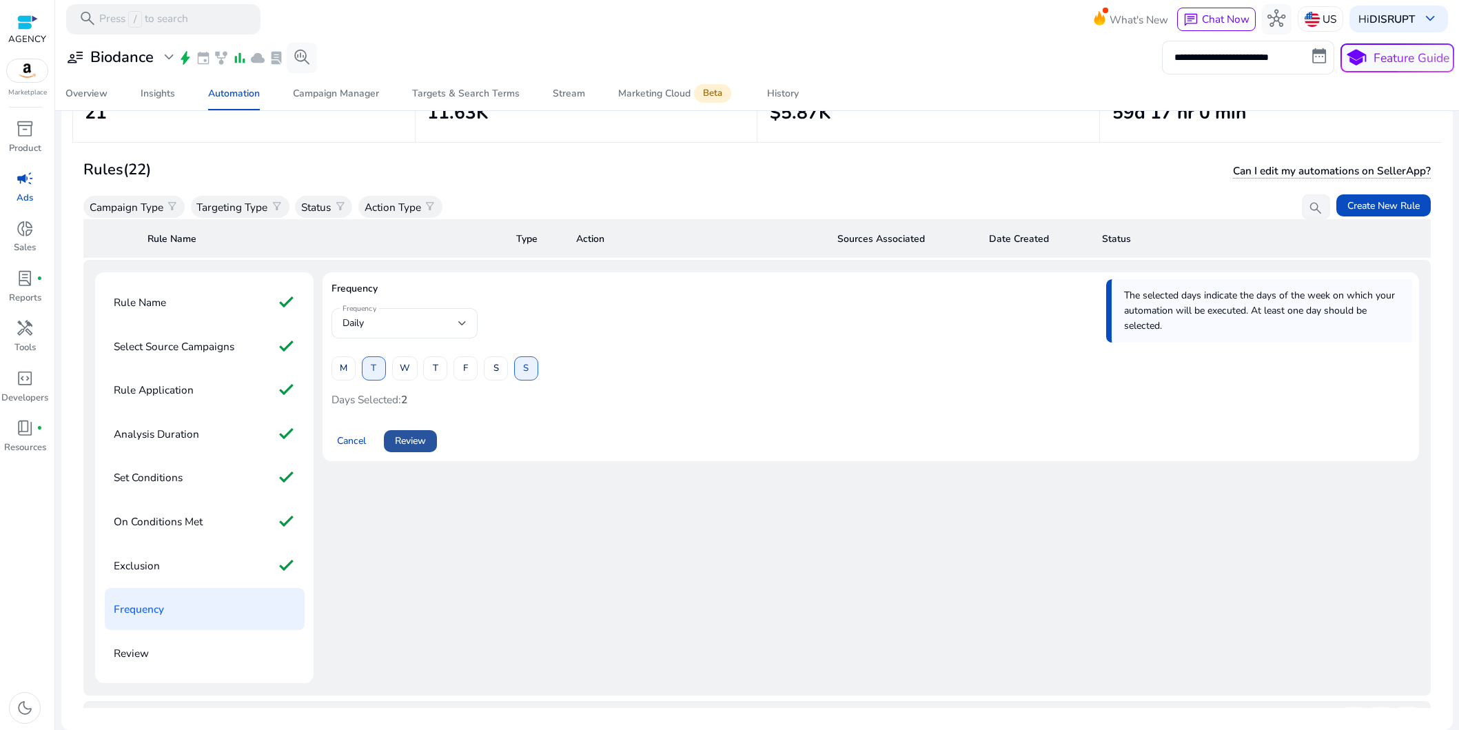
click at [427, 444] on span at bounding box center [410, 441] width 53 height 33
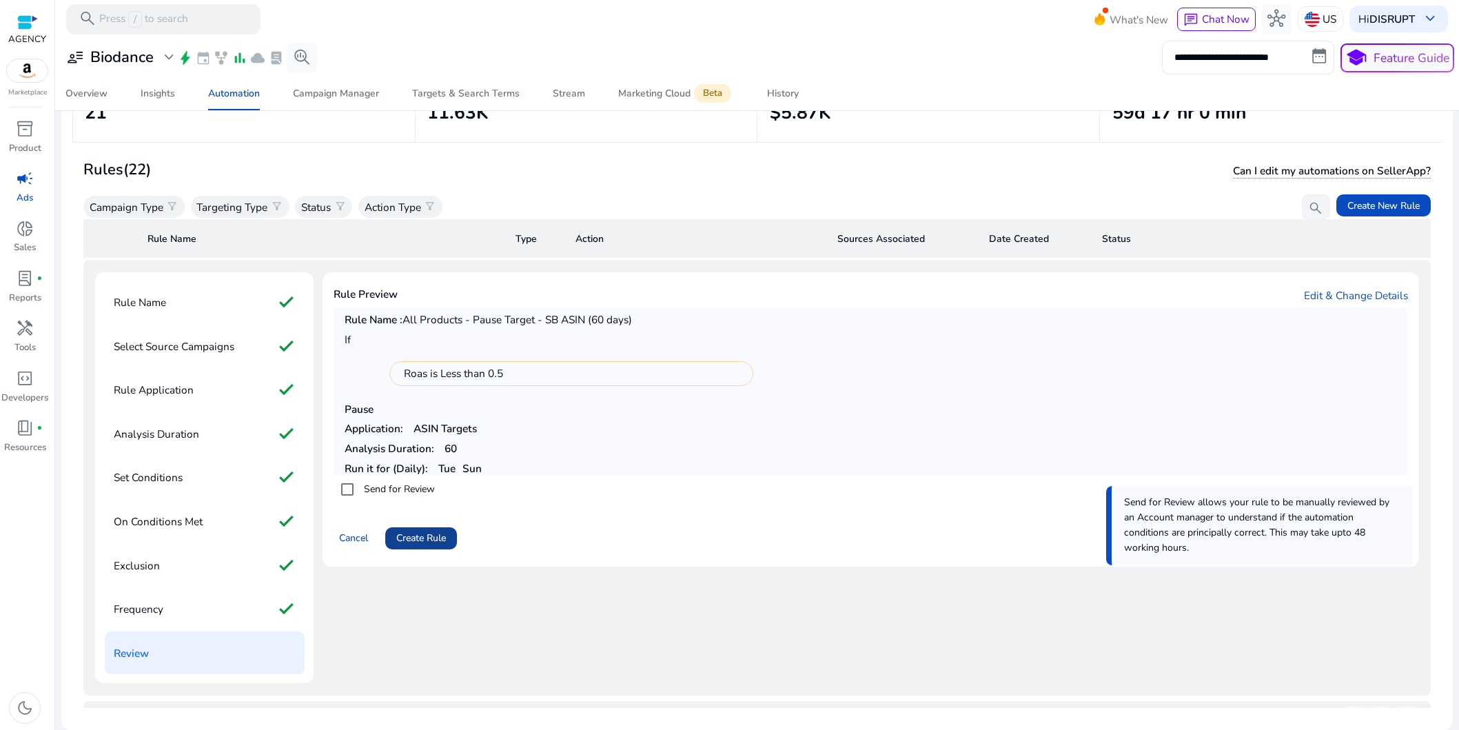
click at [446, 542] on span "Create Rule" at bounding box center [421, 538] width 50 height 14
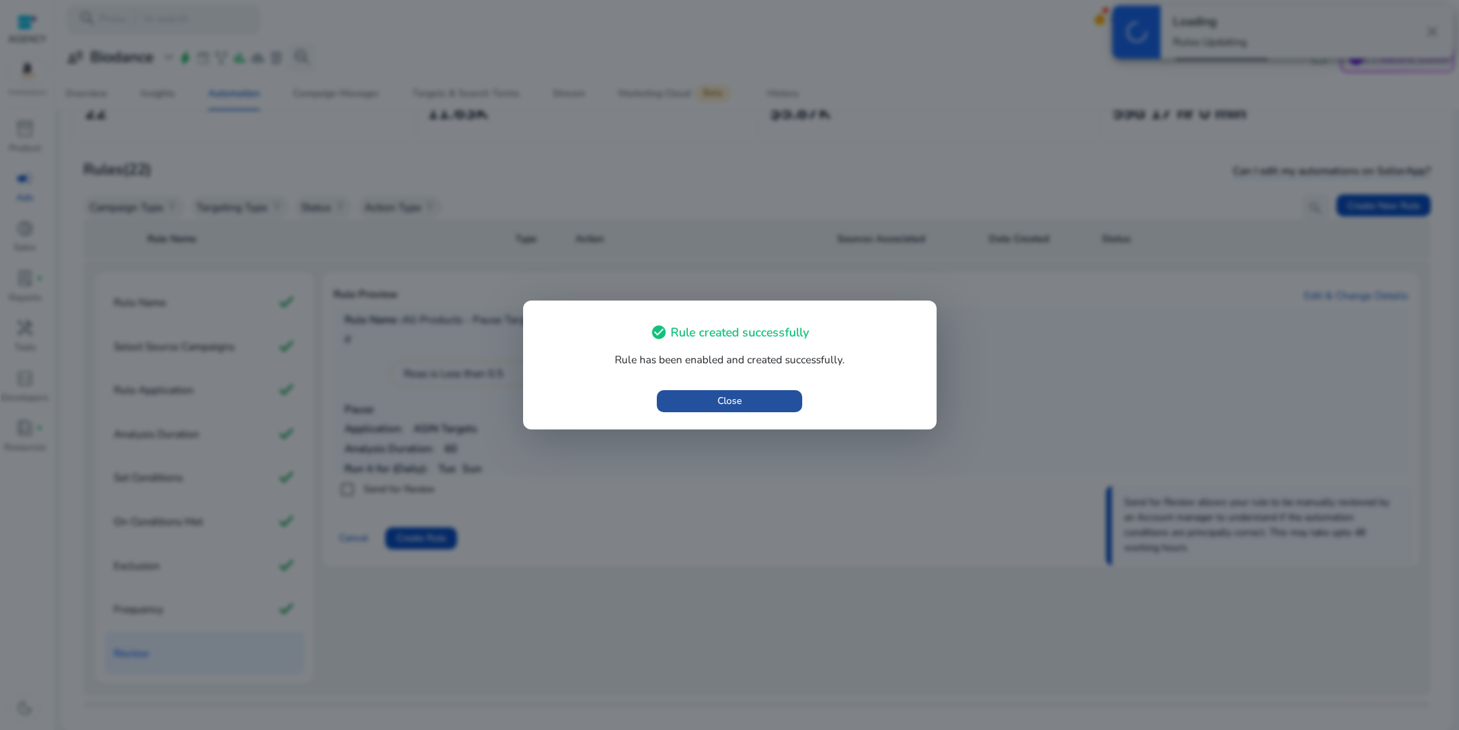
click at [744, 398] on span "button" at bounding box center [729, 401] width 145 height 33
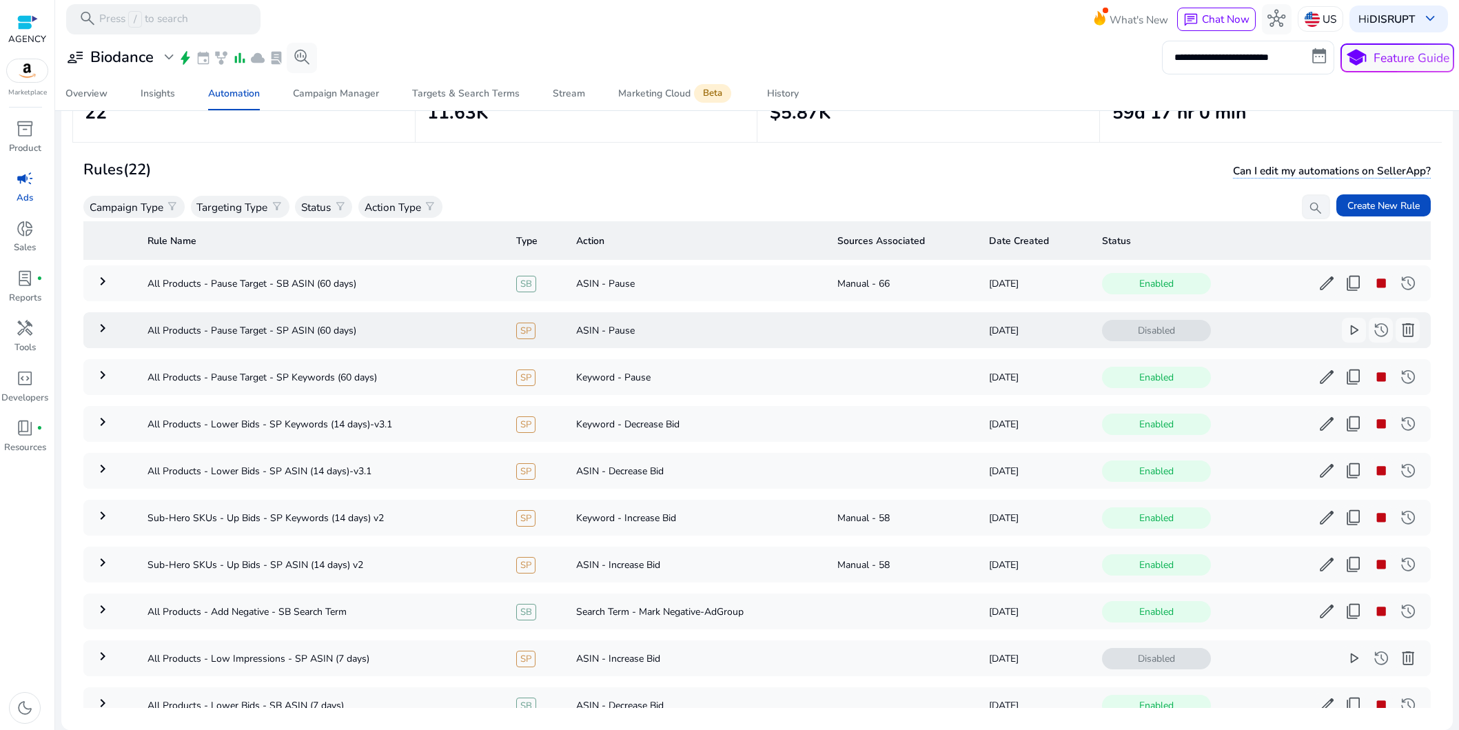
scroll to position [0, 0]
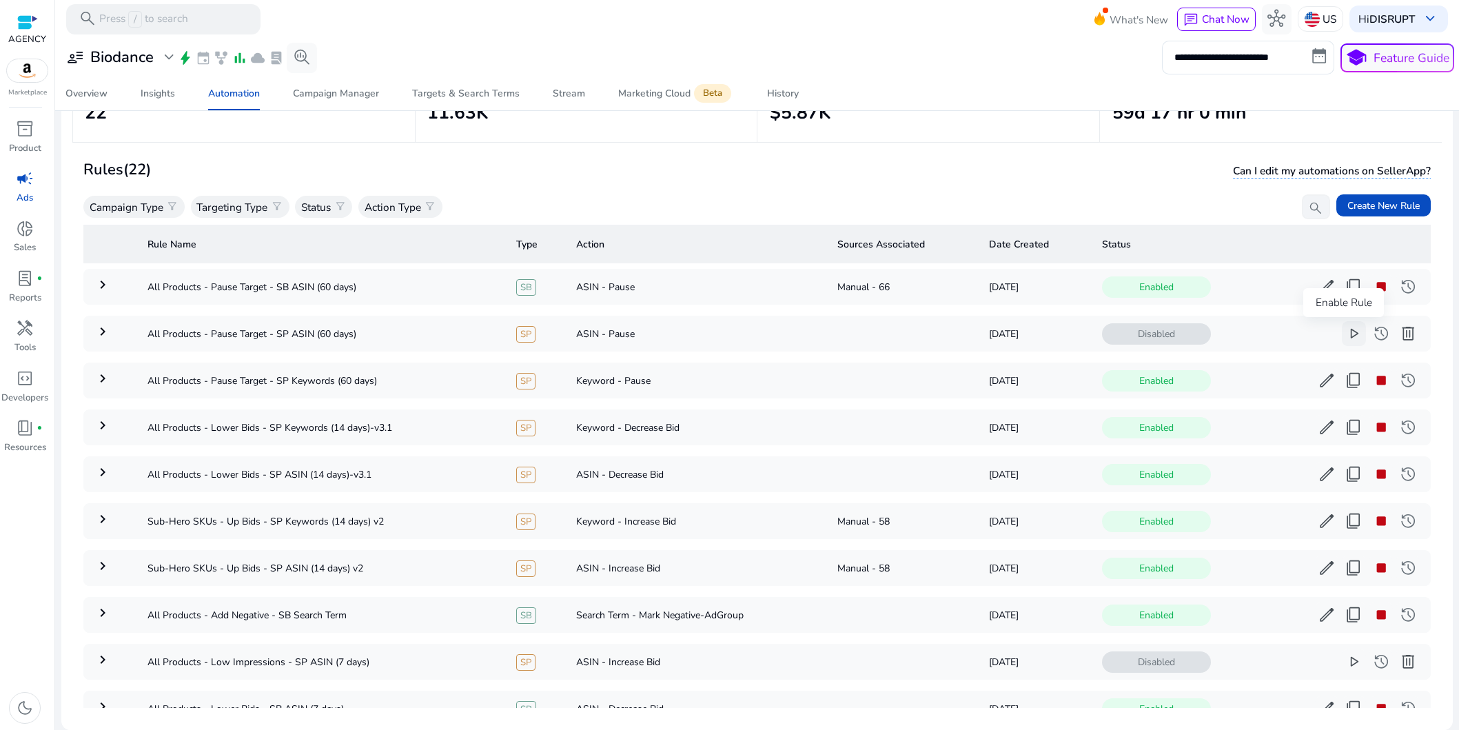
click at [1345, 334] on span "play_arrow" at bounding box center [1354, 334] width 18 height 18
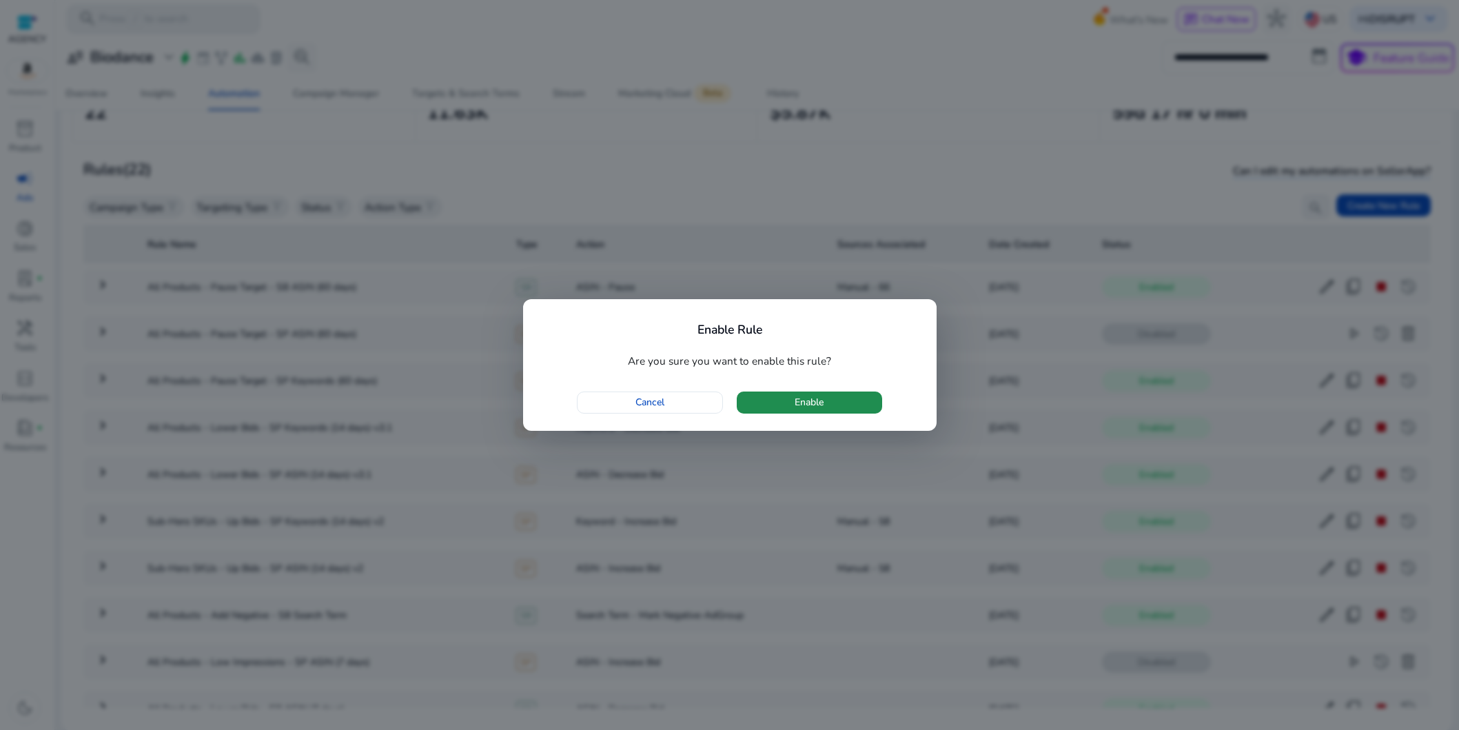
click at [831, 402] on span "button" at bounding box center [809, 402] width 145 height 33
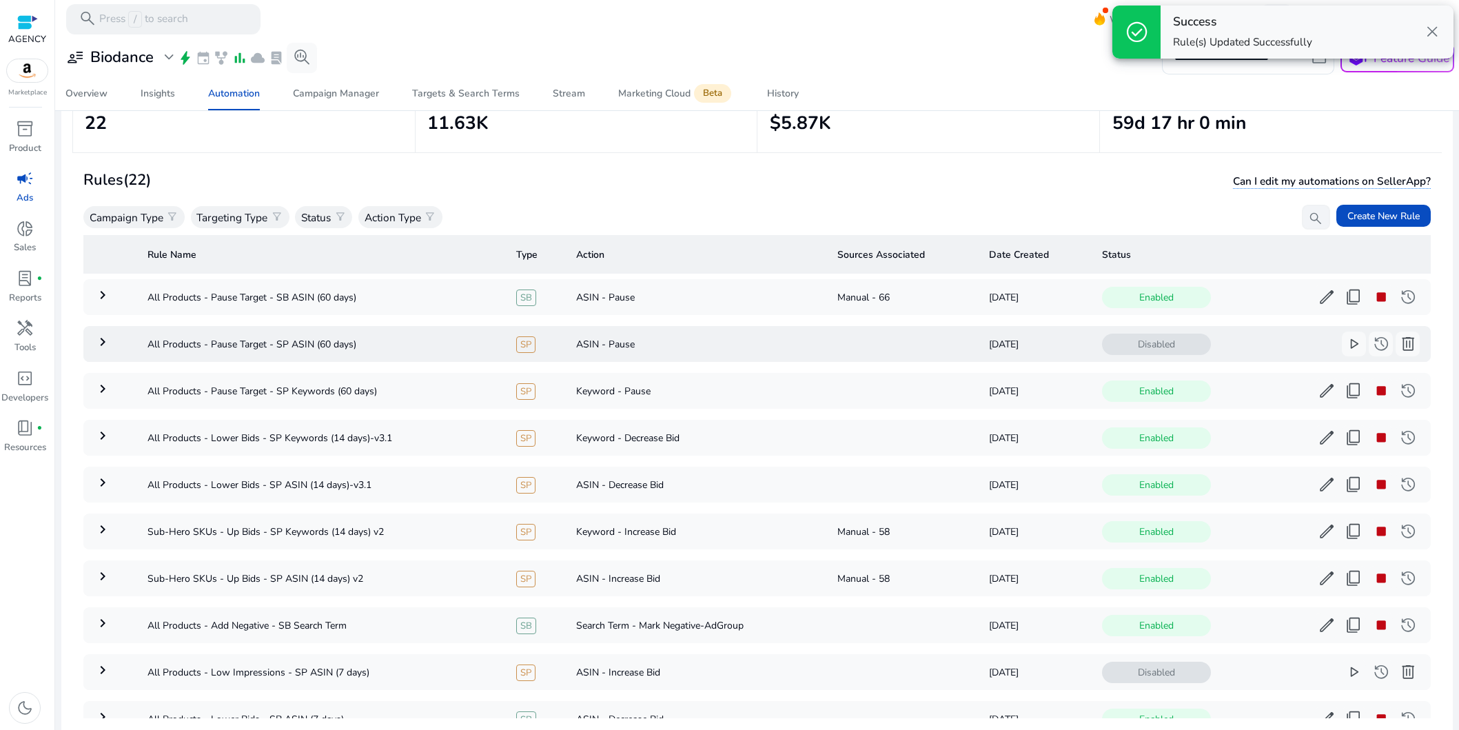
scroll to position [90, 0]
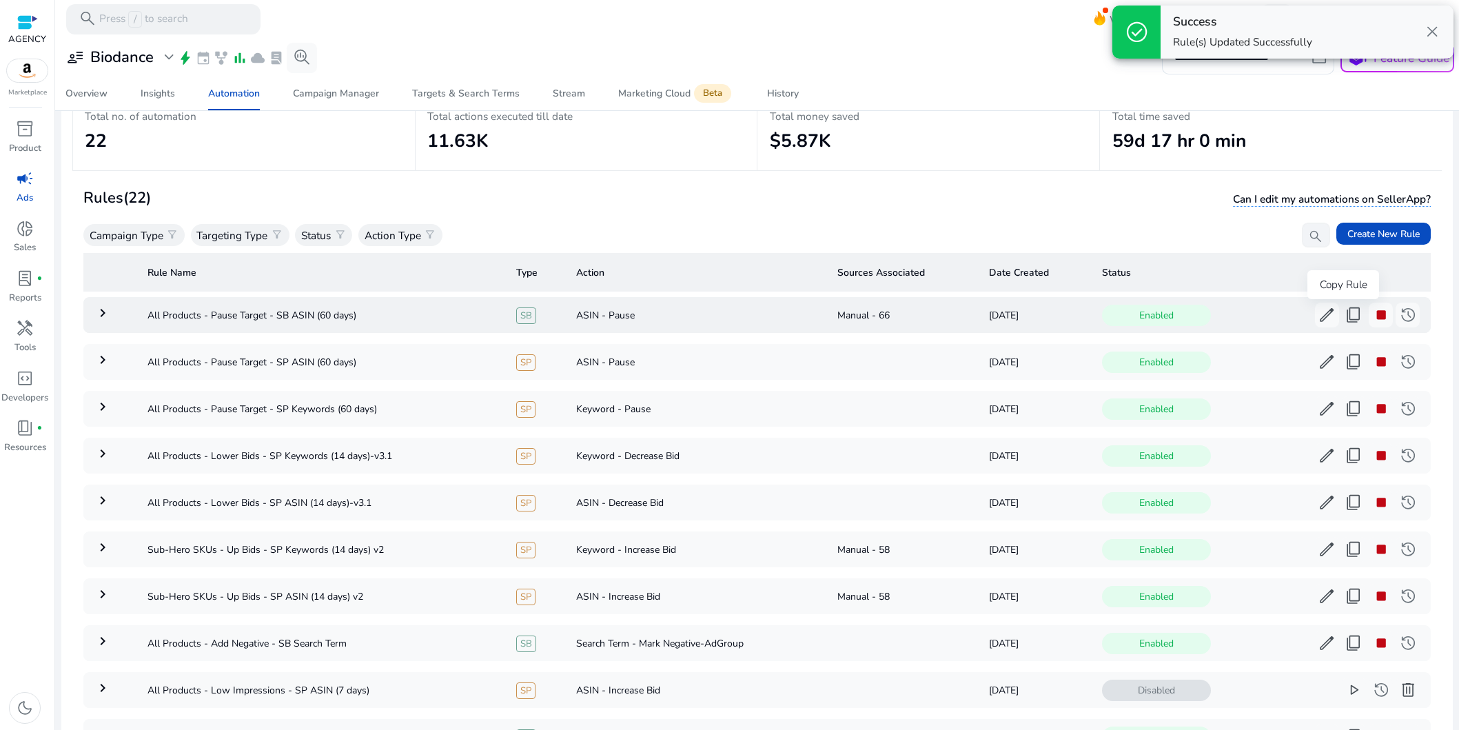
click at [1345, 314] on span "content_copy" at bounding box center [1354, 315] width 18 height 18
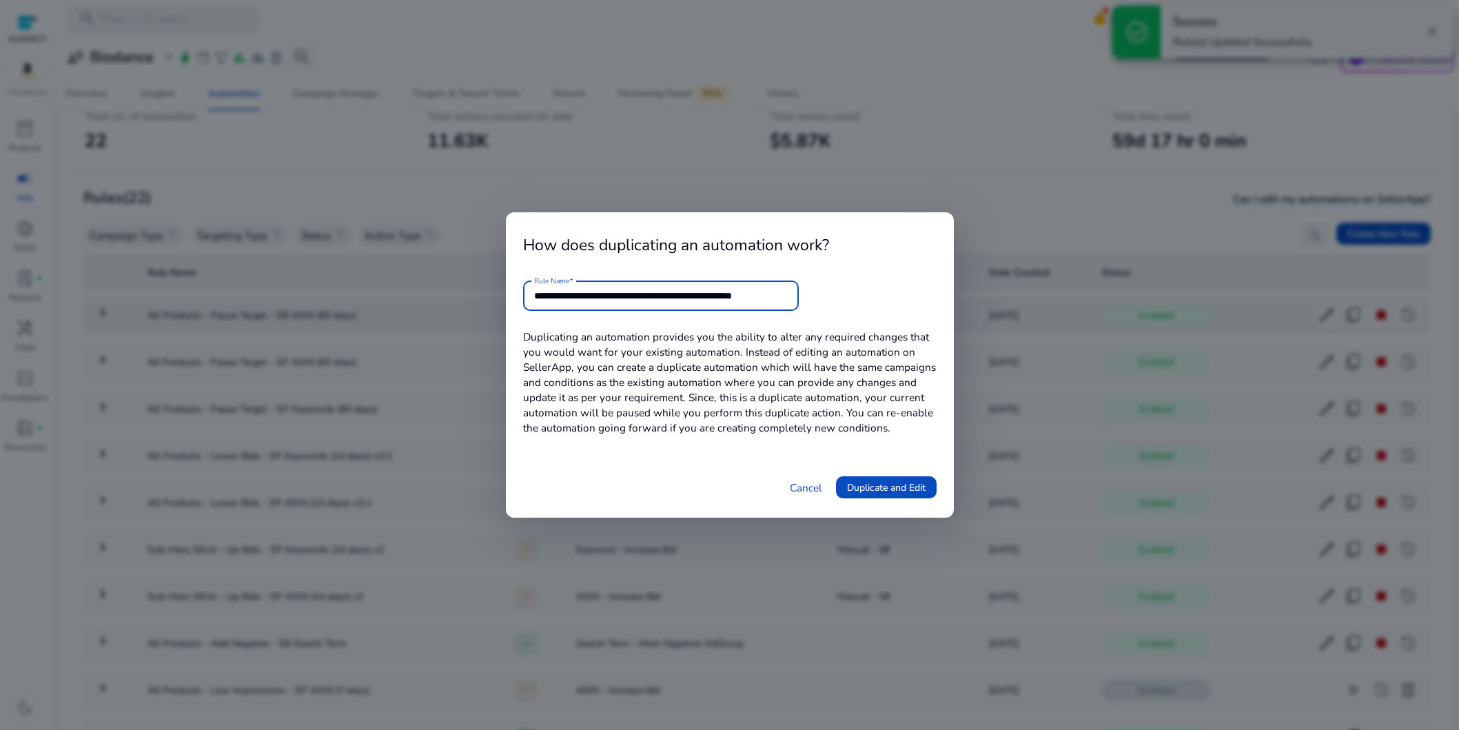
click at [682, 294] on input "**********" at bounding box center [661, 295] width 254 height 15
drag, startPoint x: 766, startPoint y: 297, endPoint x: 1000, endPoint y: 297, distance: 234.4
click at [1000, 297] on div "**********" at bounding box center [729, 365] width 1459 height 730
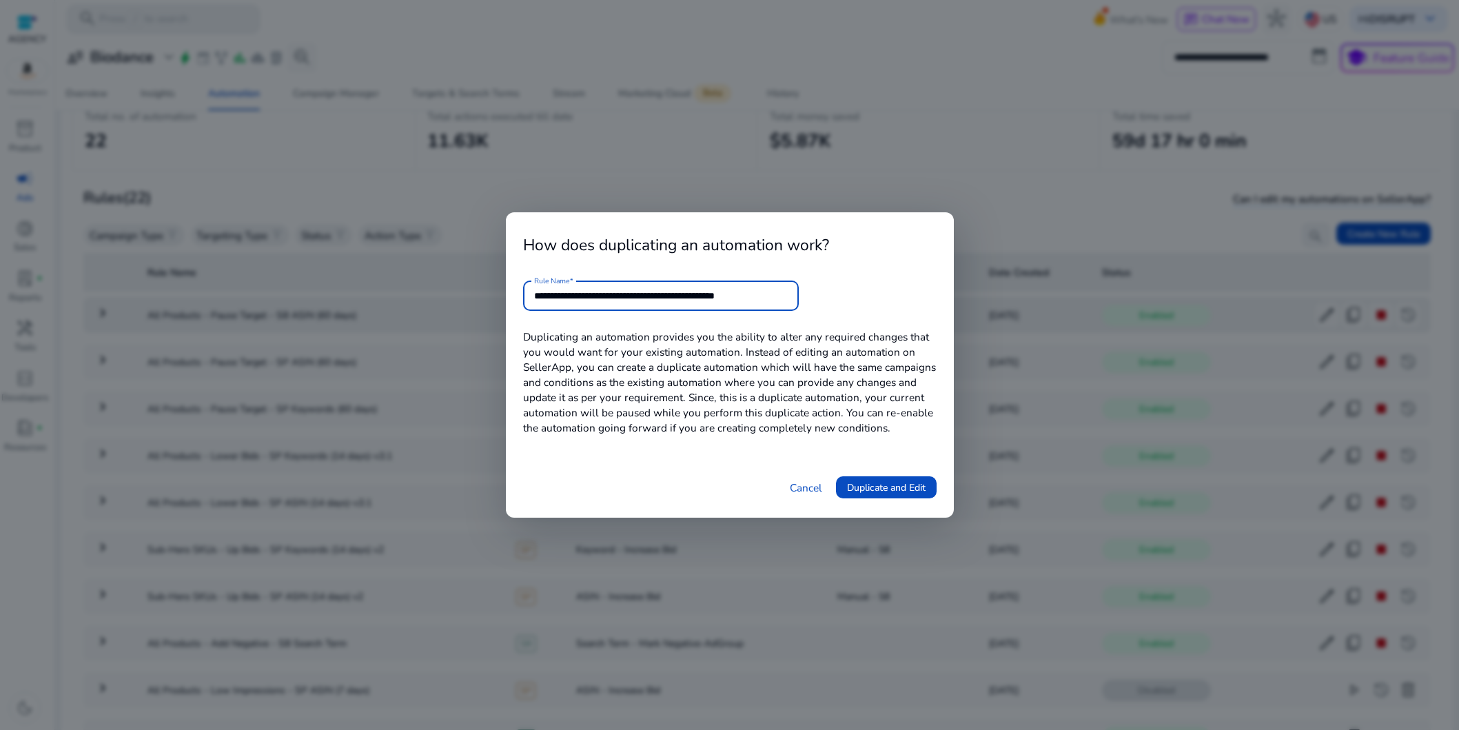
scroll to position [0, 0]
type input "**********"
click at [858, 487] on span "Duplicate and Edit" at bounding box center [886, 487] width 79 height 14
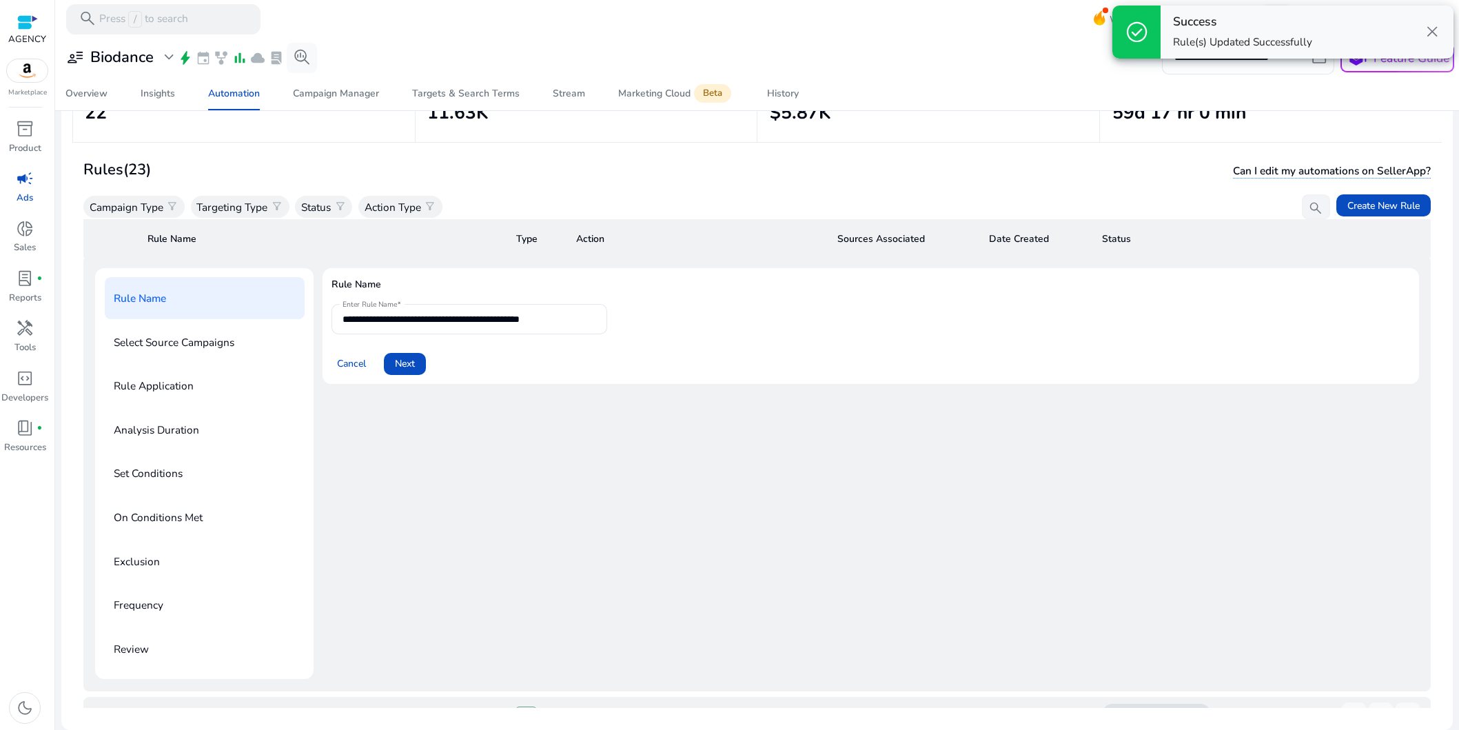
scroll to position [50, 0]
click at [408, 369] on span "Next" at bounding box center [405, 368] width 20 height 14
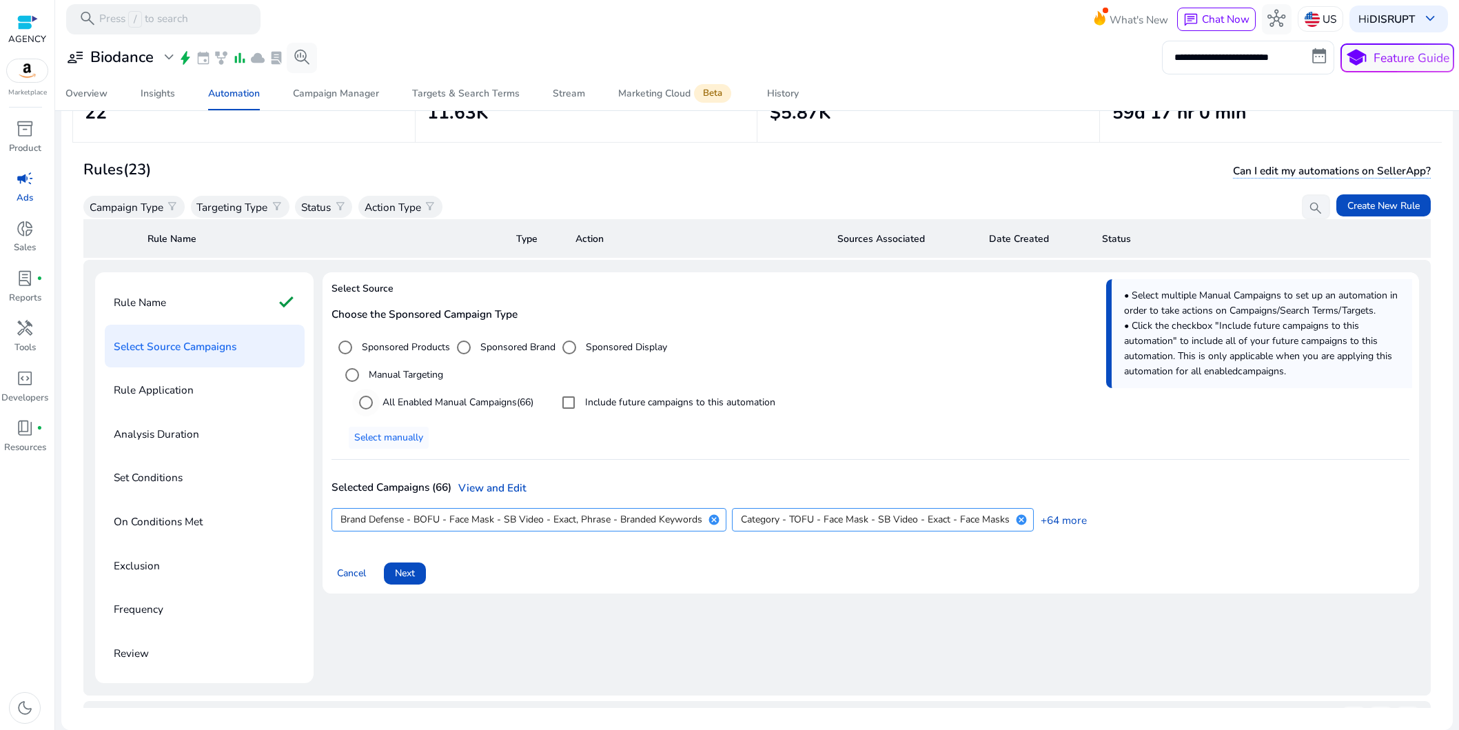
click at [443, 402] on label "All Enabled Manual Campaigns (66)" at bounding box center [457, 402] width 154 height 14
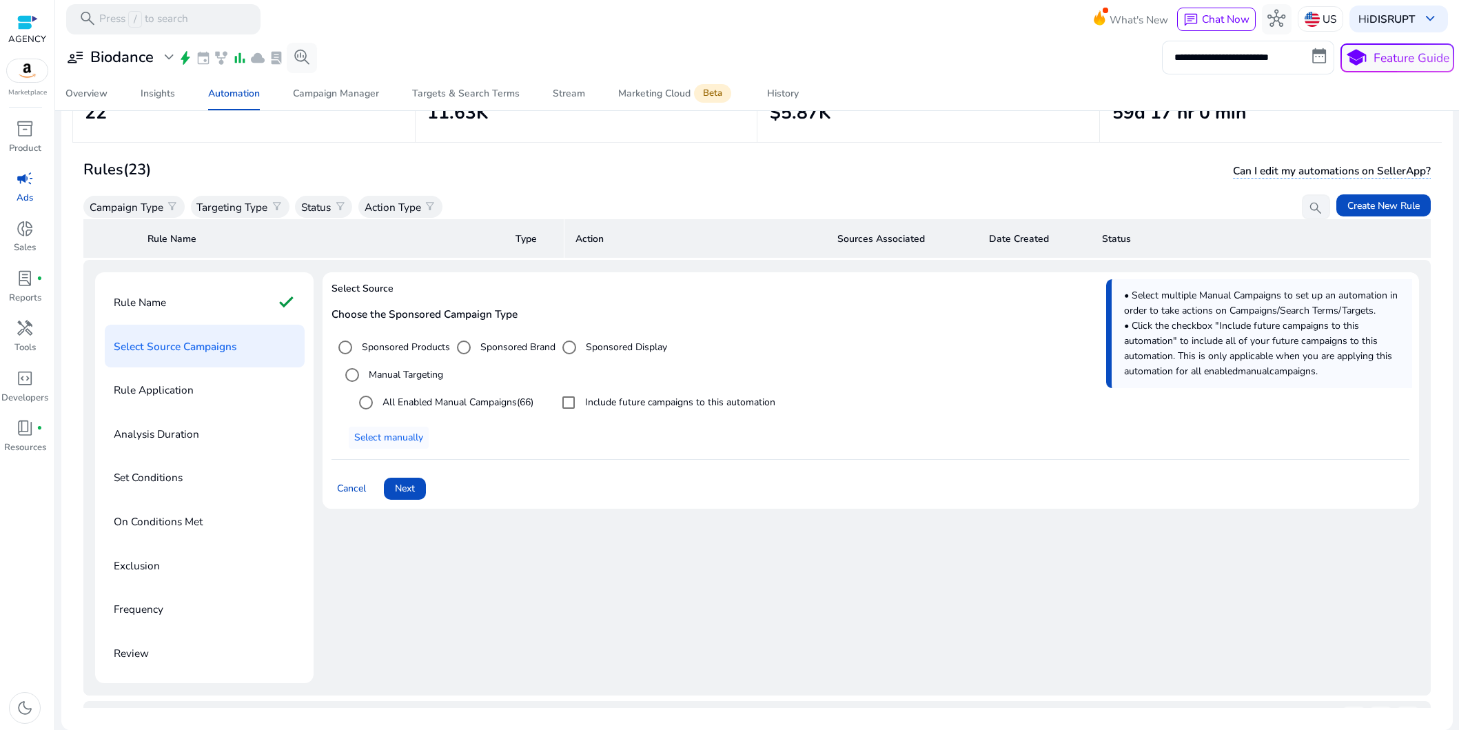
click at [662, 409] on label "Include future campaigns to this automation" at bounding box center [678, 402] width 193 height 14
click at [660, 404] on label "Include future campaigns to this automation" at bounding box center [678, 402] width 193 height 14
drag, startPoint x: 608, startPoint y: 405, endPoint x: 516, endPoint y: 433, distance: 95.7
click at [608, 405] on label "Include future campaigns to this automation" at bounding box center [678, 402] width 193 height 14
click at [414, 490] on span "Next" at bounding box center [405, 488] width 20 height 14
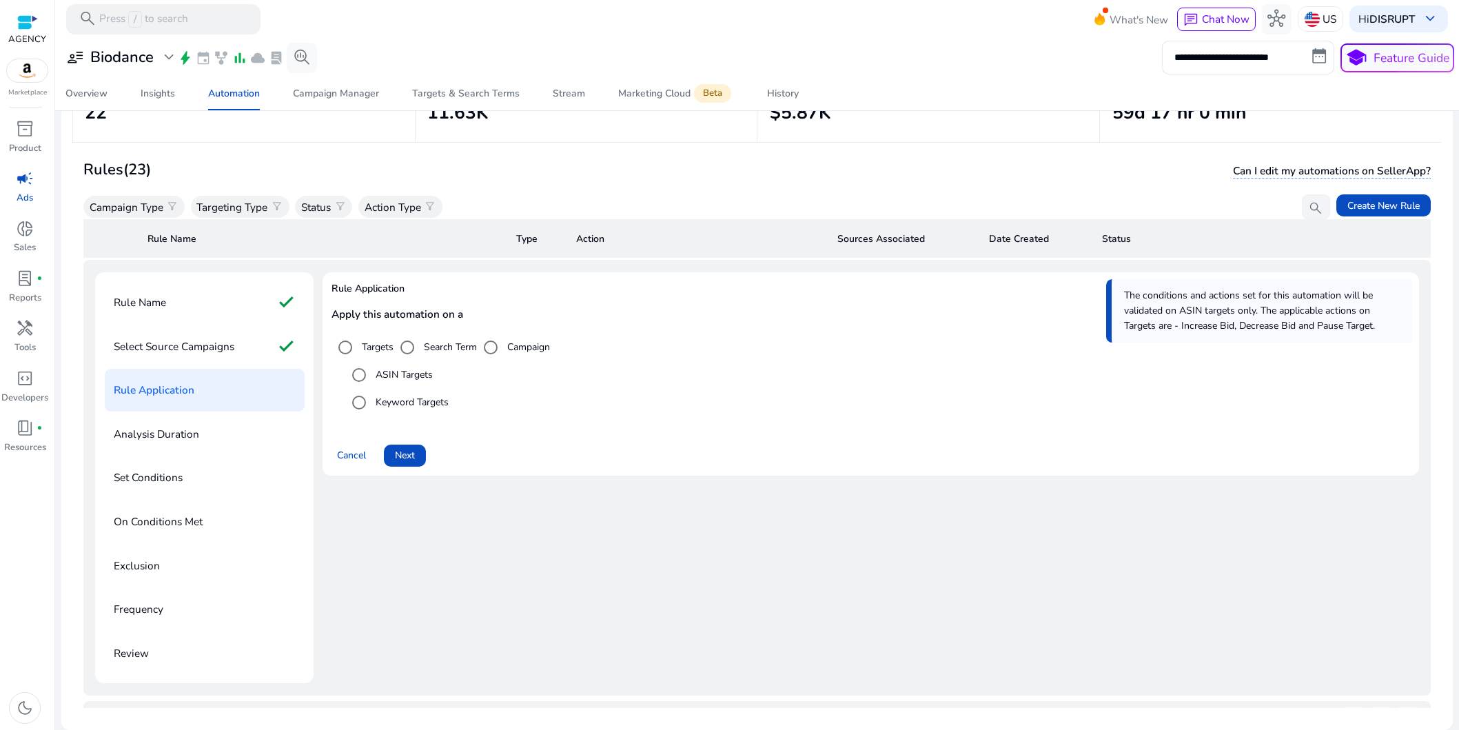
click at [425, 404] on label "Keyword Targets" at bounding box center [411, 402] width 76 height 14
click at [399, 455] on span "Next" at bounding box center [405, 455] width 20 height 14
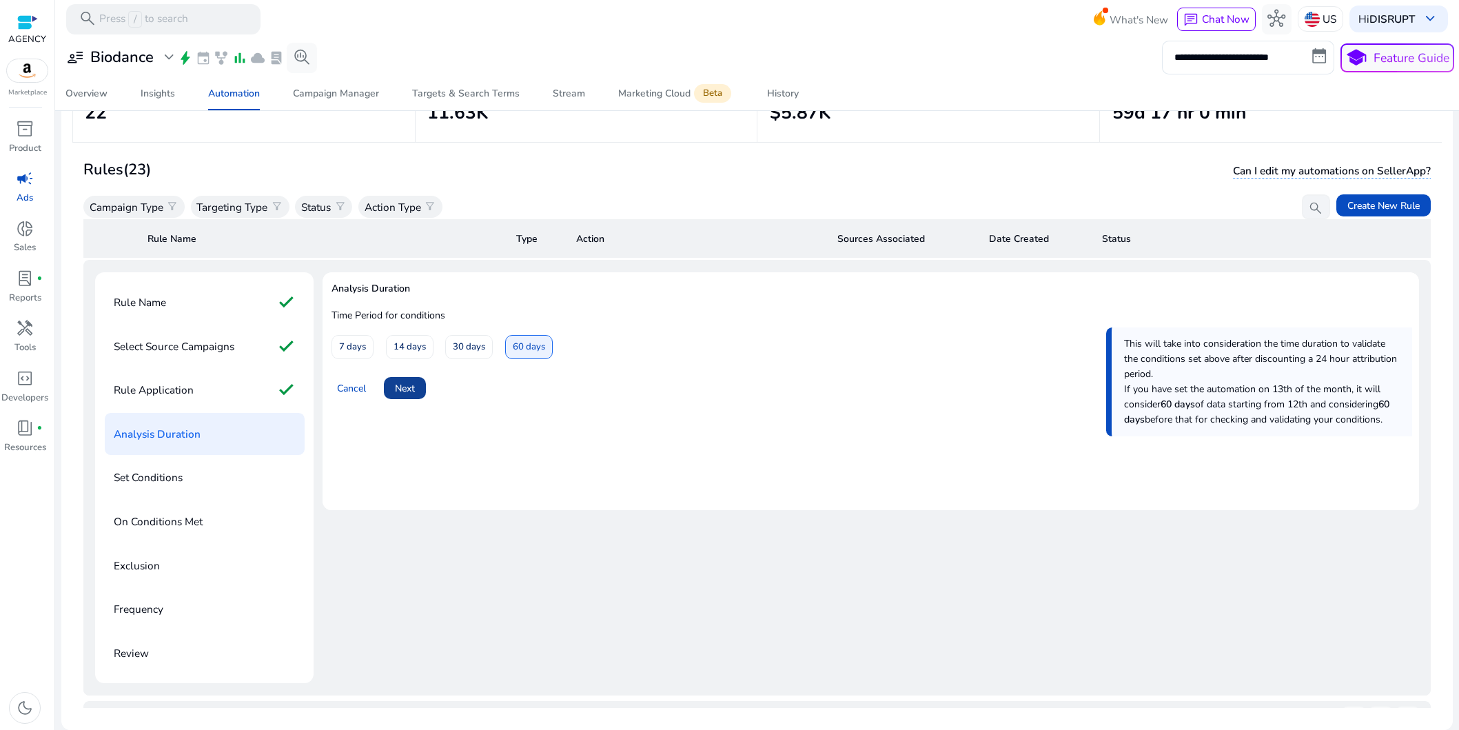
click at [409, 389] on span "Next" at bounding box center [405, 388] width 20 height 14
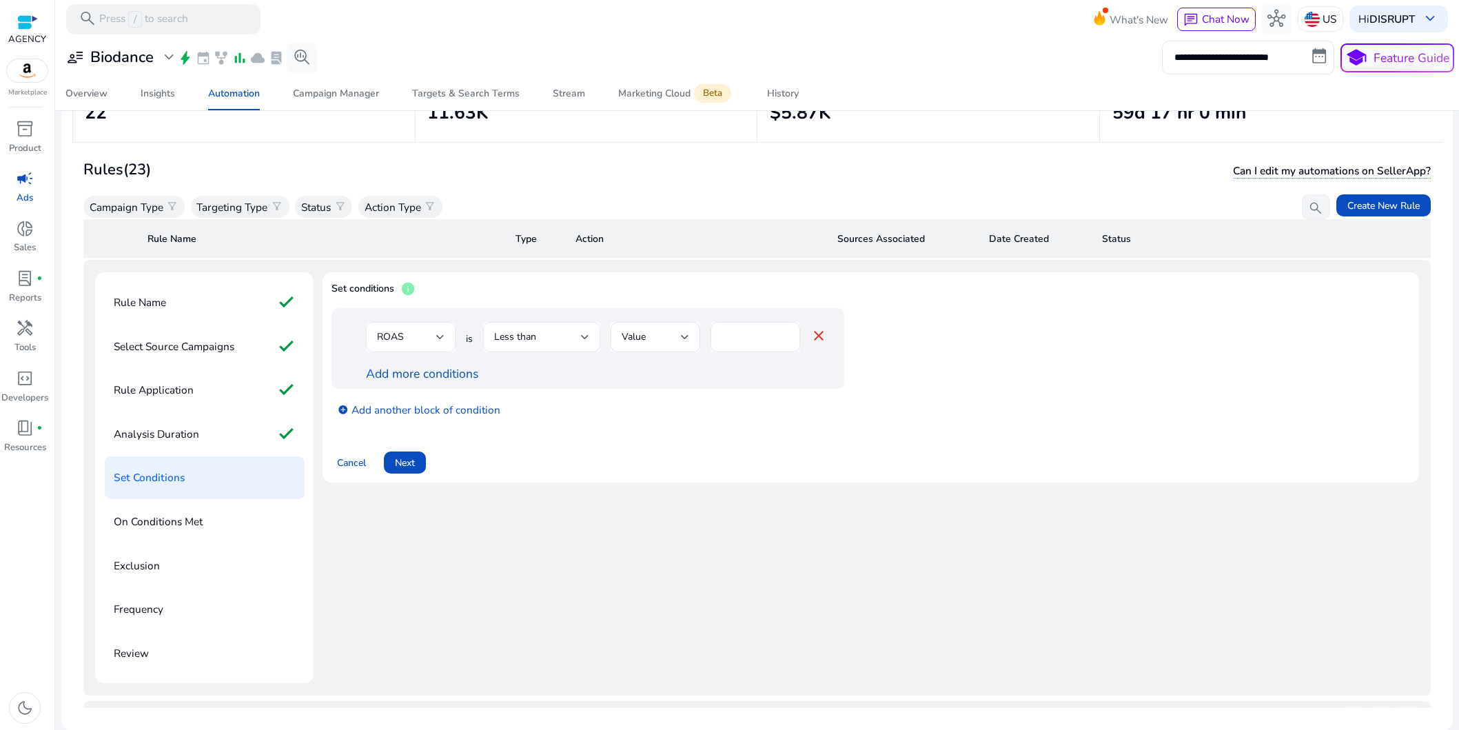
scroll to position [21, 0]
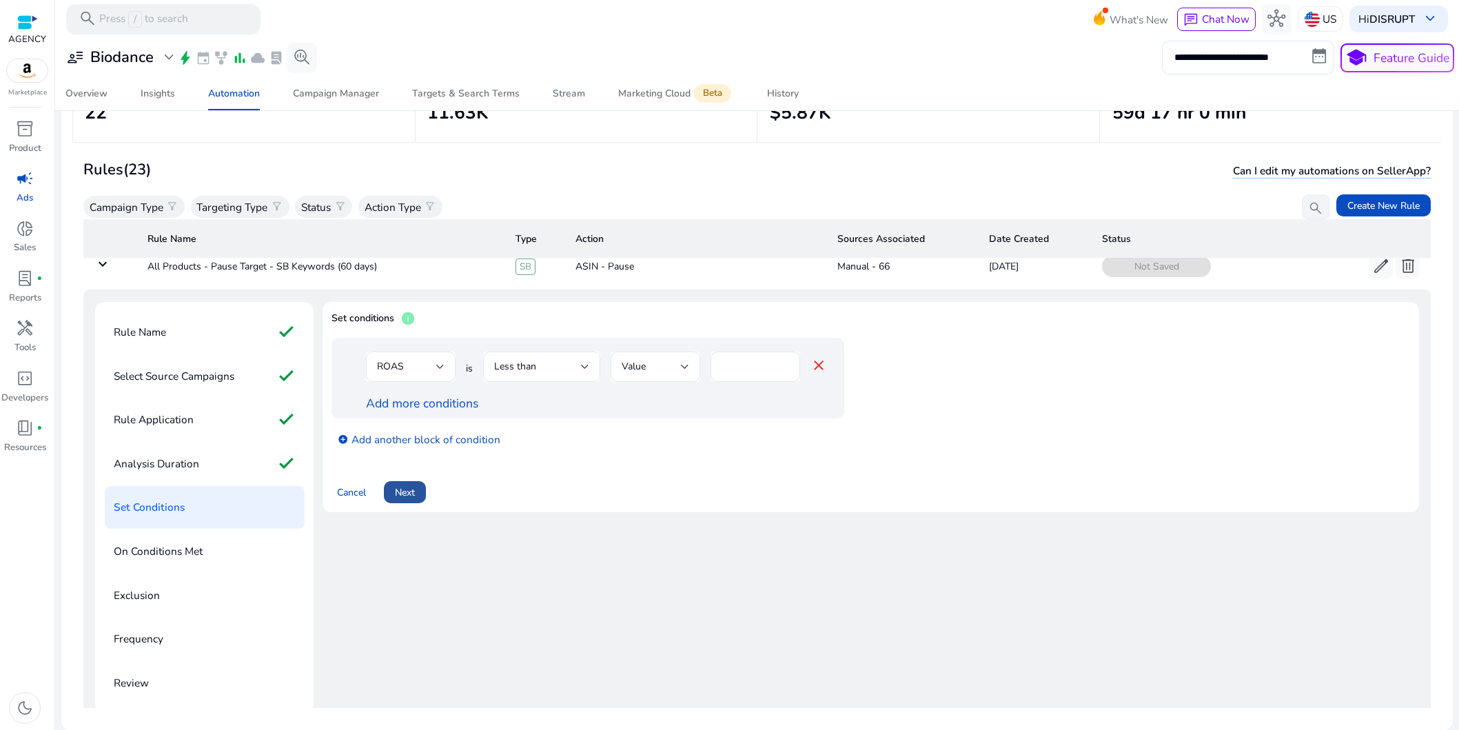
click at [412, 495] on span "Next" at bounding box center [405, 492] width 20 height 14
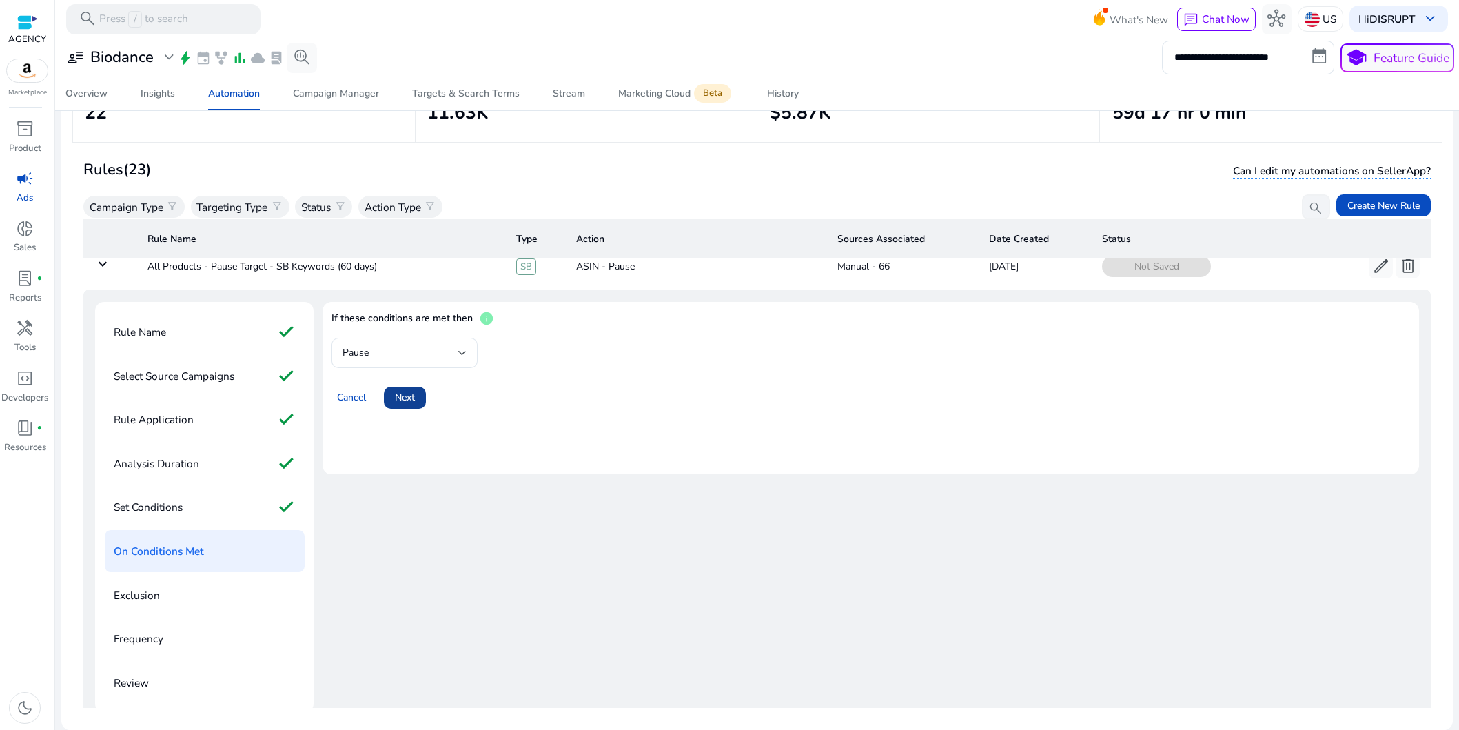
click at [413, 399] on span "Next" at bounding box center [405, 397] width 20 height 14
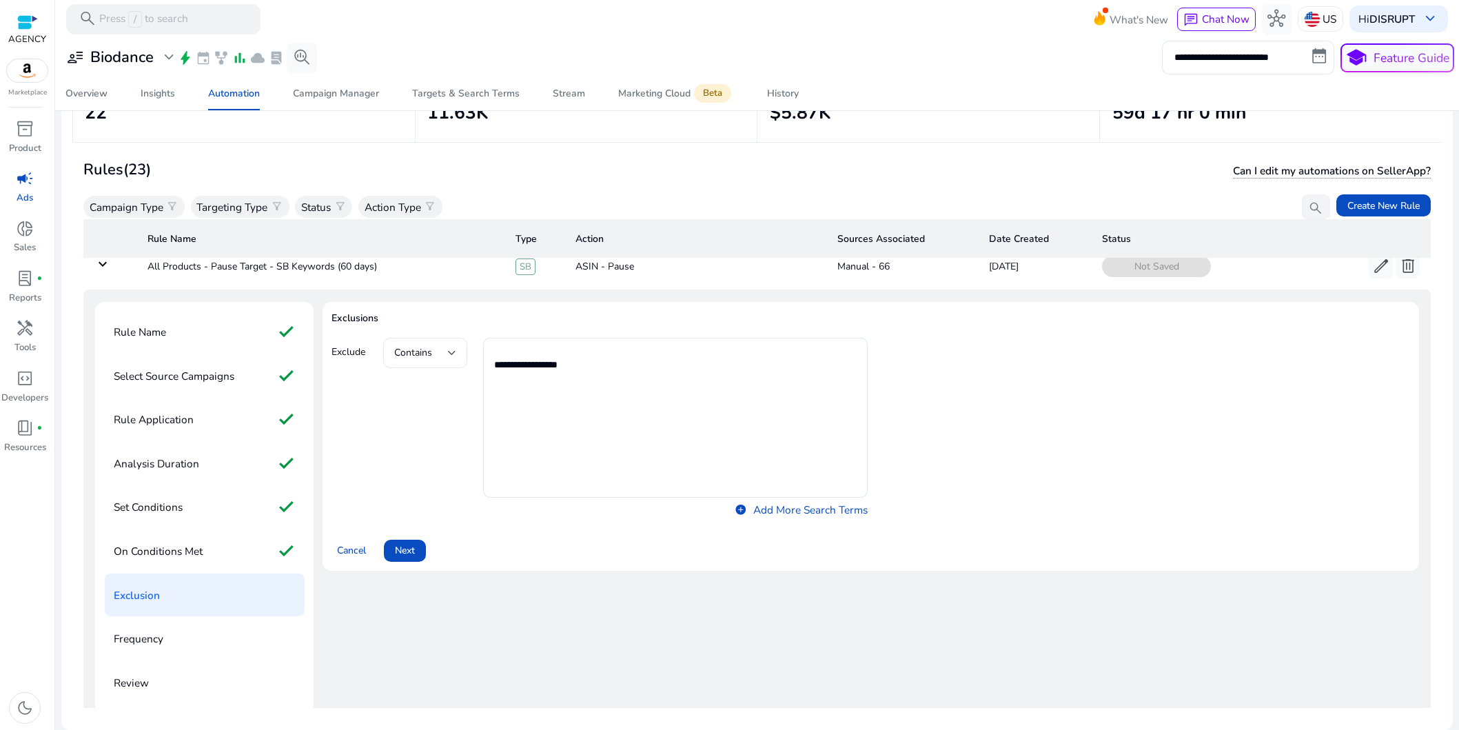
click at [414, 556] on span "Next" at bounding box center [405, 550] width 20 height 14
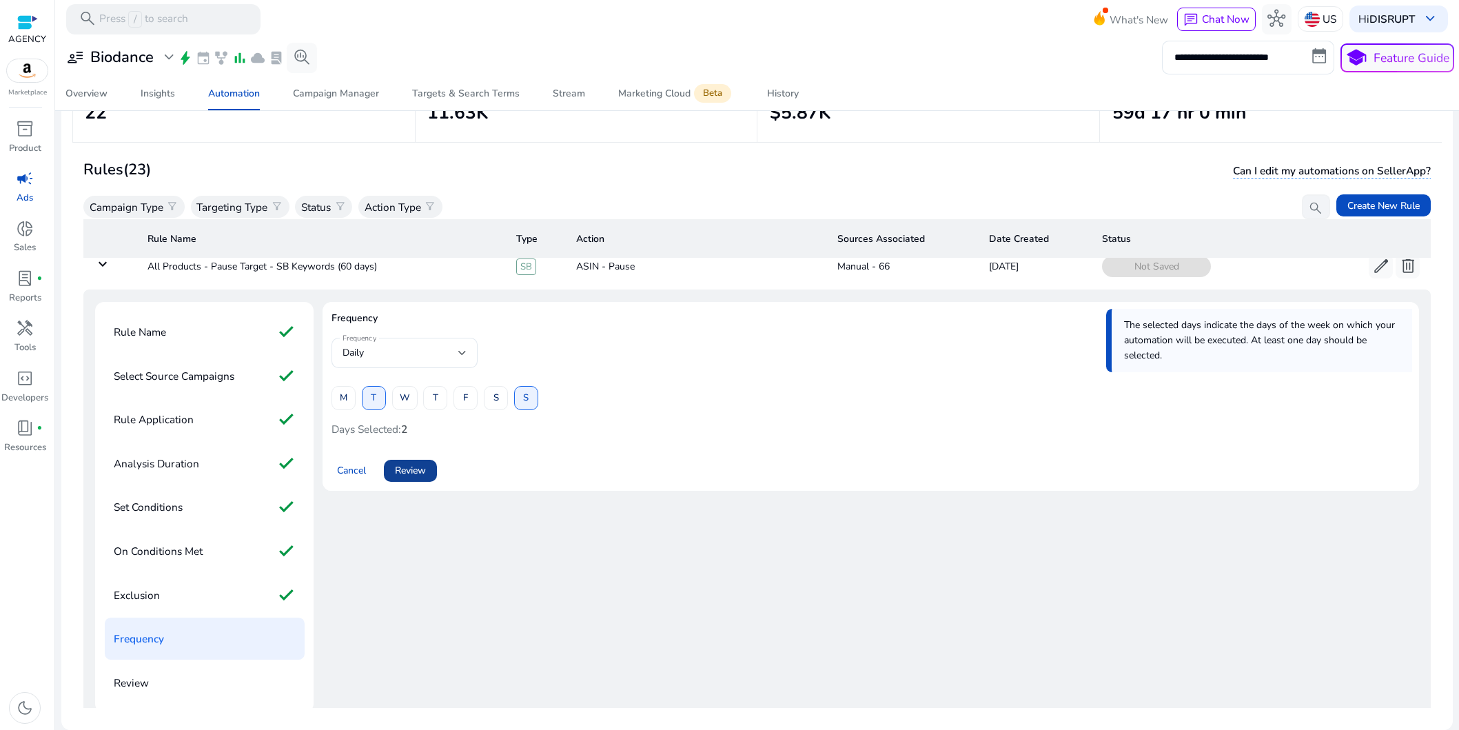
click at [424, 472] on span "Review" at bounding box center [410, 470] width 31 height 14
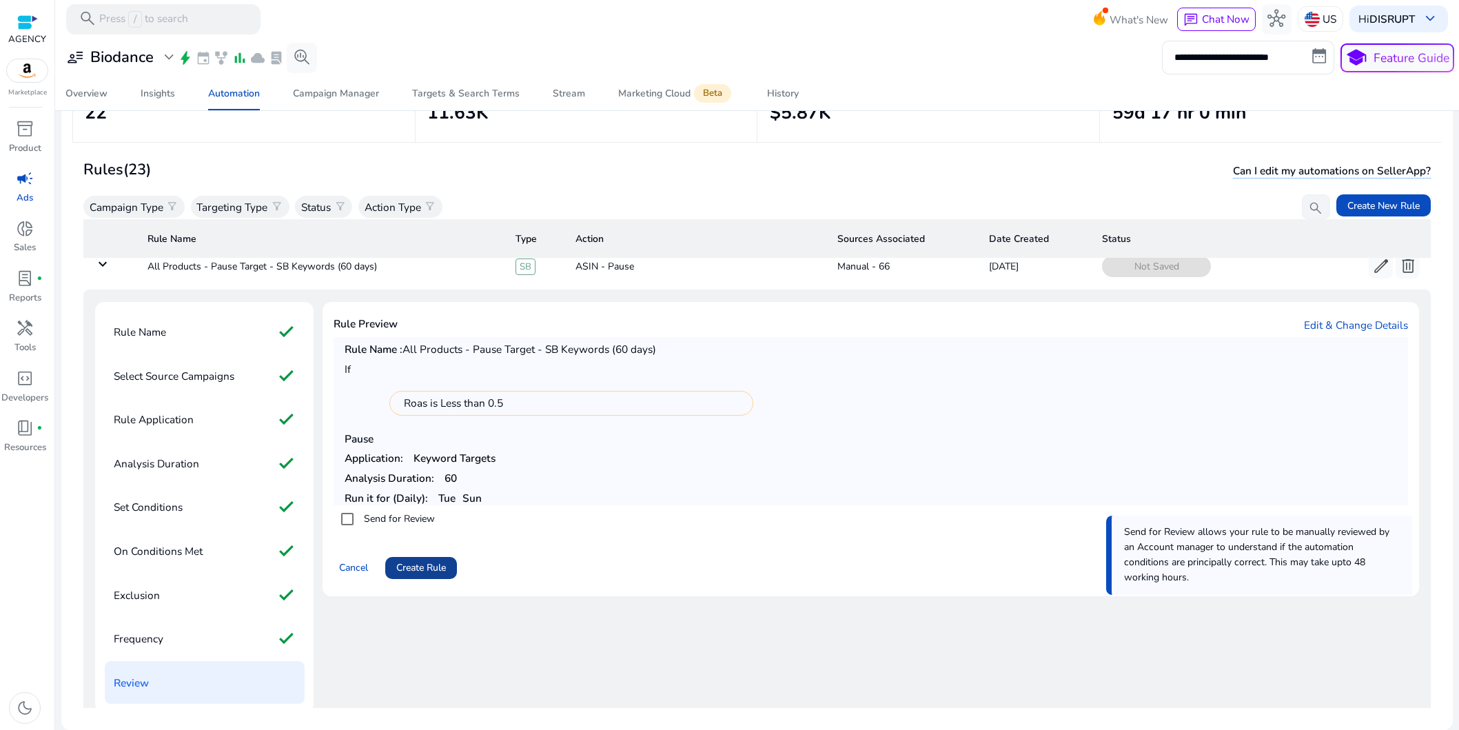
click at [429, 565] on span "Create Rule" at bounding box center [421, 567] width 50 height 14
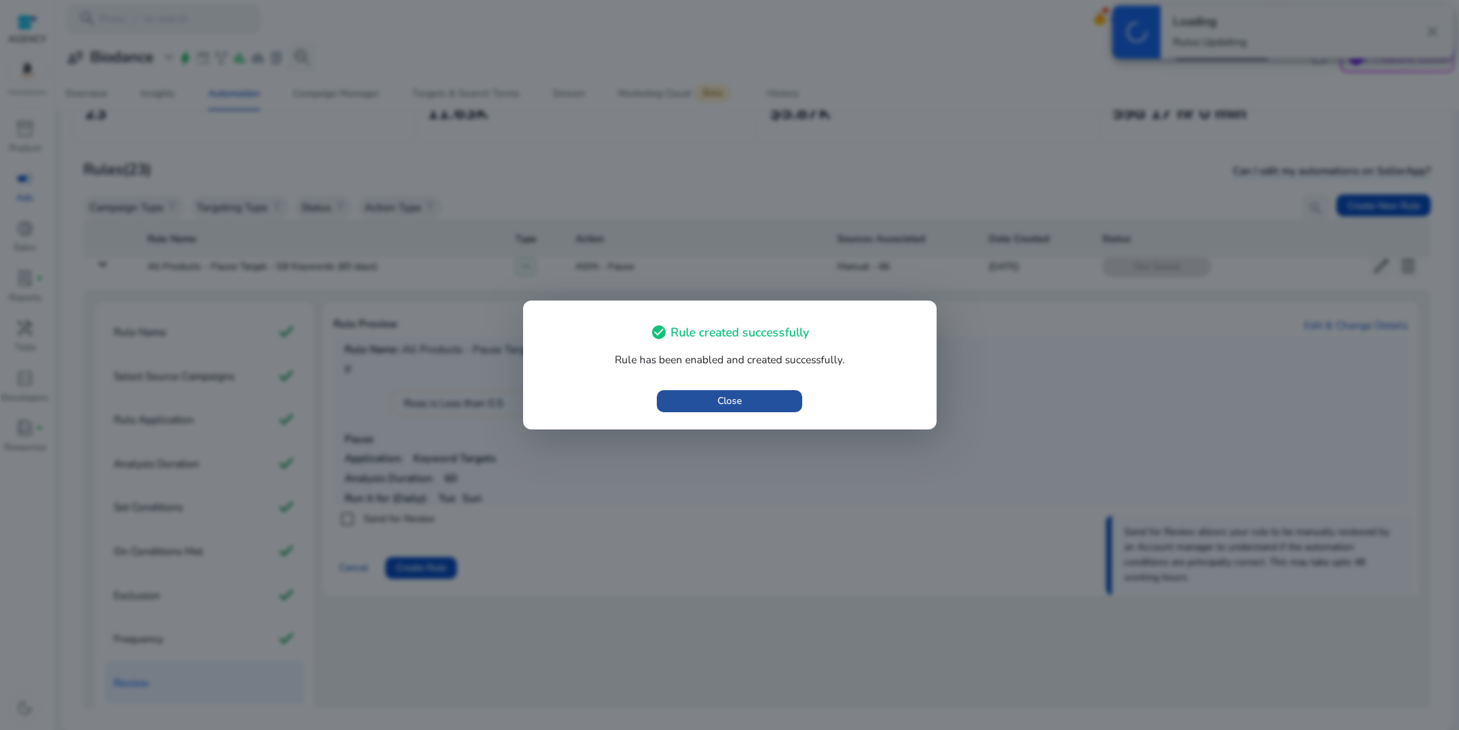
click at [769, 405] on span "button" at bounding box center [729, 401] width 145 height 33
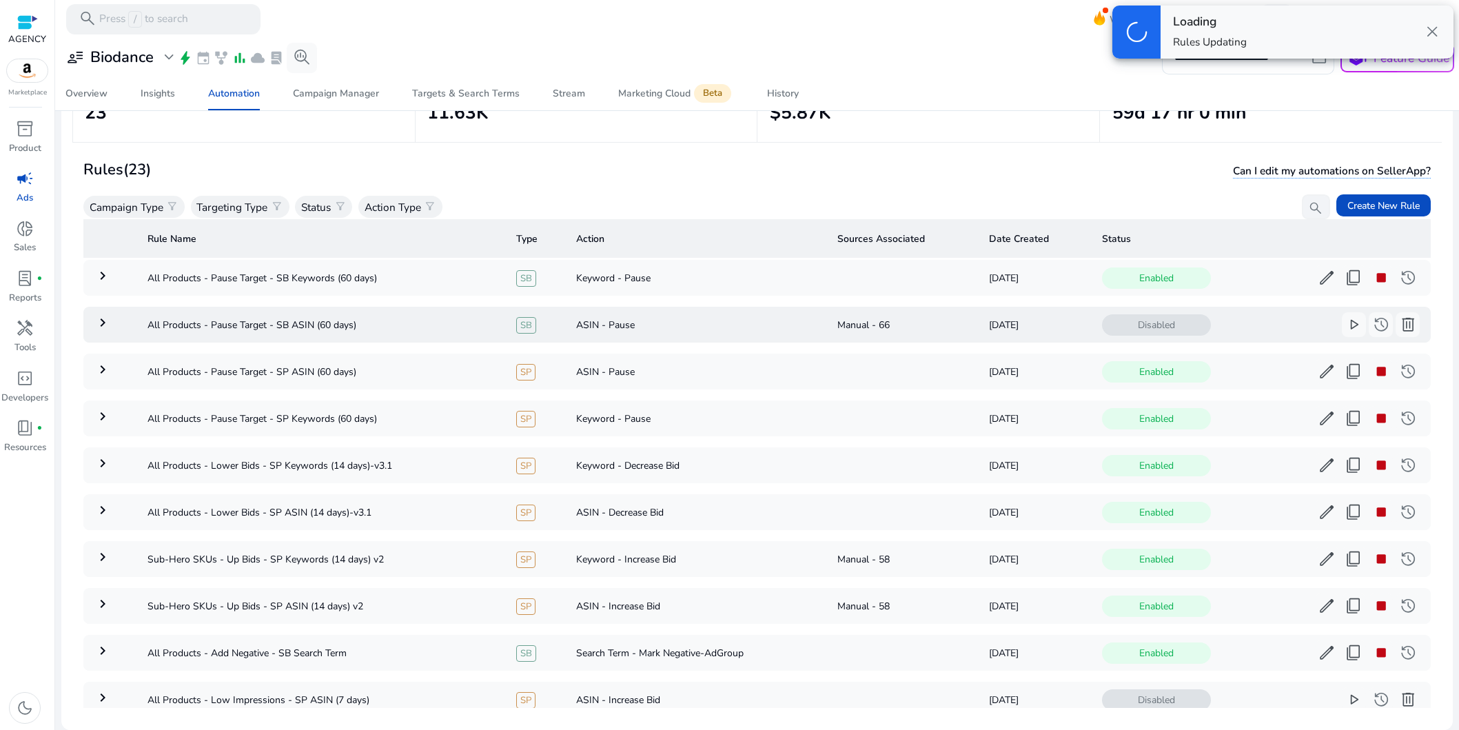
scroll to position [0, 0]
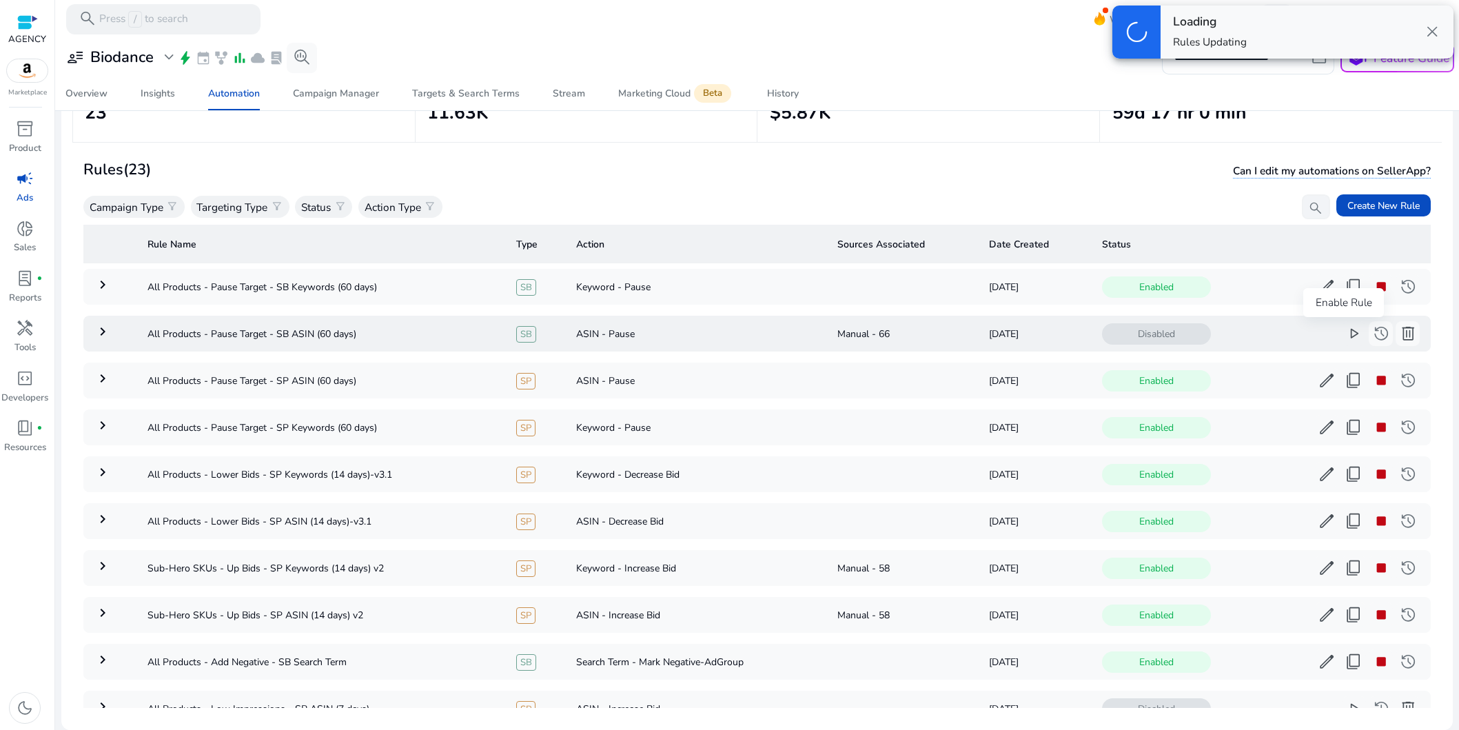
click at [1345, 335] on span "play_arrow" at bounding box center [1354, 334] width 18 height 18
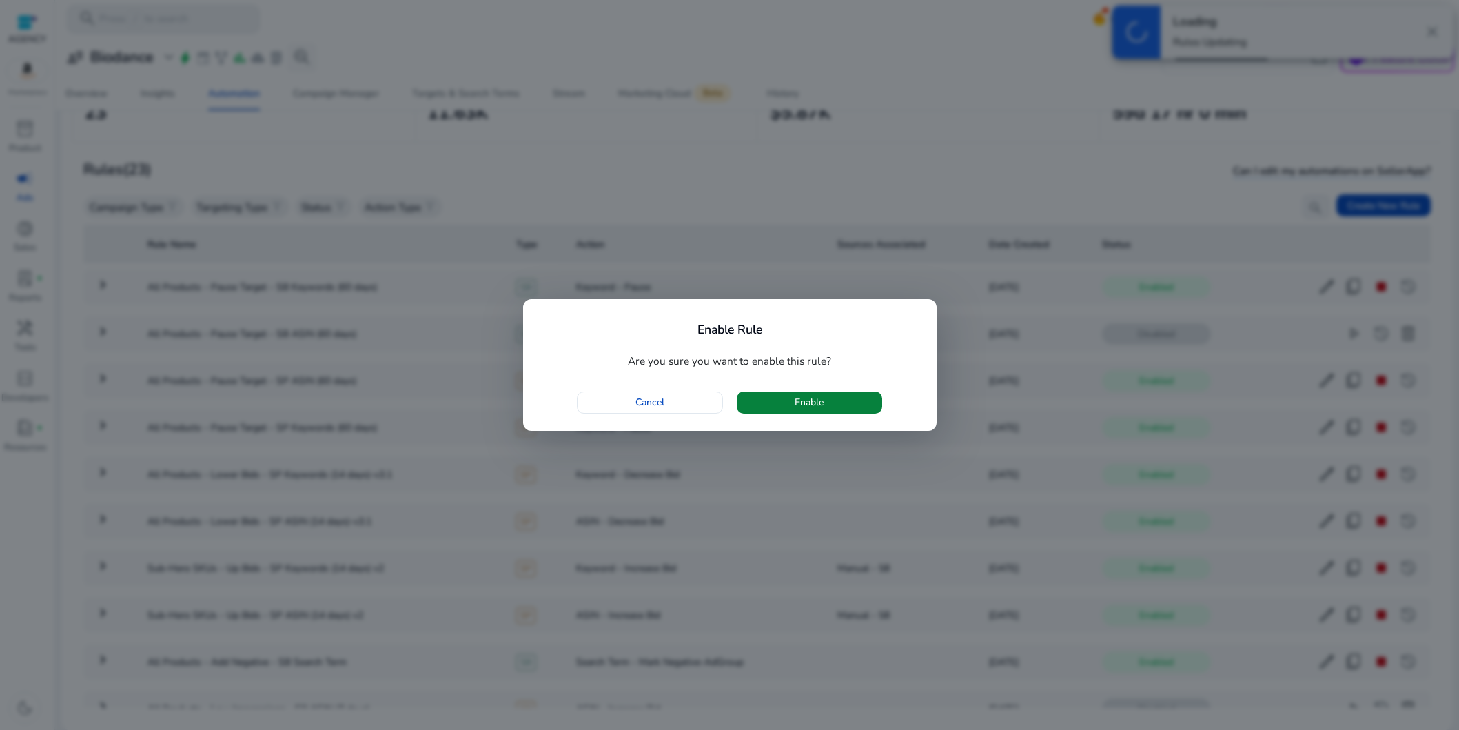
click at [869, 396] on span "button" at bounding box center [809, 402] width 145 height 33
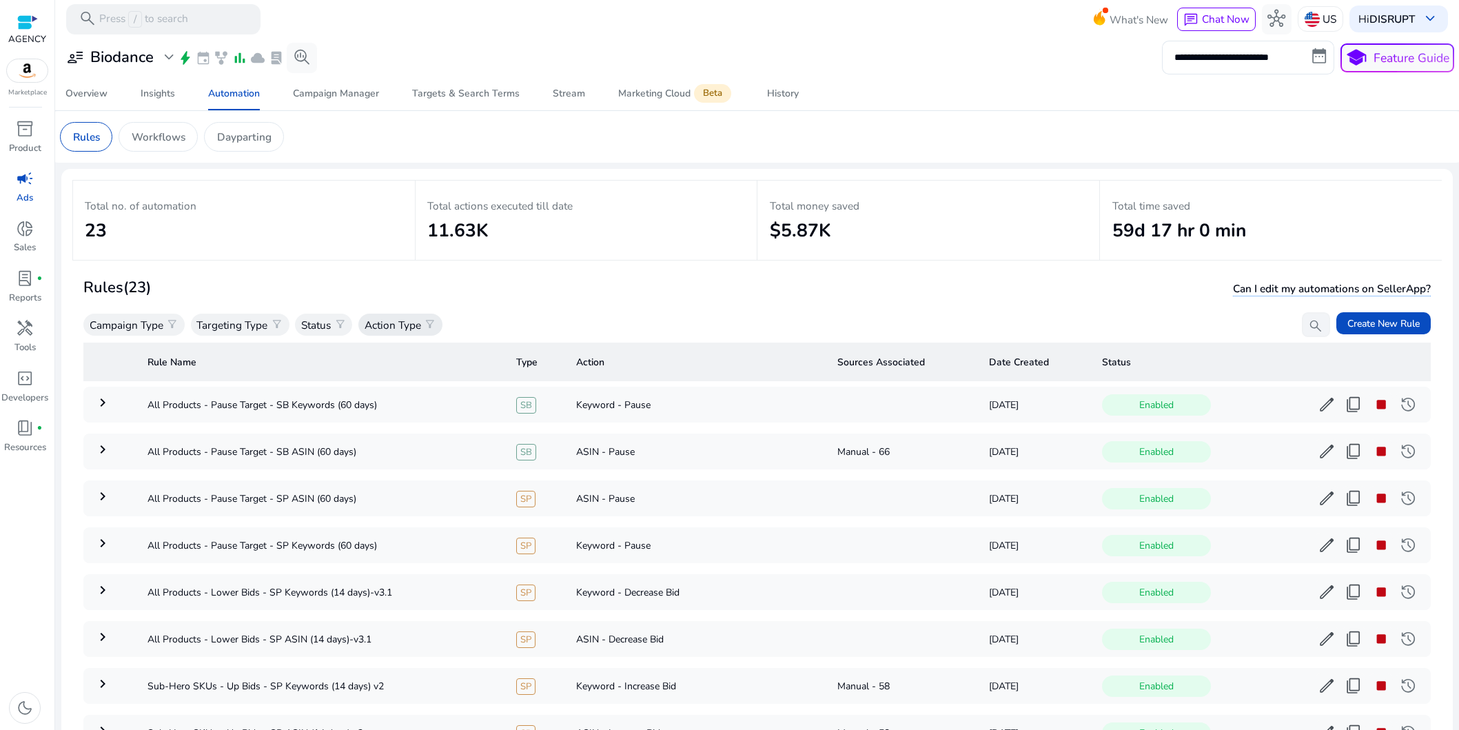
click at [395, 327] on p "Action Type" at bounding box center [393, 325] width 57 height 16
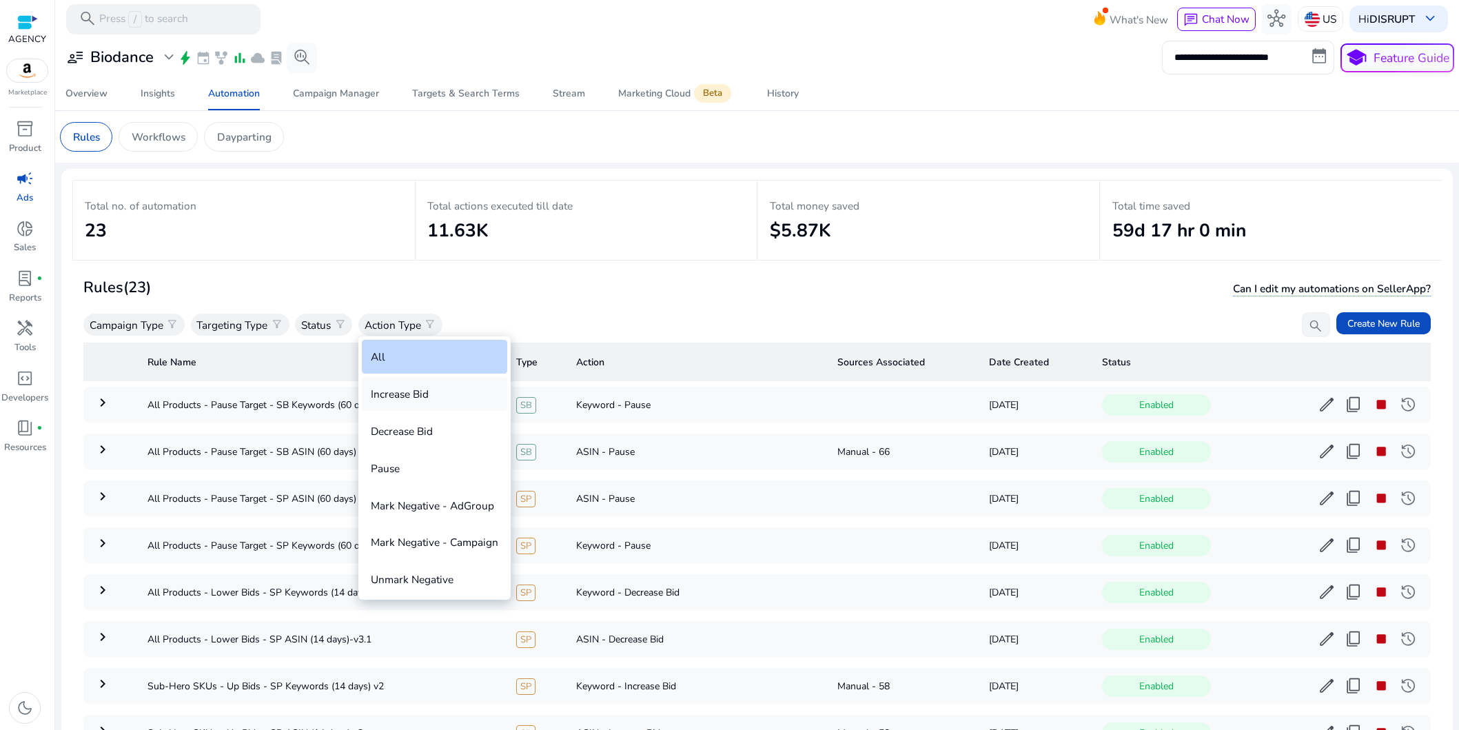
click at [409, 390] on div "Increase Bid" at bounding box center [434, 394] width 145 height 34
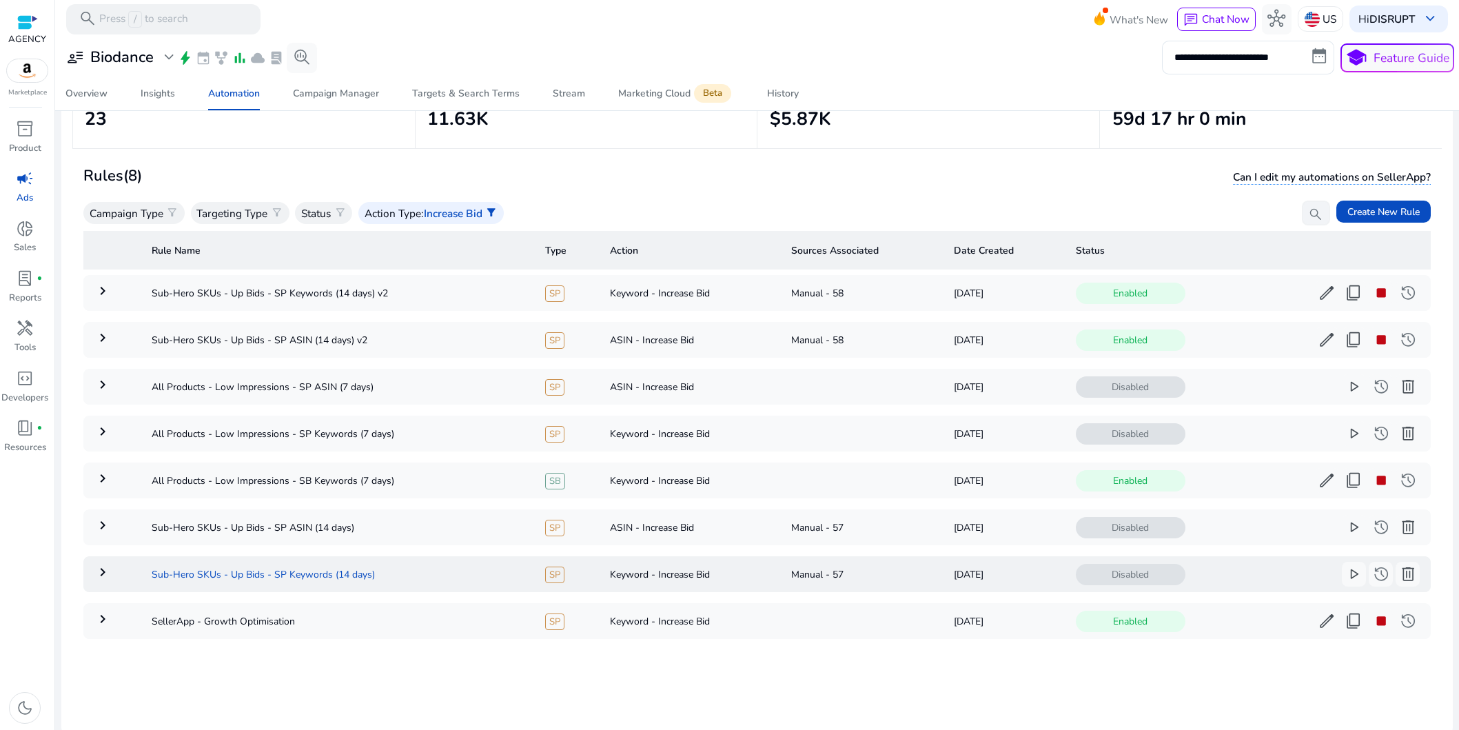
scroll to position [119, 0]
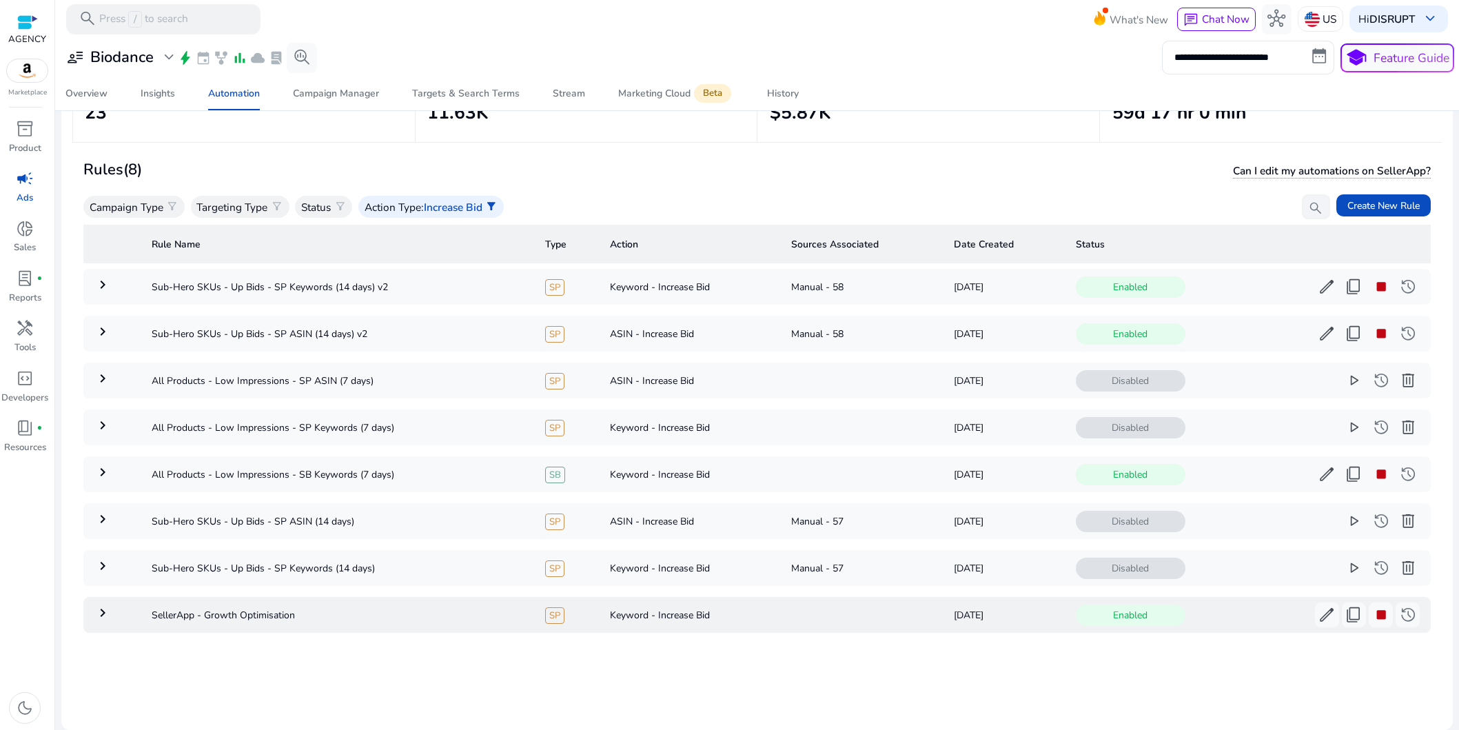
click at [105, 621] on mat-icon "keyboard_arrow_right" at bounding box center [102, 613] width 17 height 17
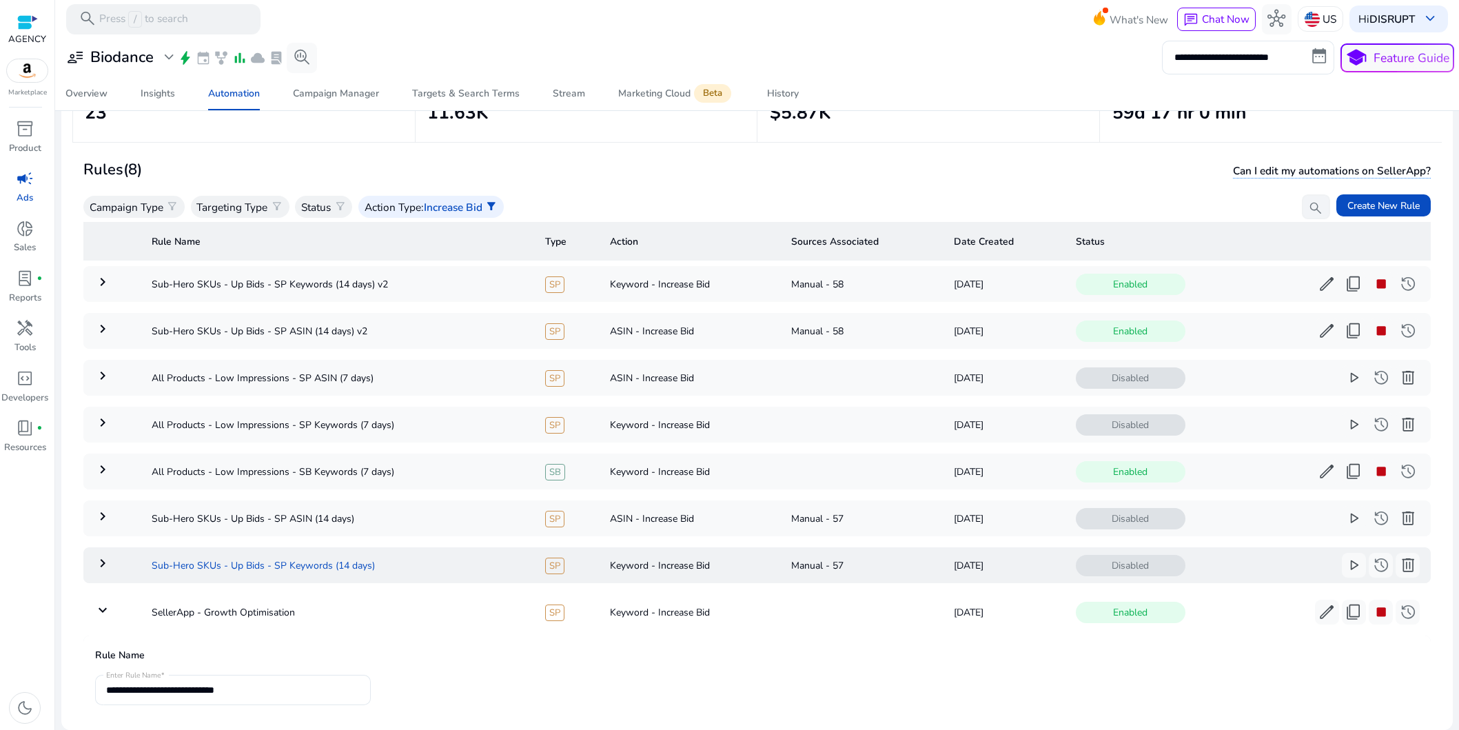
scroll to position [0, 0]
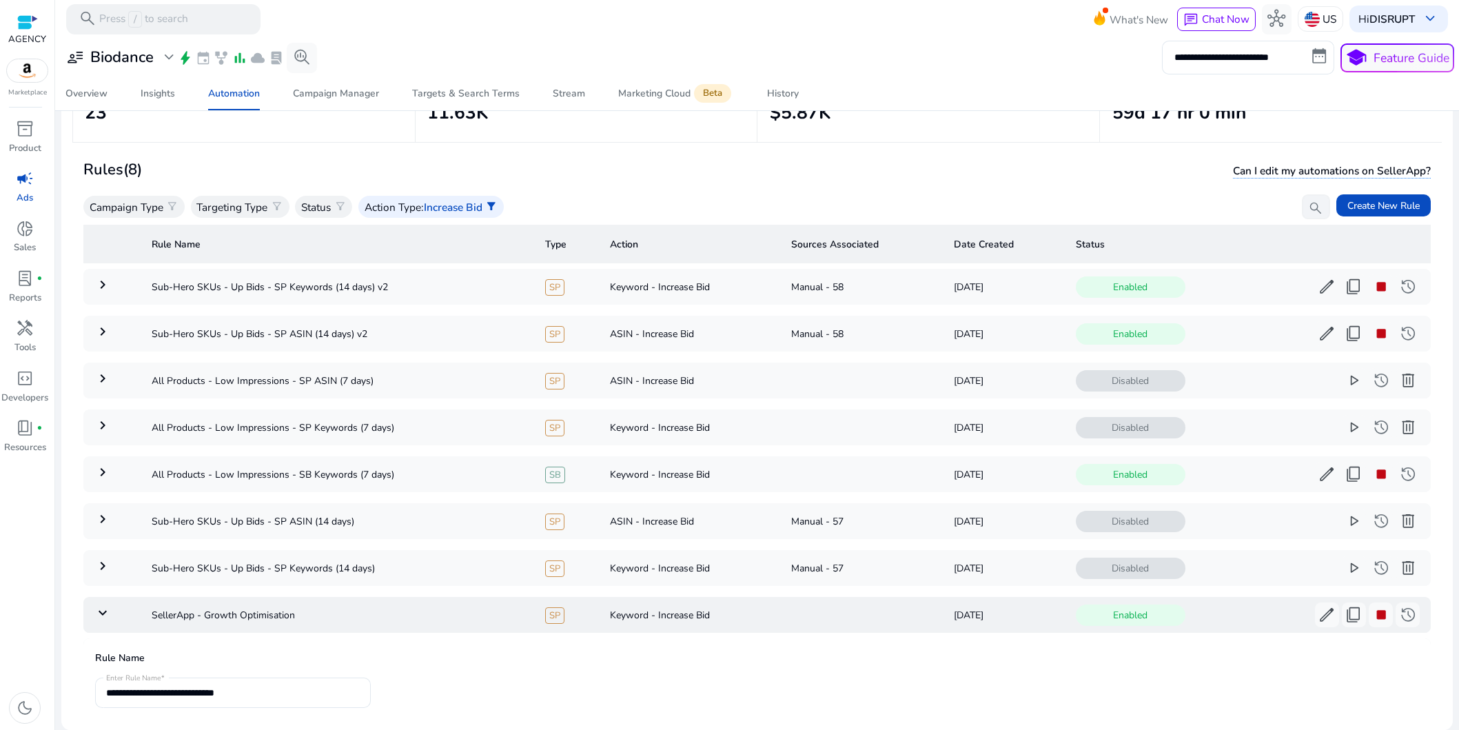
click at [99, 617] on mat-icon "keyboard_arrow_down" at bounding box center [102, 613] width 17 height 17
click at [107, 343] on td "keyboard_arrow_right" at bounding box center [111, 334] width 57 height 36
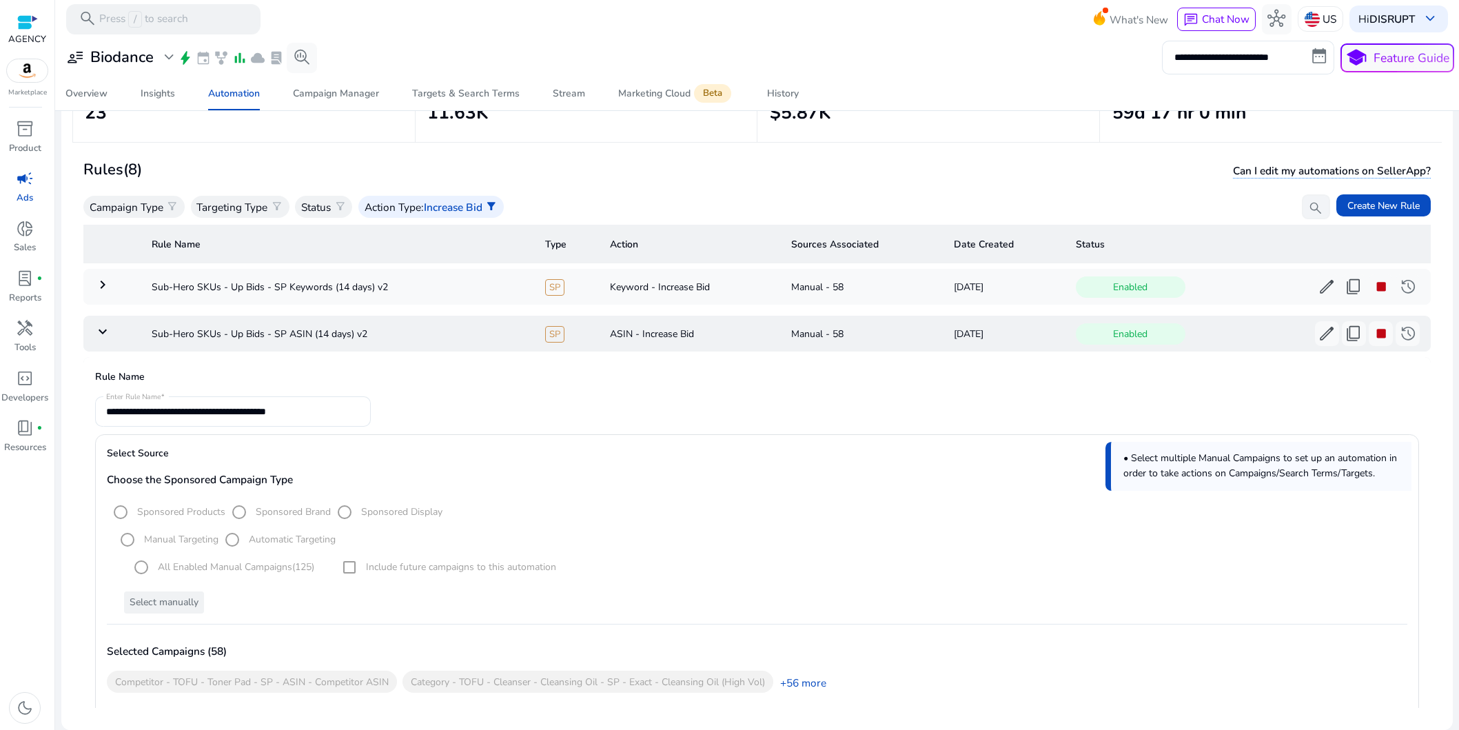
click at [105, 330] on mat-icon "keyboard_arrow_down" at bounding box center [102, 331] width 17 height 17
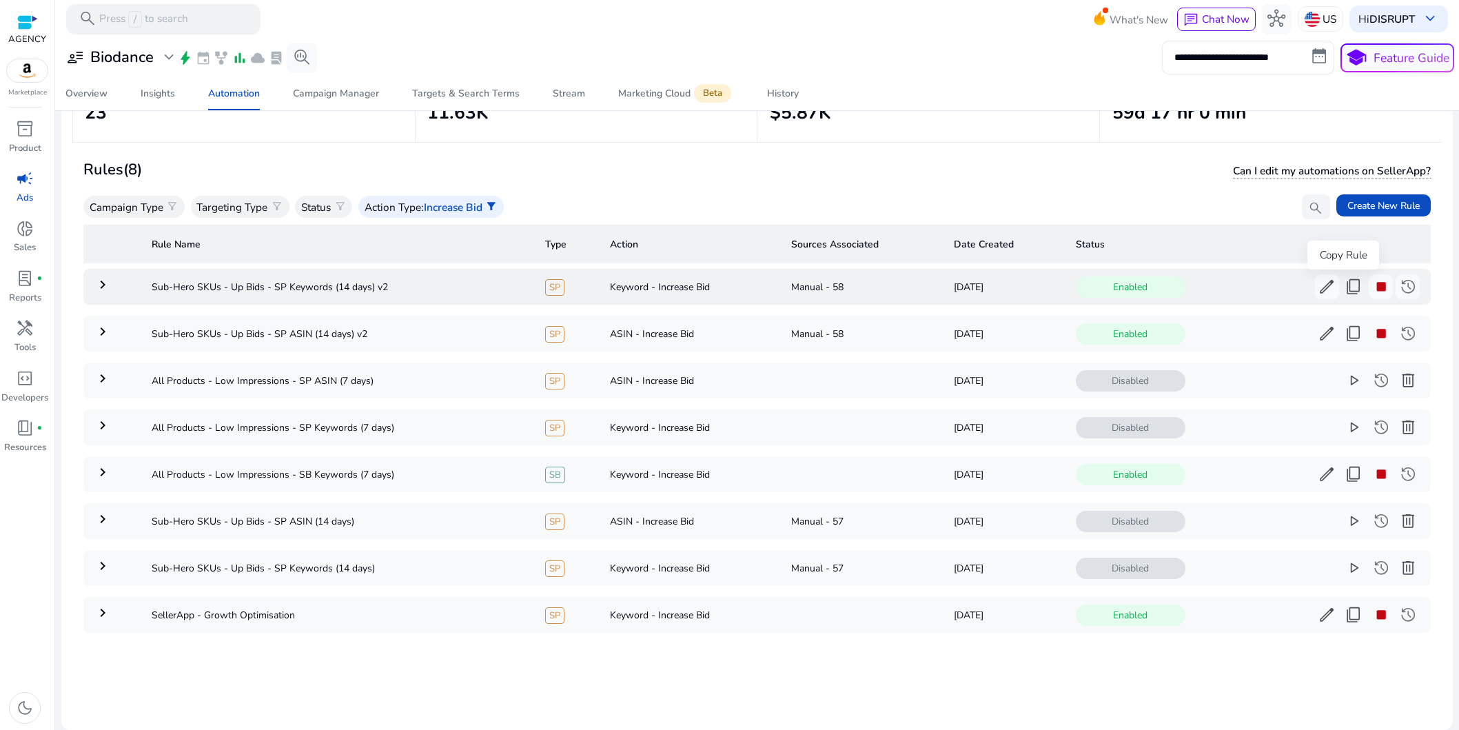
click at [1349, 290] on span "content_copy" at bounding box center [1354, 287] width 18 height 18
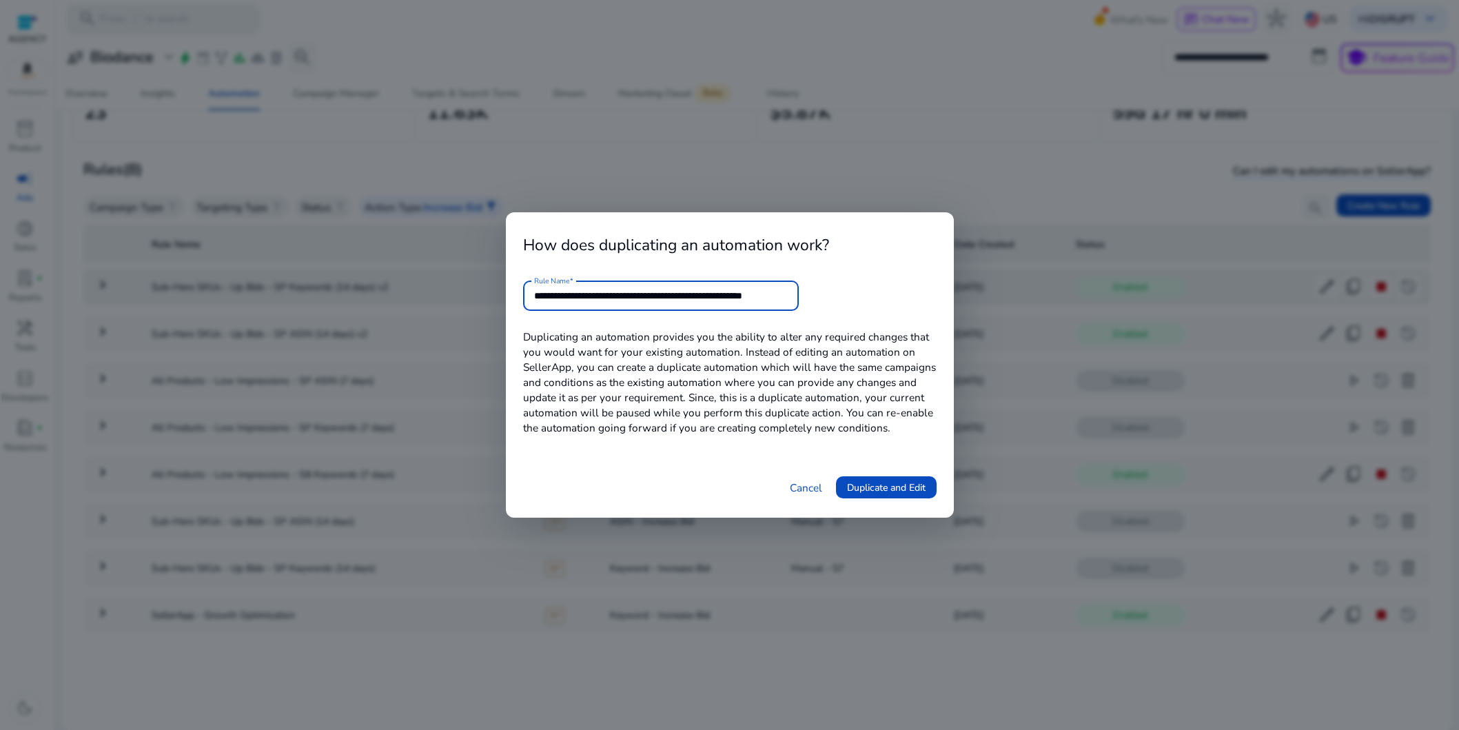
drag, startPoint x: 575, startPoint y: 296, endPoint x: 416, endPoint y: 296, distance: 158.6
click at [416, 296] on div "**********" at bounding box center [729, 365] width 1459 height 730
drag, startPoint x: 741, startPoint y: 298, endPoint x: 900, endPoint y: 298, distance: 158.6
click at [901, 298] on form "**********" at bounding box center [730, 296] width 414 height 30
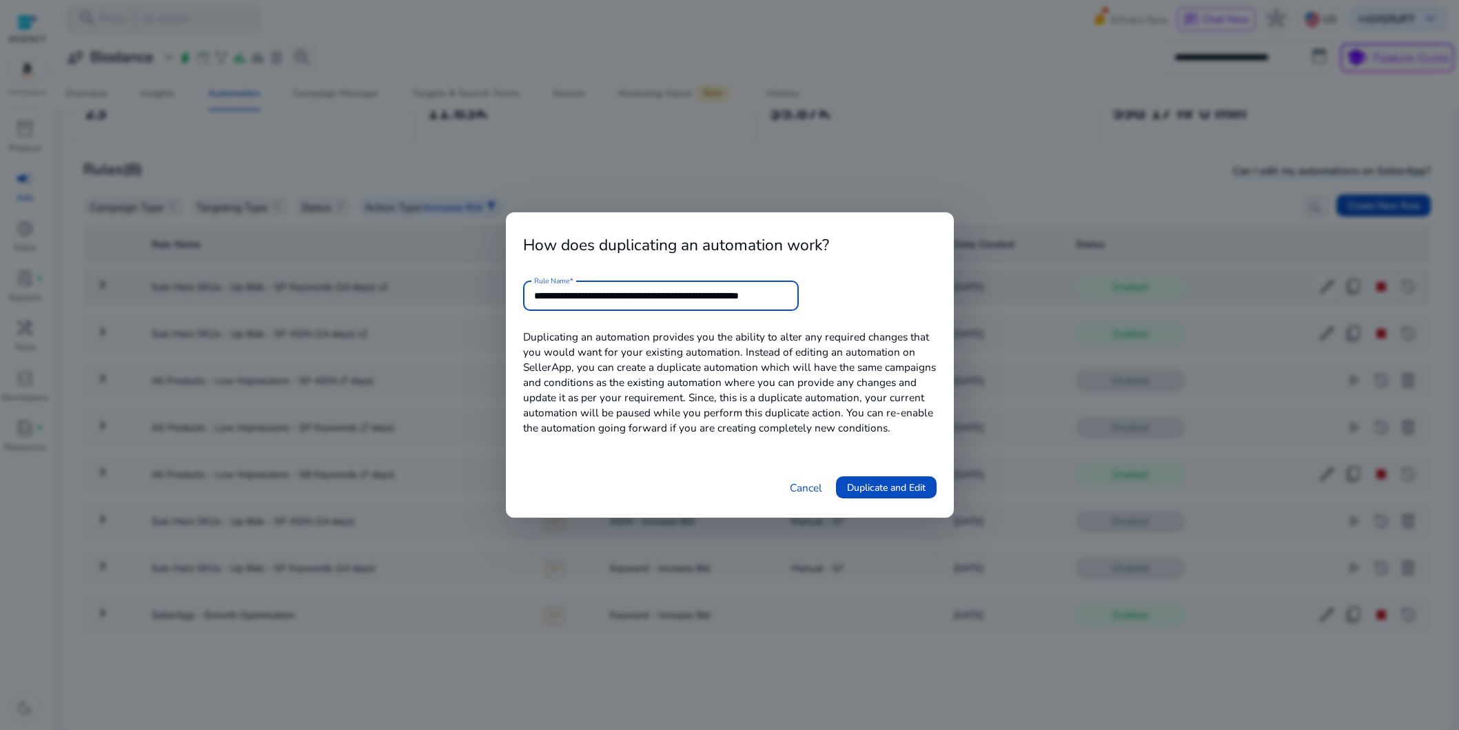
drag, startPoint x: 741, startPoint y: 298, endPoint x: 880, endPoint y: 305, distance: 139.4
click at [880, 305] on form "**********" at bounding box center [730, 296] width 414 height 30
type input "**********"
click at [922, 482] on span "Duplicate and Edit" at bounding box center [886, 487] width 79 height 14
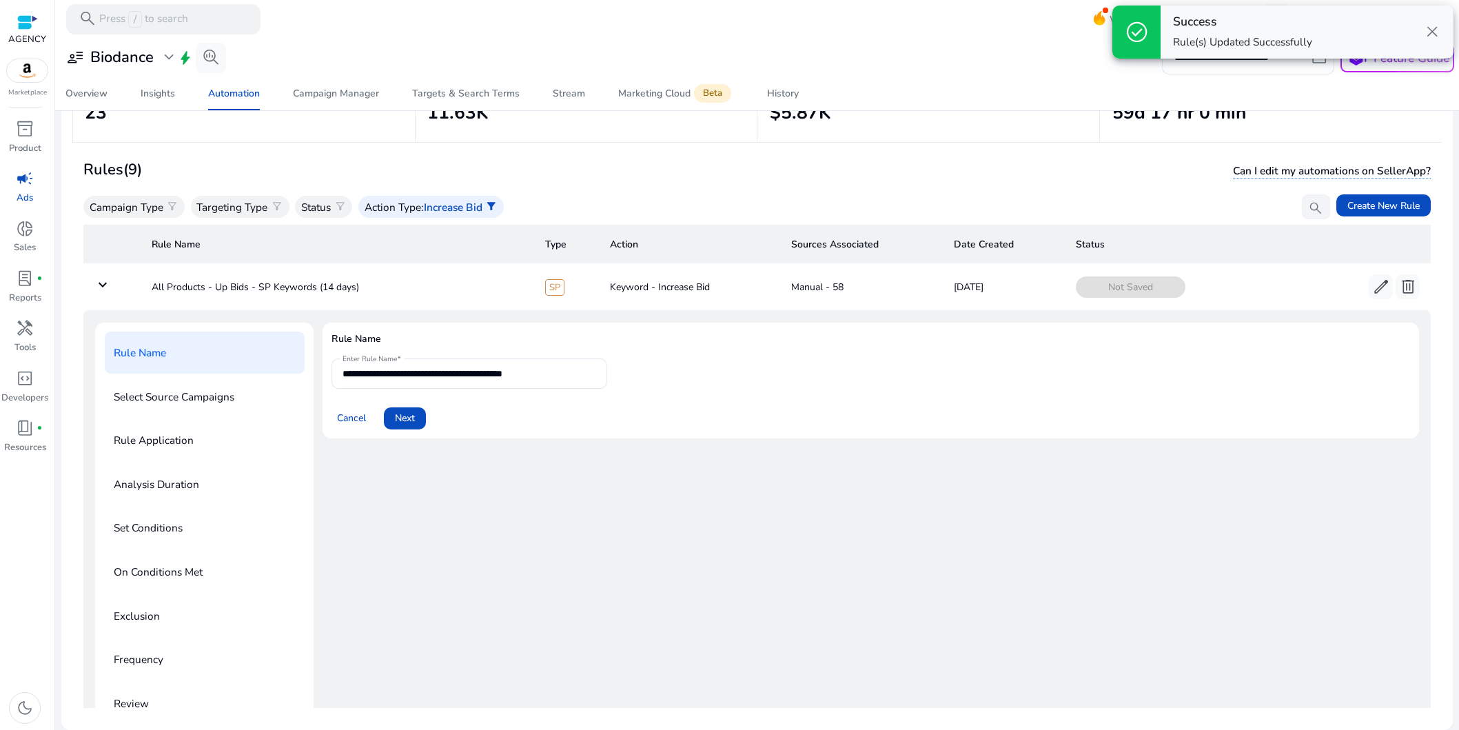
click at [407, 424] on span "Next" at bounding box center [405, 418] width 20 height 14
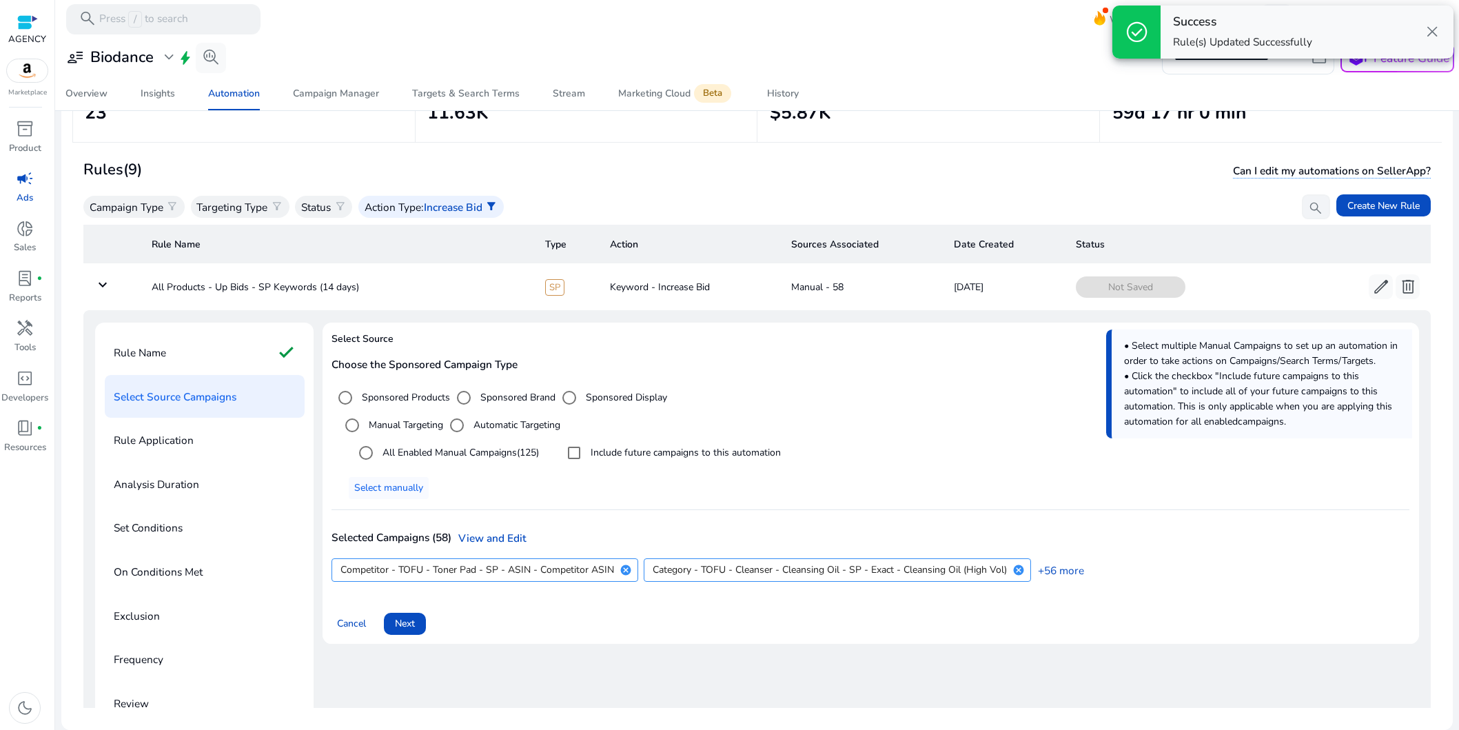
click at [436, 460] on label "All Enabled Manual Campaigns (125)" at bounding box center [459, 452] width 159 height 14
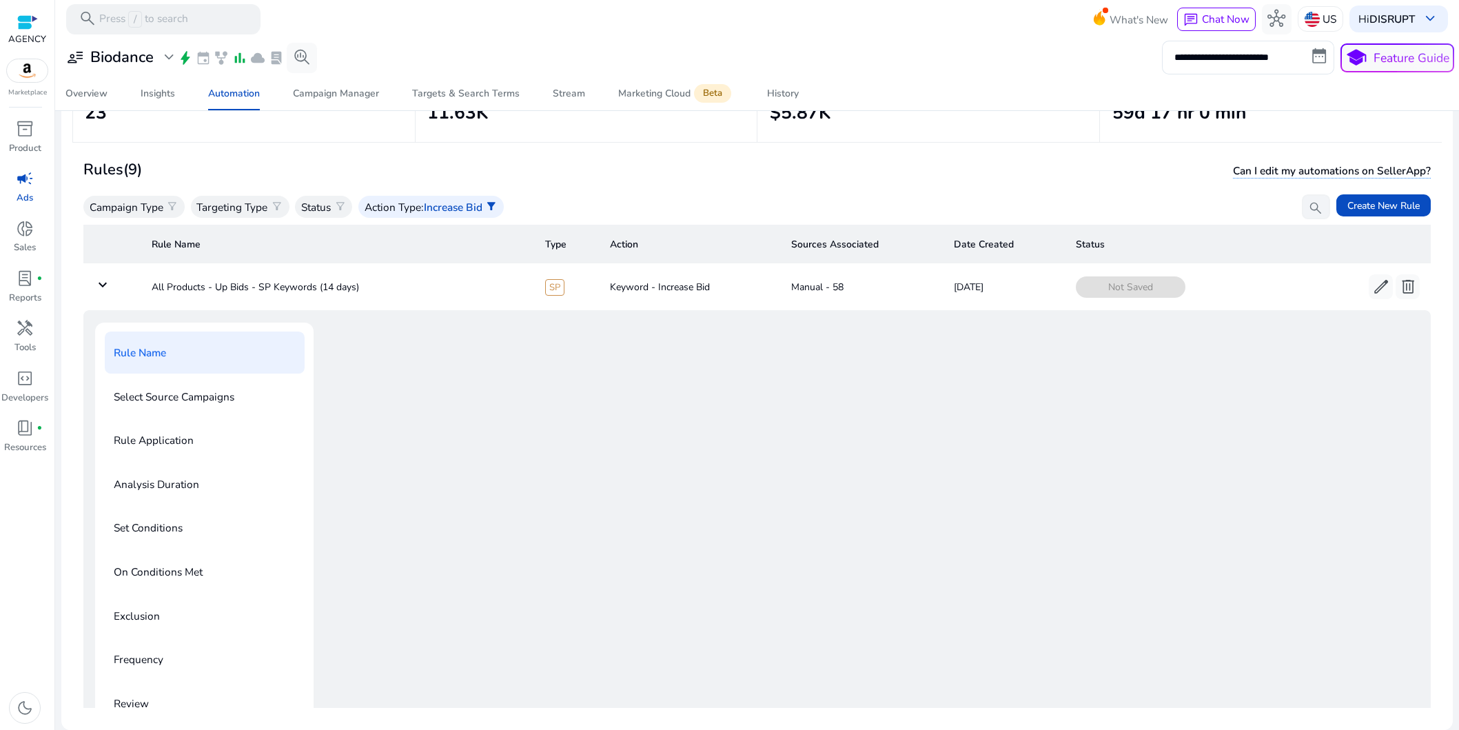
click at [408, 537] on div at bounding box center [871, 529] width 1097 height 412
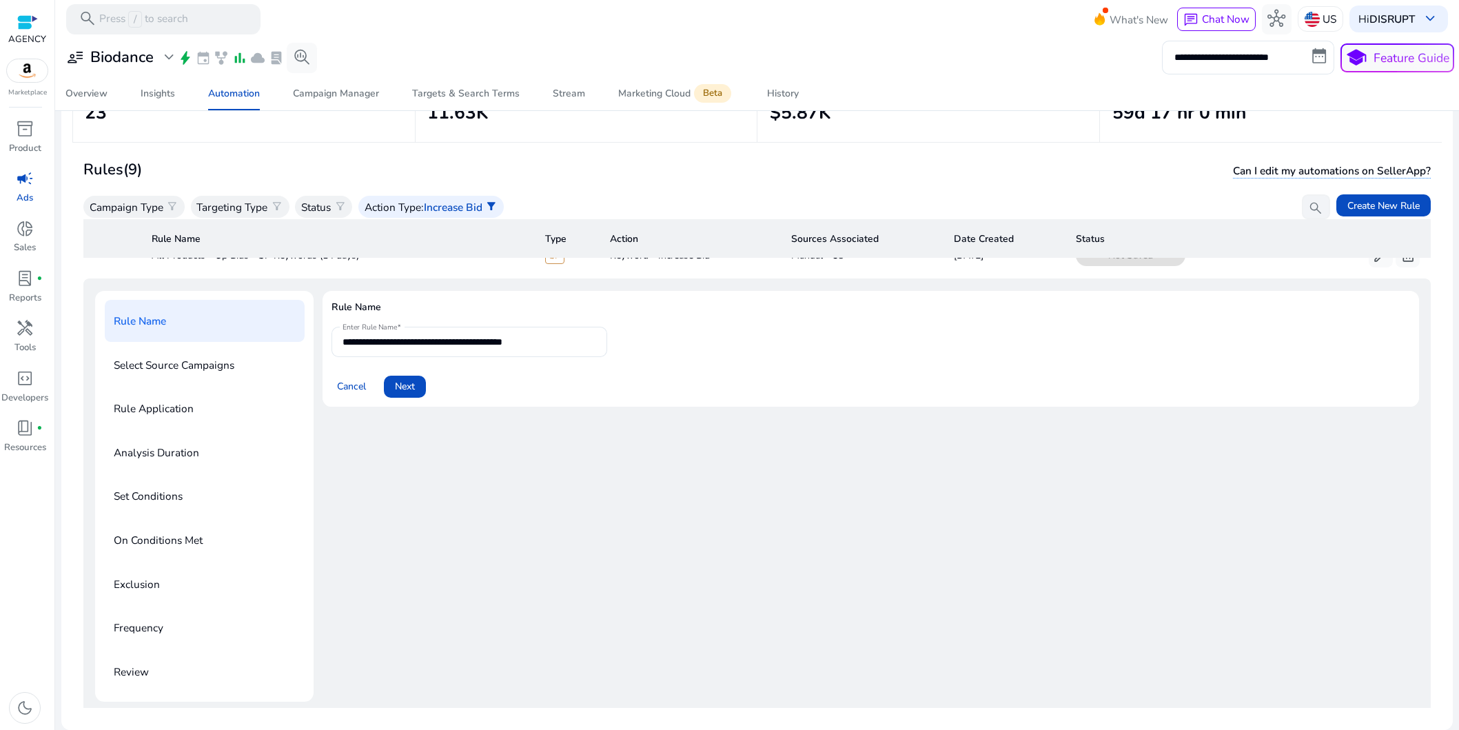
scroll to position [50, 0]
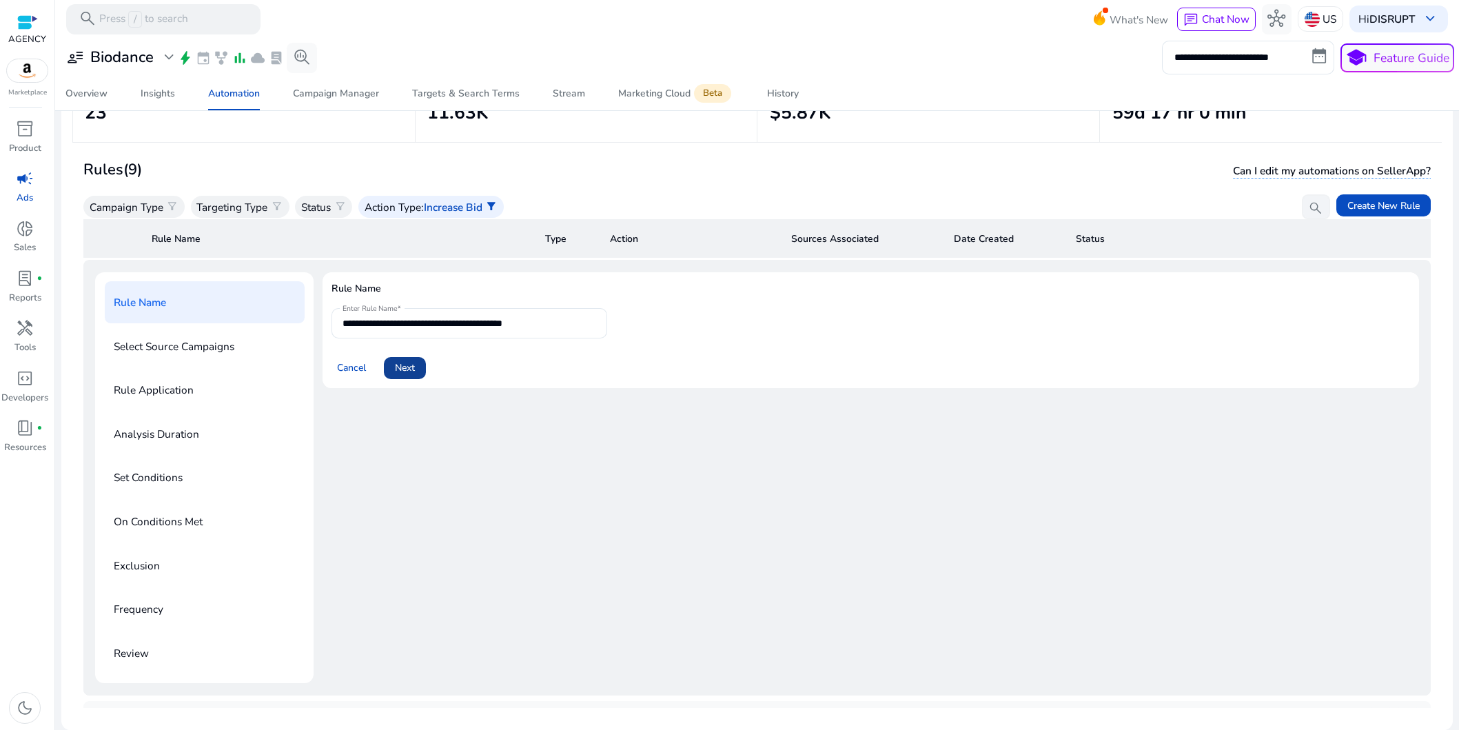
click at [415, 376] on span at bounding box center [405, 368] width 42 height 33
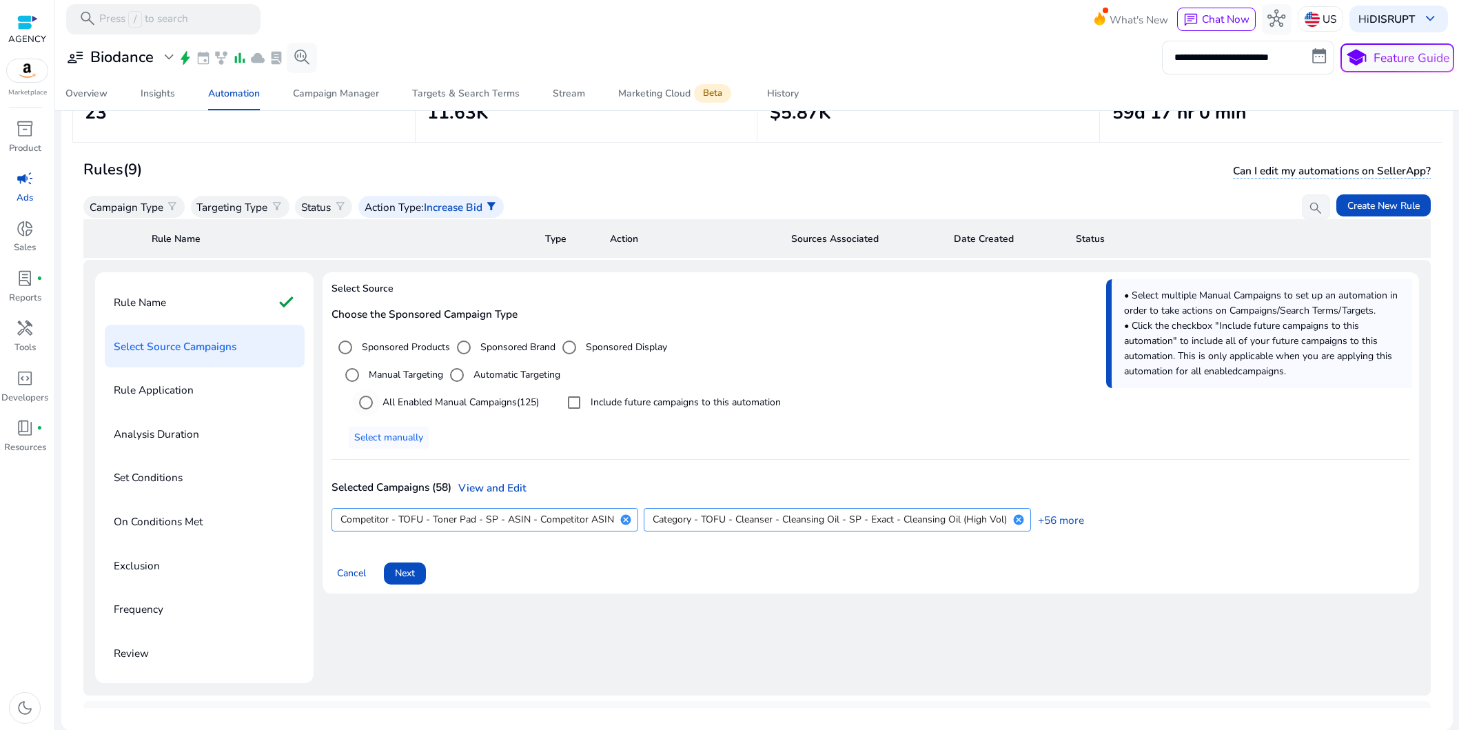
drag, startPoint x: 411, startPoint y: 407, endPoint x: 521, endPoint y: 405, distance: 110.3
click at [411, 407] on label "All Enabled Manual Campaigns (125)" at bounding box center [459, 402] width 159 height 14
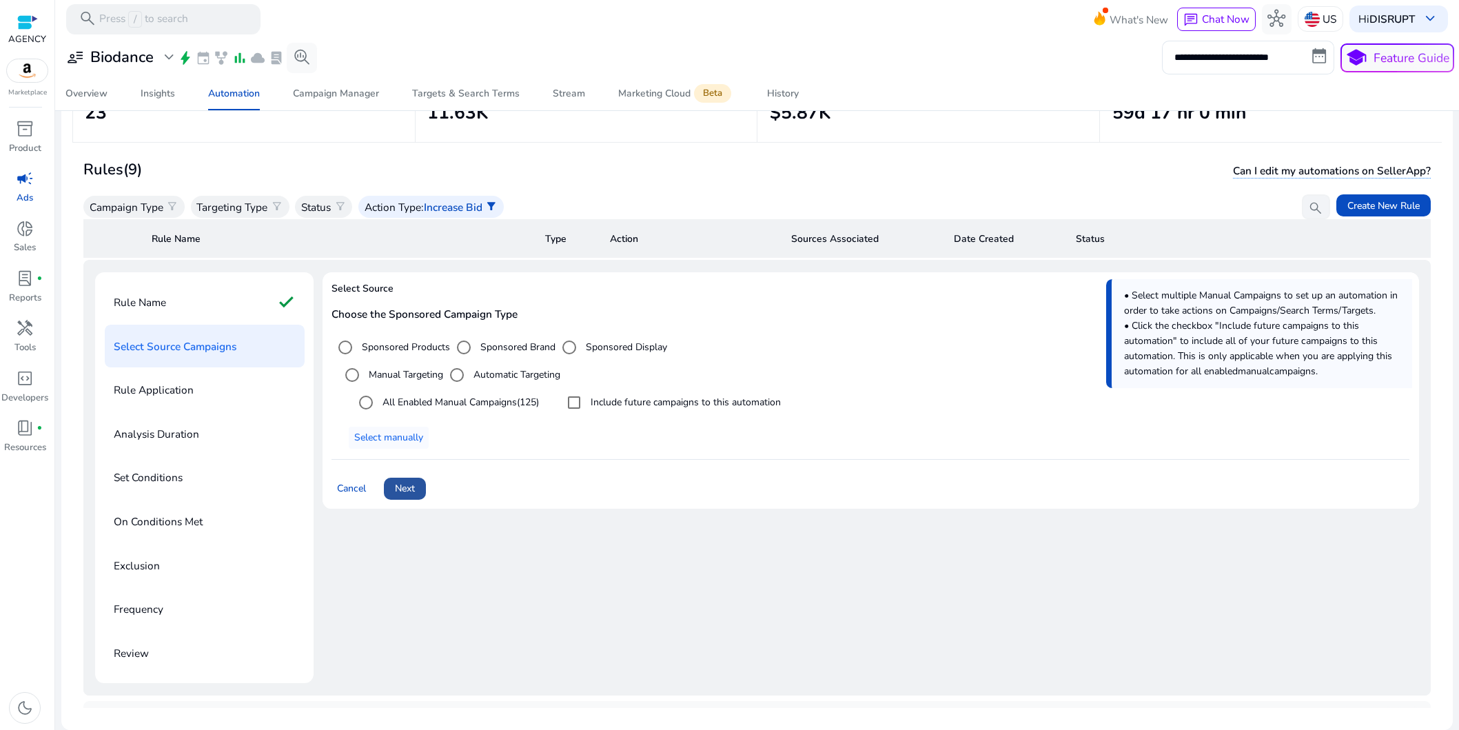
click at [413, 484] on span "Next" at bounding box center [405, 488] width 20 height 14
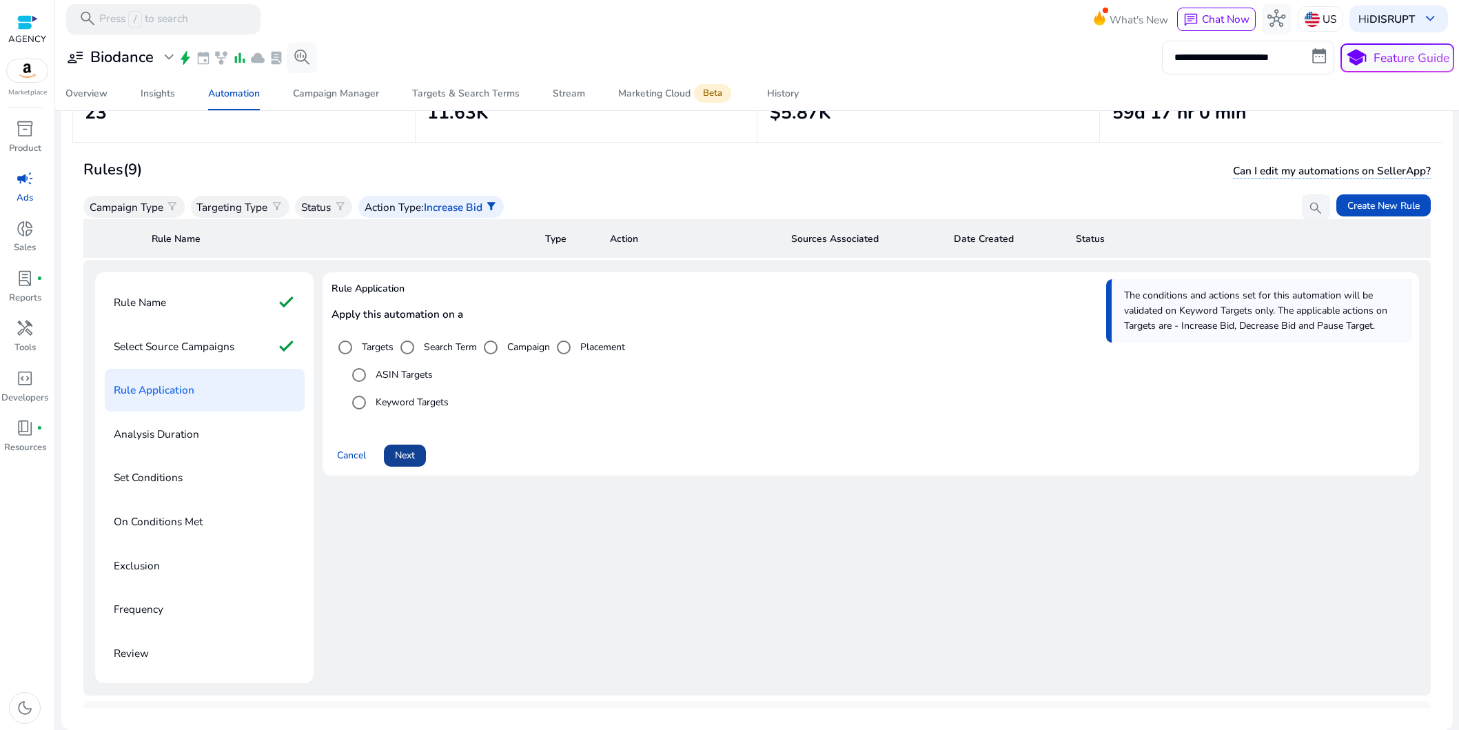
click at [409, 458] on span "Next" at bounding box center [405, 455] width 20 height 14
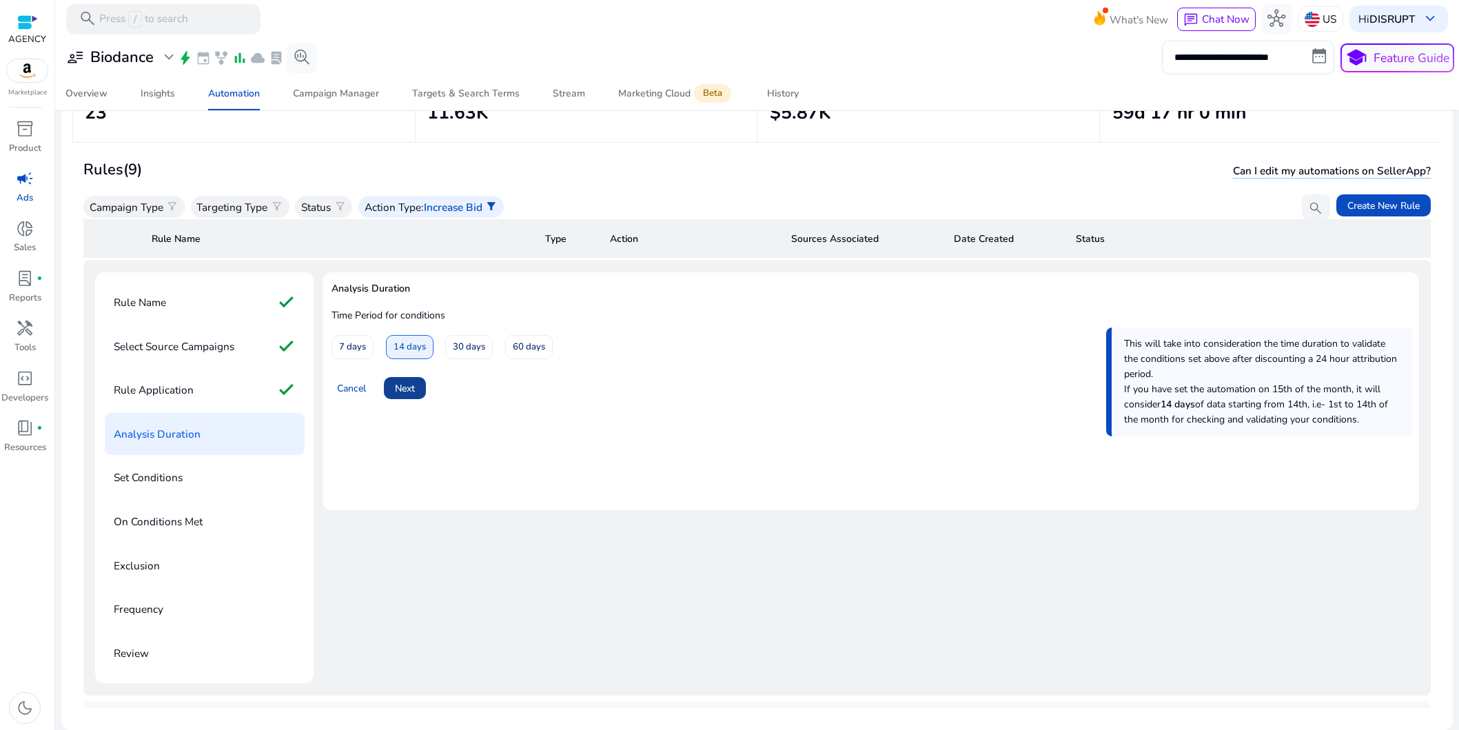
click at [420, 390] on span at bounding box center [405, 388] width 42 height 33
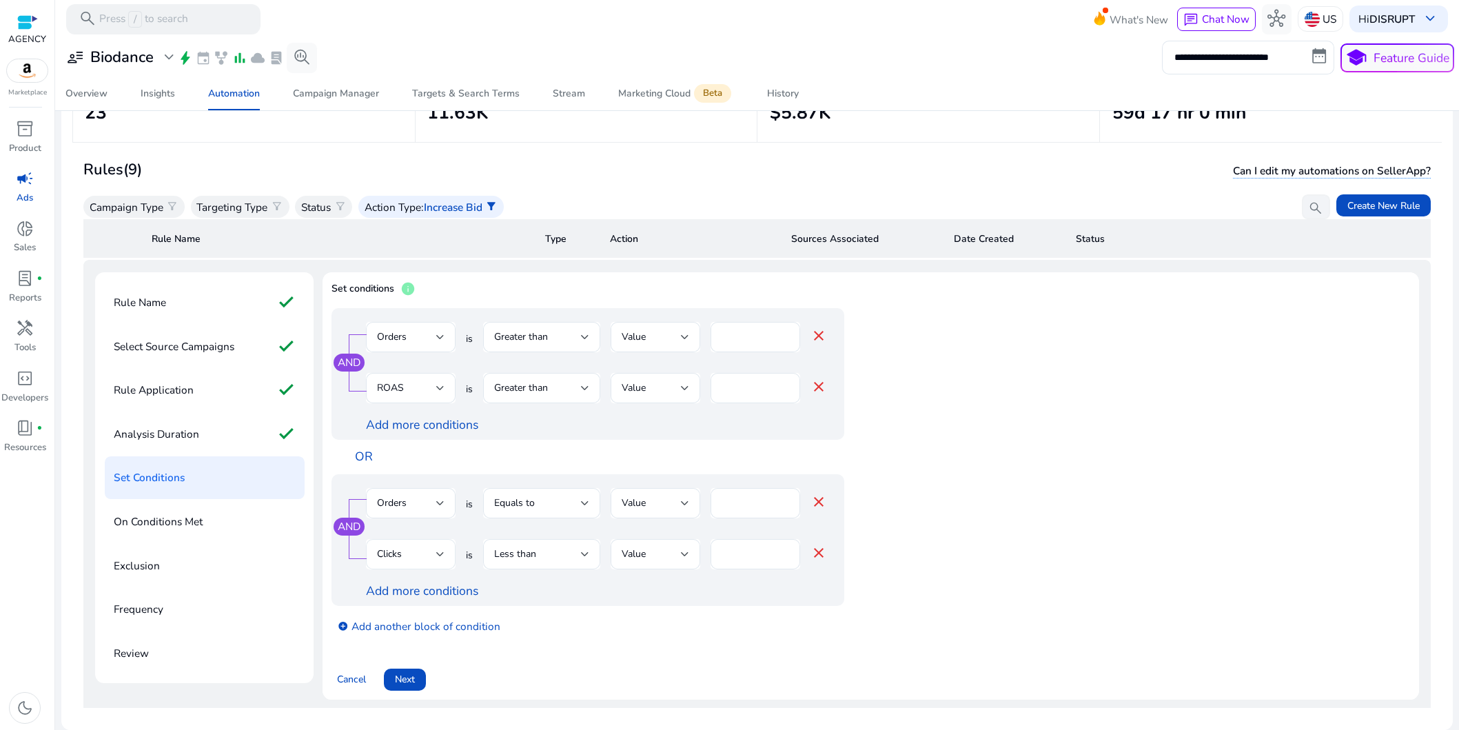
scroll to position [25, 0]
